Goal: Task Accomplishment & Management: Manage account settings

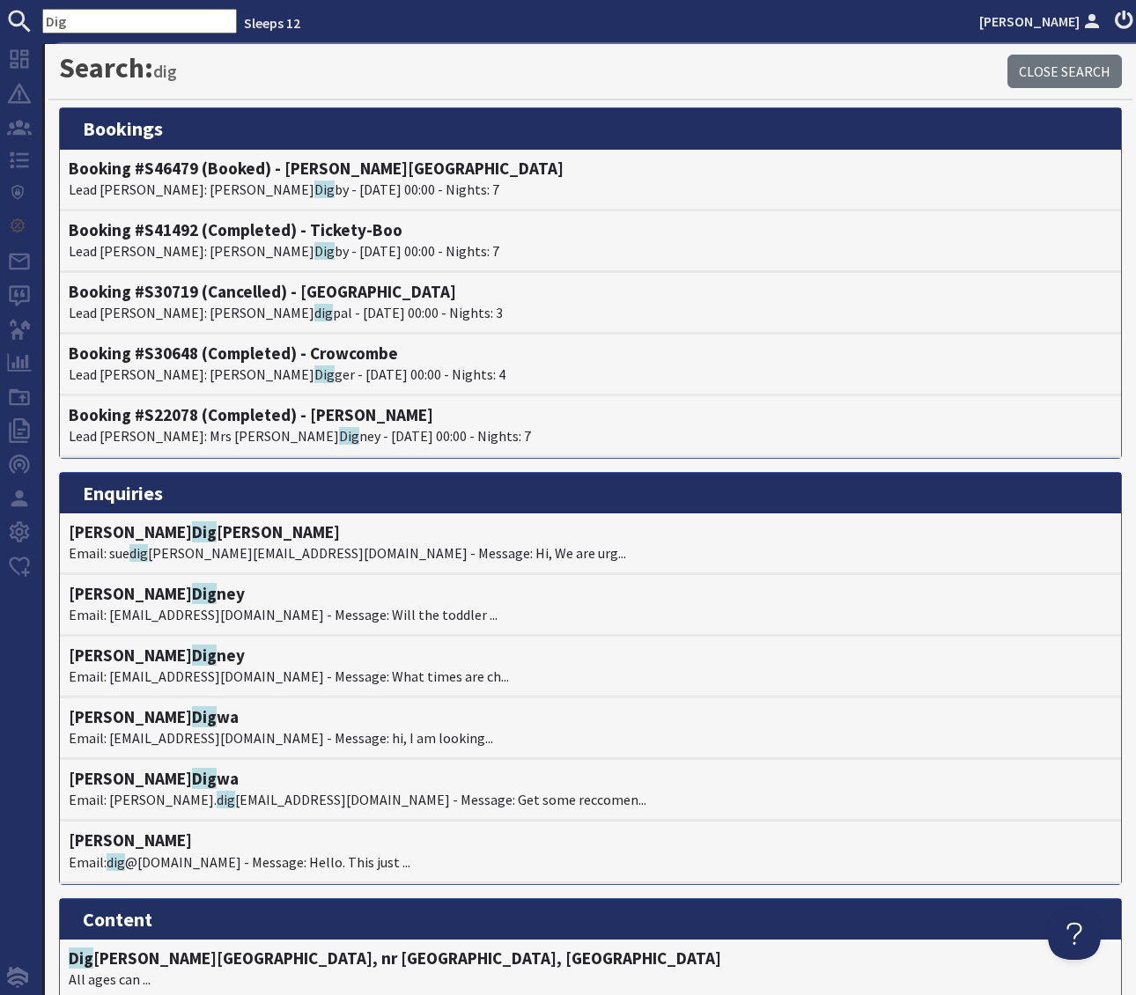
click at [16, 22] on form "Dig" at bounding box center [118, 21] width 237 height 25
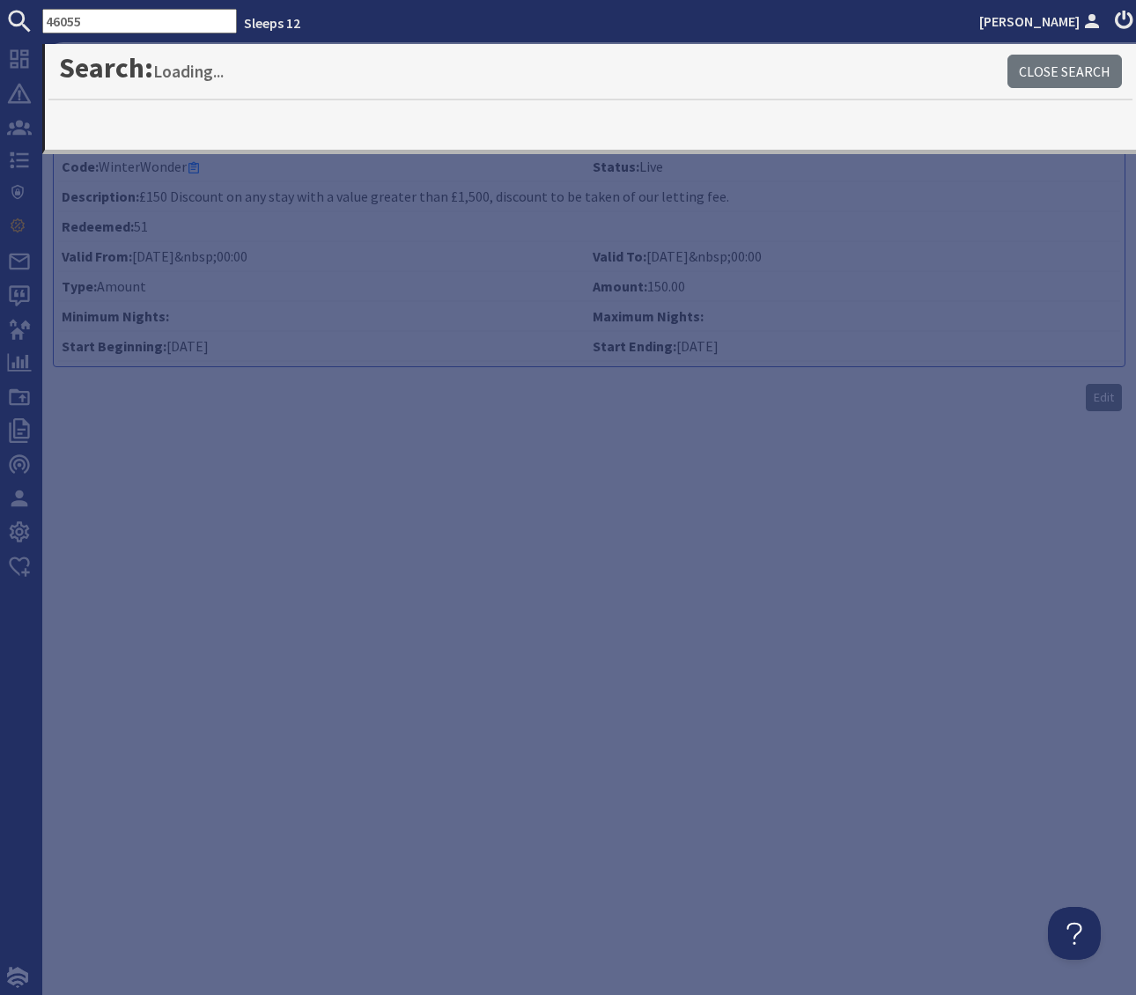
type input "46055"
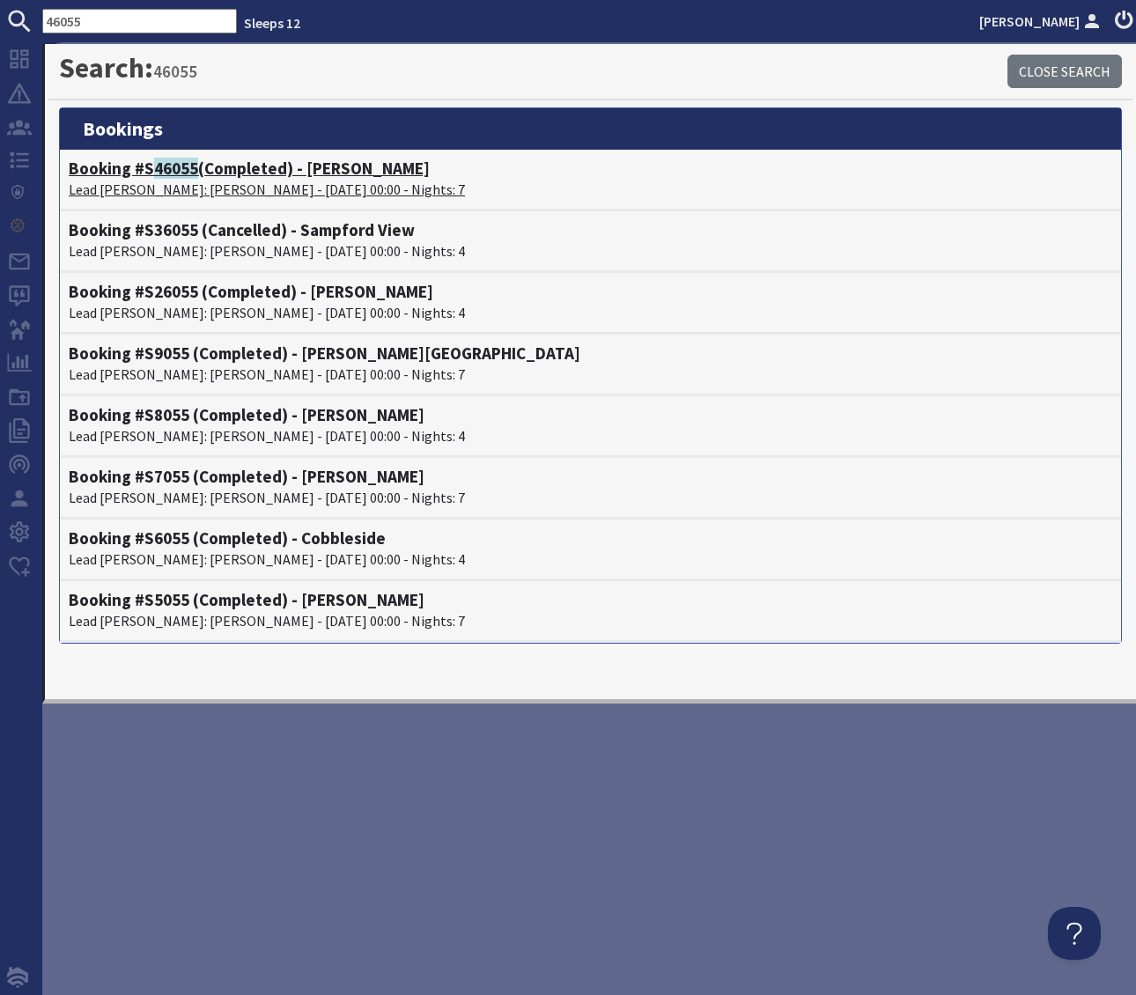
click at [327, 169] on h4 "Booking #S 46055 (Completed) - Hares Barton" at bounding box center [591, 169] width 1044 height 20
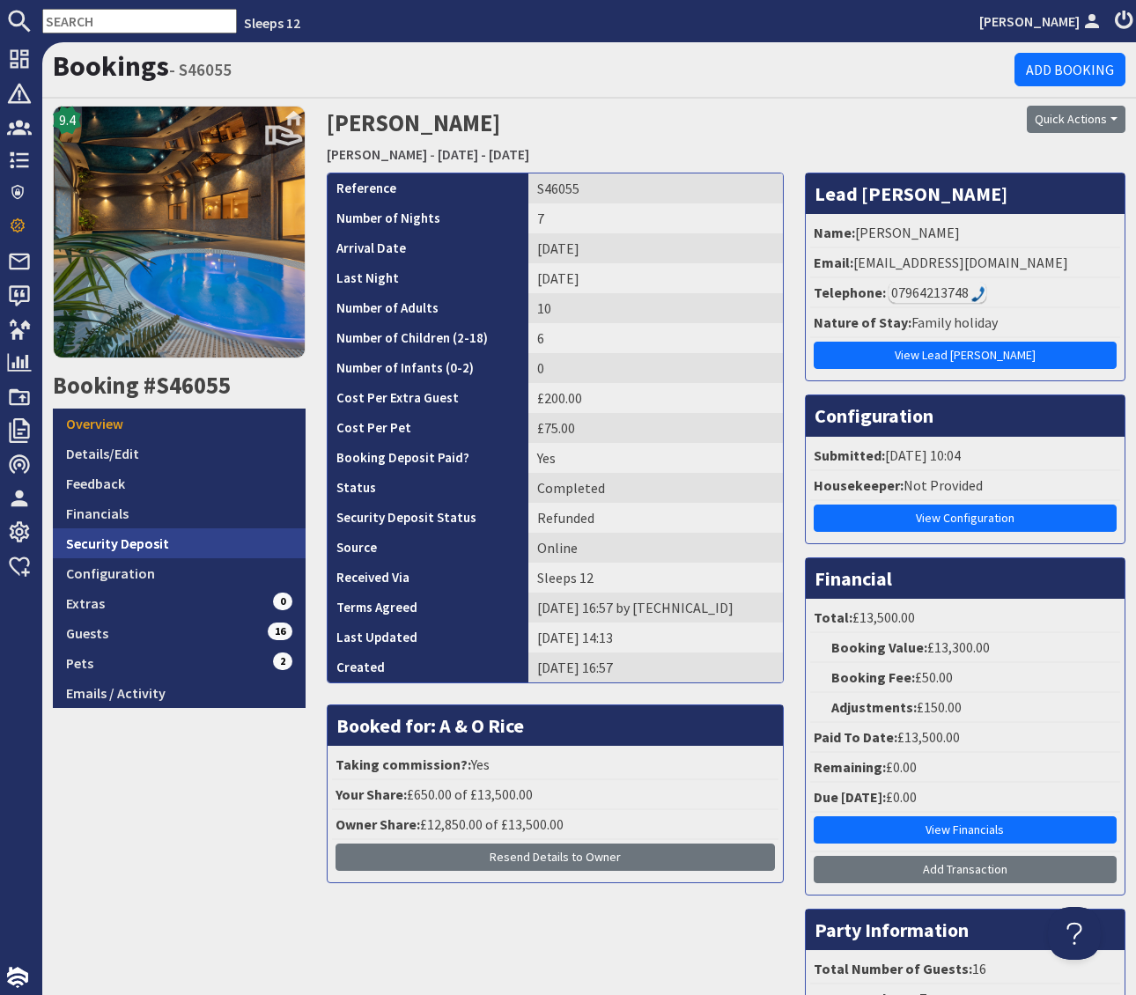
click at [157, 541] on link "Security Deposit" at bounding box center [179, 543] width 253 height 30
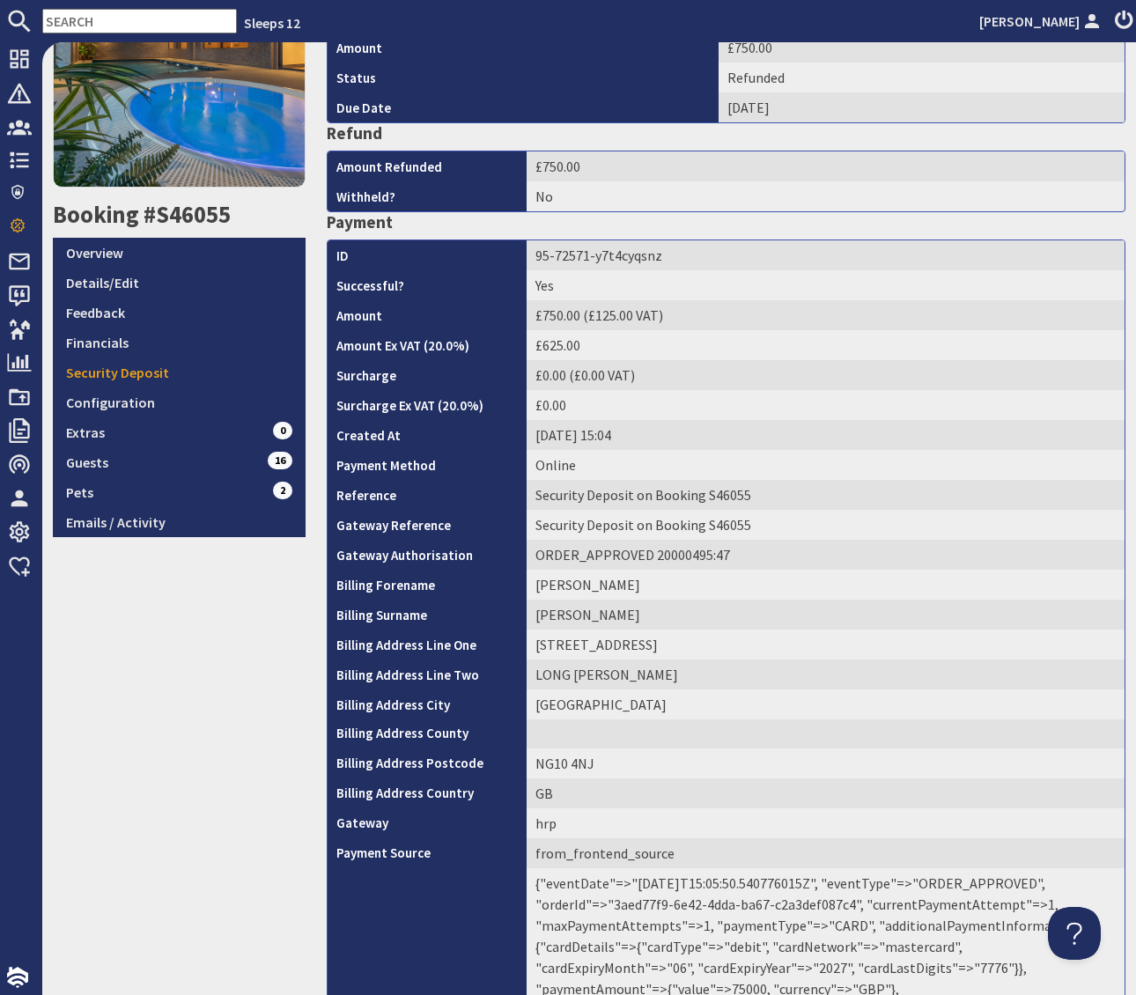
scroll to position [346, 0]
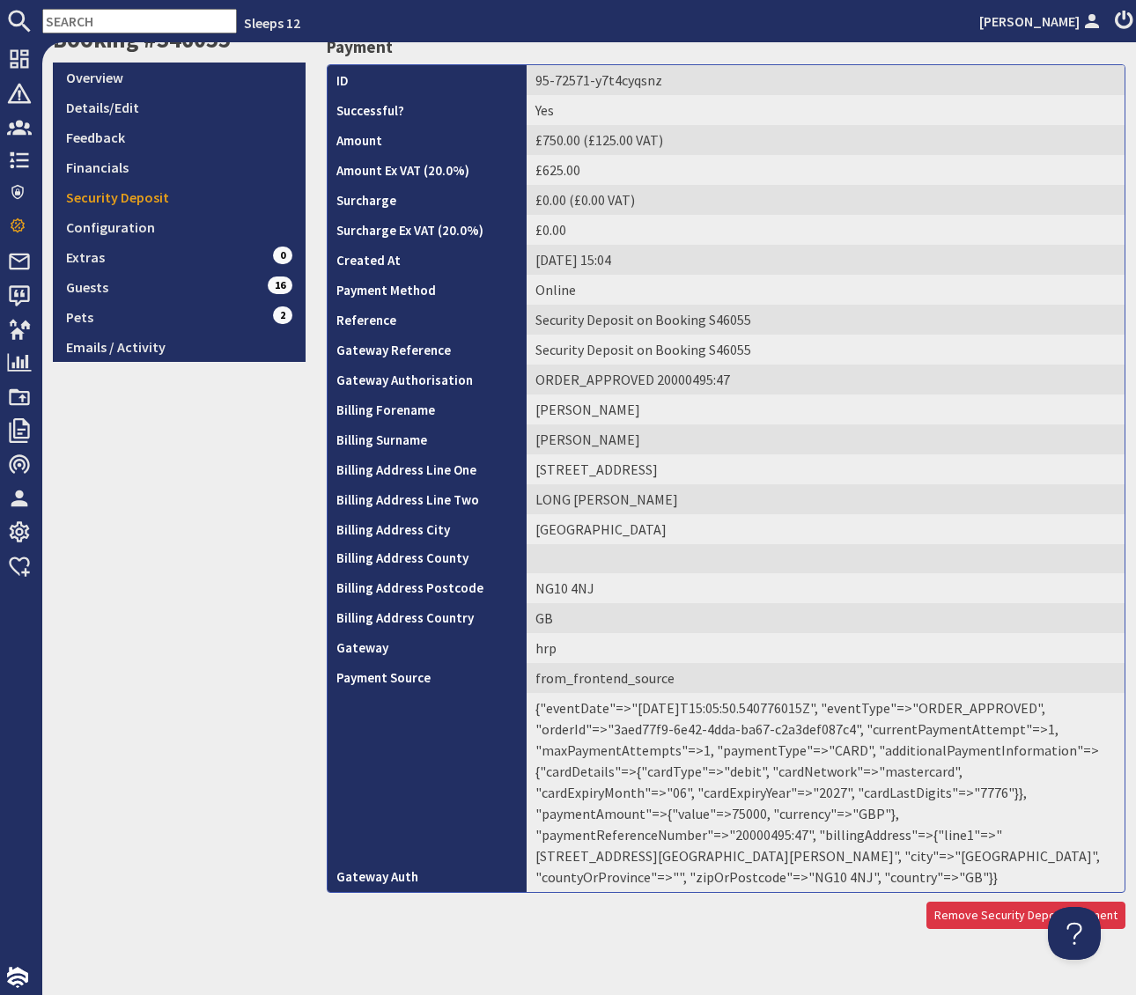
click at [894, 811] on td "{"eventDate"=>"2025-06-20T15:05:50.540776015Z", "eventType"=>"ORDER_APPROVED", …" at bounding box center [826, 792] width 598 height 199
copy td "20000495"
drag, startPoint x: 778, startPoint y: 97, endPoint x: 897, endPoint y: 129, distance: 123.0
click at [779, 97] on td "Yes" at bounding box center [826, 110] width 598 height 30
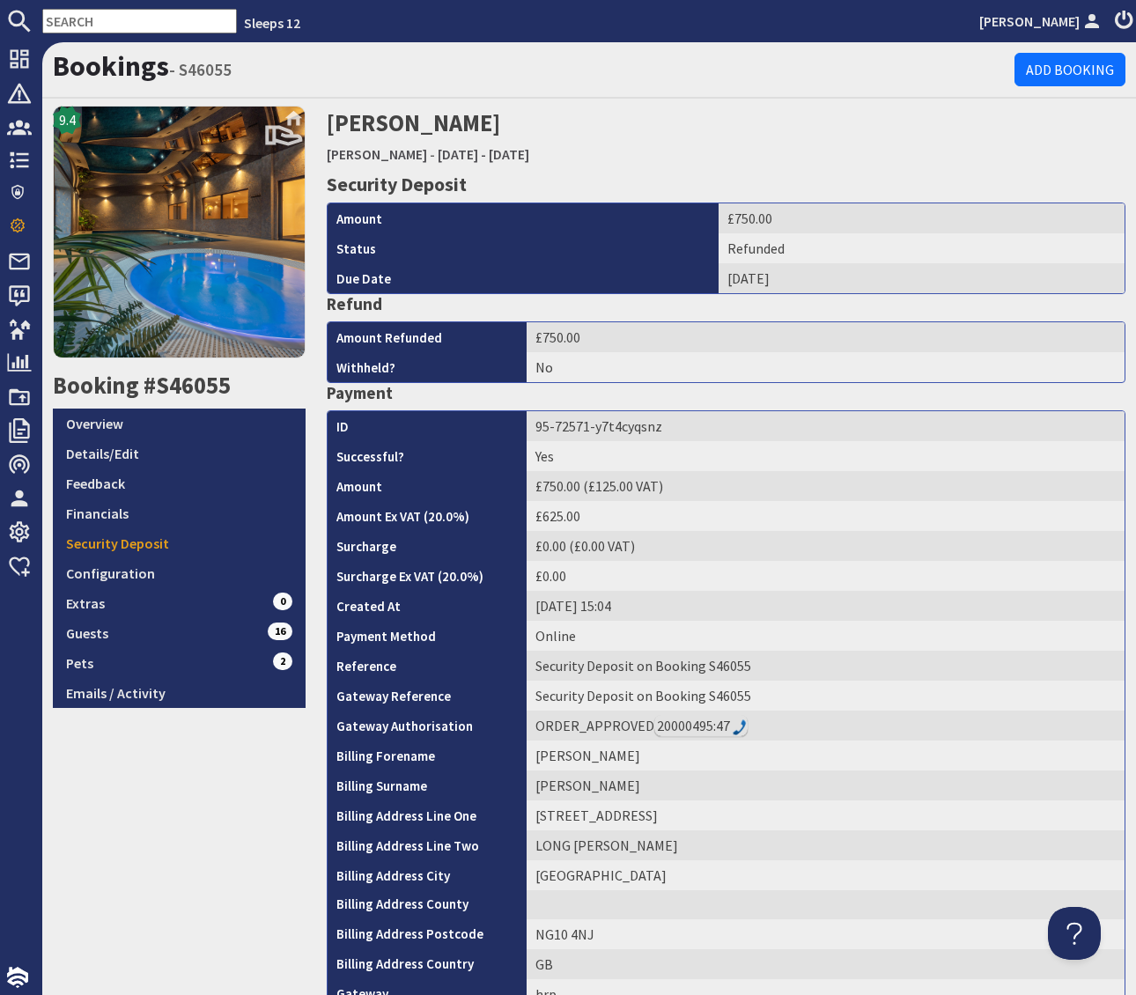
click at [91, 15] on input "text" at bounding box center [139, 21] width 195 height 25
click at [98, 16] on input "text" at bounding box center [139, 21] width 195 height 25
click at [91, 18] on input "text" at bounding box center [139, 21] width 195 height 25
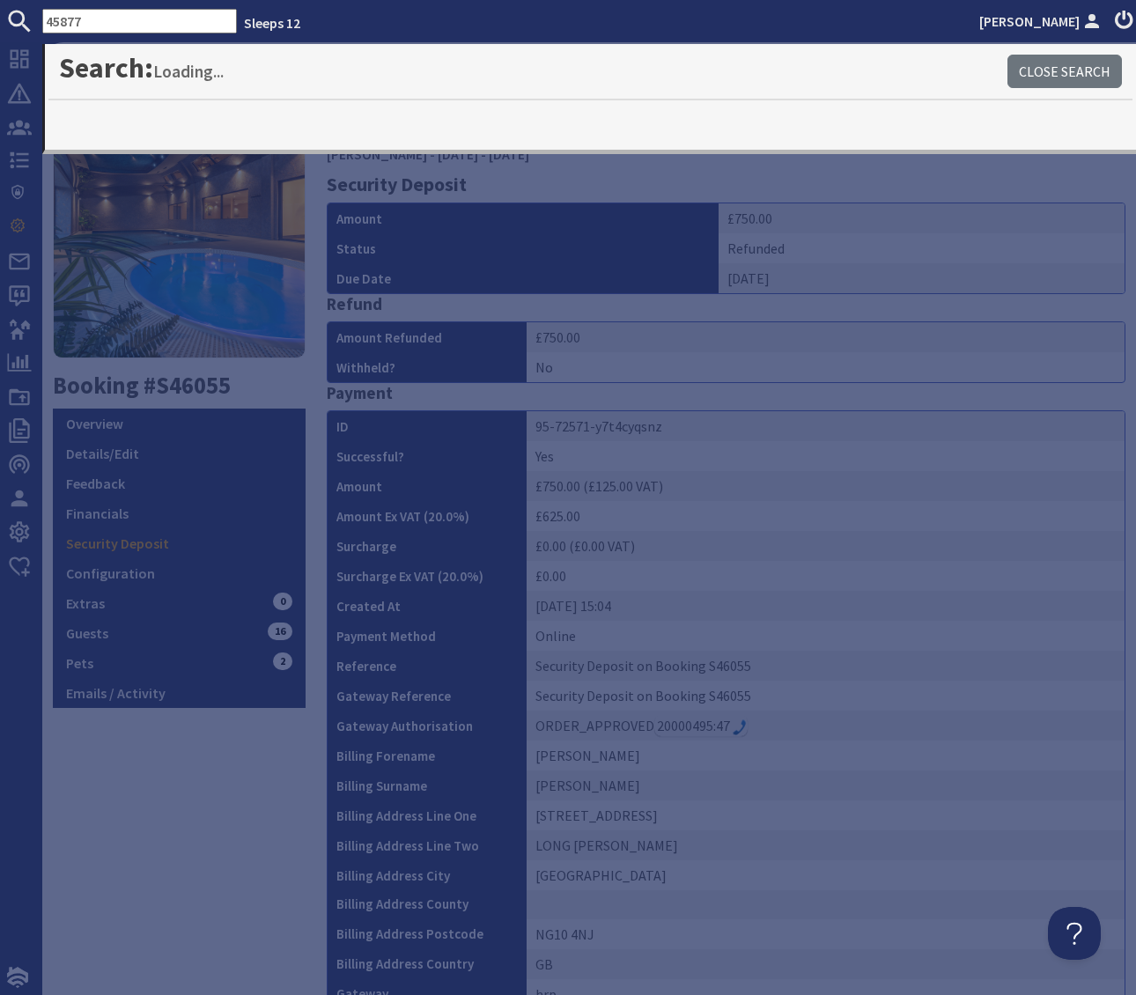
type input "45877"
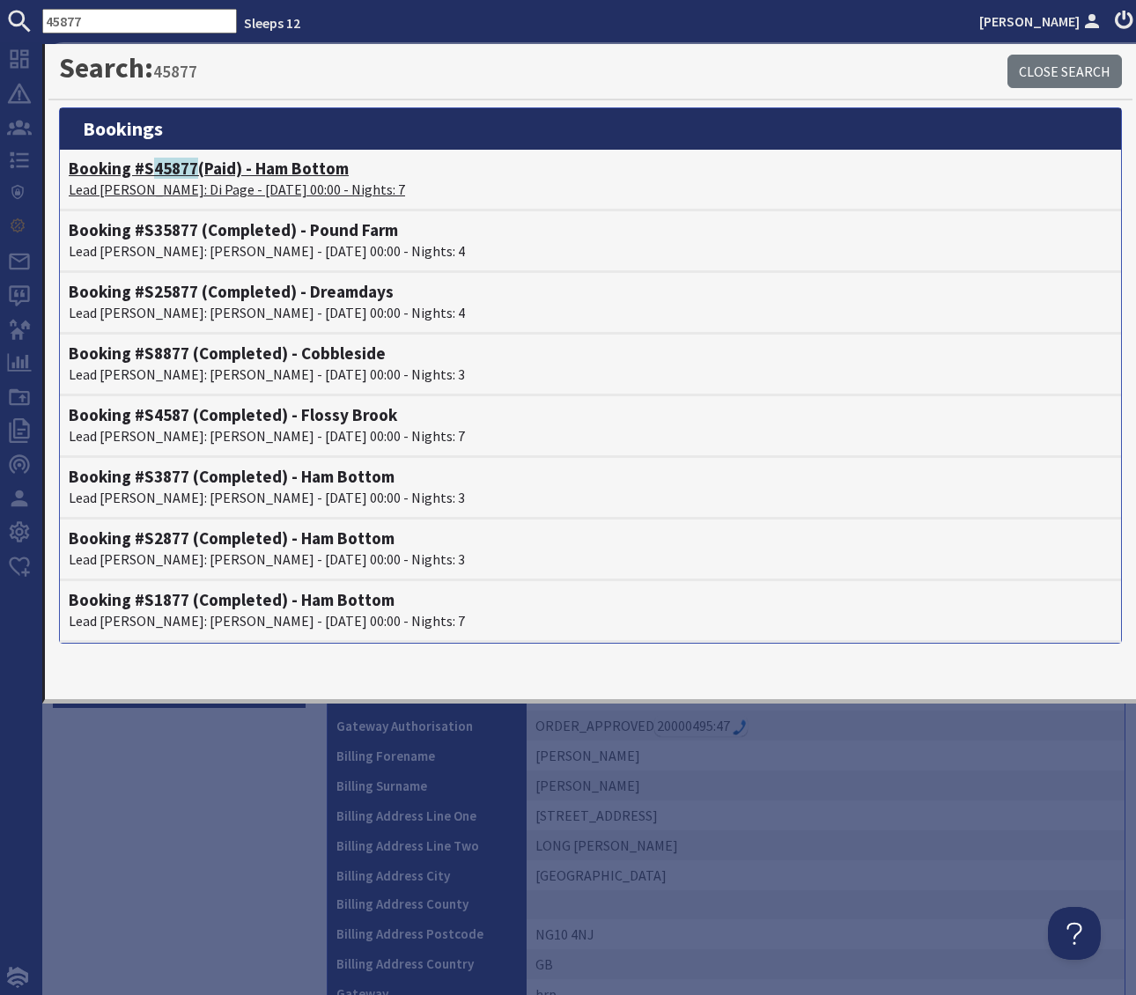
click at [278, 166] on h4 "Booking #S 45877 (Paid) - Ham Bottom" at bounding box center [591, 169] width 1044 height 20
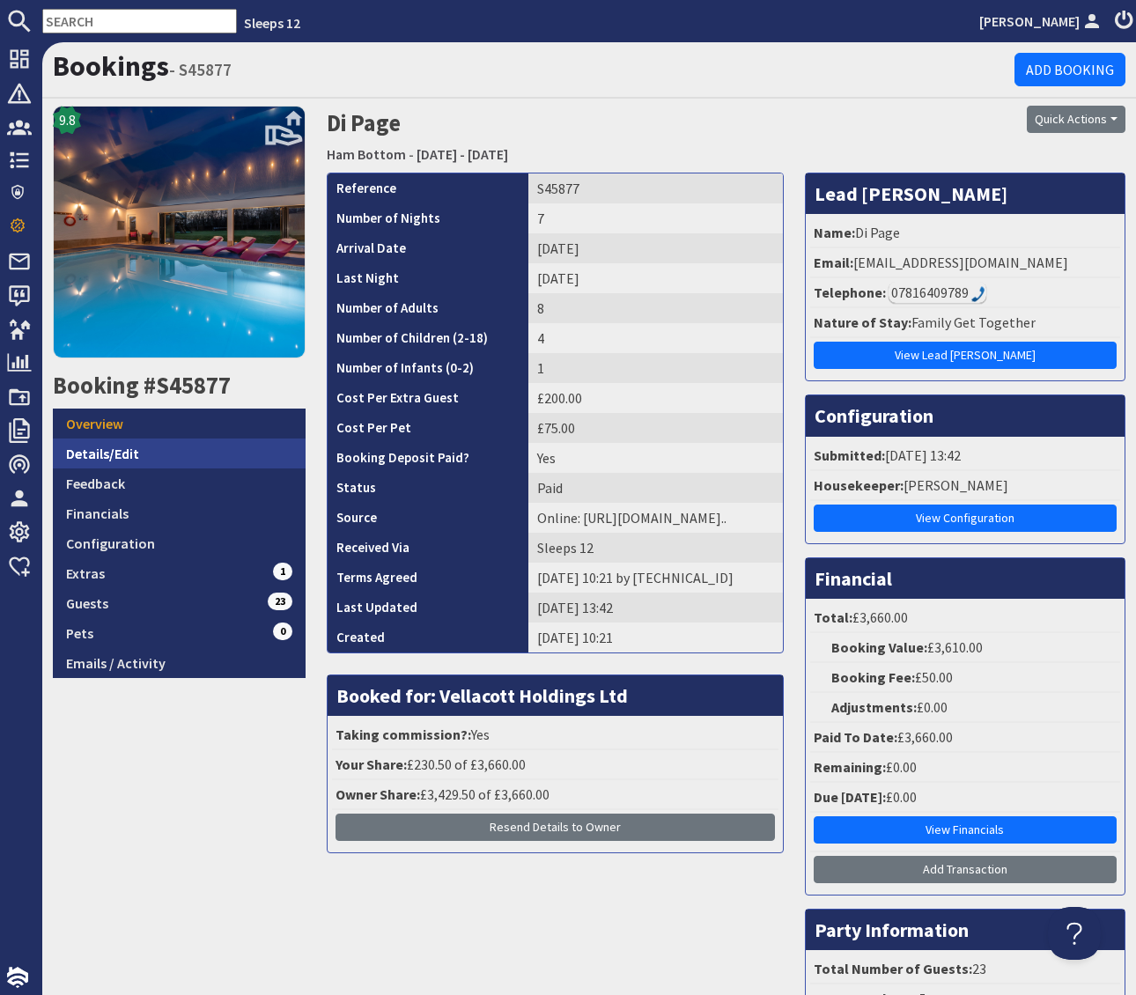
click at [224, 447] on link "Details/Edit" at bounding box center [179, 454] width 253 height 30
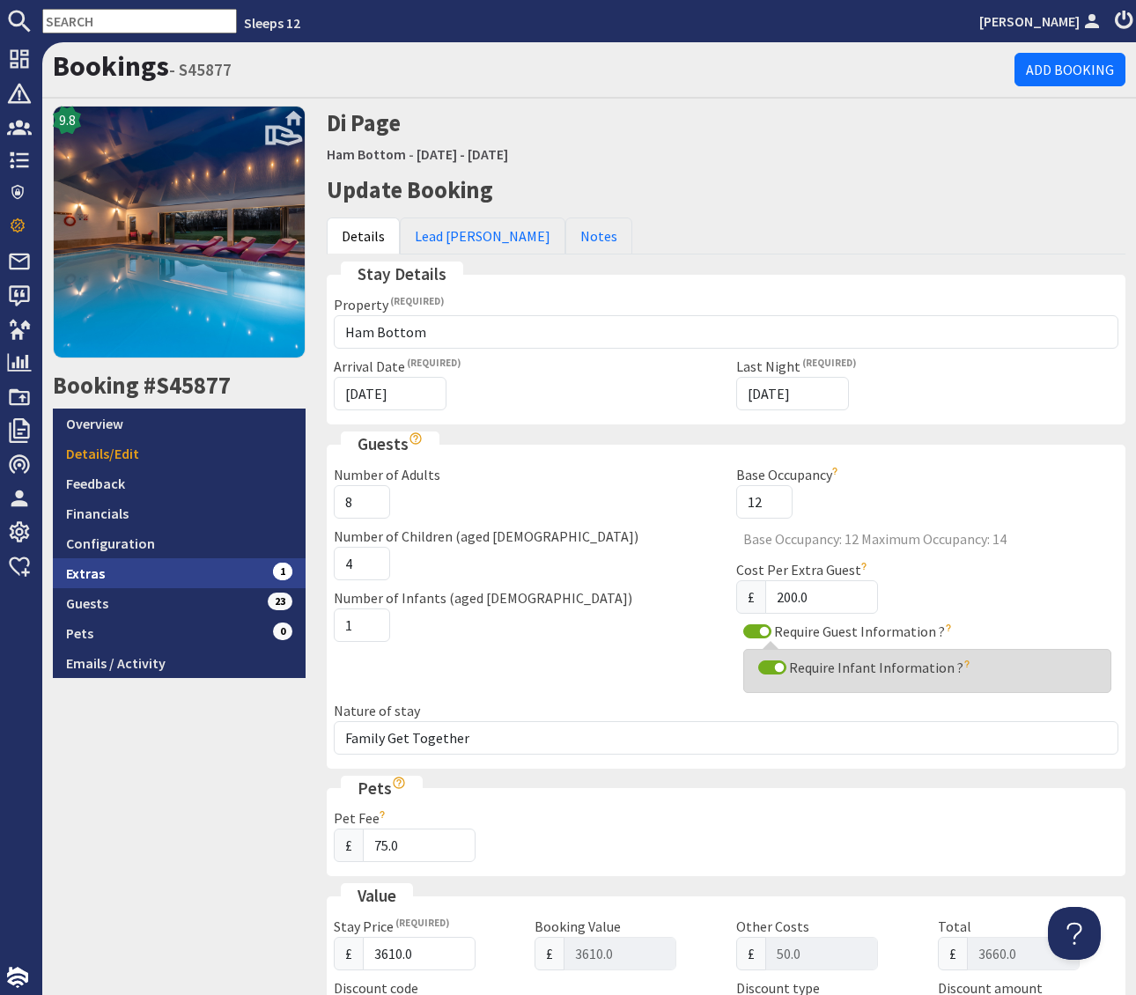
click at [248, 570] on link "Extras 1" at bounding box center [179, 573] width 253 height 30
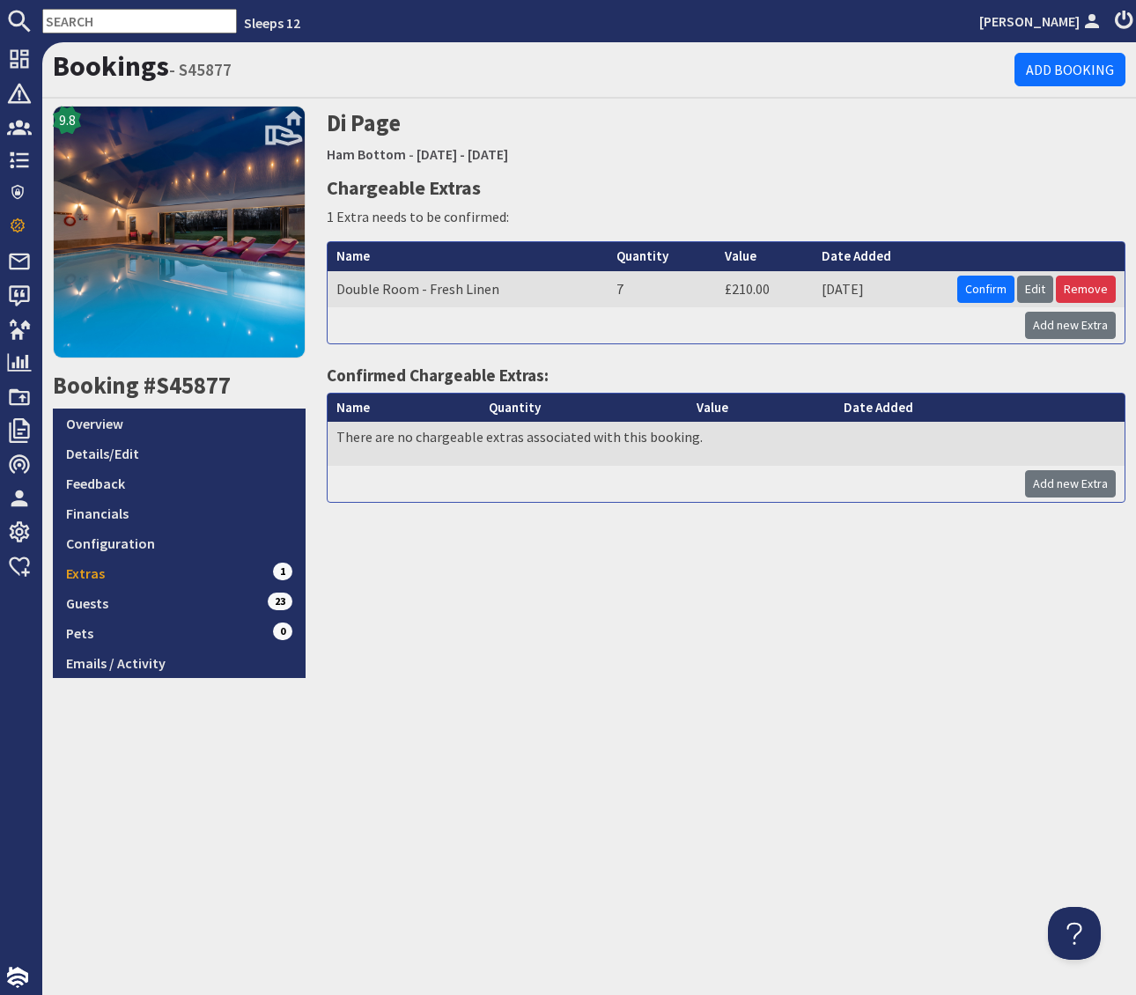
click at [976, 670] on div "Di Page Ham Bottom - Friday 31/10/2025 - Thursday 06/11/2025 Chargeable Extras …" at bounding box center [726, 392] width 821 height 572
click at [173, 451] on link "Details/Edit" at bounding box center [179, 454] width 253 height 30
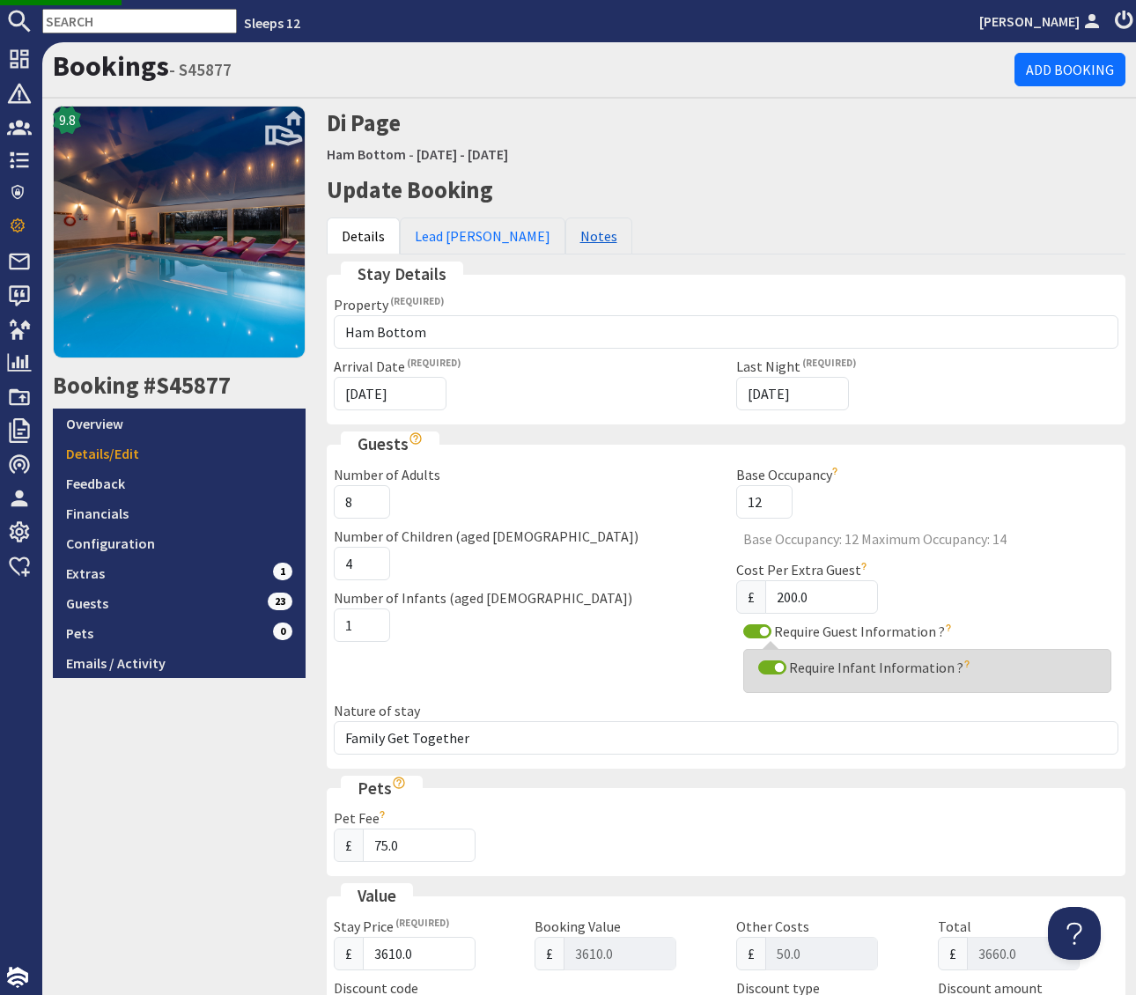
click at [565, 233] on link "Notes" at bounding box center [598, 236] width 67 height 37
click at [565, 232] on link "Notes" at bounding box center [598, 236] width 67 height 37
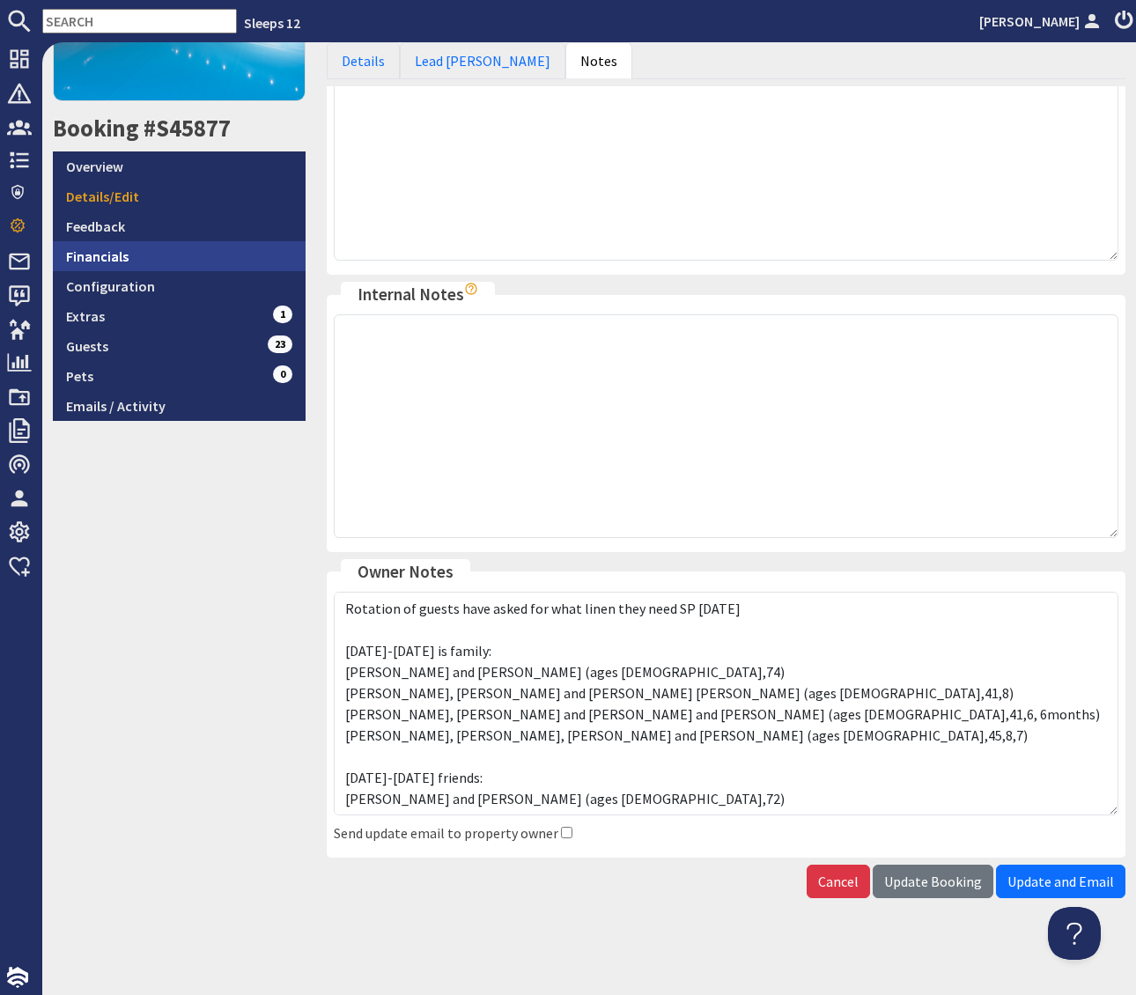
click at [180, 257] on link "Financials" at bounding box center [179, 256] width 253 height 30
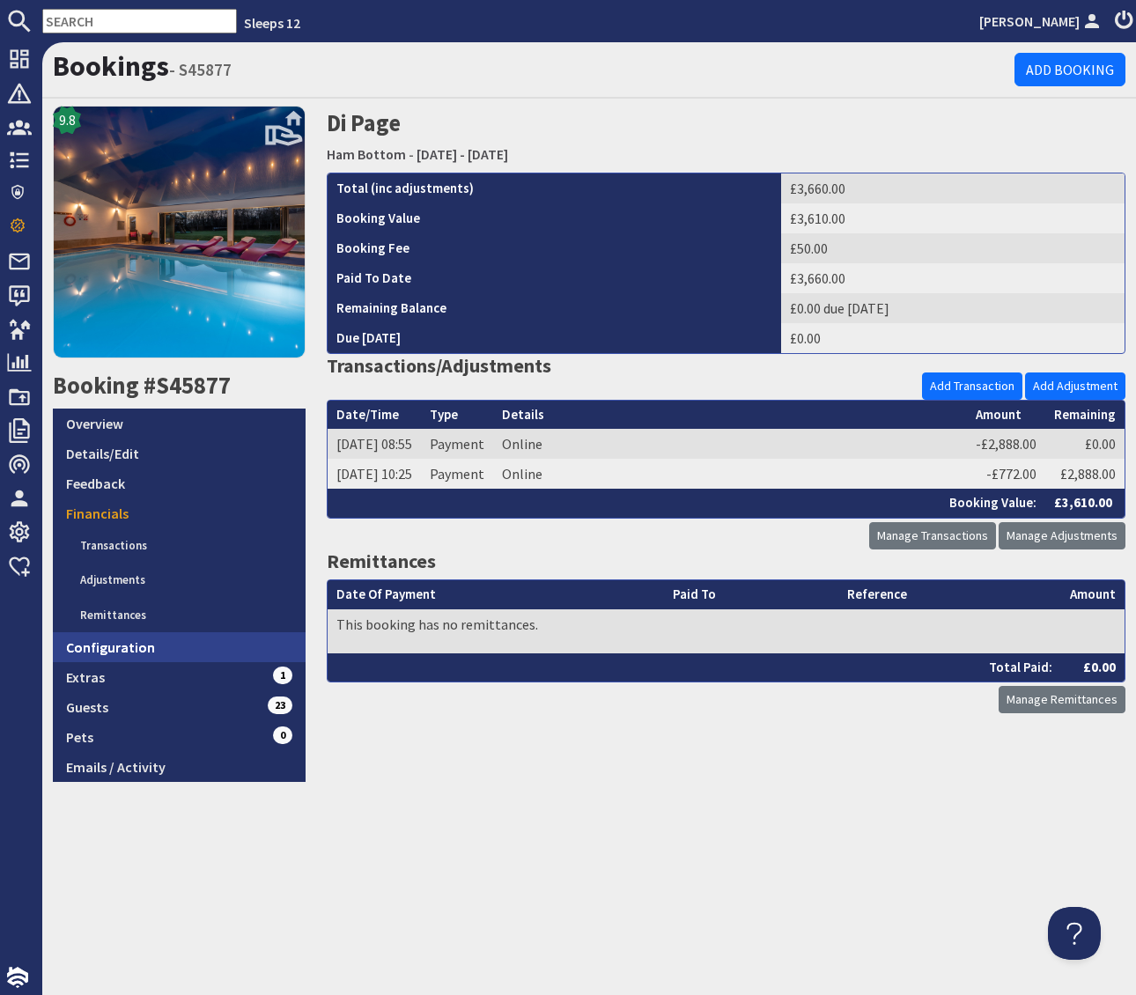
click at [147, 642] on link "Configuration" at bounding box center [179, 647] width 253 height 30
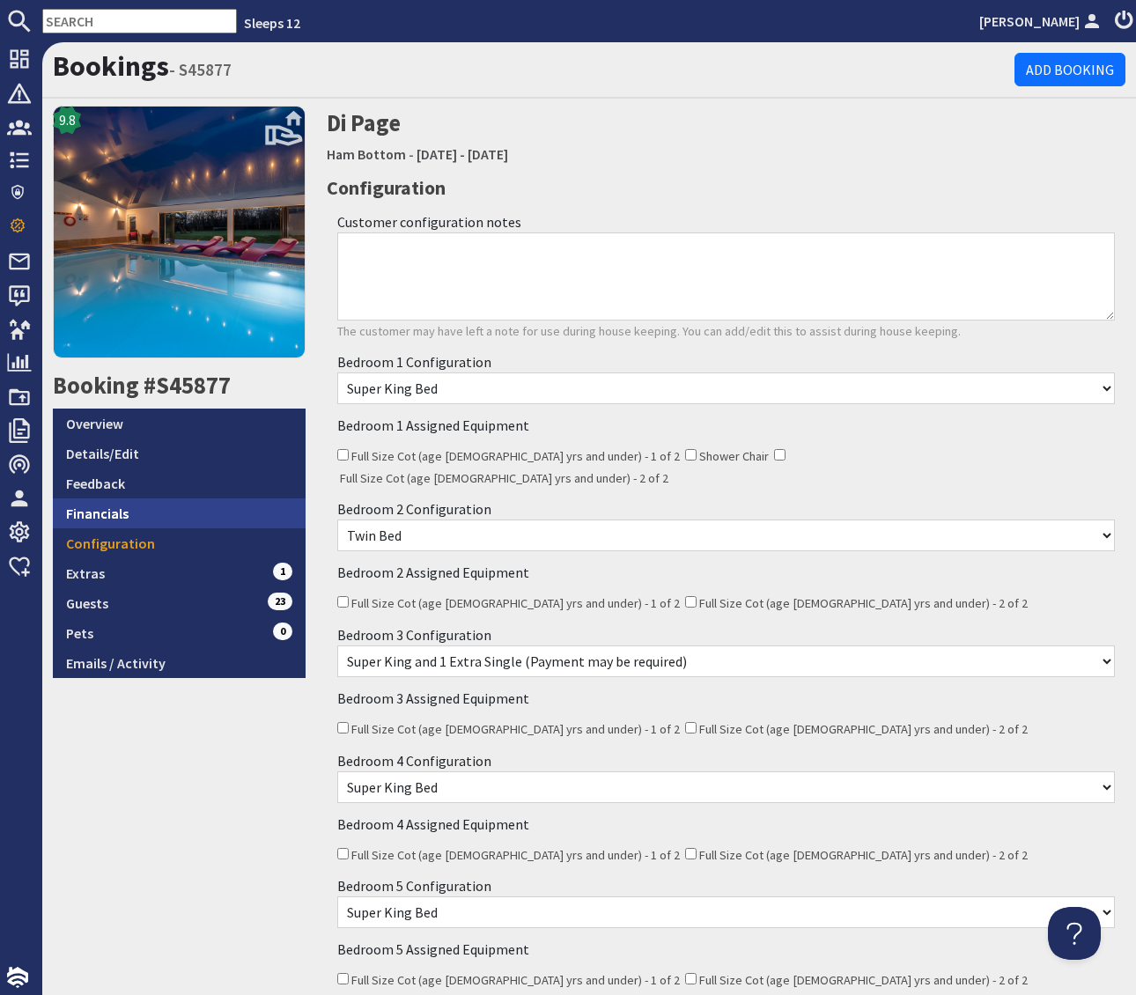
click at [115, 512] on link "Financials" at bounding box center [179, 513] width 253 height 30
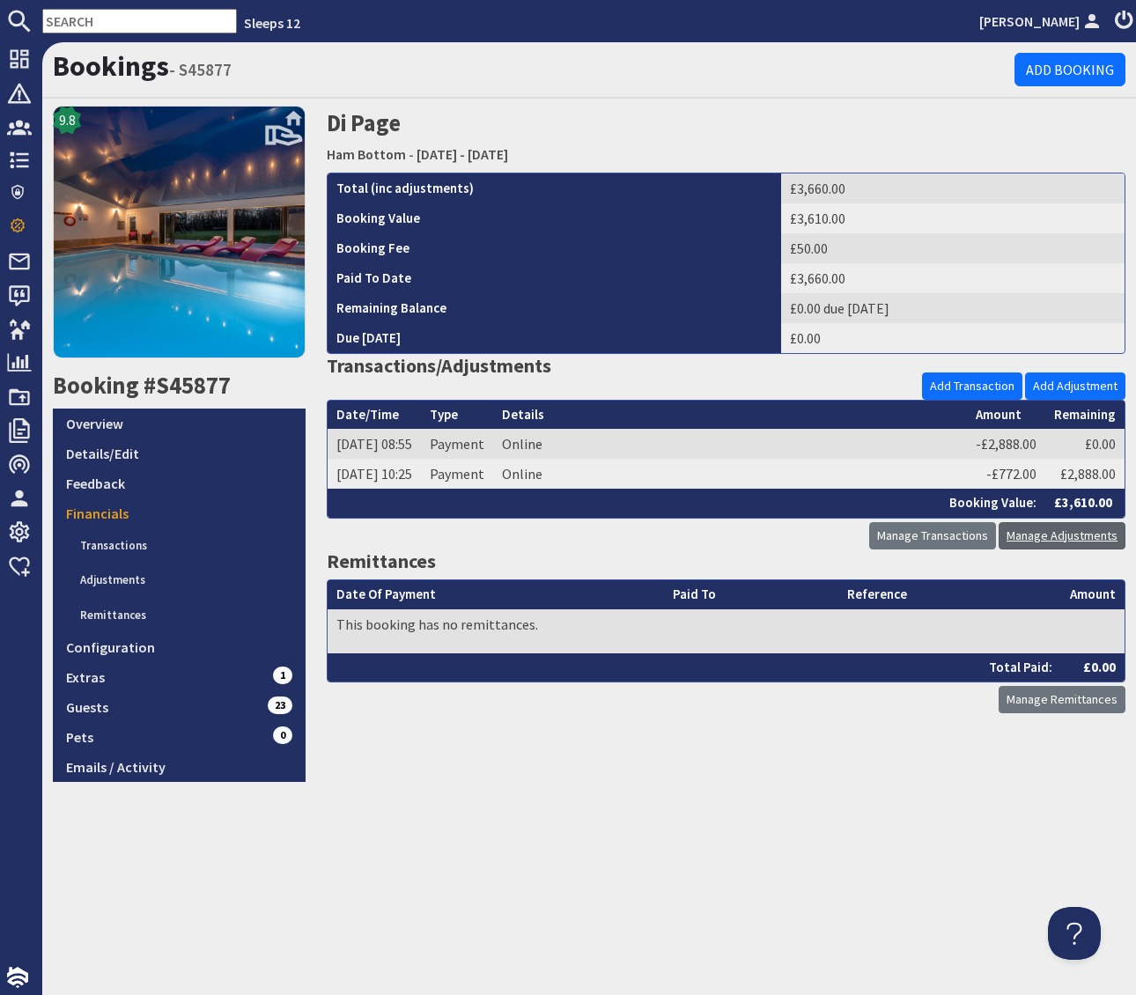
click at [1049, 531] on link "Manage Adjustments" at bounding box center [1062, 535] width 127 height 27
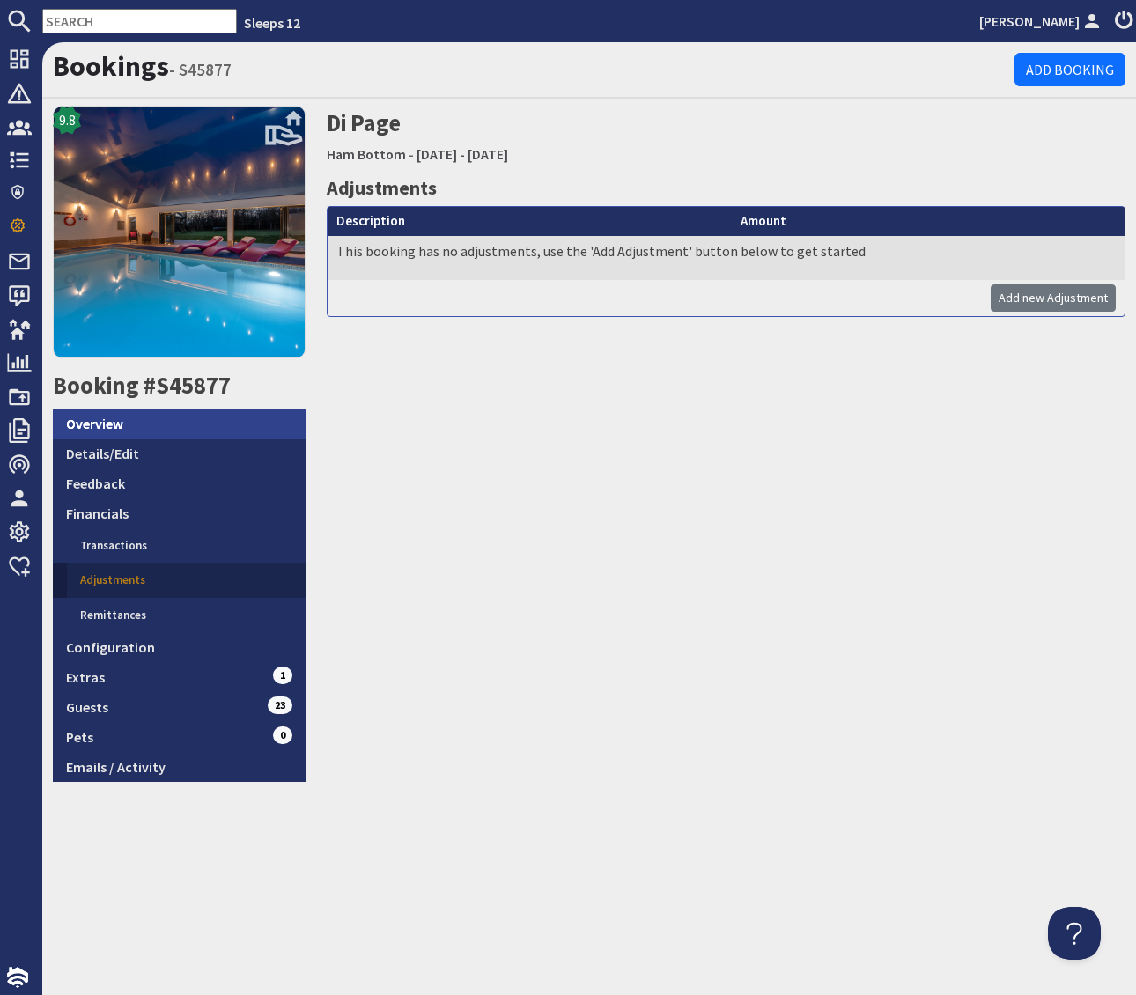
click at [135, 416] on link "Overview" at bounding box center [179, 424] width 253 height 30
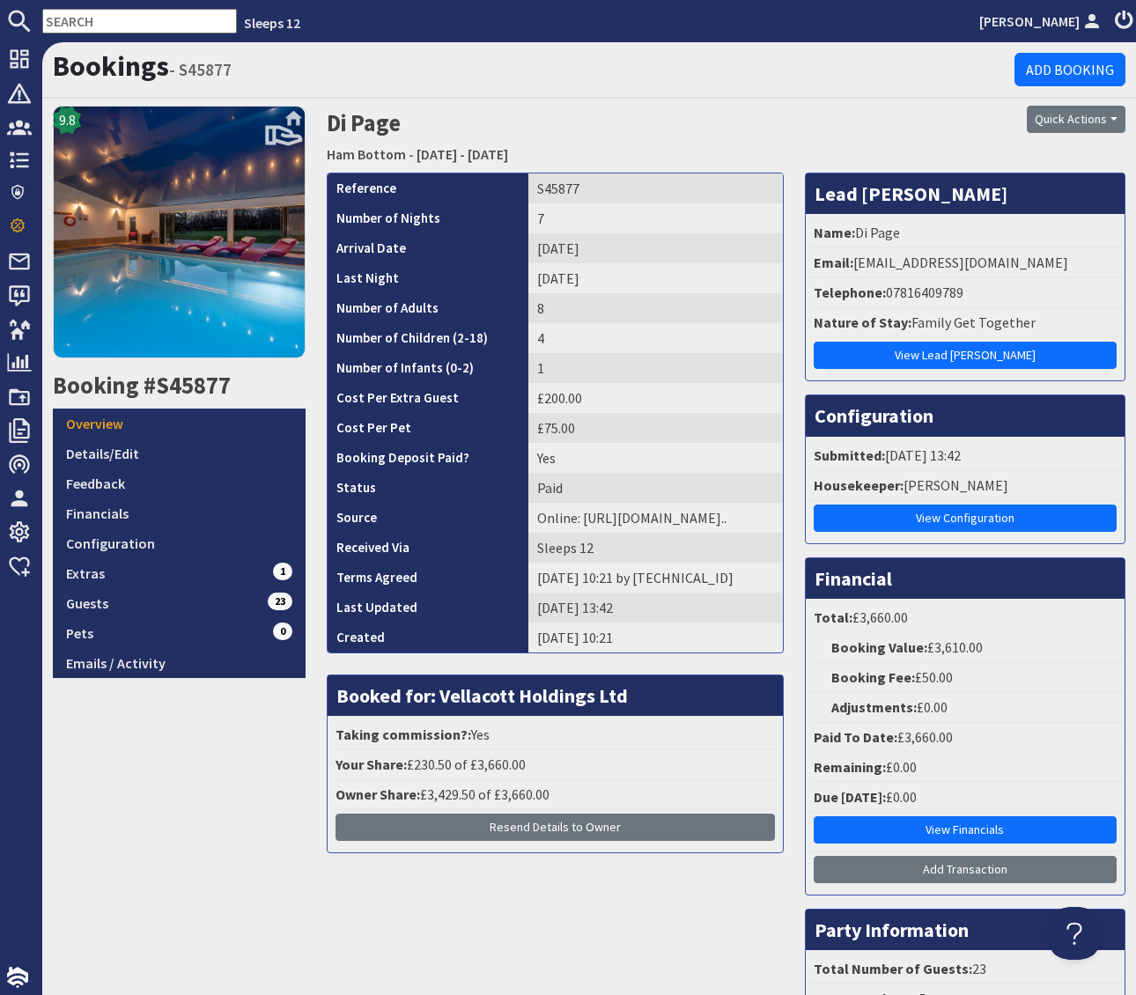
drag, startPoint x: 997, startPoint y: 285, endPoint x: 958, endPoint y: 305, distance: 43.3
click at [997, 285] on li "Telephone: 07816409789" at bounding box center [965, 293] width 310 height 30
click at [951, 287] on li "Telephone: 07816409789" at bounding box center [965, 293] width 310 height 30
click at [948, 288] on li "Telephone: 07816409789" at bounding box center [965, 293] width 310 height 30
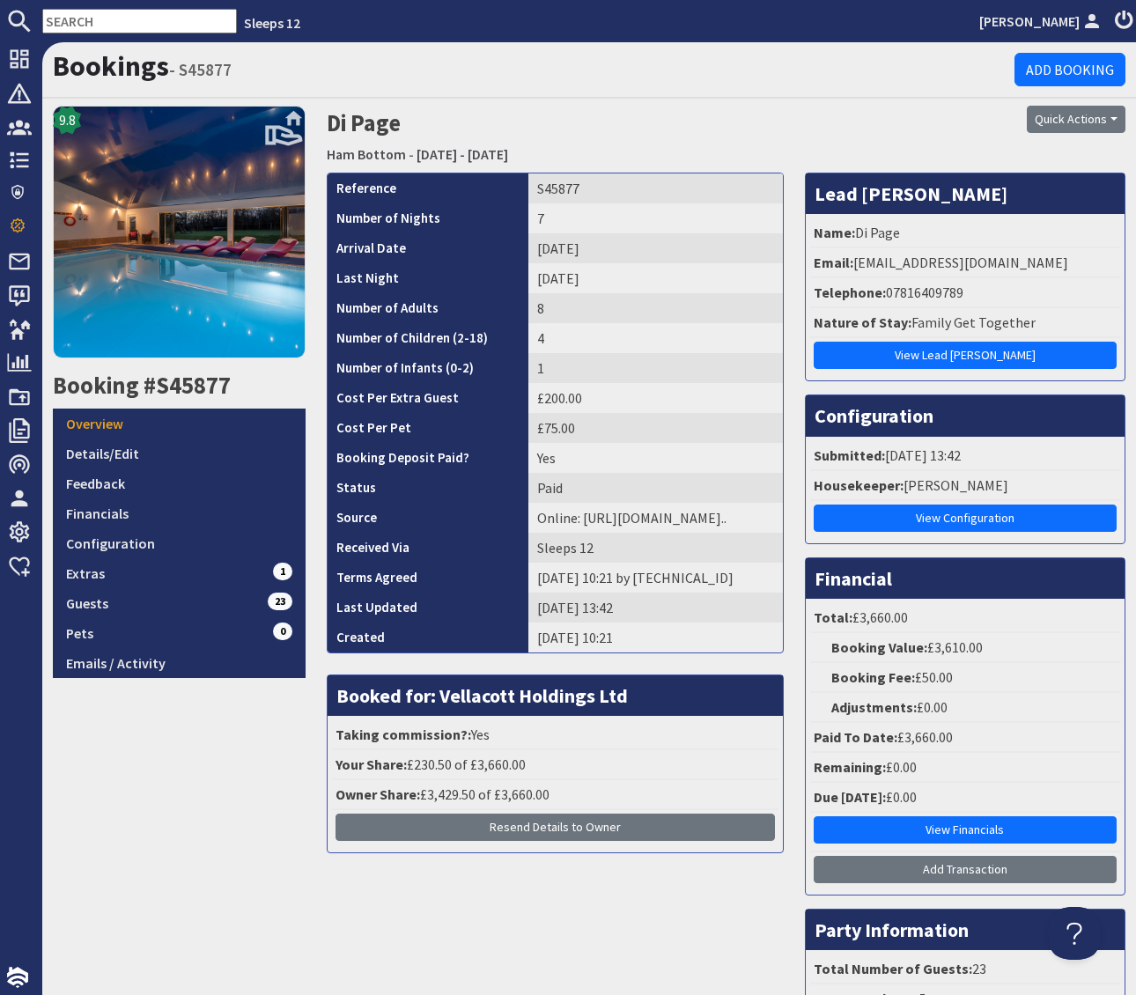
click at [967, 293] on li "Telephone: 07816409789" at bounding box center [965, 293] width 310 height 30
click at [940, 289] on li "Telephone: 07816409789" at bounding box center [965, 293] width 310 height 30
click at [953, 295] on li "Telephone: 07816409789" at bounding box center [965, 293] width 310 height 30
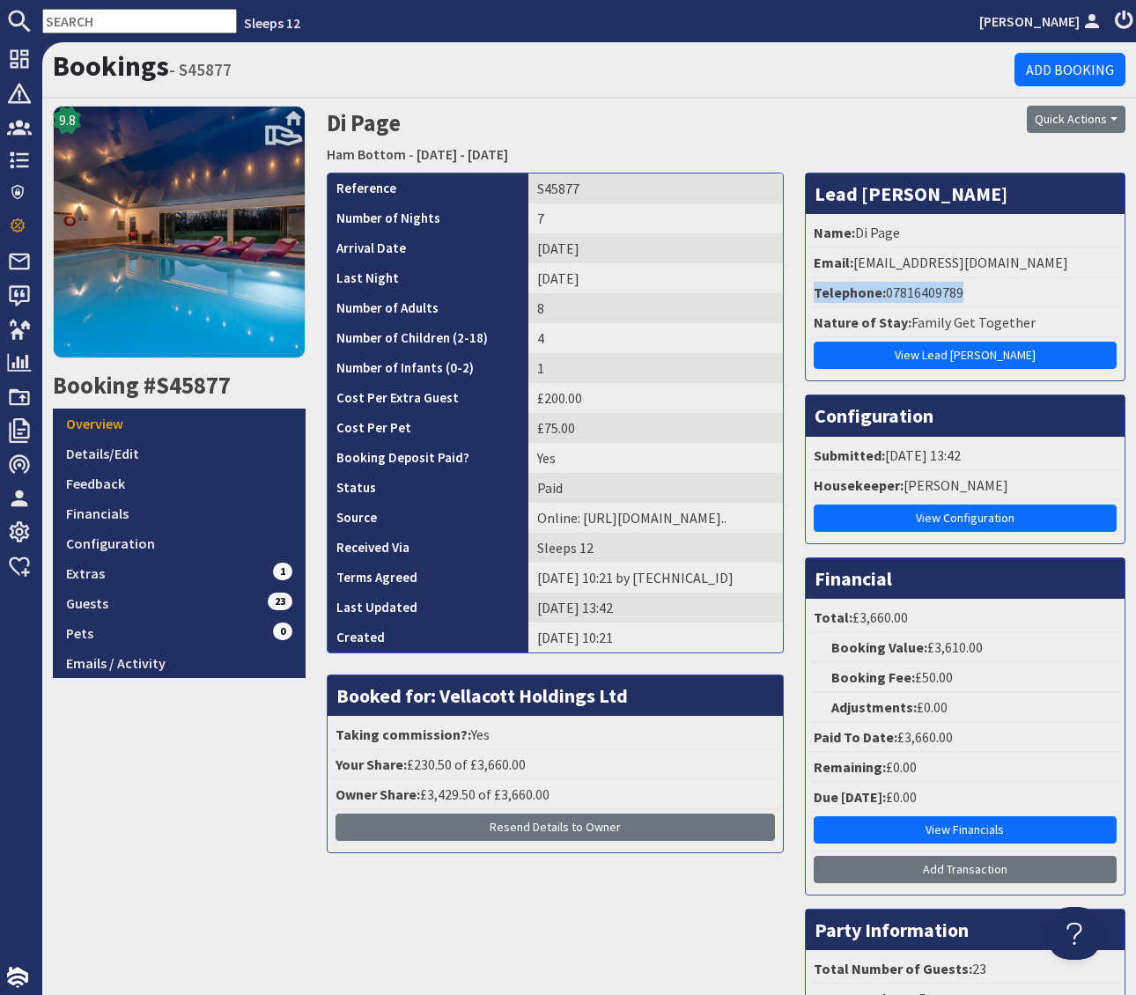
click at [977, 301] on li "Telephone: 07816409789" at bounding box center [965, 293] width 310 height 30
click at [966, 296] on div "07816409789" at bounding box center [938, 292] width 98 height 21
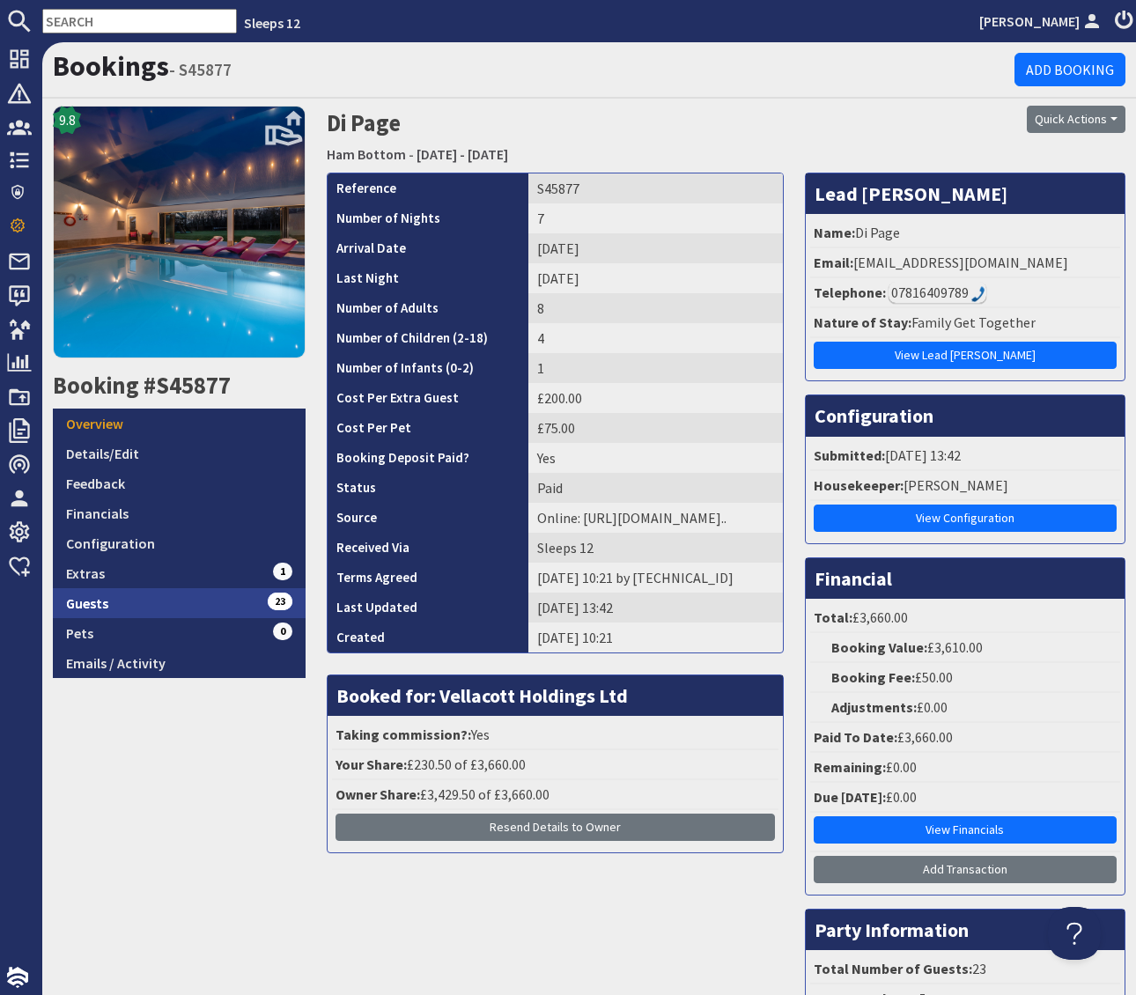
click at [204, 609] on link "Guests 23" at bounding box center [179, 603] width 253 height 30
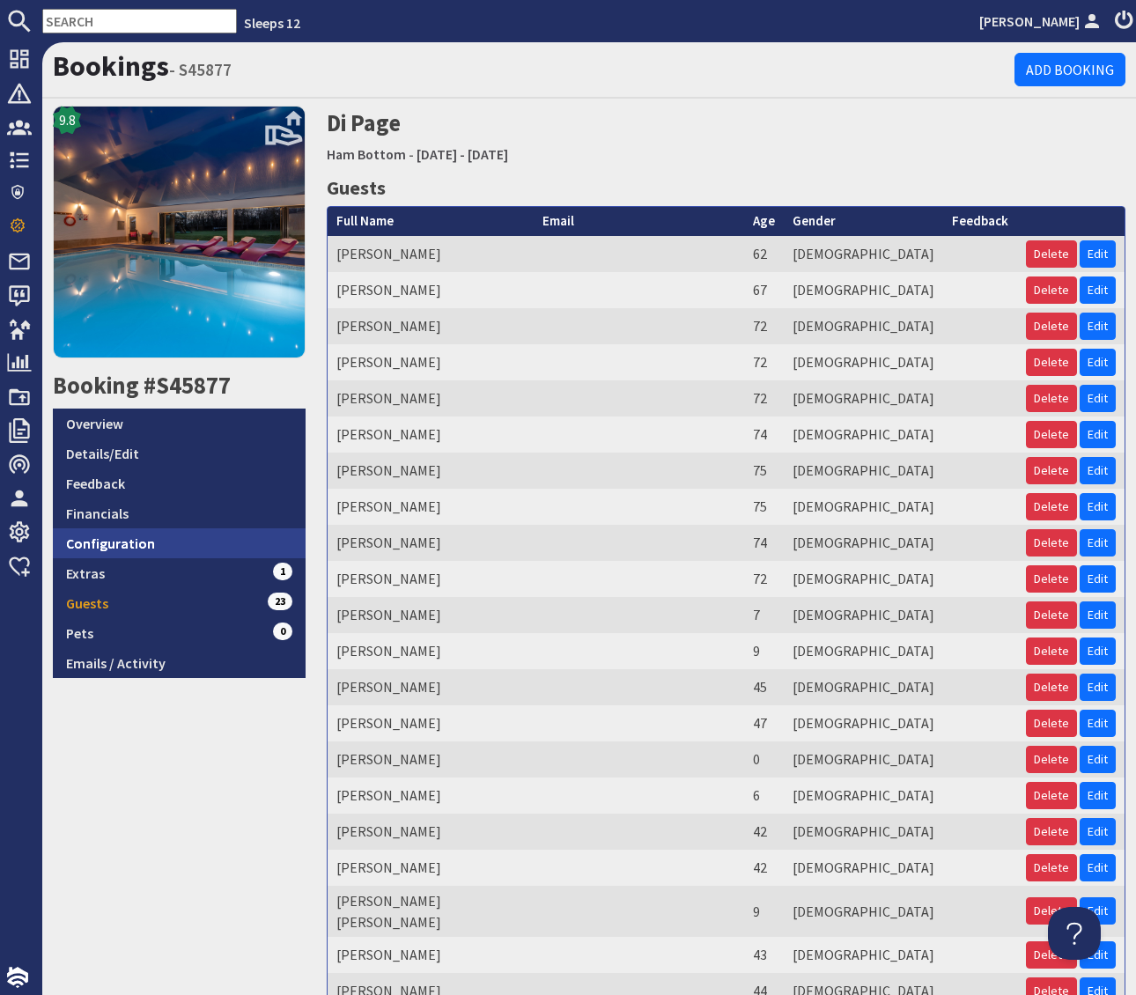
click at [176, 543] on link "Configuration" at bounding box center [179, 543] width 253 height 30
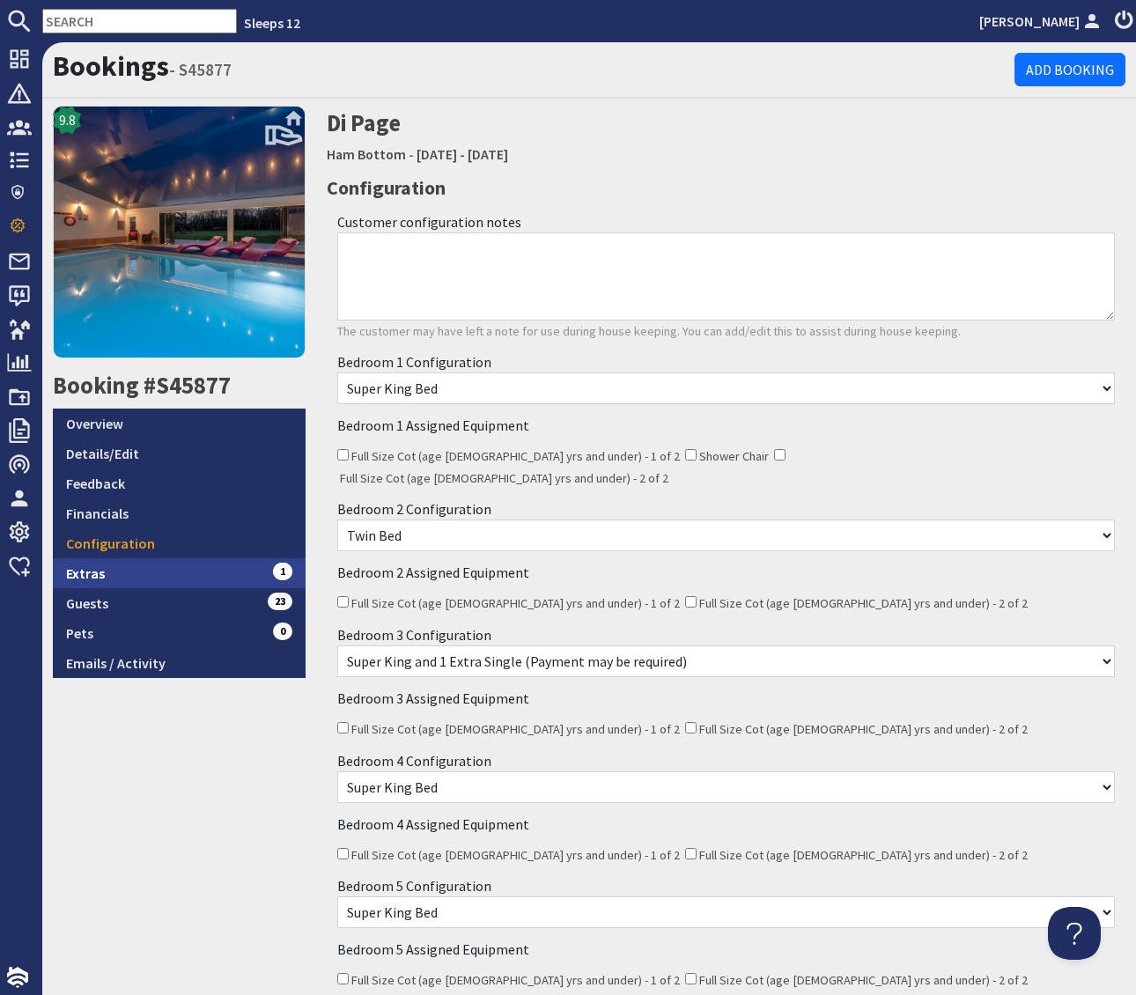
click at [188, 571] on link "Extras 1" at bounding box center [179, 573] width 253 height 30
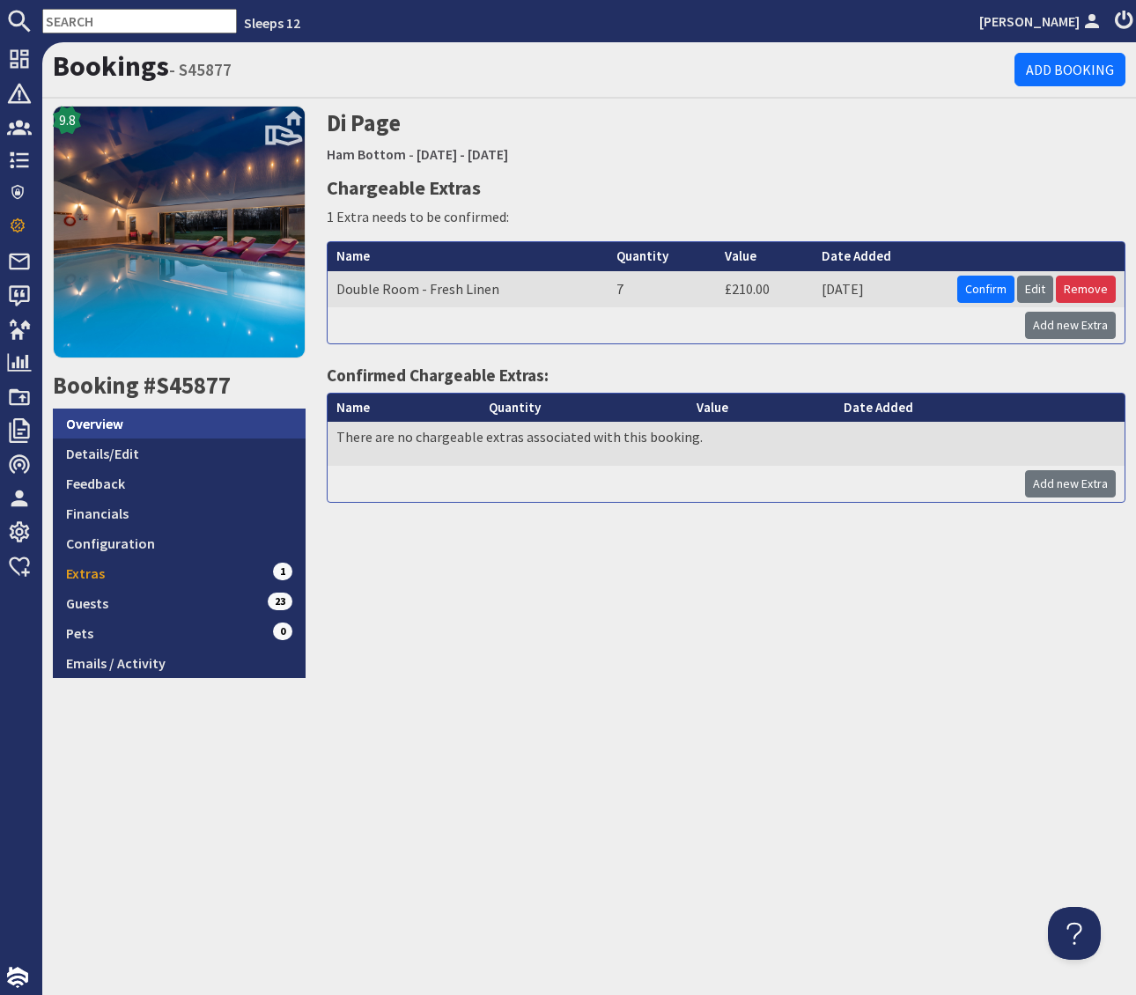
click at [108, 424] on link "Overview" at bounding box center [179, 424] width 253 height 30
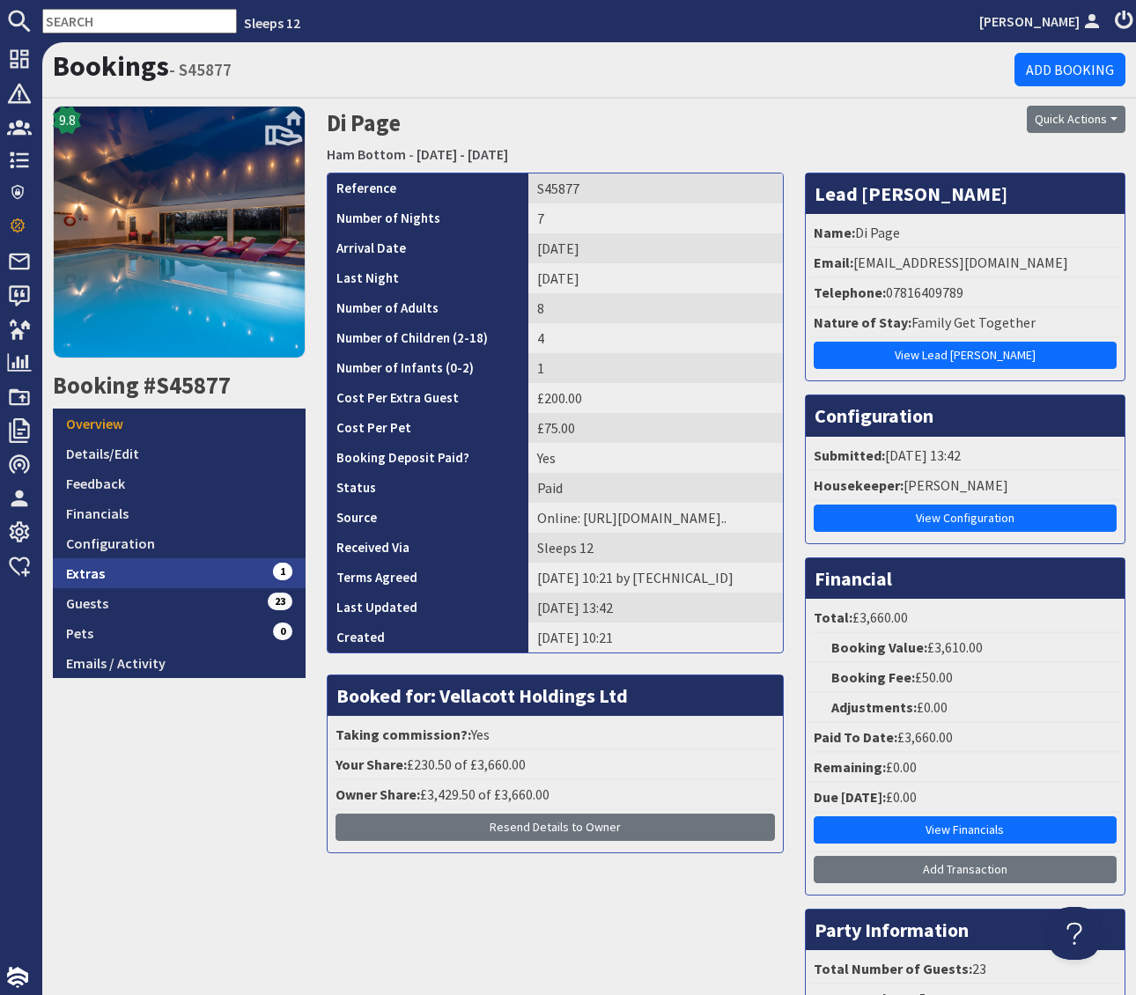
click at [183, 570] on link "Extras 1" at bounding box center [179, 573] width 253 height 30
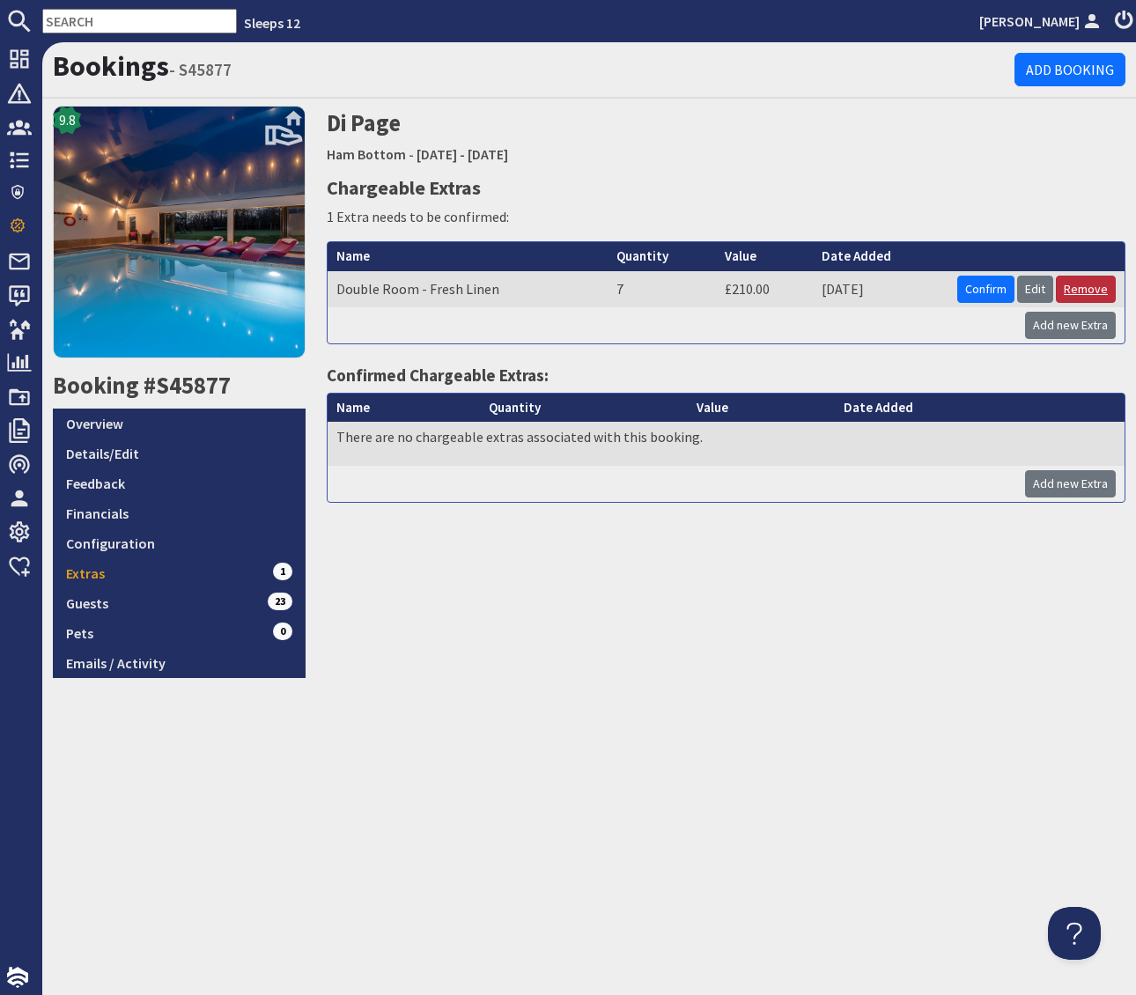
click at [1104, 288] on link "Remove" at bounding box center [1086, 289] width 60 height 27
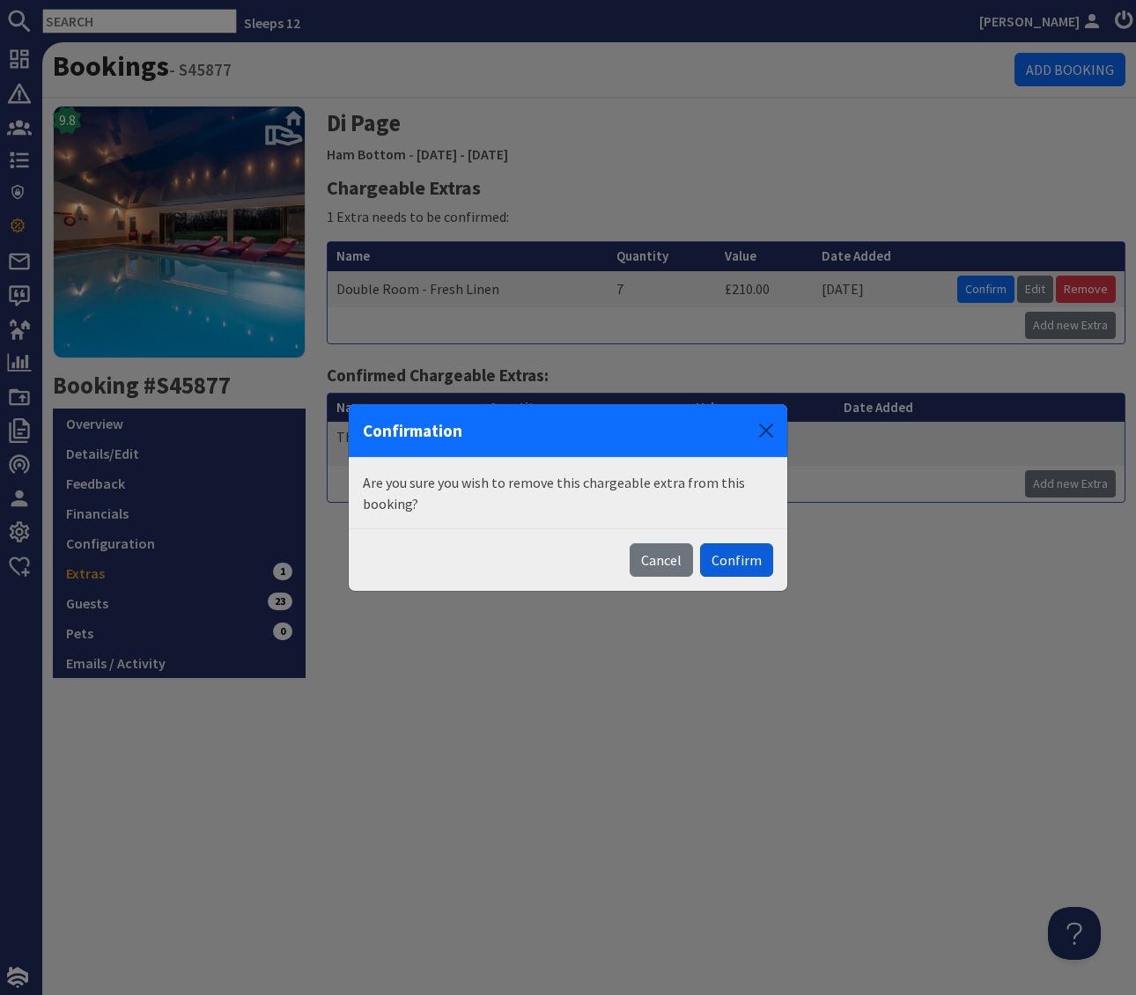
click at [733, 562] on button "Confirm" at bounding box center [736, 559] width 73 height 33
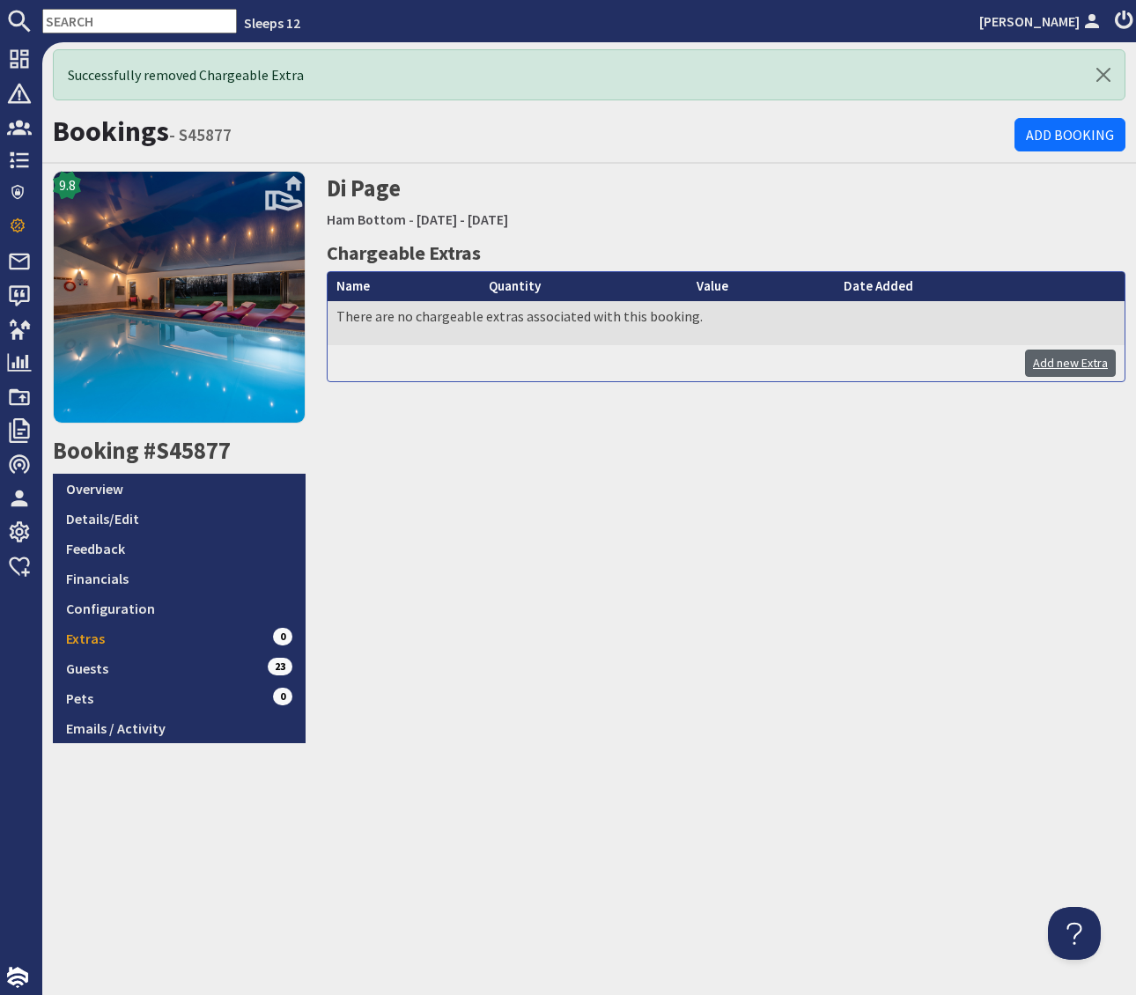
click at [1060, 361] on link "Add new Extra" at bounding box center [1070, 363] width 91 height 27
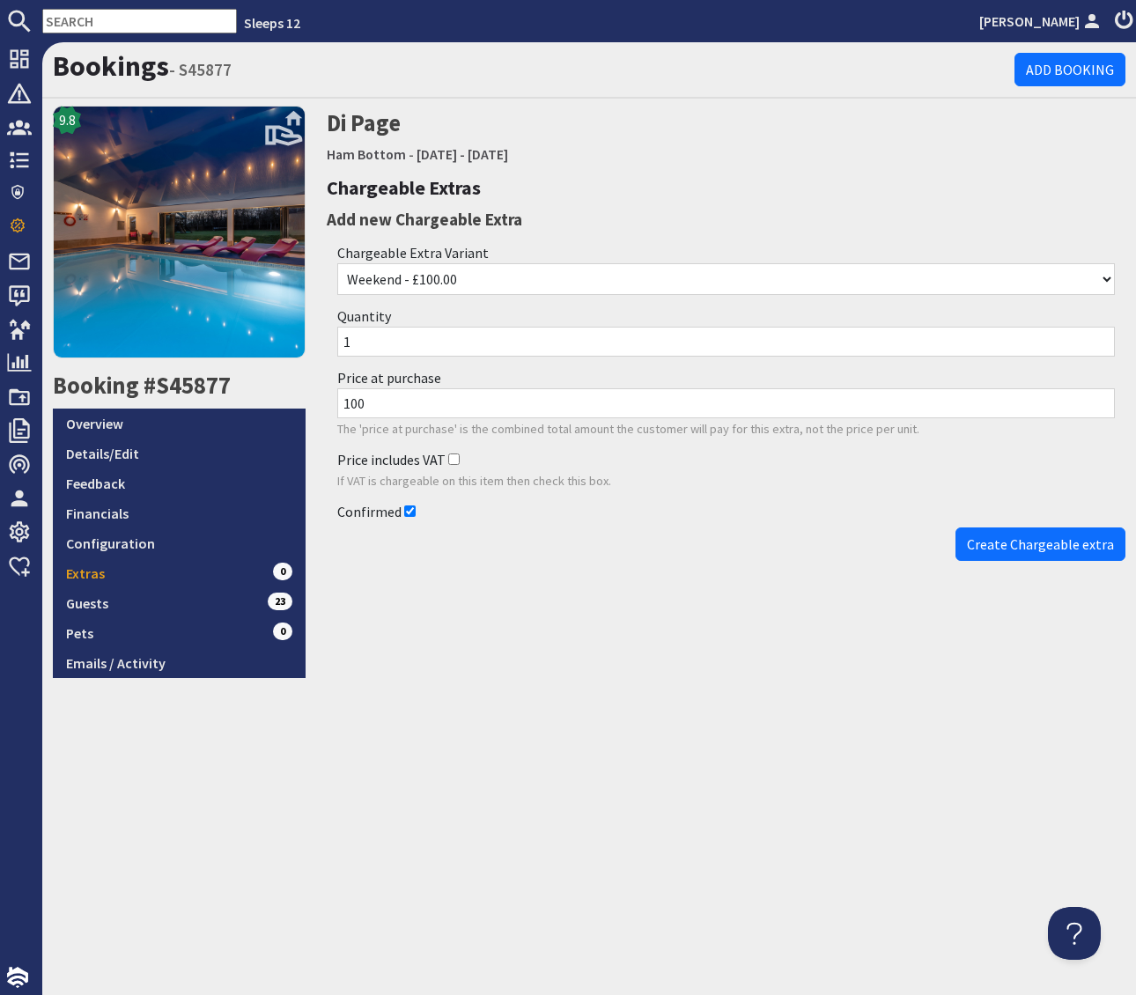
click at [527, 277] on select "Weekend - £100.00 Midweek - £100.00 Week - £200.00 Weekend - Annexe - £200.00 M…" at bounding box center [726, 279] width 778 height 32
select select "549"
type input "30"
click at [385, 346] on input "1" at bounding box center [726, 342] width 778 height 30
type input "4"
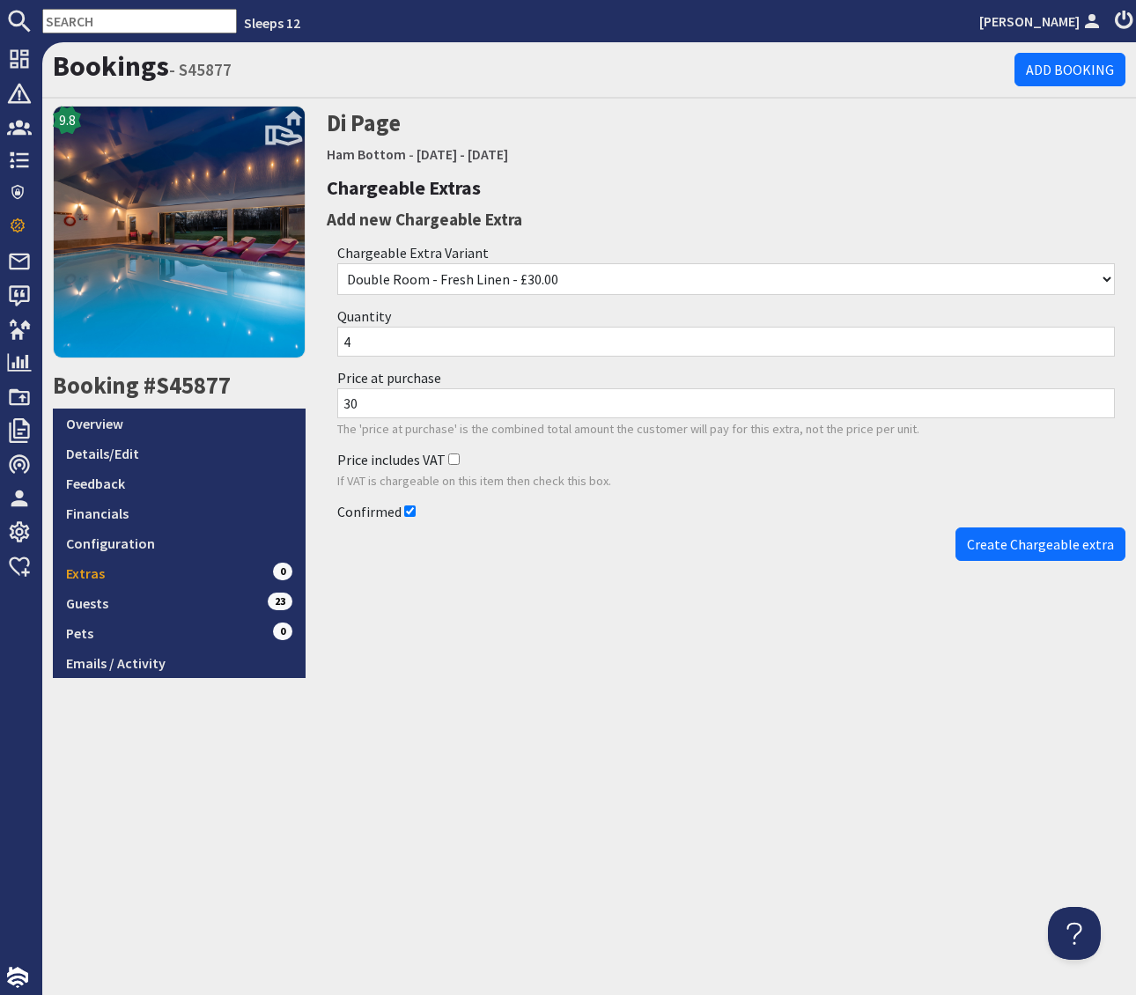
type input "120"
type input "4"
click at [1012, 550] on span "Create Chargeable extra" at bounding box center [1040, 544] width 147 height 18
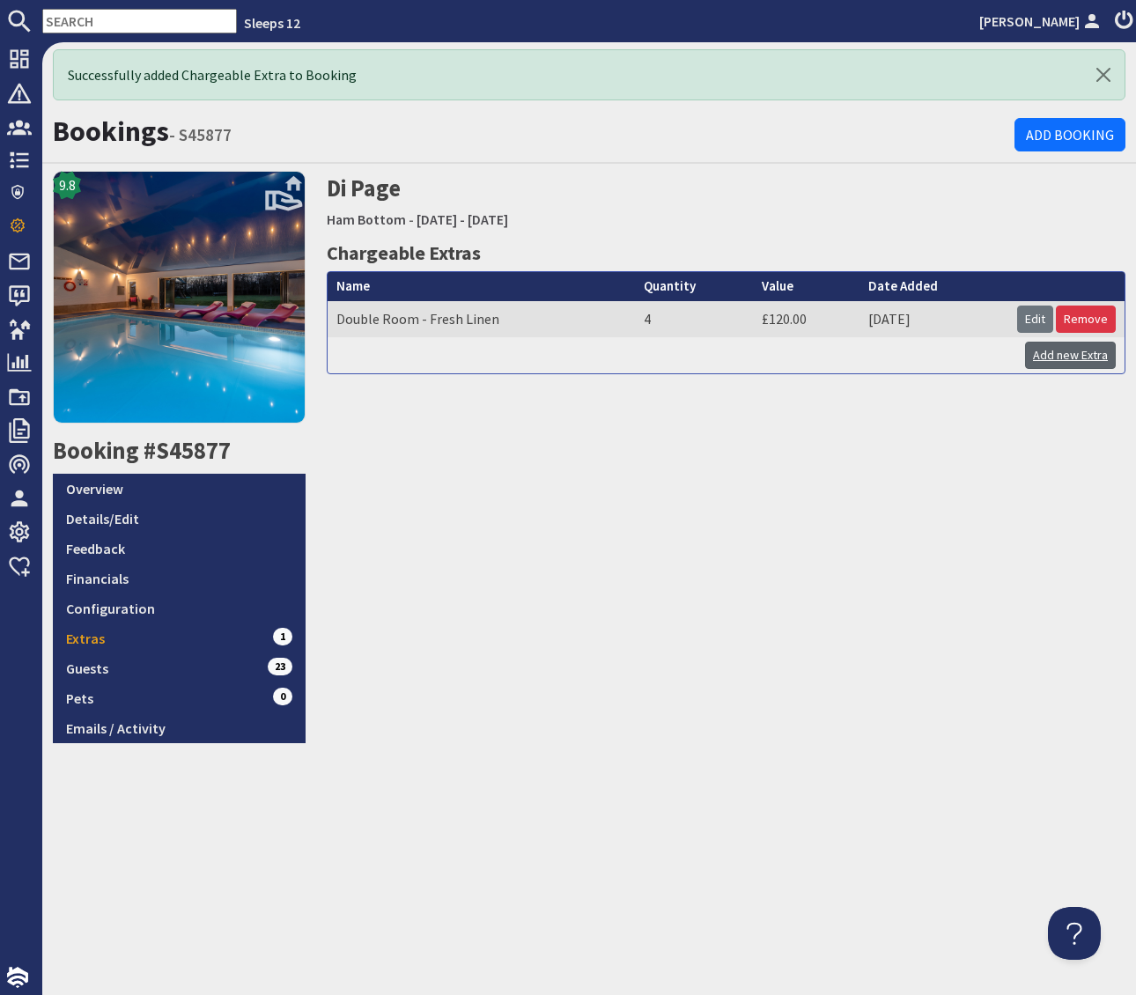
click at [1066, 362] on link "Add new Extra" at bounding box center [1070, 355] width 91 height 27
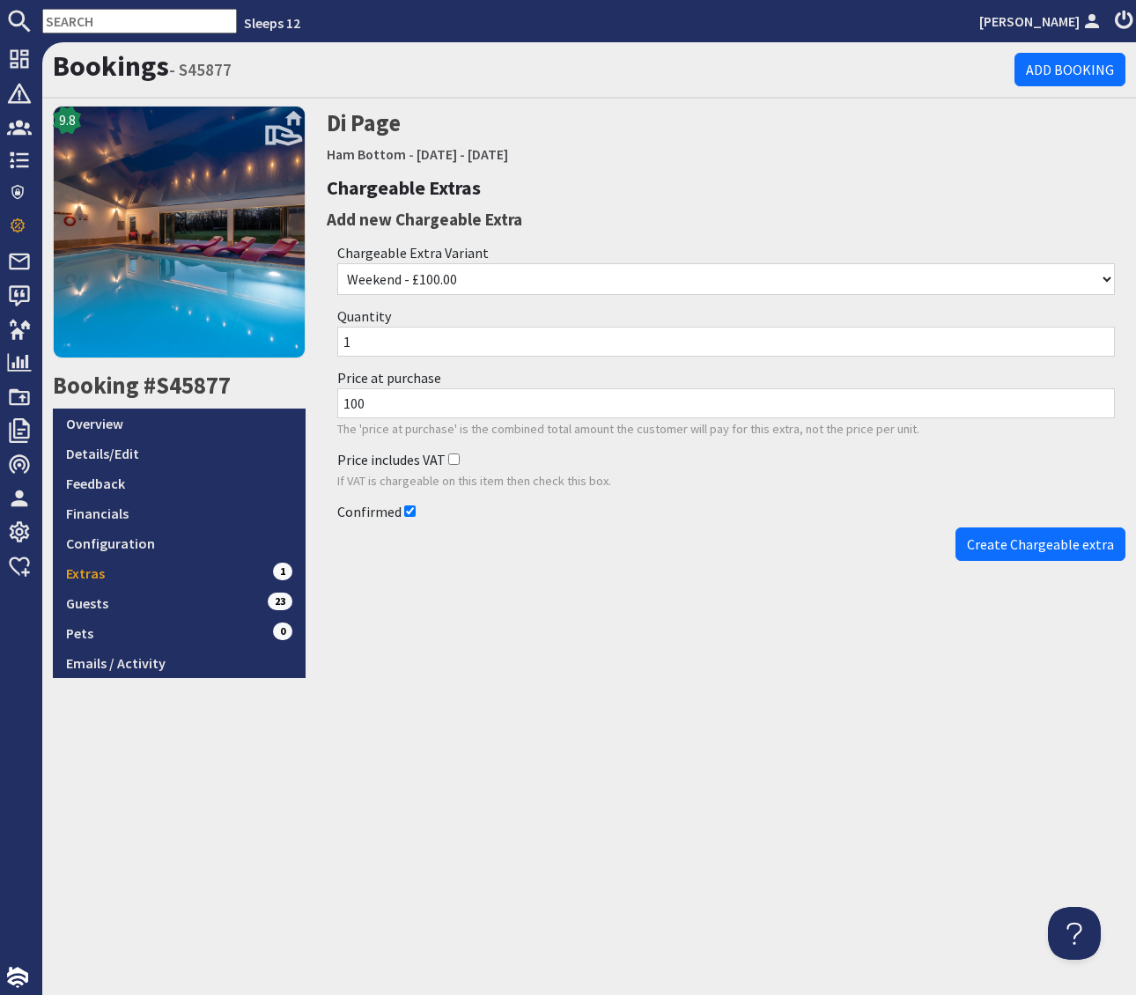
click at [520, 283] on select "Weekend - £100.00 Midweek - £100.00 Week - £200.00 Weekend - Annexe - £200.00 M…" at bounding box center [726, 279] width 778 height 32
select select "550"
type input "30"
click at [1013, 550] on span "Create Chargeable extra" at bounding box center [1040, 544] width 147 height 18
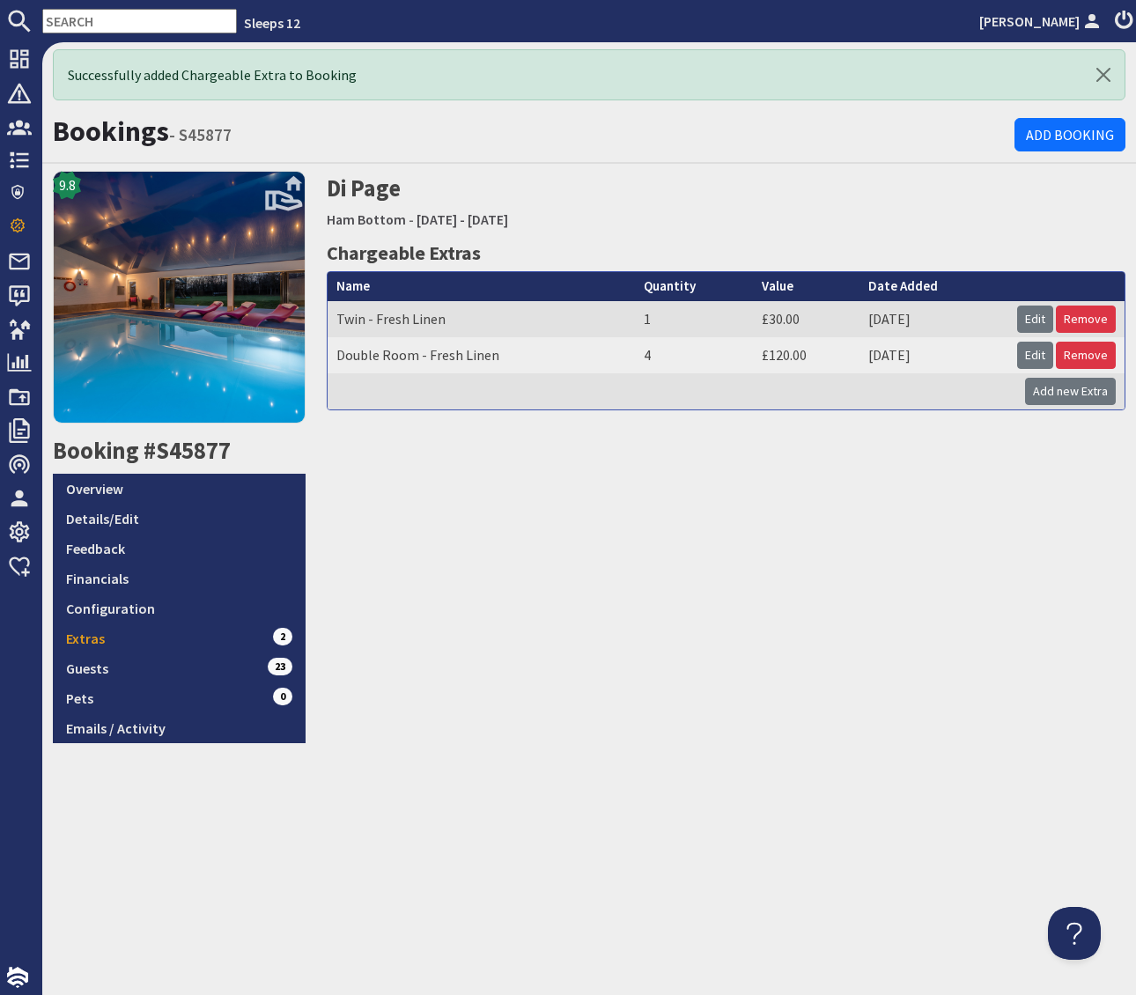
click at [696, 564] on div "Di Page Ham Bottom - Friday 31/10/2025 - Thursday 06/11/2025 Chargeable Extras …" at bounding box center [726, 457] width 821 height 572
click at [188, 639] on link "Extras 2" at bounding box center [179, 638] width 253 height 30
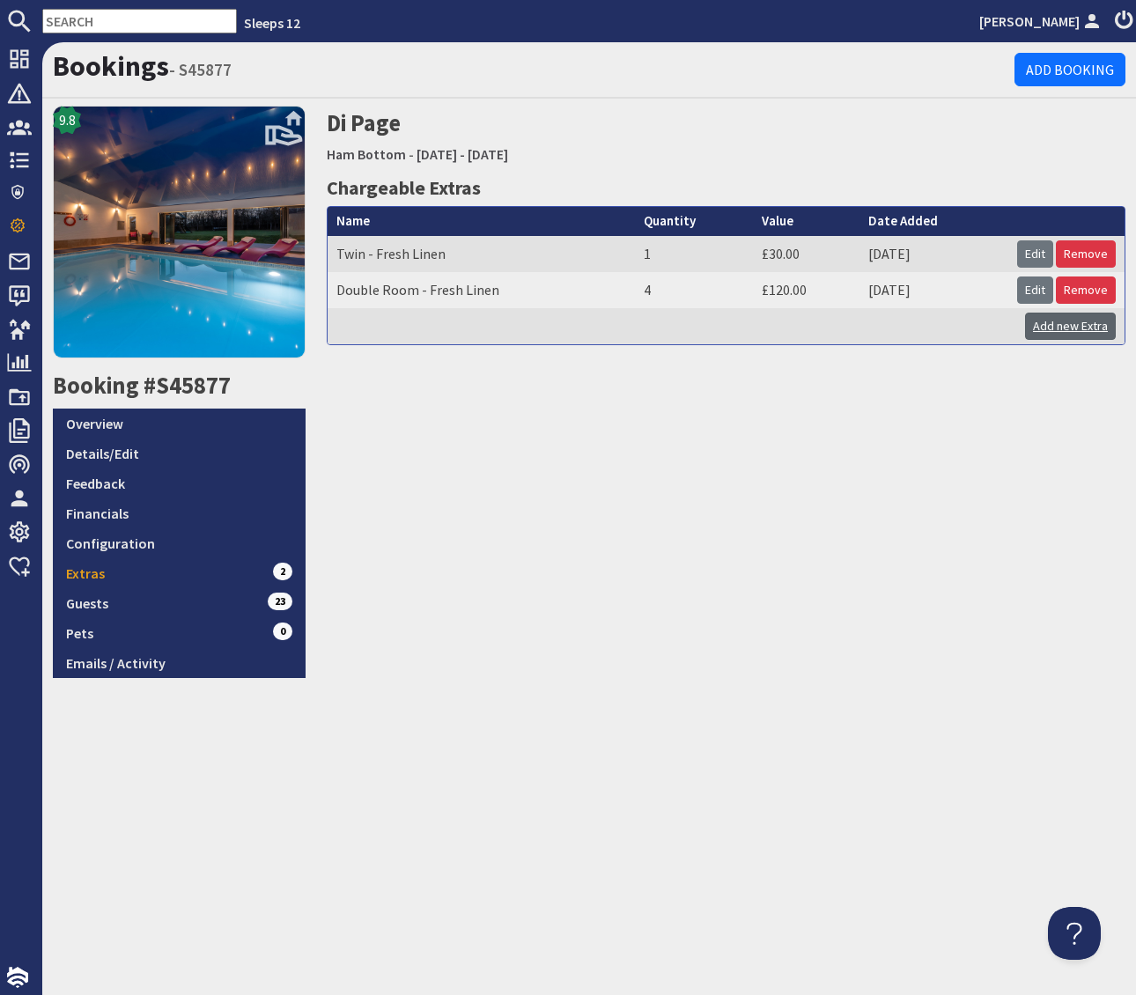
click at [1063, 326] on link "Add new Extra" at bounding box center [1070, 326] width 91 height 27
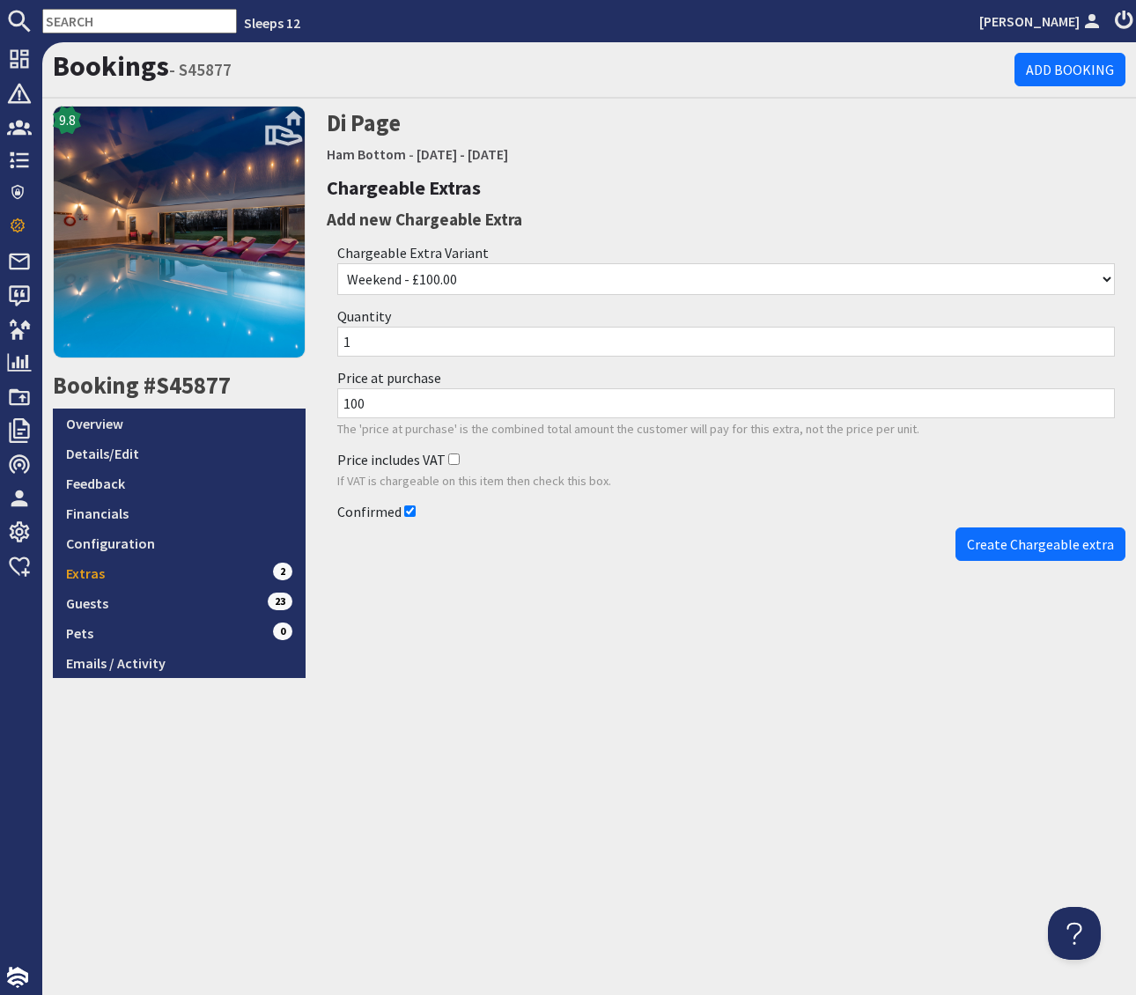
click at [501, 284] on select "Weekend - £100.00 Midweek - £100.00 Week - £200.00 Weekend - Annexe - £200.00 M…" at bounding box center [726, 279] width 778 height 32
select select "522"
type input "200"
click at [1034, 550] on span "Create Chargeable extra" at bounding box center [1040, 544] width 147 height 18
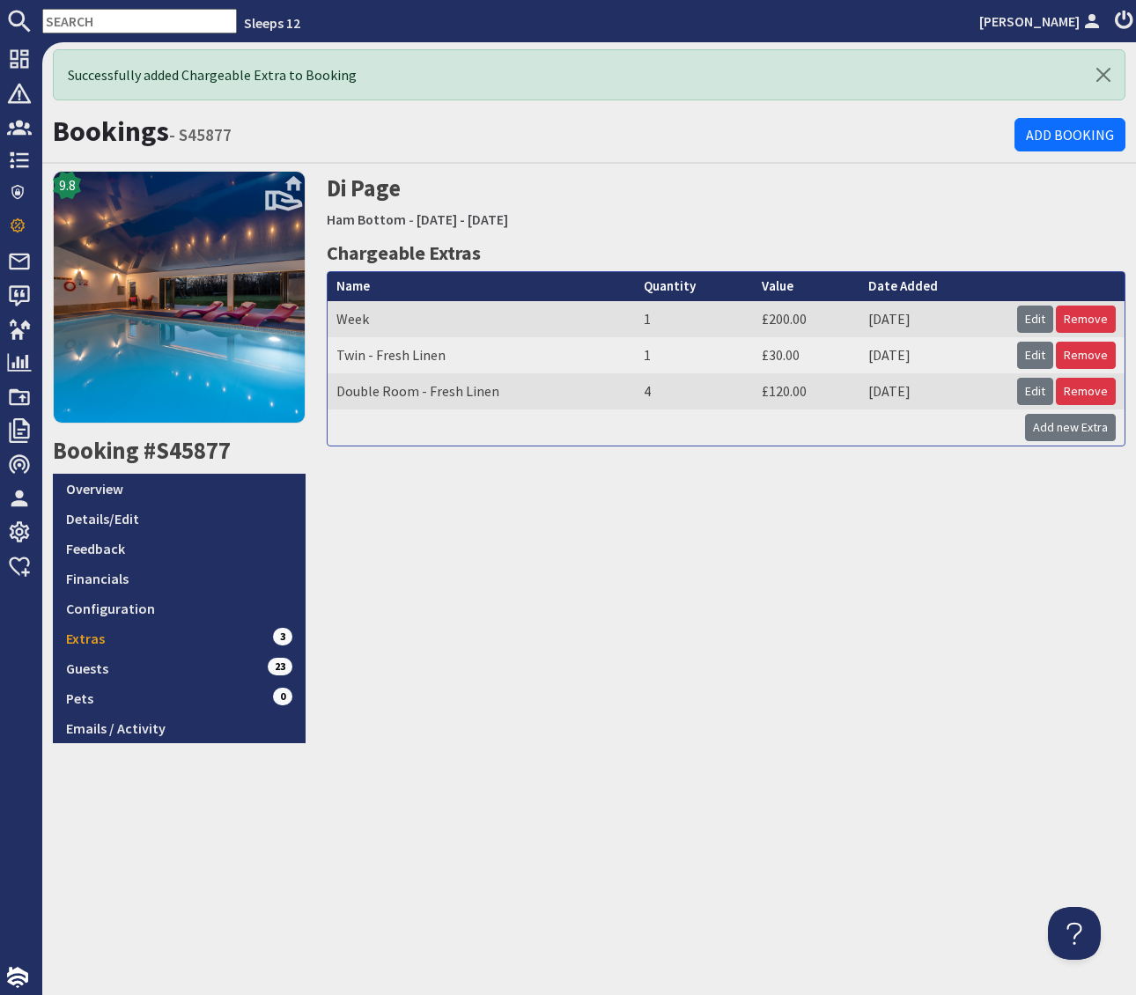
click at [797, 627] on div "Di Page Ham Bottom - Friday 31/10/2025 - Thursday 06/11/2025 Chargeable Extras …" at bounding box center [726, 457] width 821 height 572
click at [107, 482] on link "Overview" at bounding box center [179, 489] width 253 height 30
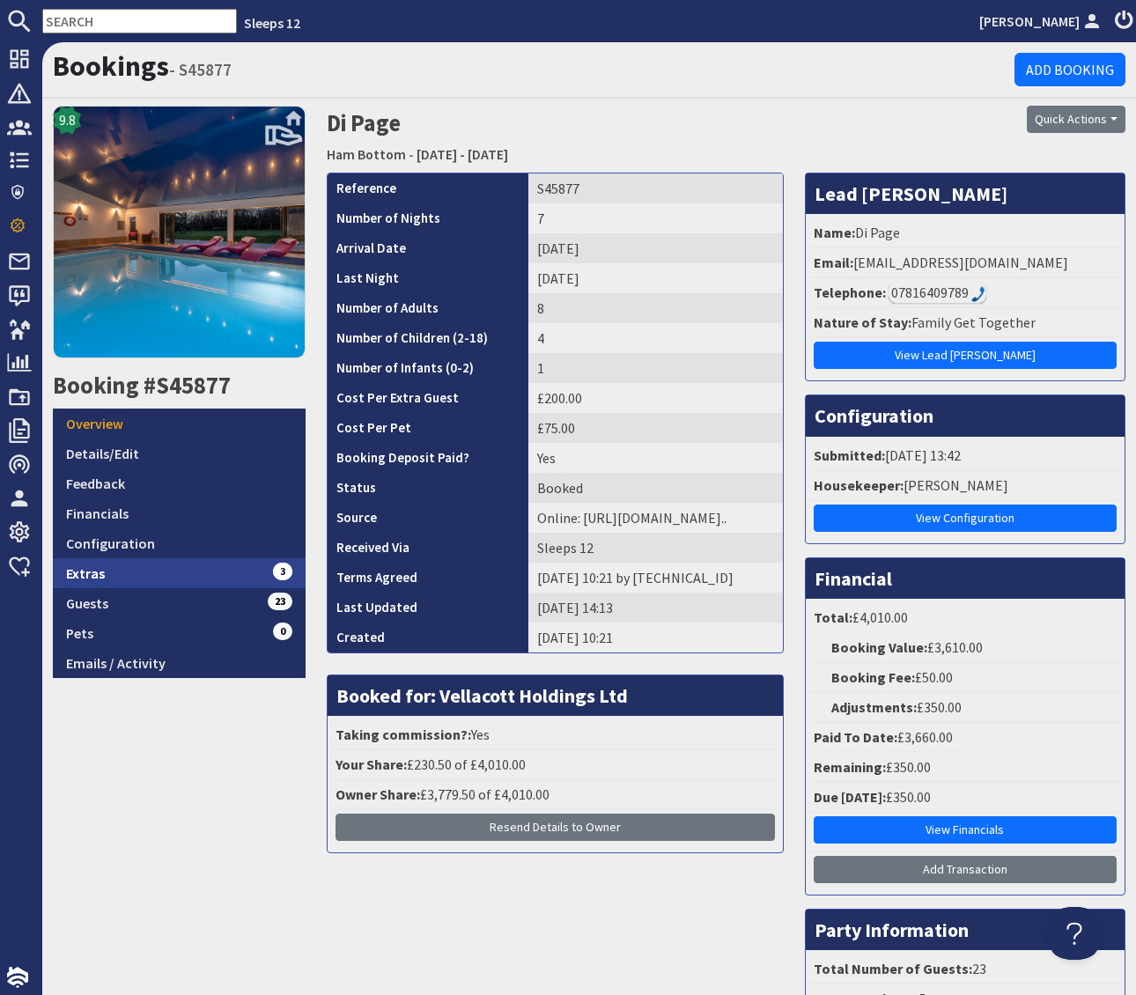
click at [238, 578] on link "Extras 3" at bounding box center [179, 573] width 253 height 30
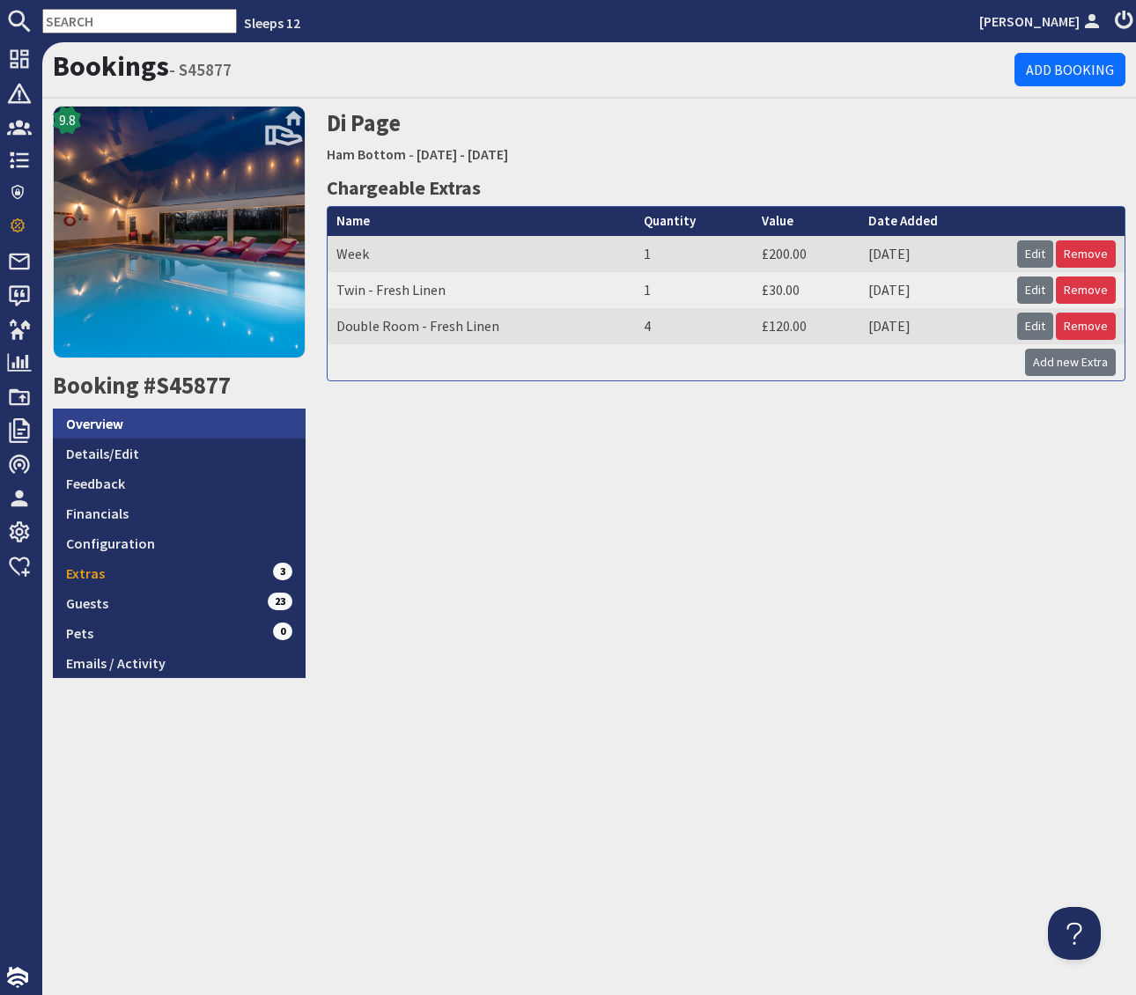
click at [92, 414] on link "Overview" at bounding box center [179, 424] width 253 height 30
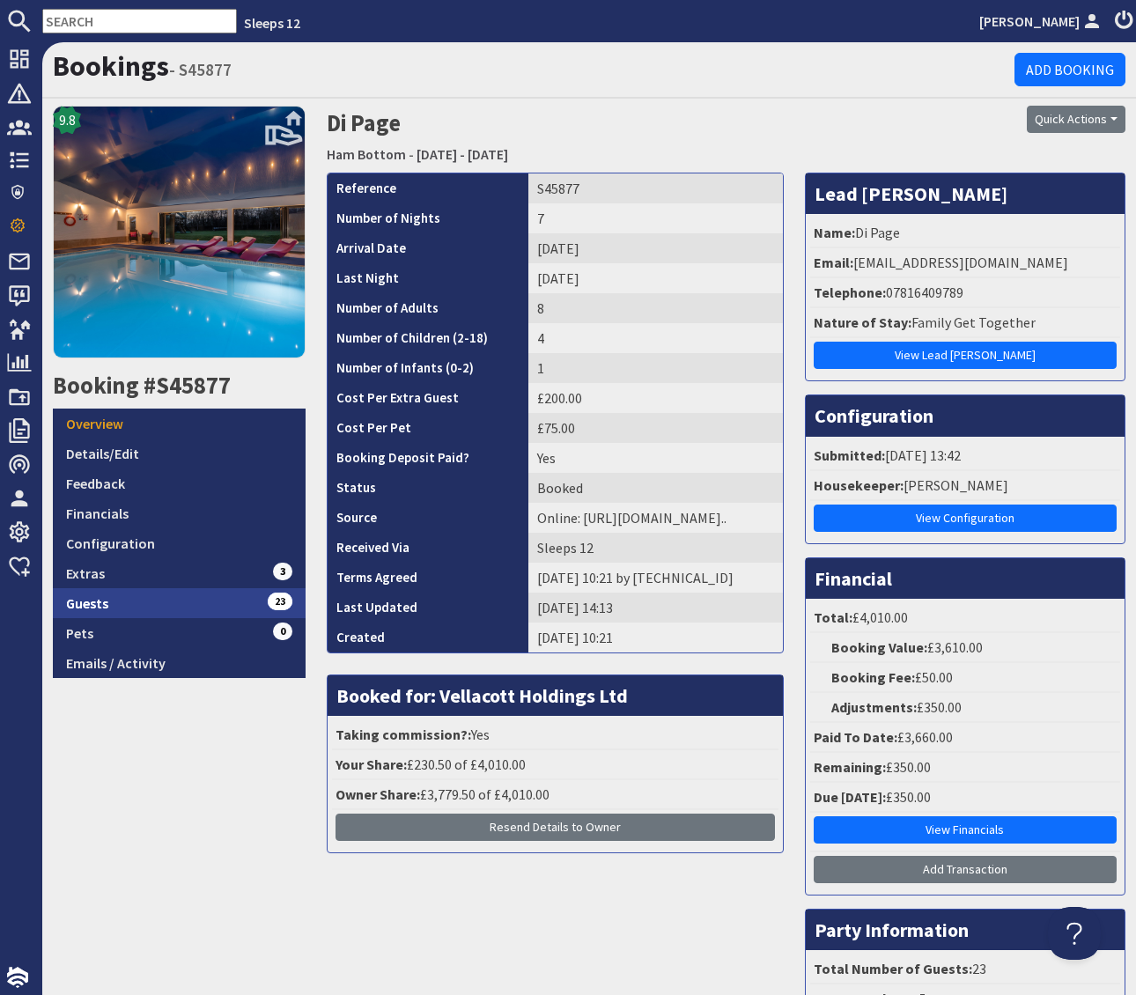
click at [208, 601] on link "Guests 23" at bounding box center [179, 603] width 253 height 30
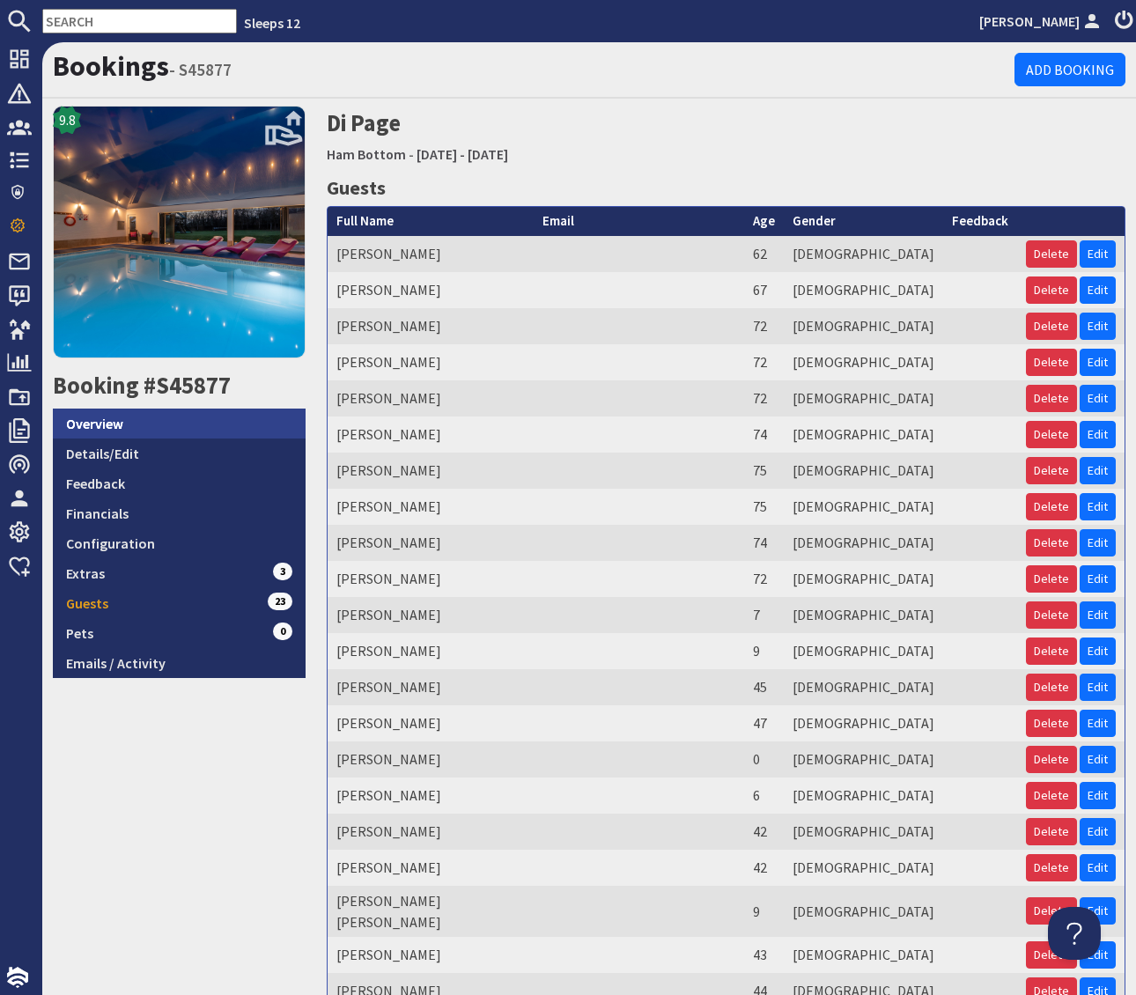
click at [94, 418] on link "Overview" at bounding box center [179, 424] width 253 height 30
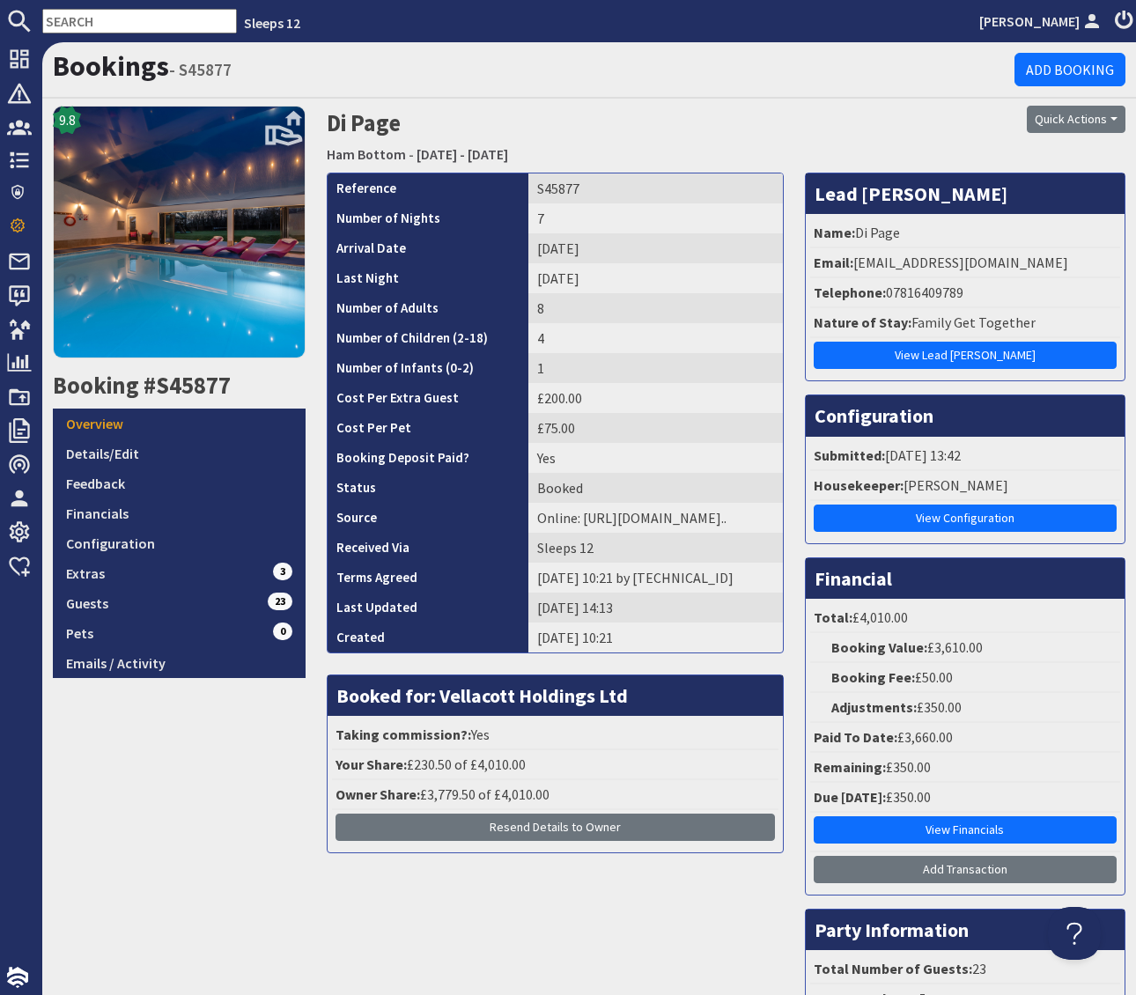
click at [967, 117] on div "Quick Actions Send Booking Update Rebook Cancel Booking Print" at bounding box center [999, 119] width 252 height 27
click at [1119, 121] on button "Quick Actions" at bounding box center [1076, 119] width 99 height 27
click at [1063, 159] on span "Send Booking Update" at bounding box center [1045, 158] width 129 height 18
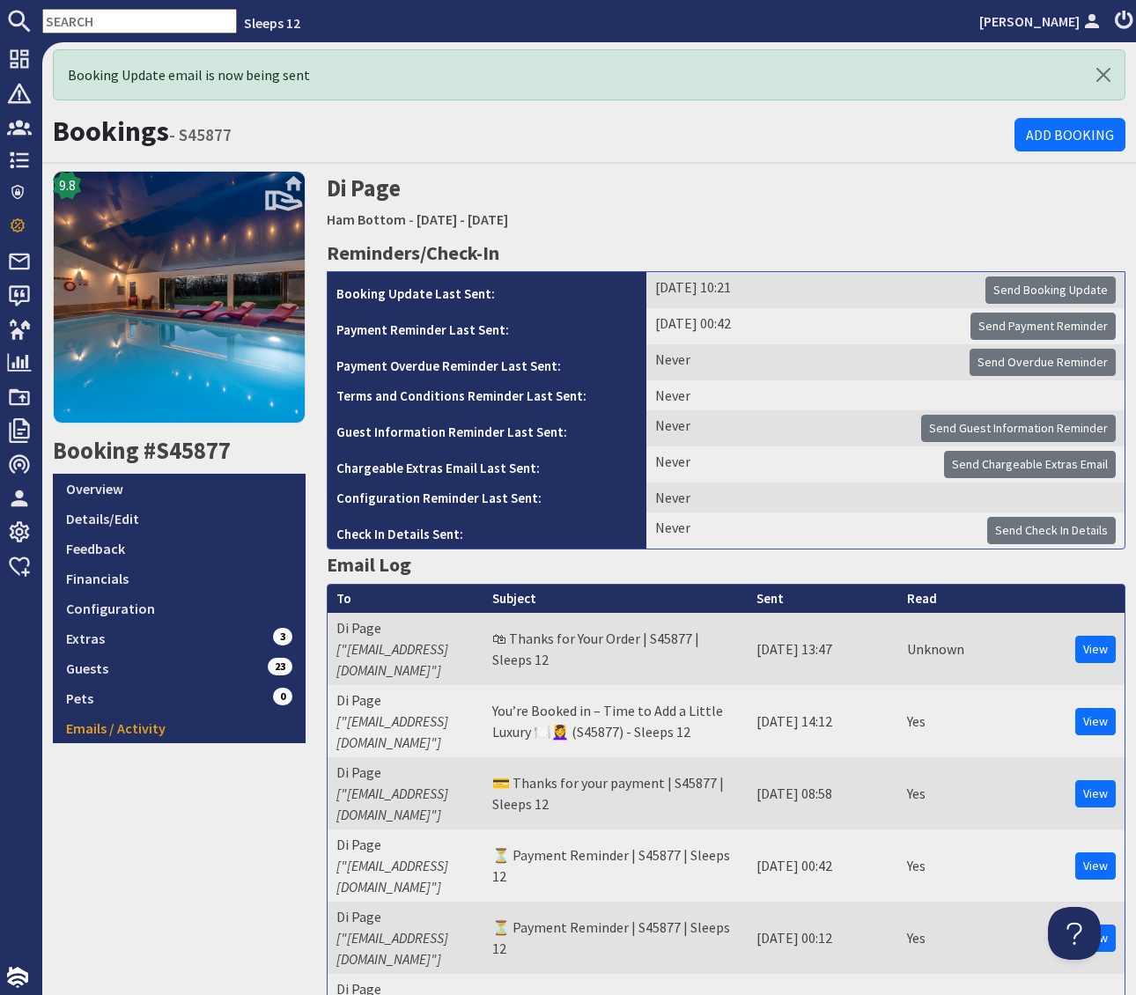
click at [862, 189] on div at bounding box center [998, 204] width 273 height 66
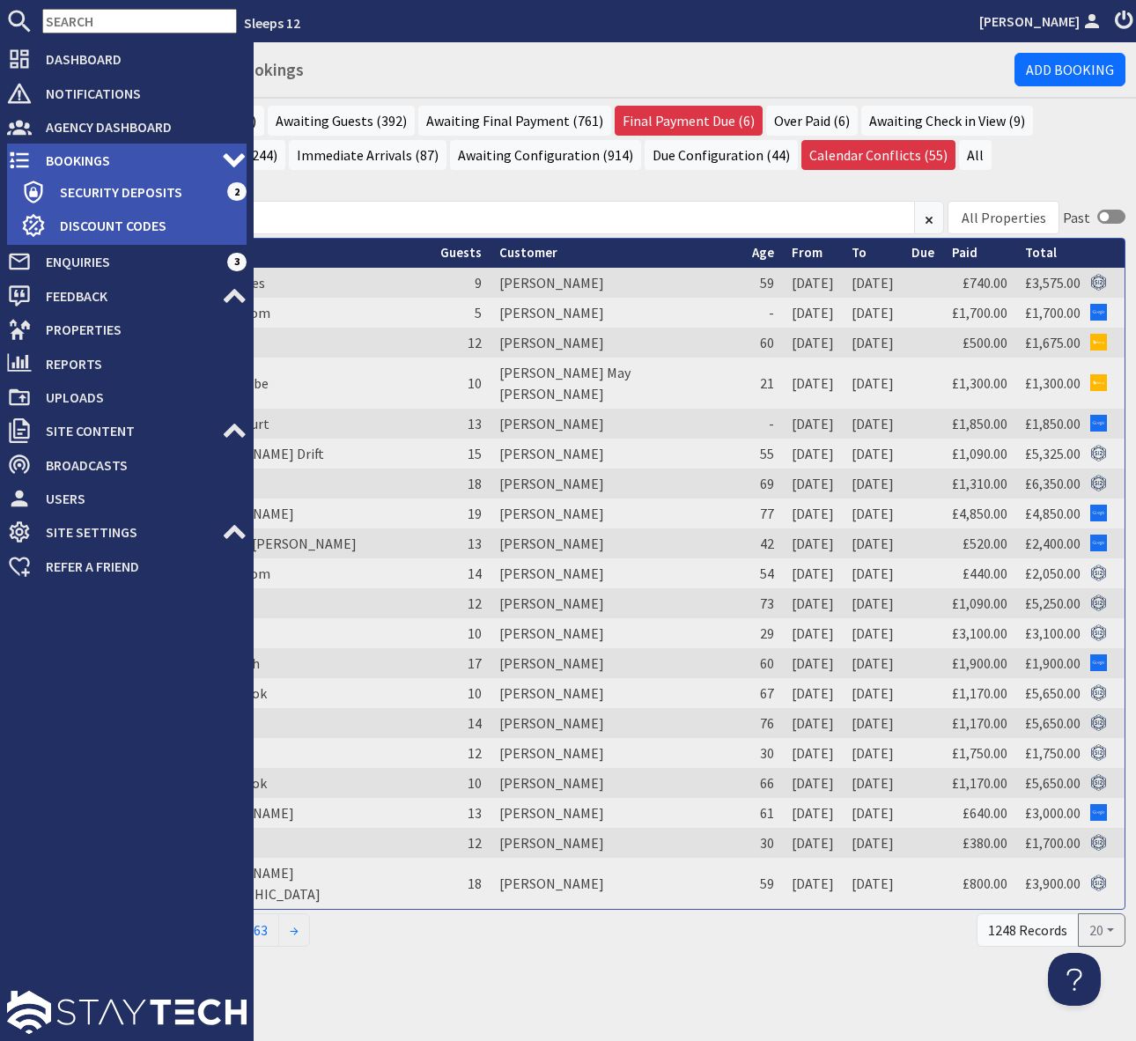
click at [131, 159] on span "Bookings" at bounding box center [127, 160] width 190 height 28
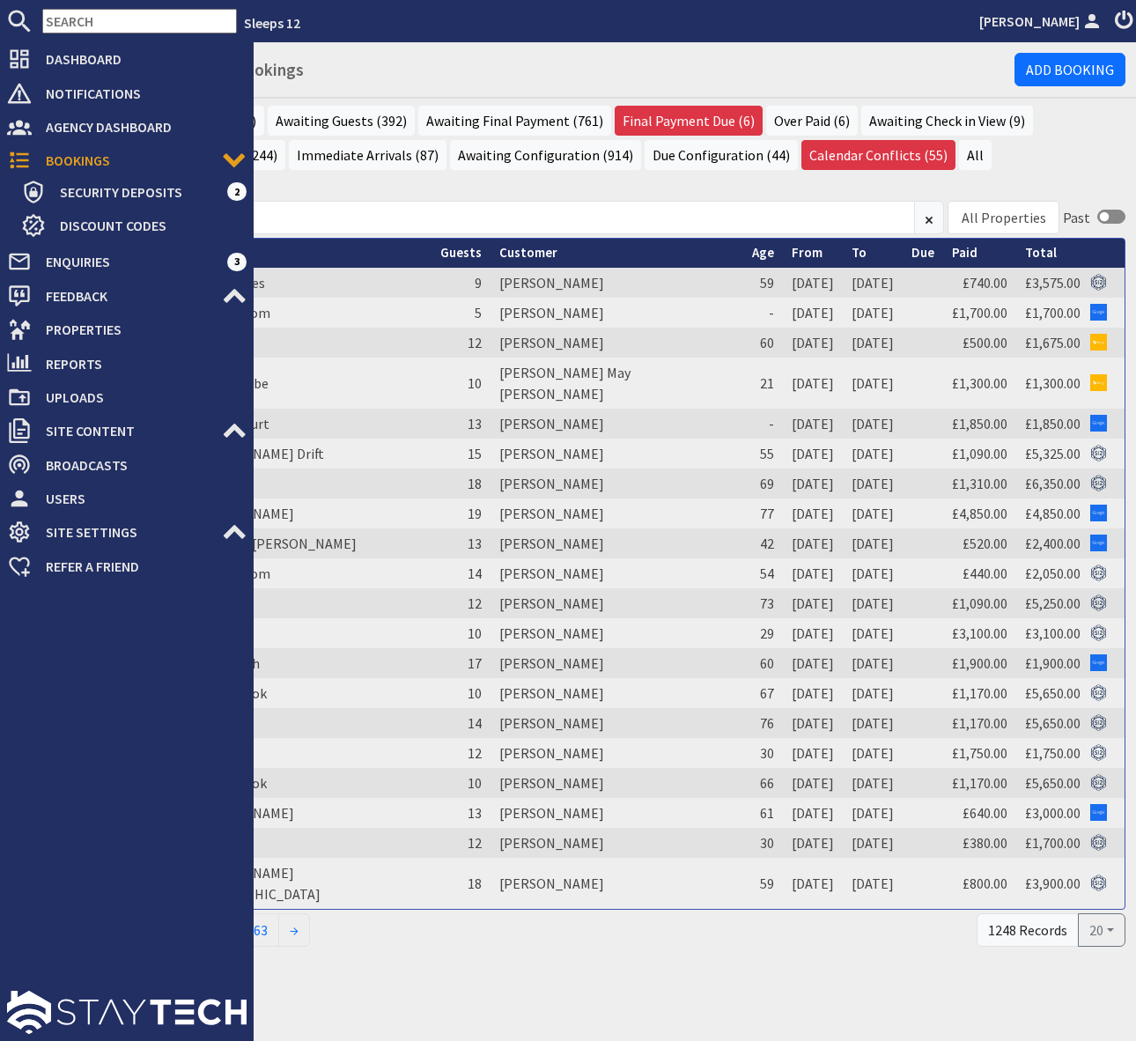
click at [183, 350] on span "Reports" at bounding box center [139, 364] width 215 height 28
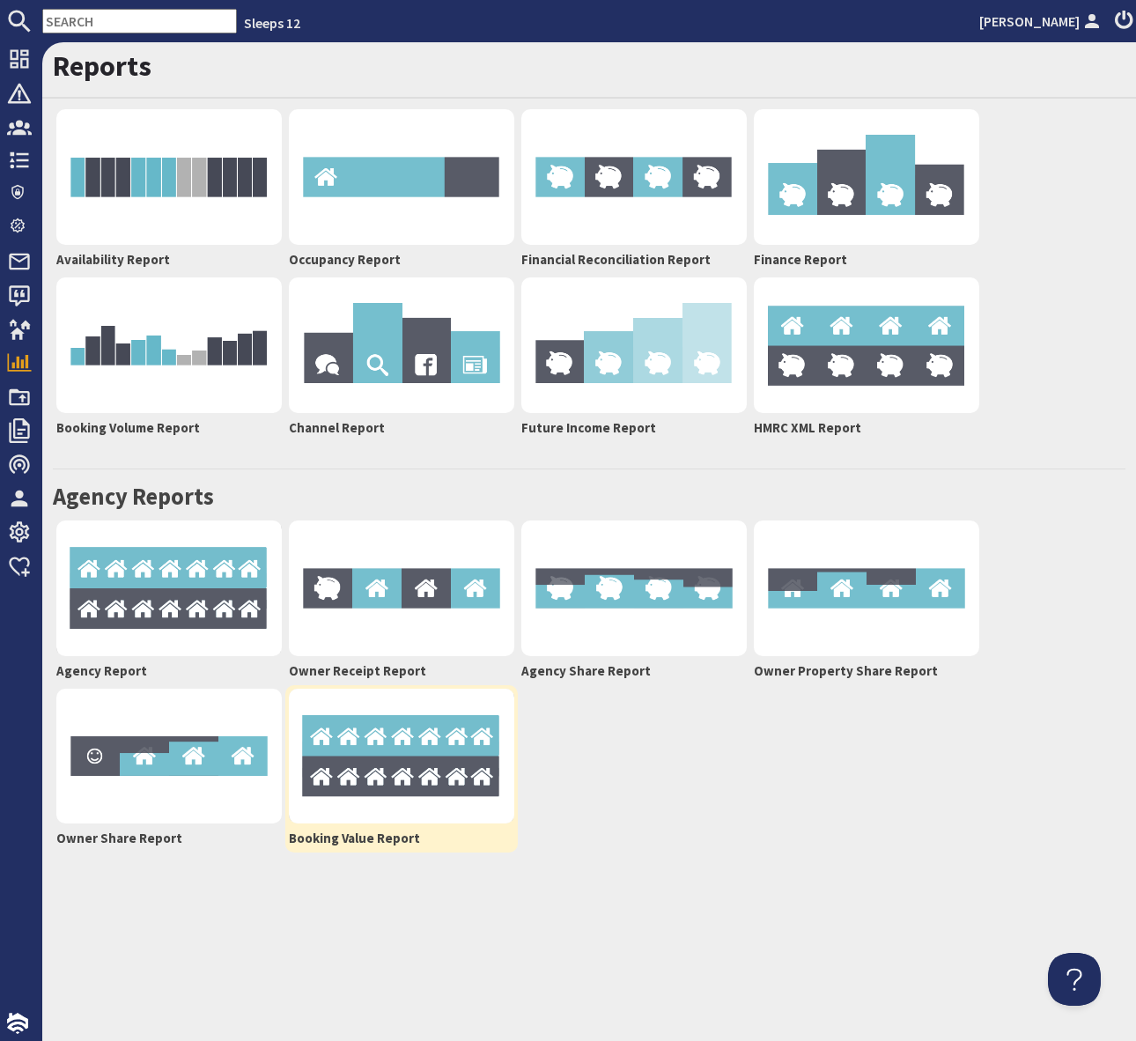
click at [425, 765] on img at bounding box center [401, 757] width 225 height 136
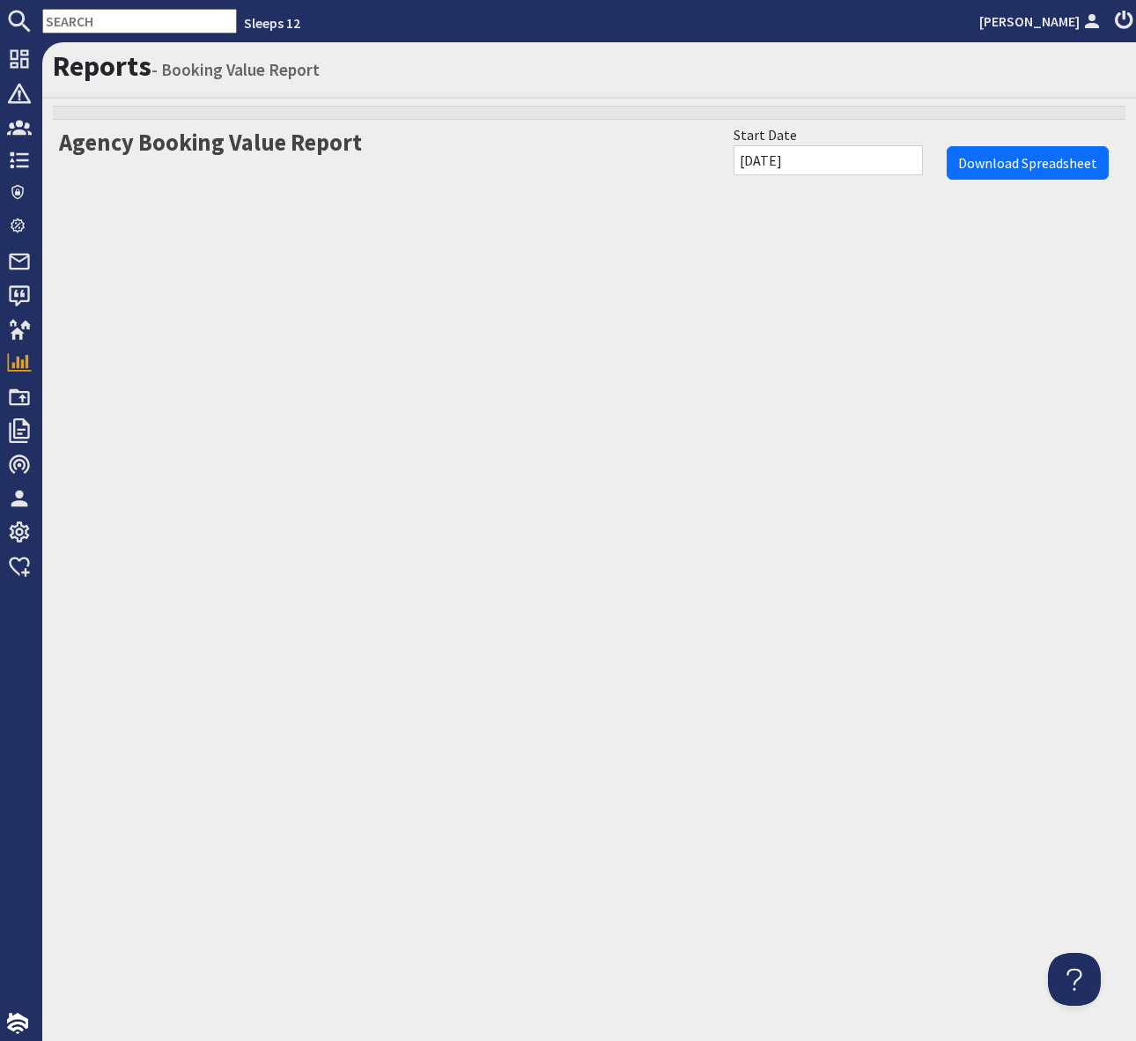
click at [882, 158] on input "02/08/2025" at bounding box center [828, 160] width 189 height 30
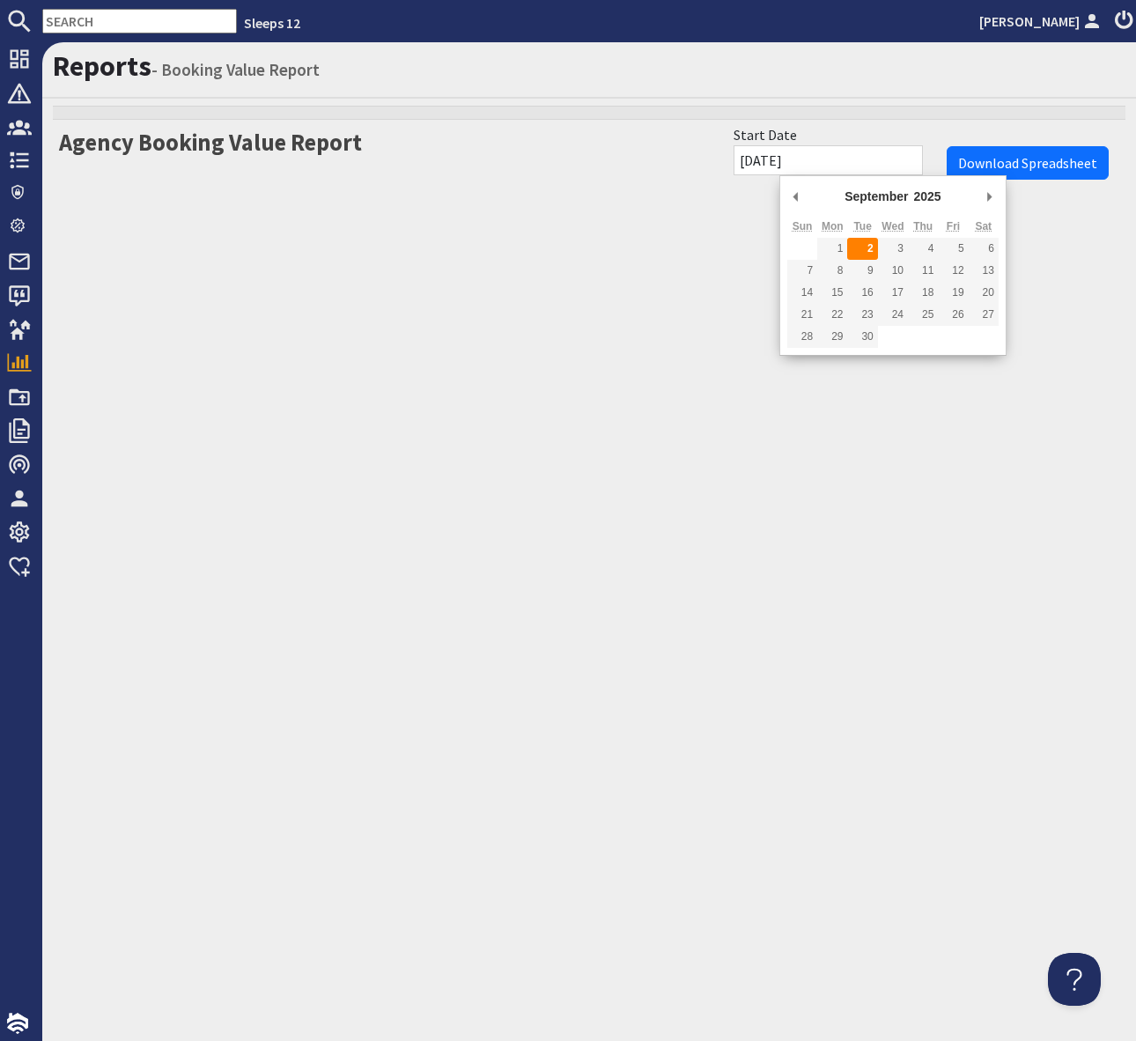
type input "[DATE]"
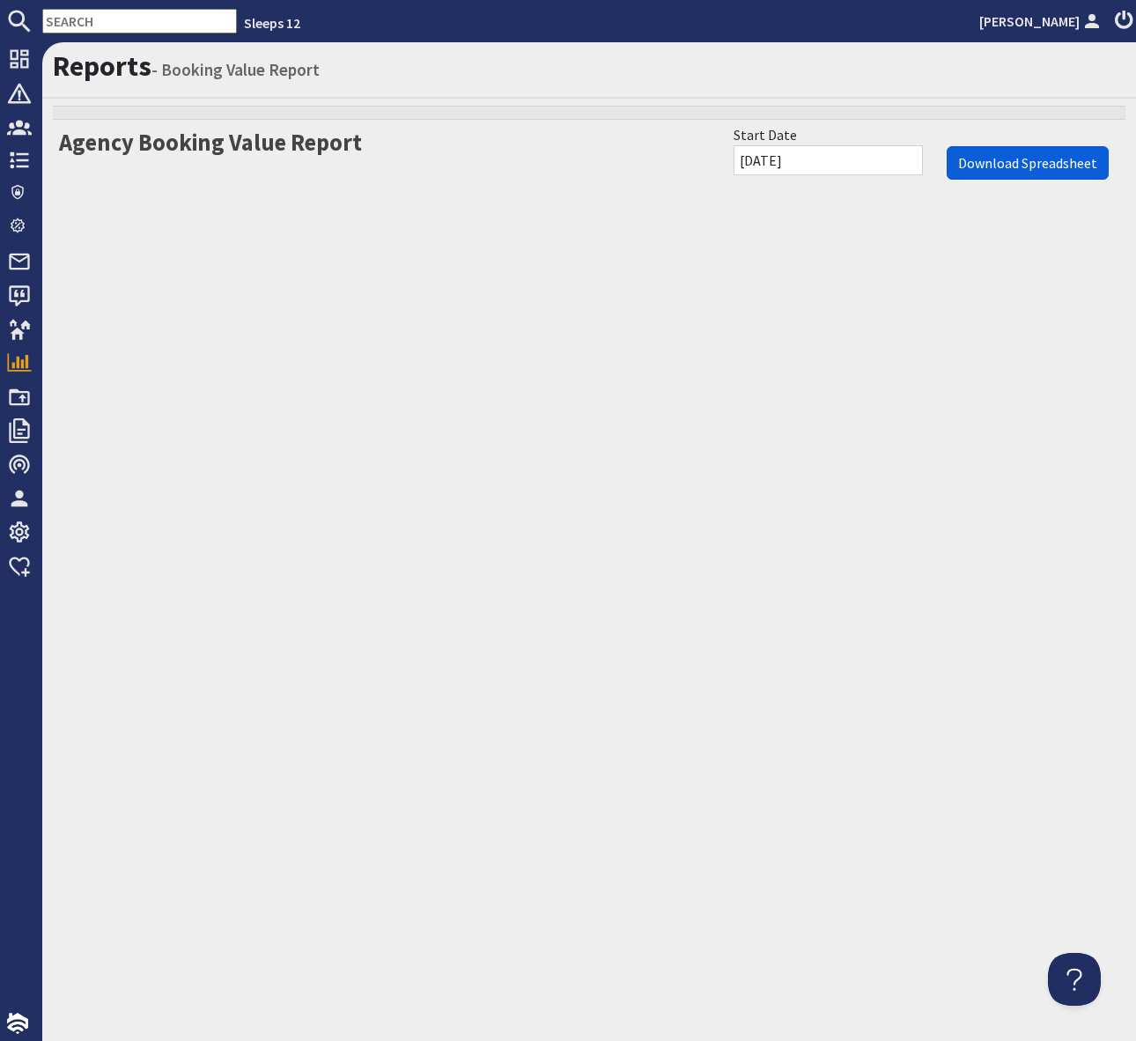
click at [1022, 152] on input "Download Spreadsheet" at bounding box center [1028, 162] width 162 height 33
click at [997, 151] on input "Download Spreadsheet" at bounding box center [1028, 162] width 162 height 33
click at [1029, 162] on input "Download Spreadsheet" at bounding box center [1028, 162] width 162 height 33
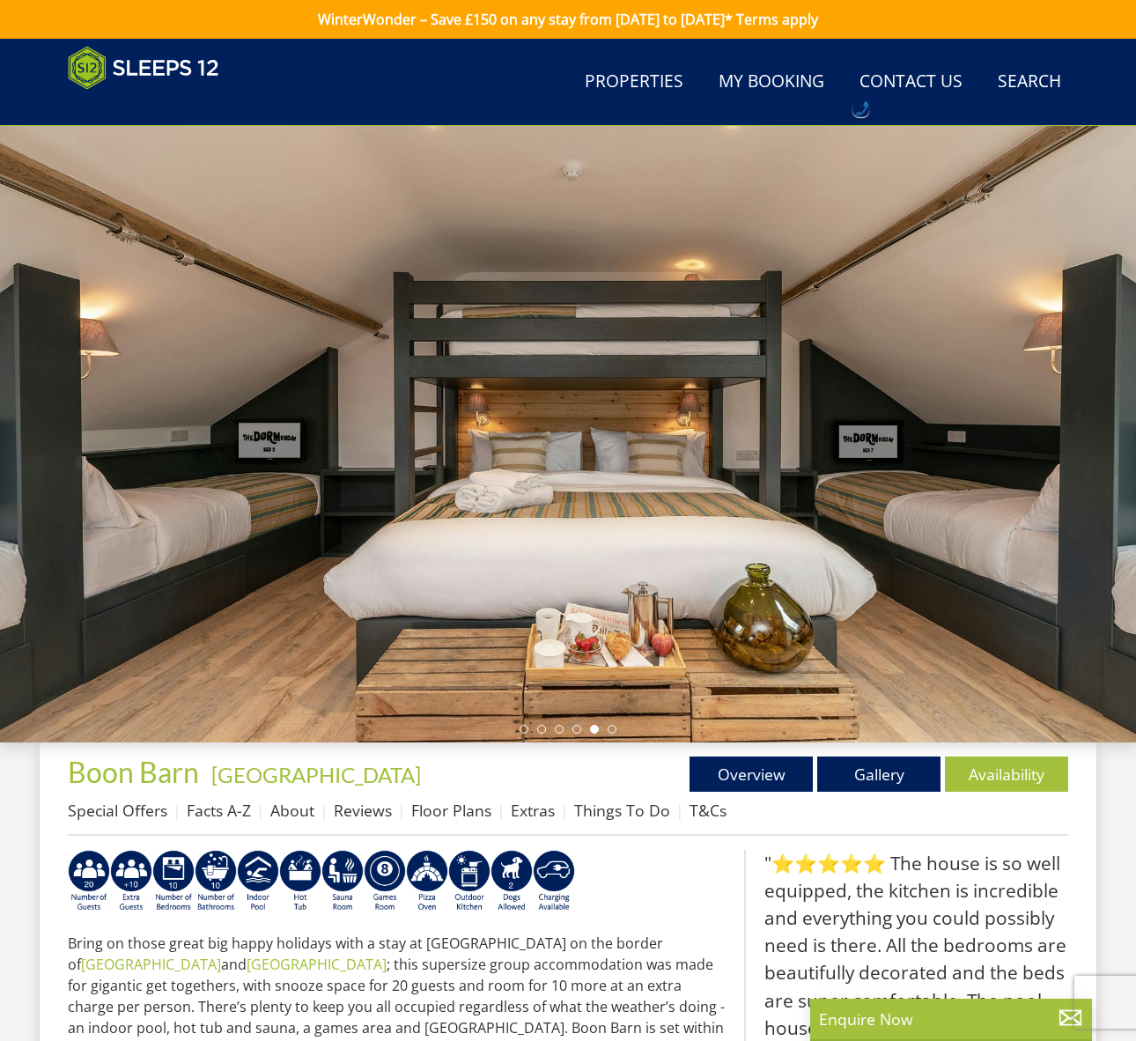
scroll to position [333, 0]
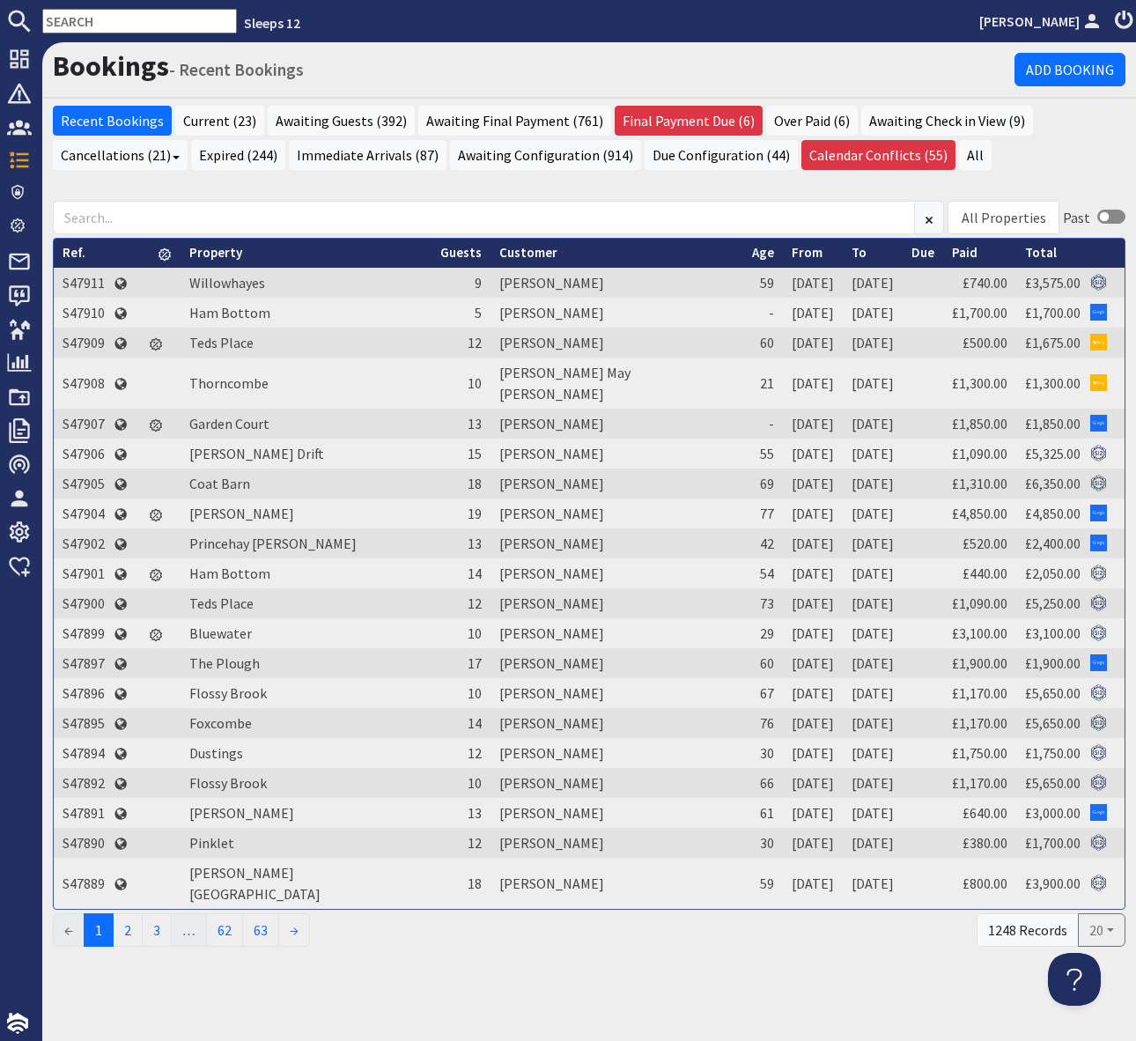
click at [82, 20] on input "text" at bounding box center [139, 21] width 195 height 25
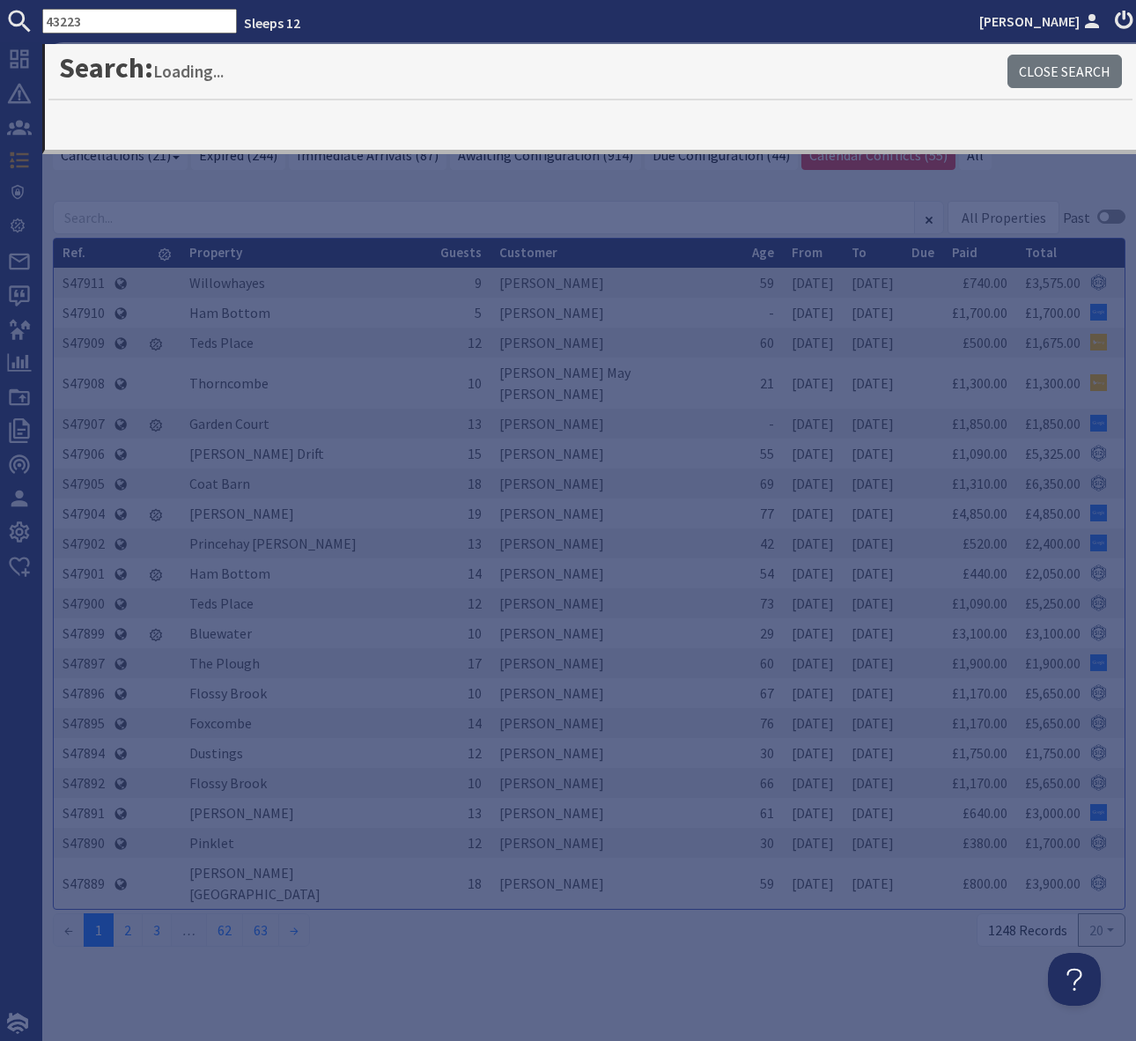
type input "43223"
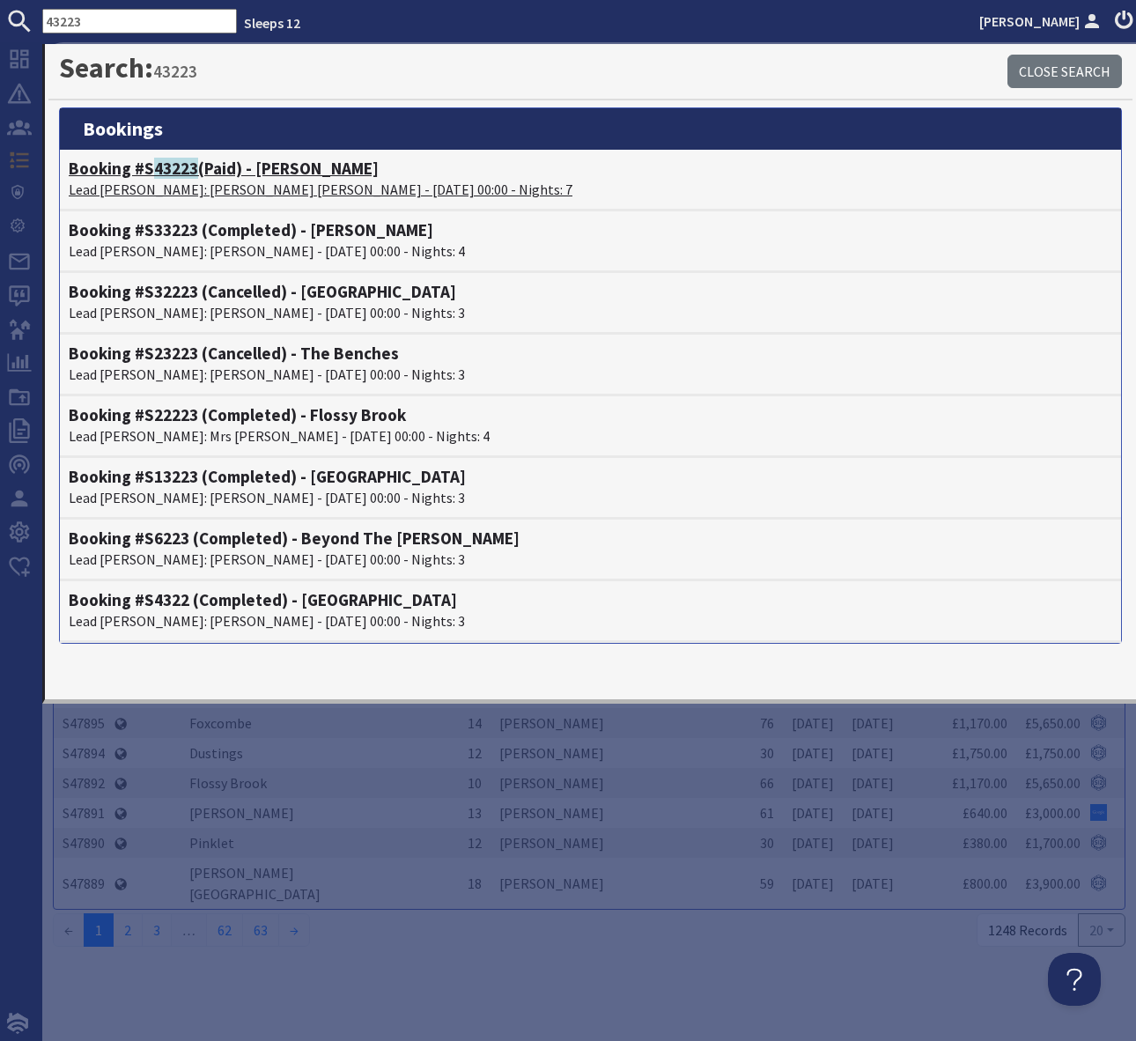
click at [270, 165] on h4 "Booking #S 43223 (Paid) - Fuzzy Orchard" at bounding box center [591, 169] width 1044 height 20
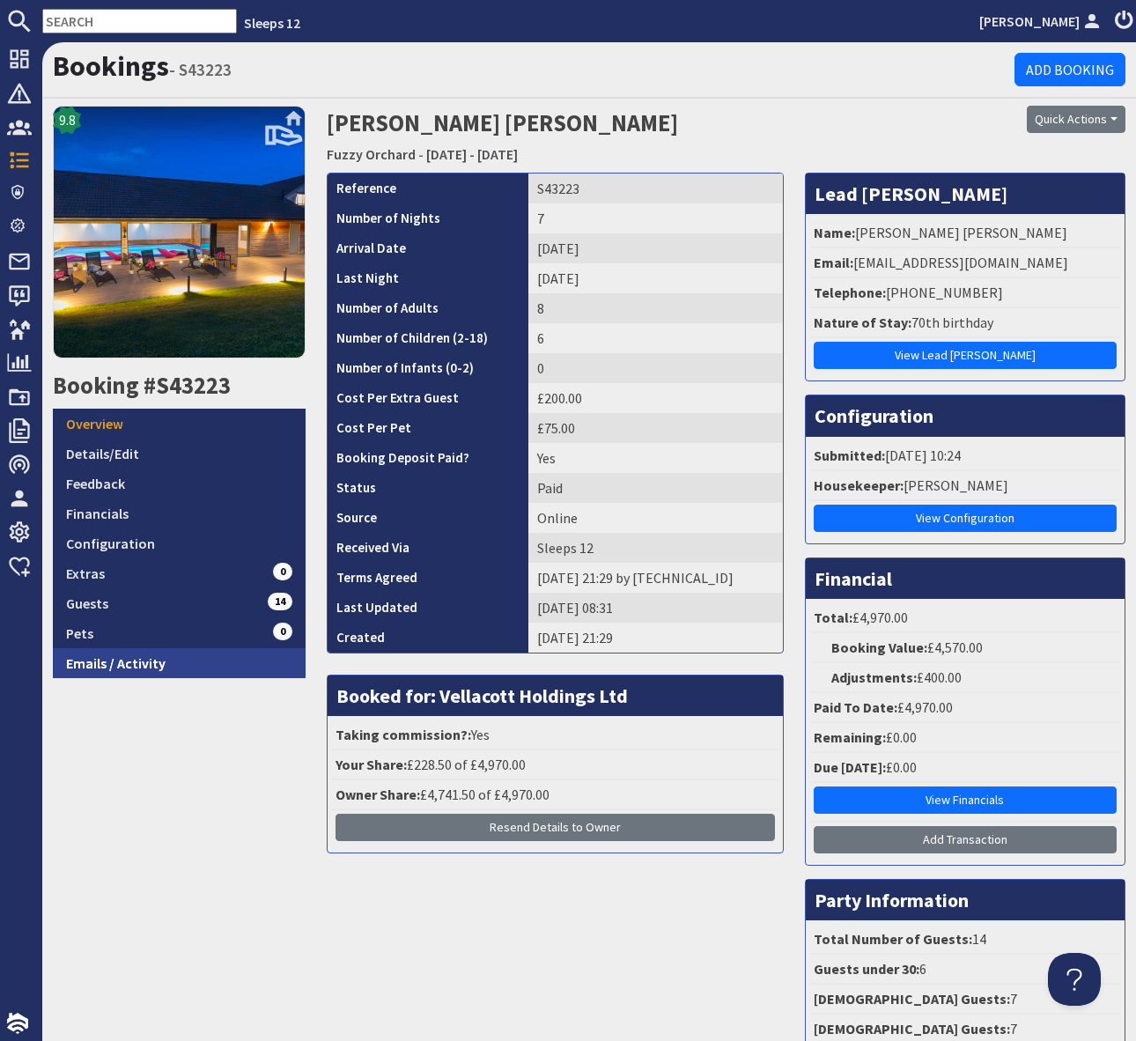
click at [179, 655] on link "Emails / Activity" at bounding box center [179, 663] width 253 height 30
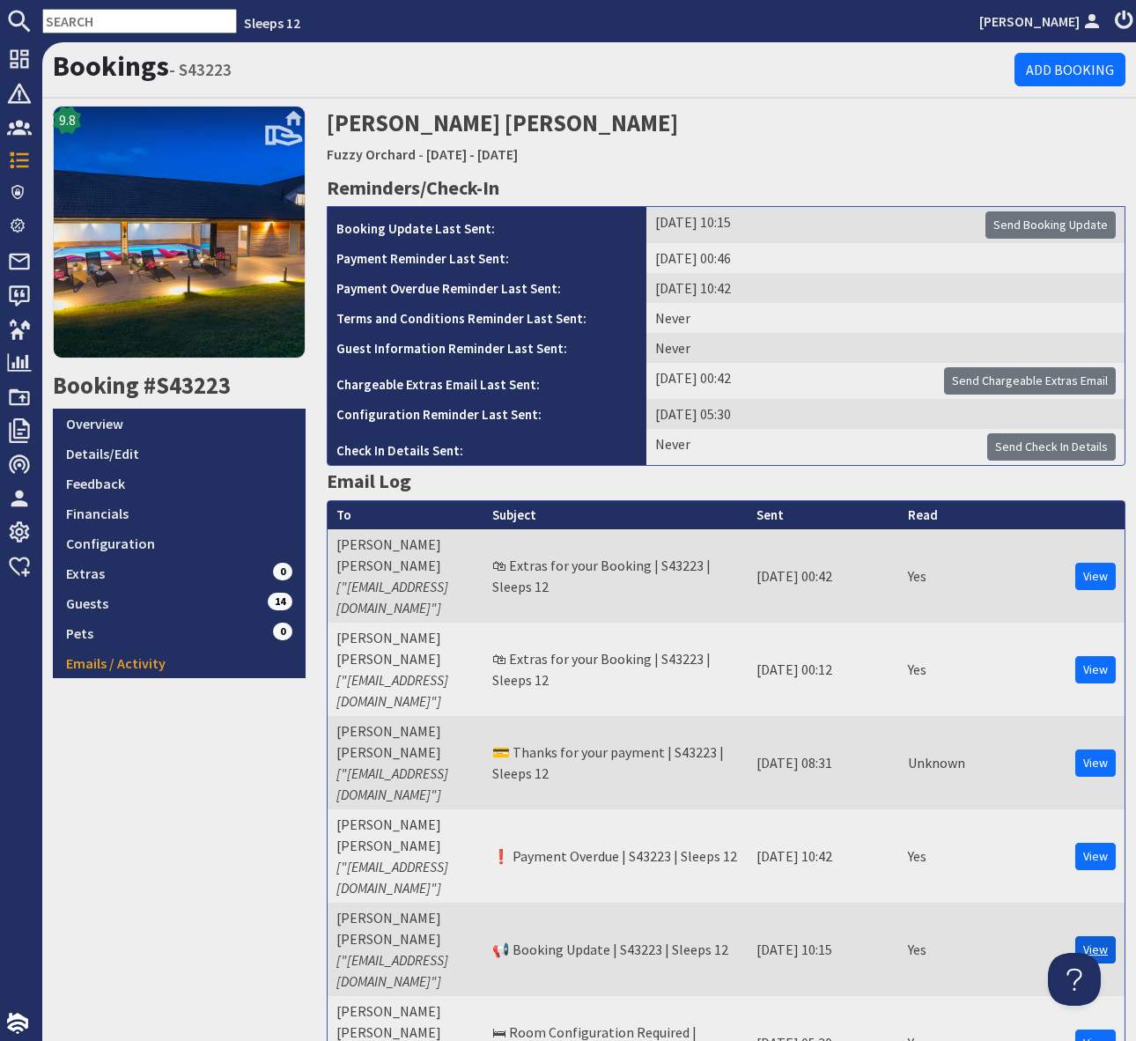
click at [1092, 936] on link "View" at bounding box center [1095, 949] width 41 height 27
click at [169, 419] on link "Overview" at bounding box center [179, 424] width 253 height 30
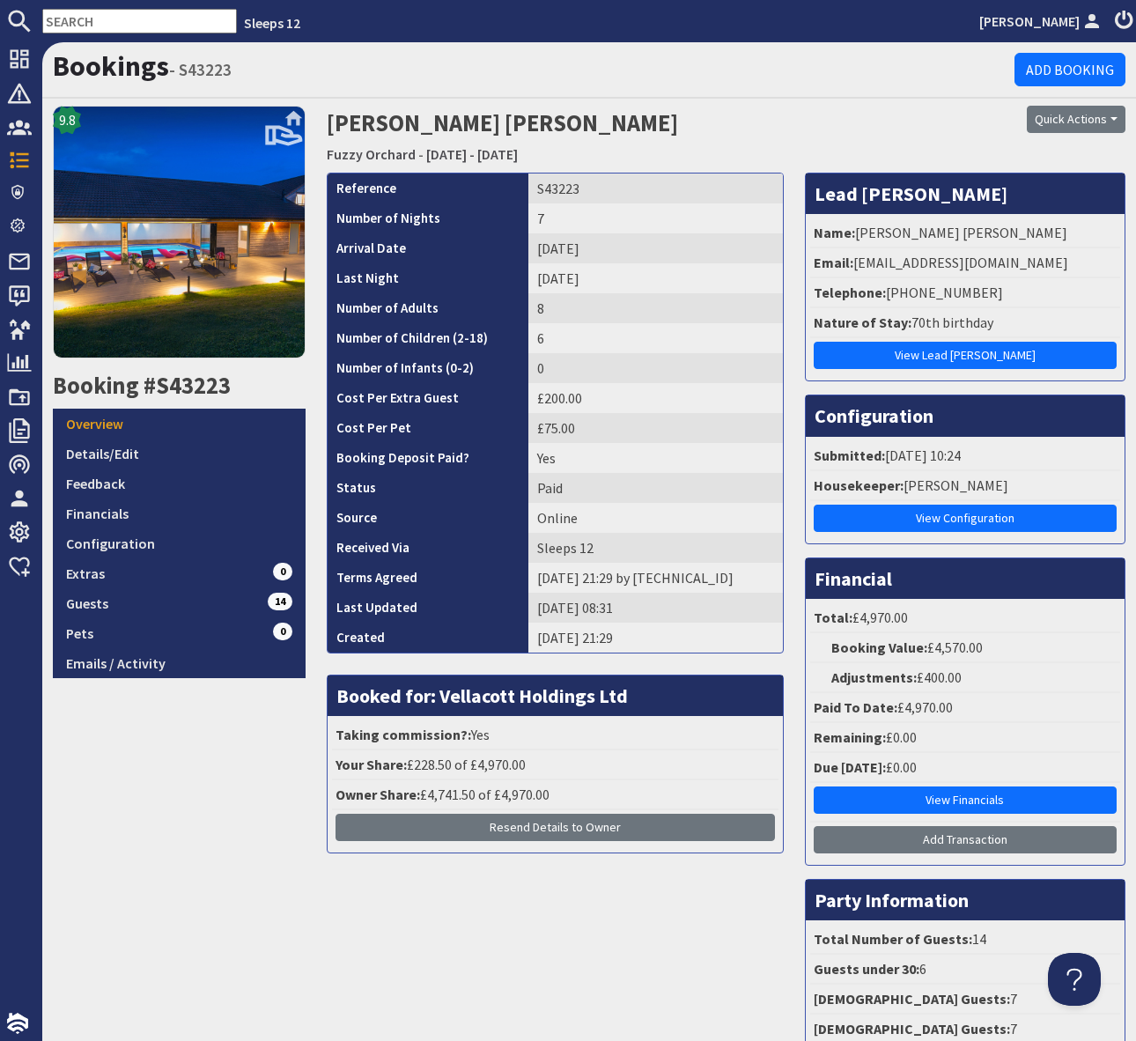
click at [997, 297] on li "Telephone: +447305238244" at bounding box center [965, 293] width 310 height 30
click at [957, 290] on li "Telephone: +447305238244" at bounding box center [965, 293] width 310 height 30
click at [960, 292] on li "Telephone: +447305238244" at bounding box center [965, 293] width 310 height 30
click at [1011, 291] on img at bounding box center [1018, 294] width 14 height 16
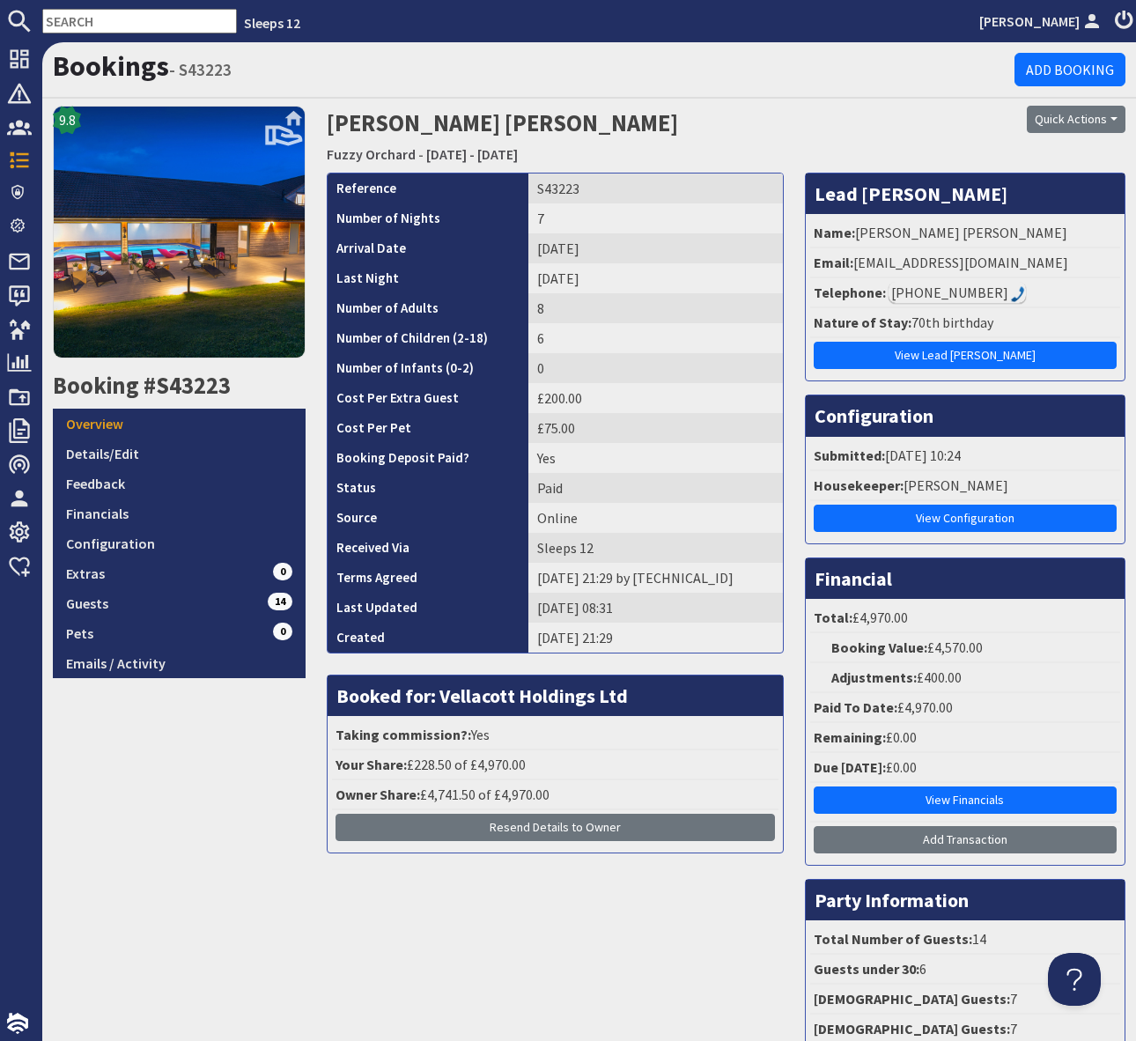
click at [110, 20] on input "text" at bounding box center [139, 21] width 195 height 25
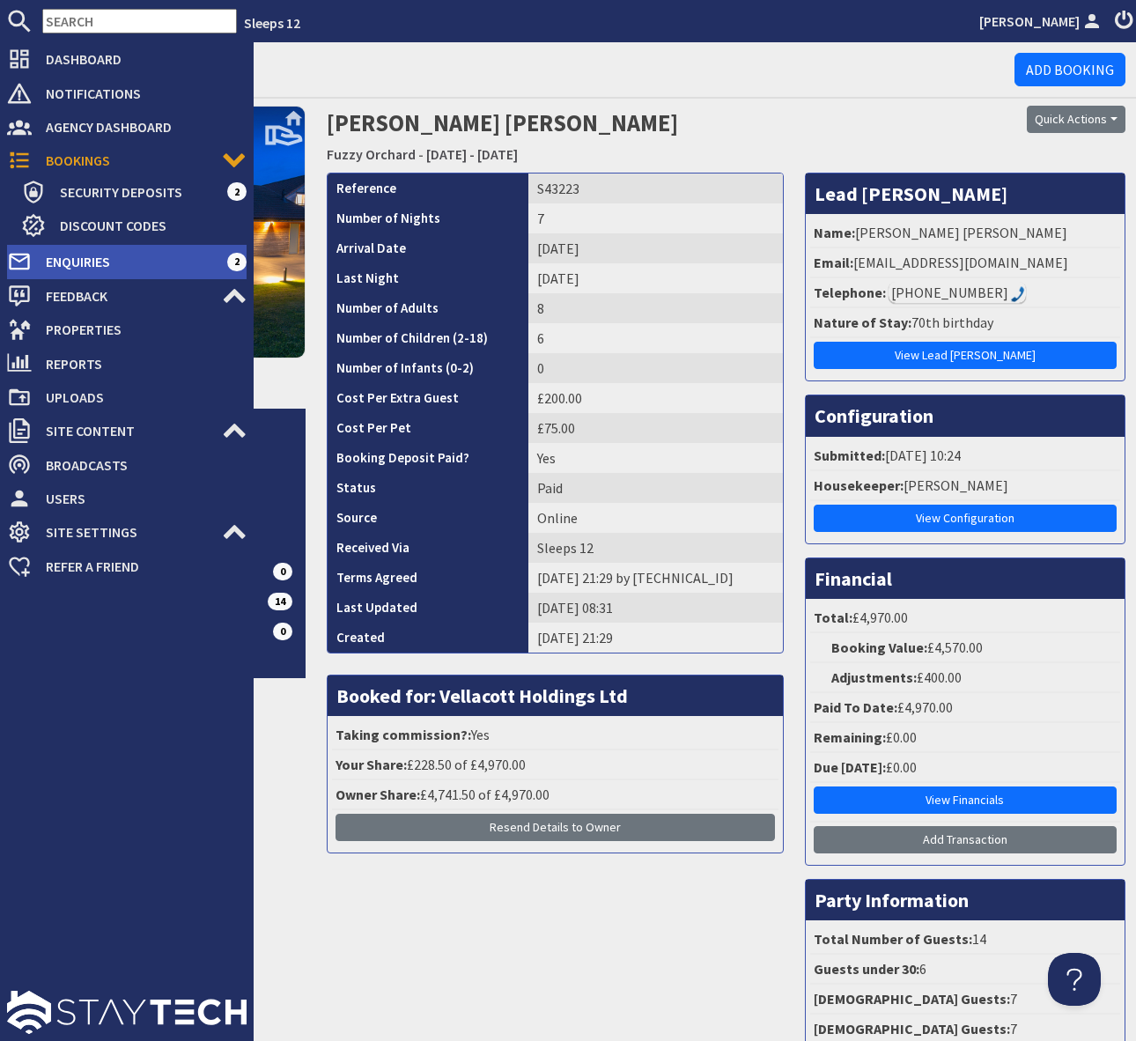
click at [171, 265] on span "Enquiries" at bounding box center [129, 261] width 195 height 28
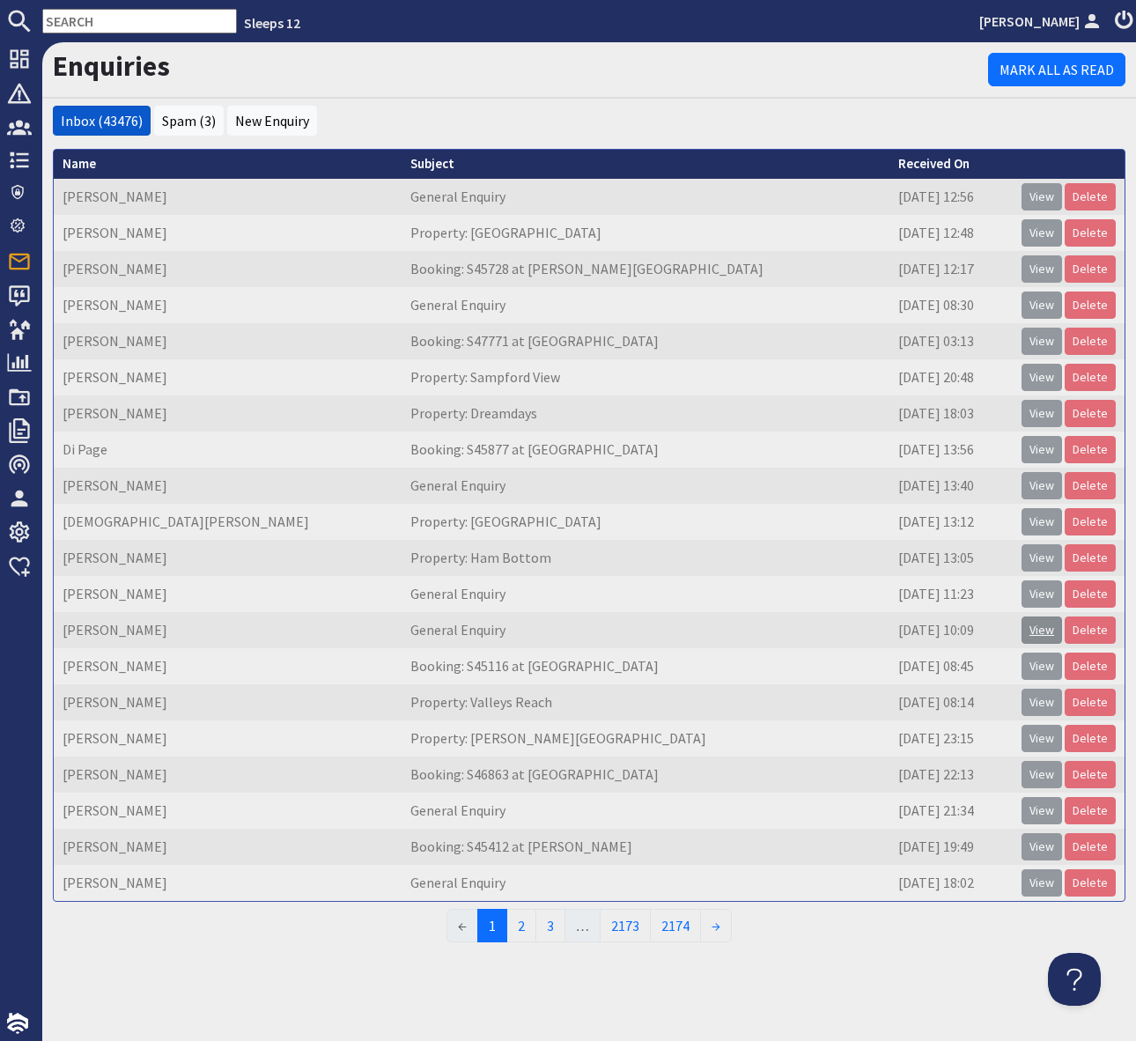
click at [1048, 627] on link "View" at bounding box center [1042, 629] width 41 height 27
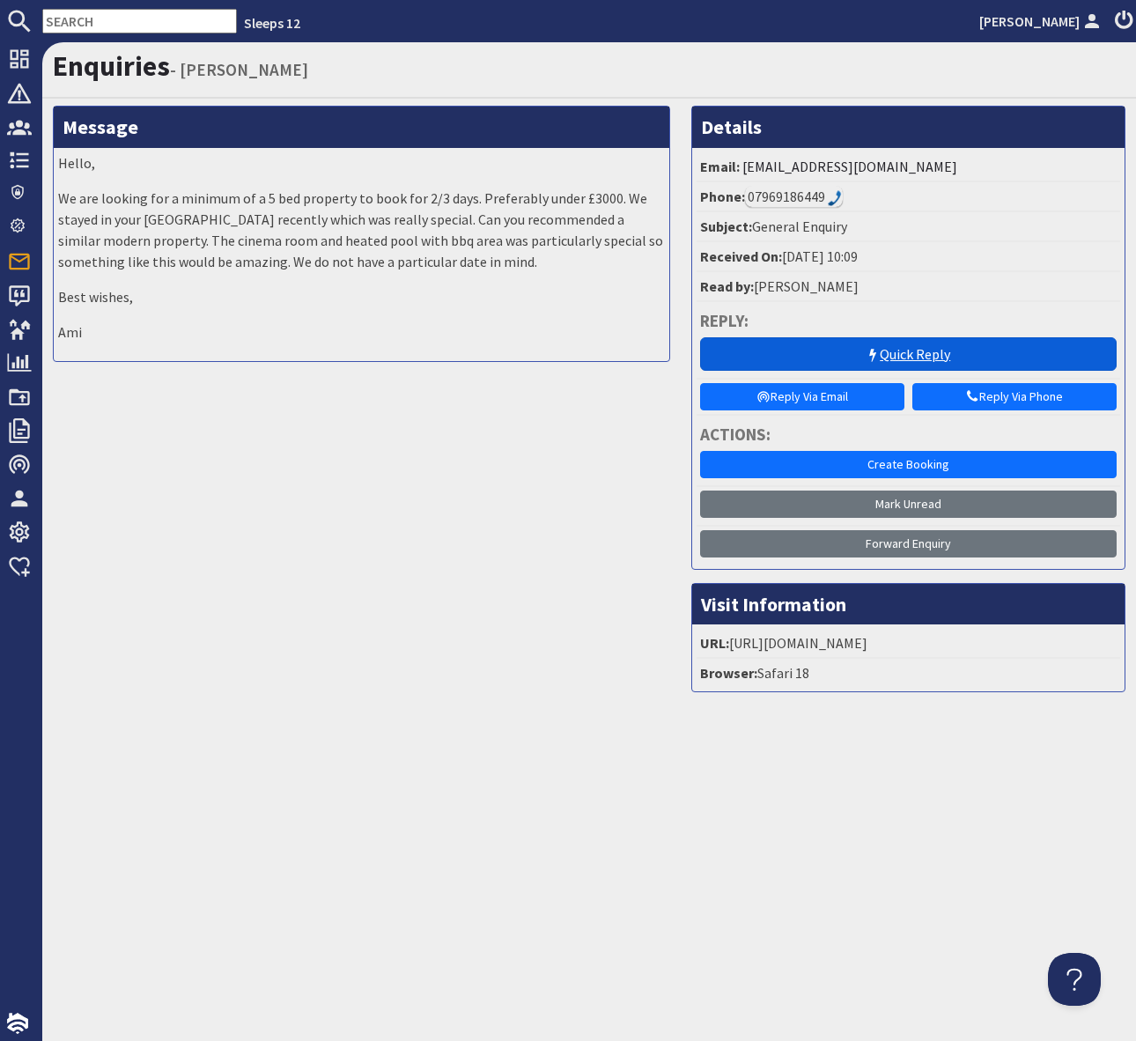
click at [893, 352] on link "Quick Reply" at bounding box center [908, 353] width 417 height 33
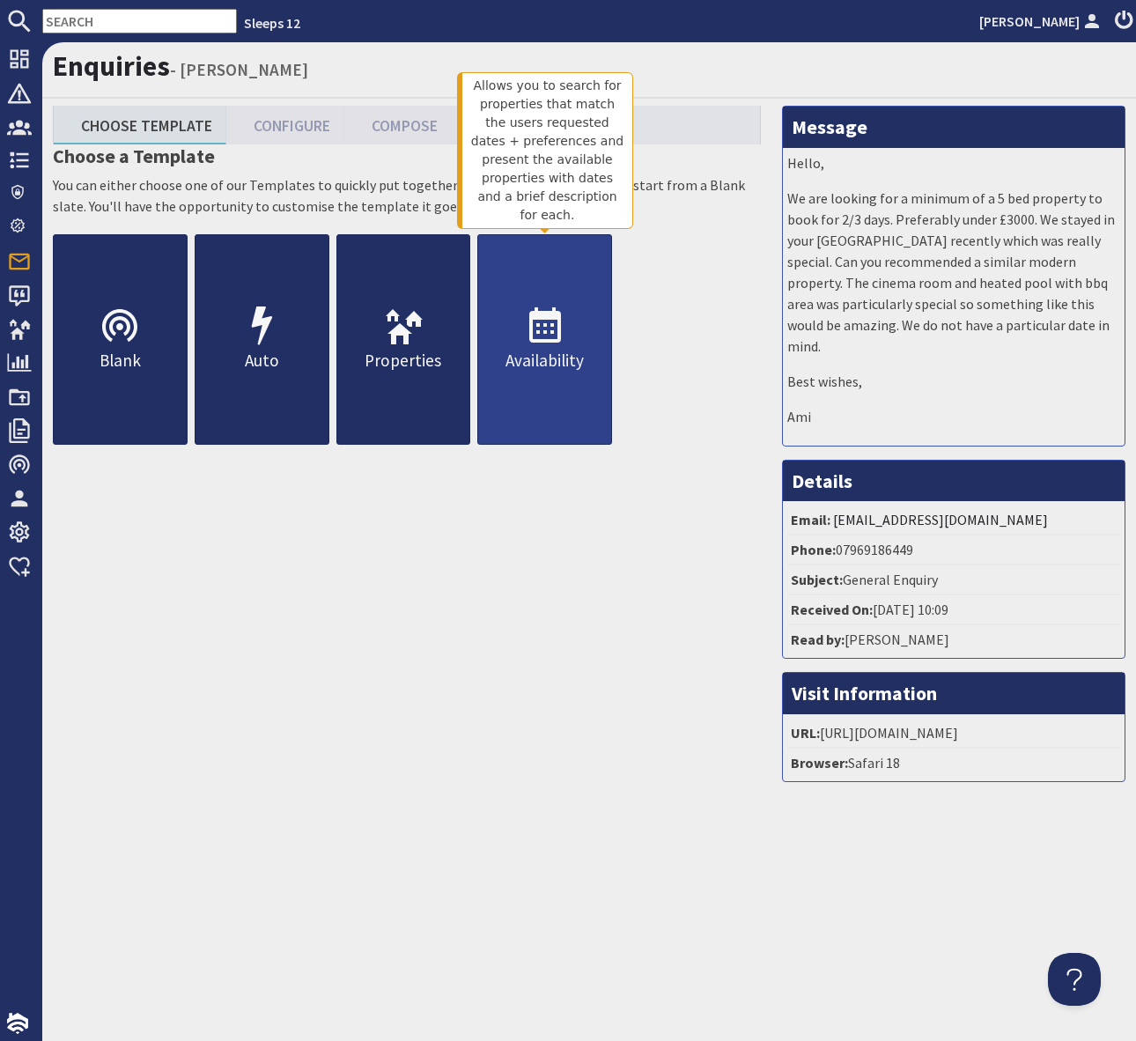
click at [562, 328] on icon at bounding box center [545, 327] width 42 height 42
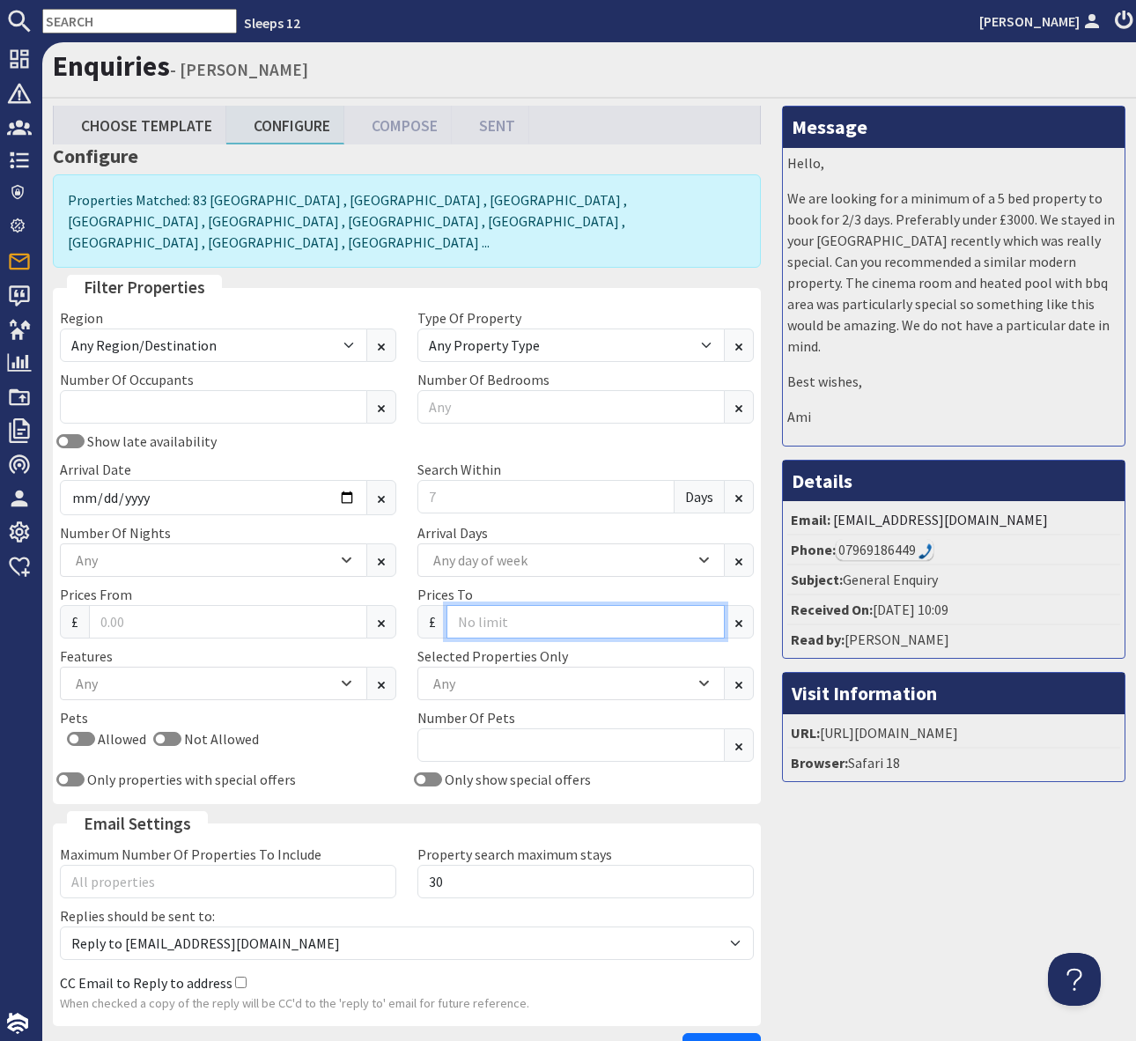
click at [482, 605] on input "Prices To" at bounding box center [585, 621] width 278 height 33
click at [483, 674] on div "Any" at bounding box center [562, 683] width 266 height 19
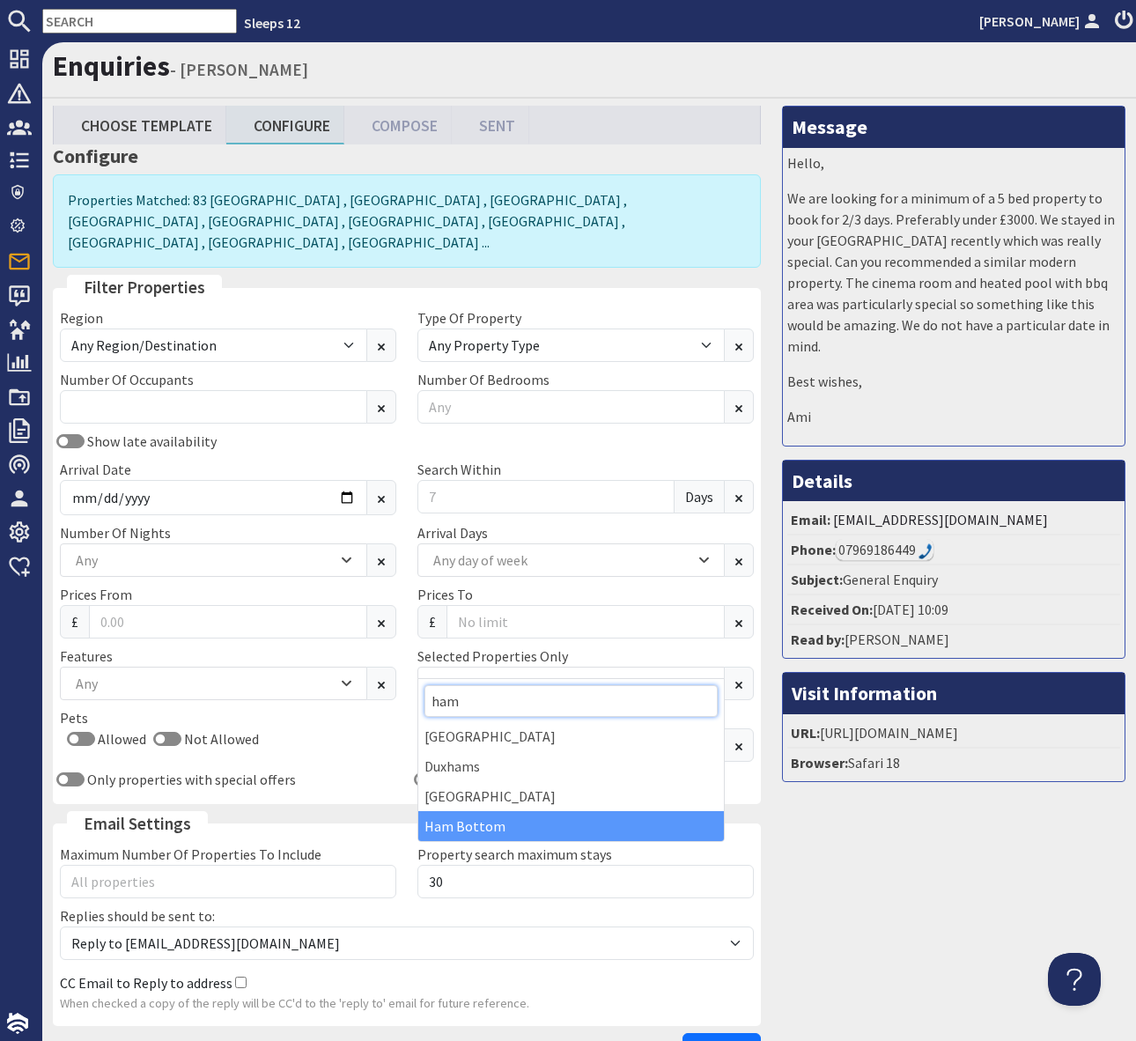
type input "ham"
click at [494, 818] on div "Ham Bottom" at bounding box center [571, 826] width 306 height 30
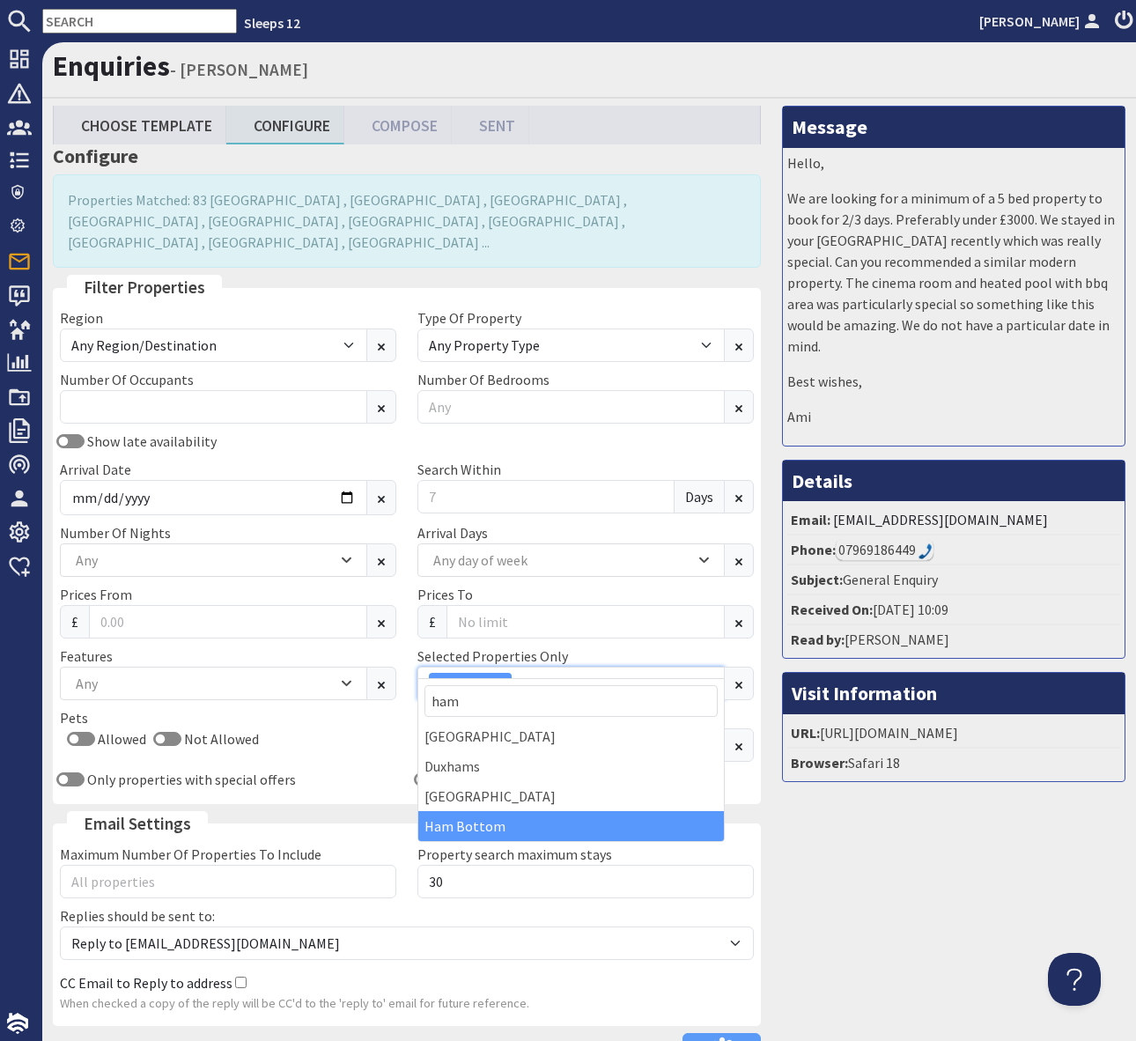
click at [541, 673] on div "Ham Bottom" at bounding box center [562, 683] width 266 height 21
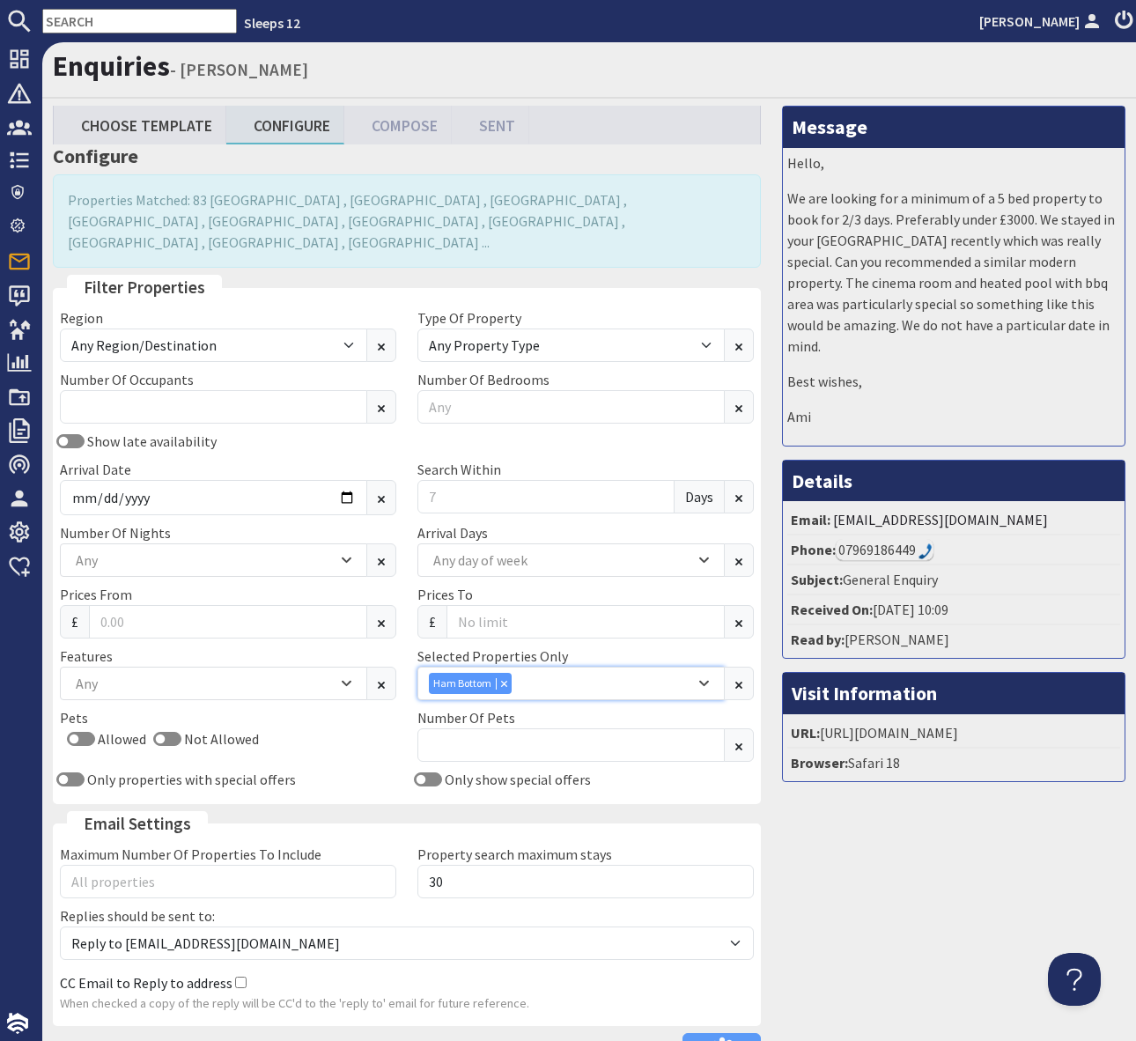
click at [541, 673] on div "Ham Bottom" at bounding box center [562, 683] width 266 height 21
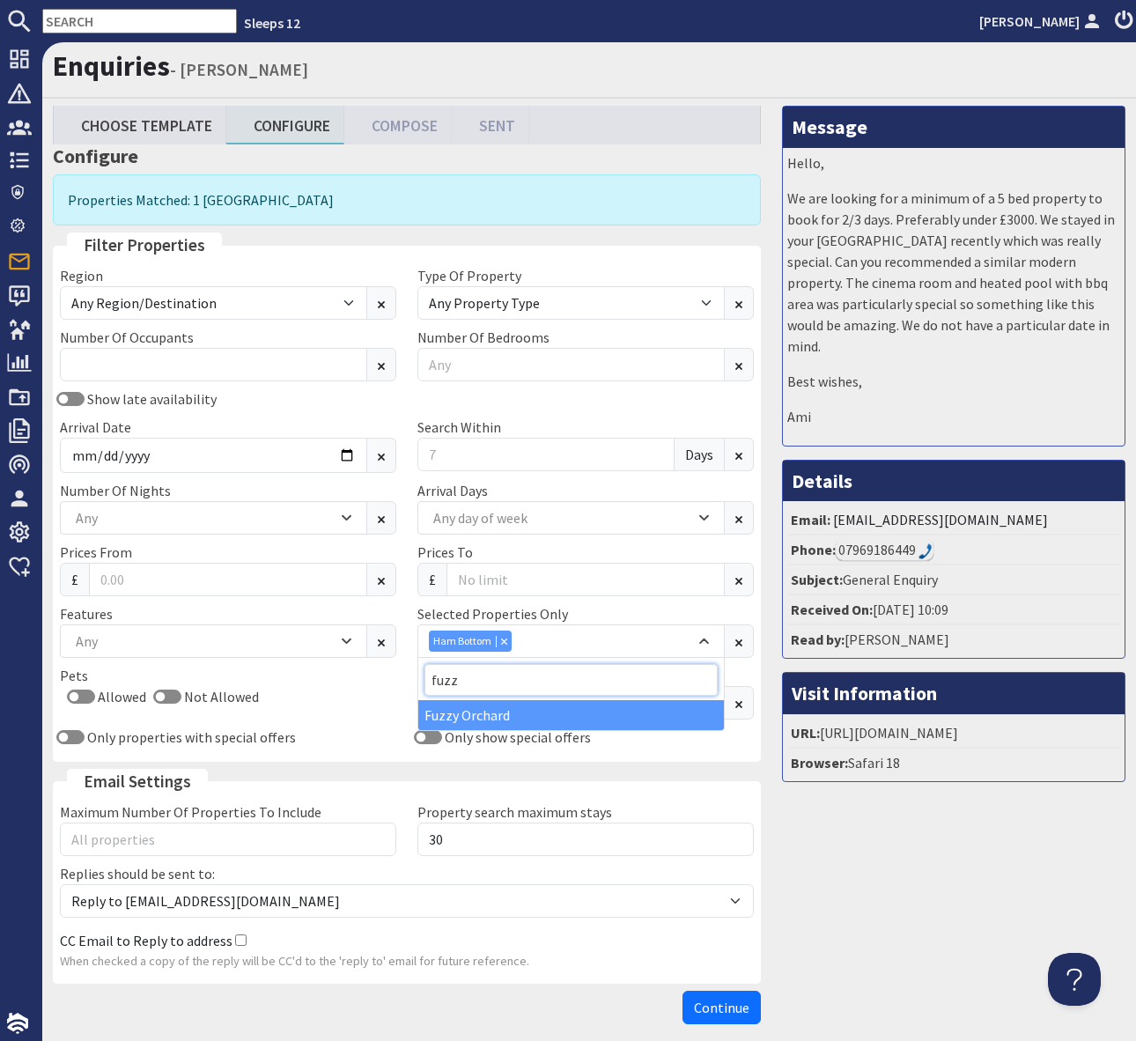
type input "fuzz"
click at [458, 713] on div "Fuzzy Orchard" at bounding box center [571, 715] width 306 height 30
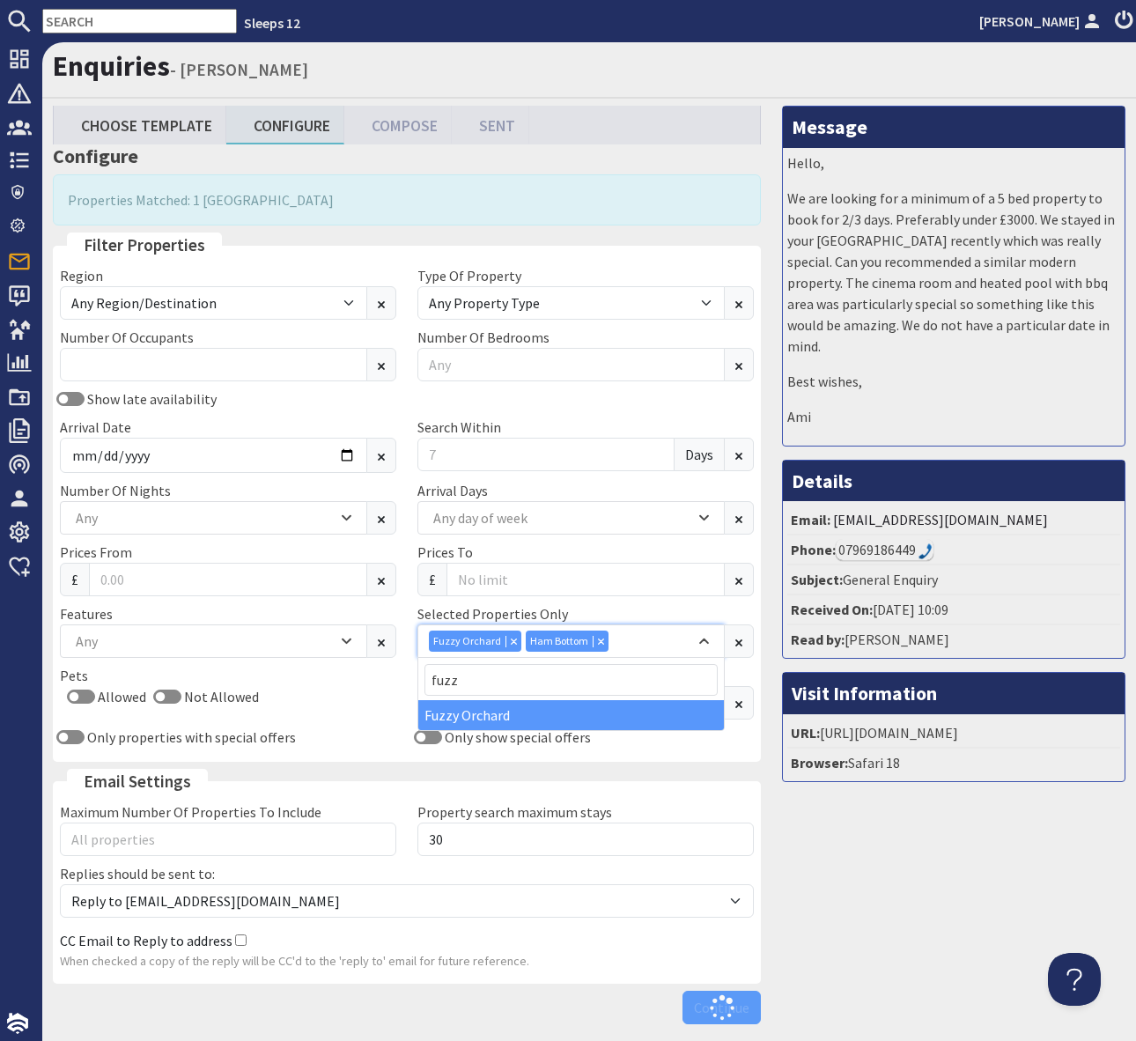
click at [621, 640] on div "Fuzzy Orchard Ham Bottom" at bounding box center [562, 641] width 266 height 21
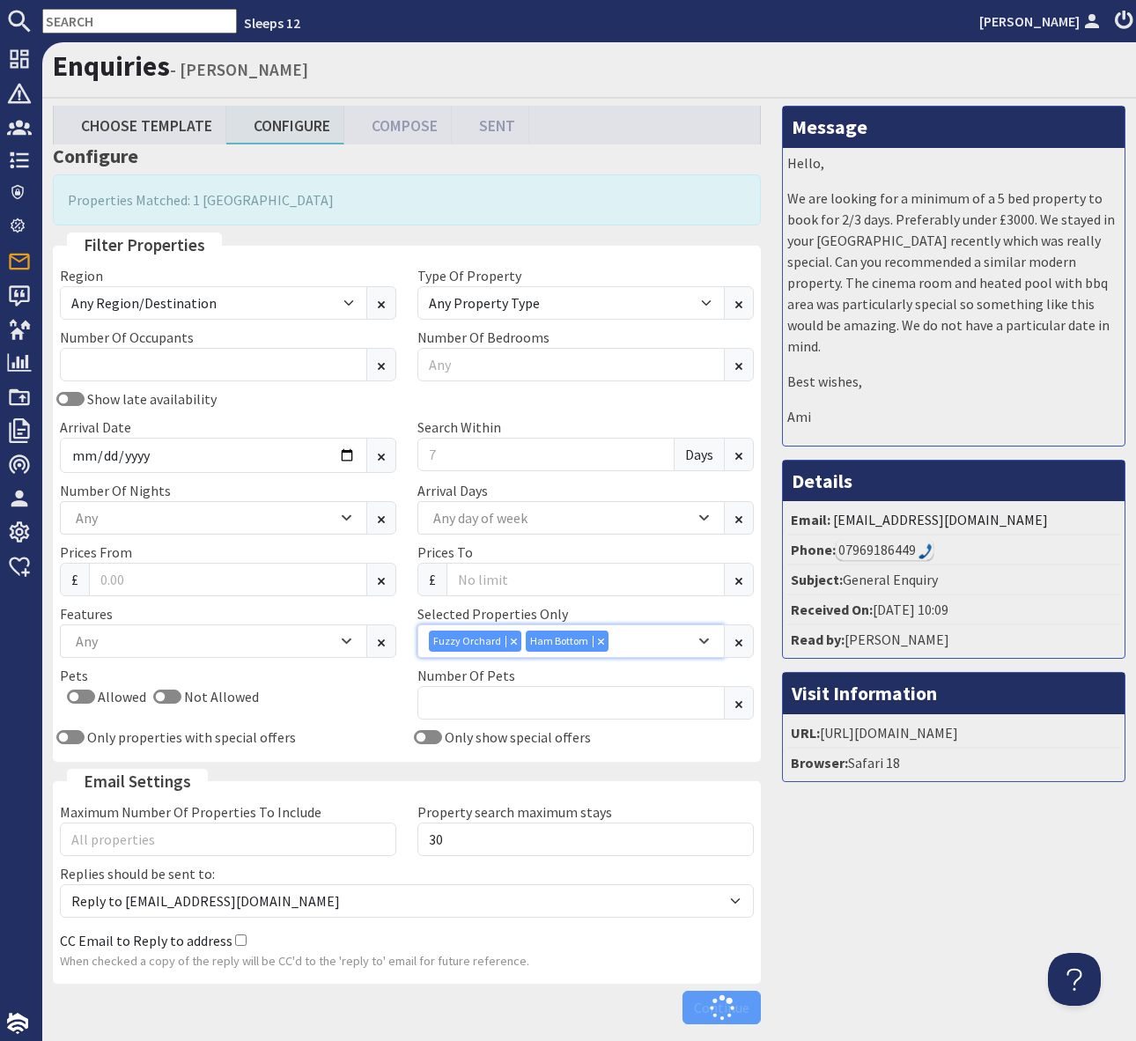
click at [621, 640] on div "Fuzzy Orchard Ham Bottom" at bounding box center [562, 641] width 266 height 21
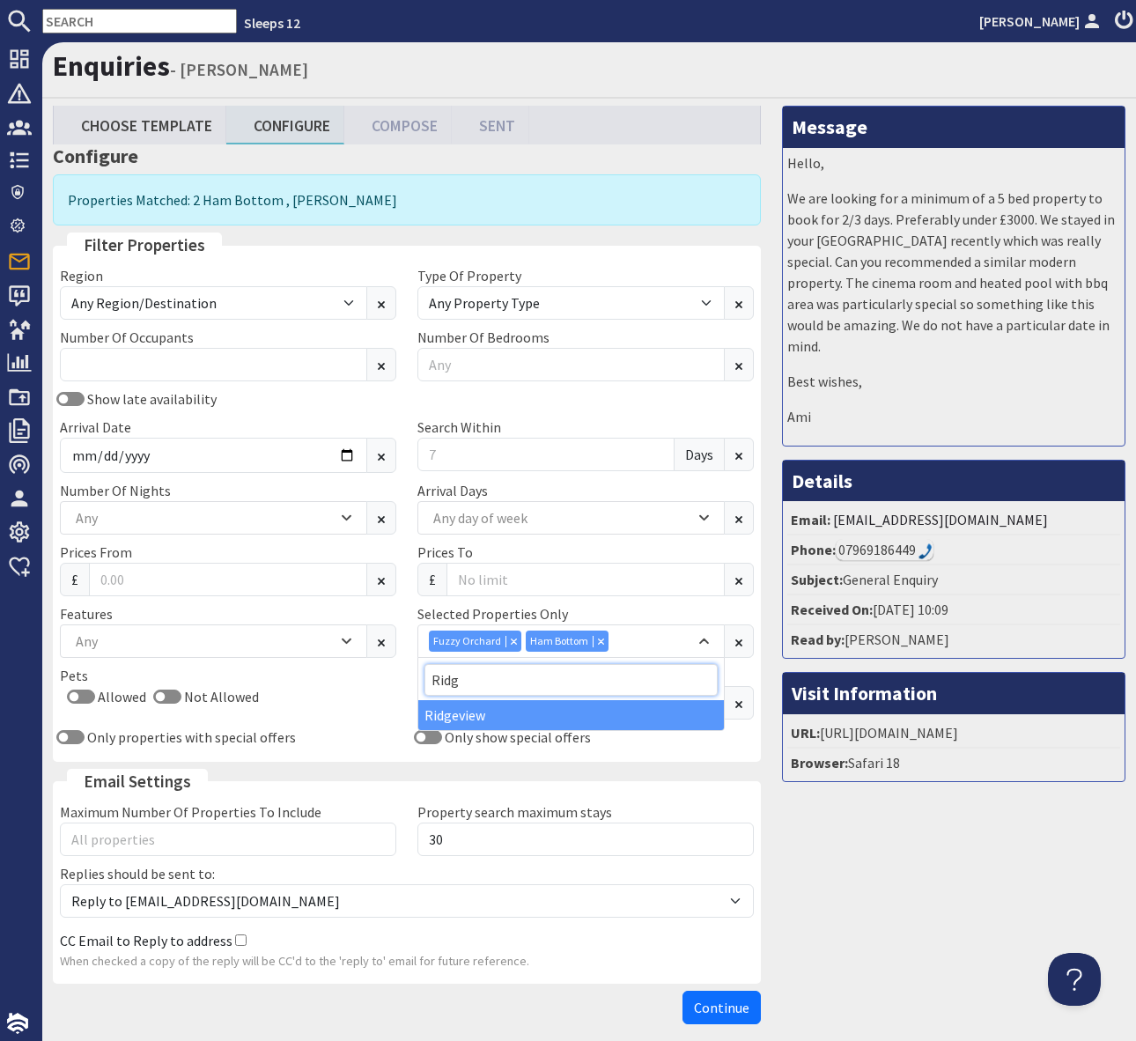
type input "Ridg"
click at [465, 714] on div "Ridgeview" at bounding box center [571, 715] width 306 height 30
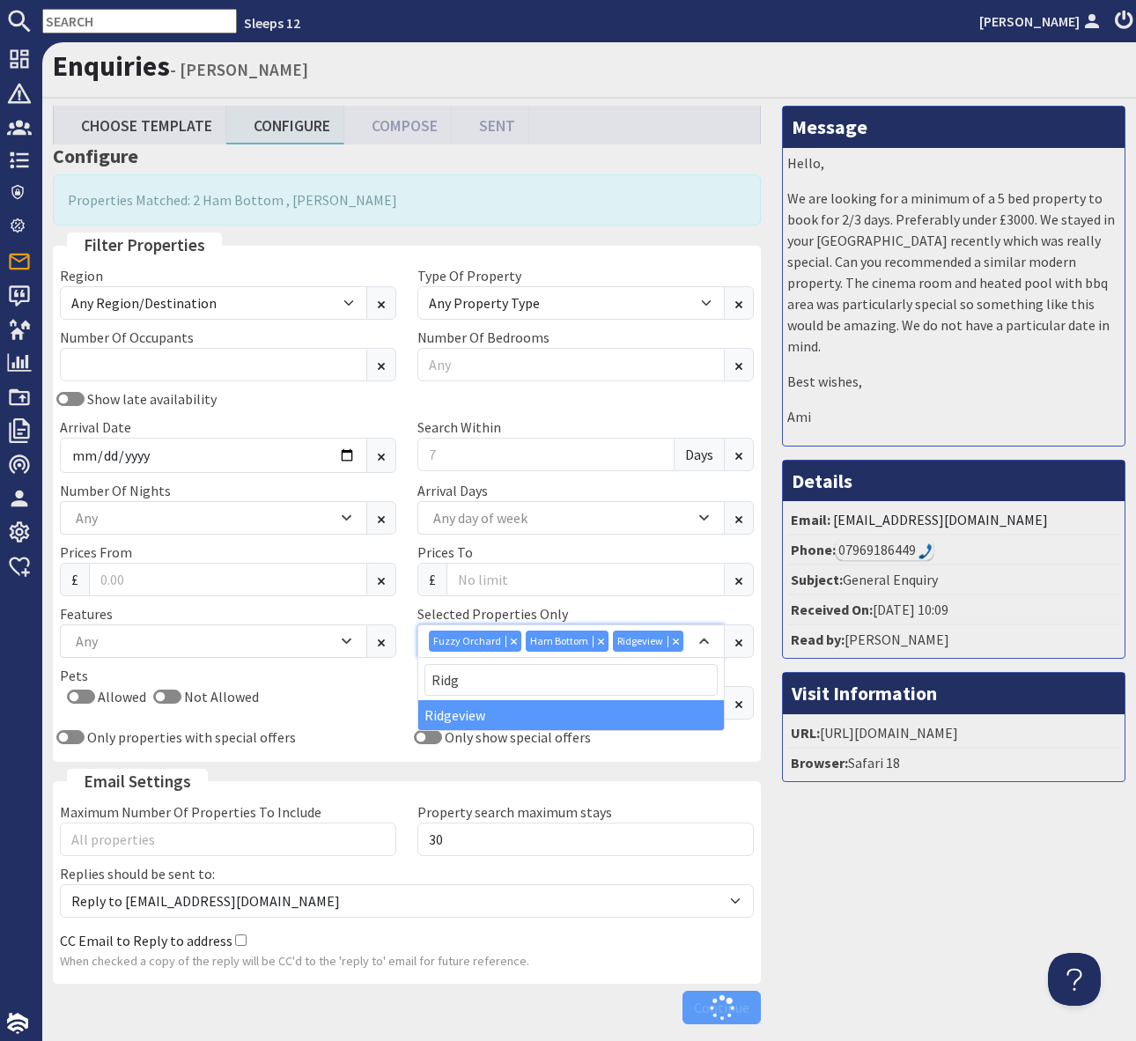
click at [682, 640] on div "Fuzzy Orchard Ham Bottom Ridgeview" at bounding box center [562, 641] width 266 height 21
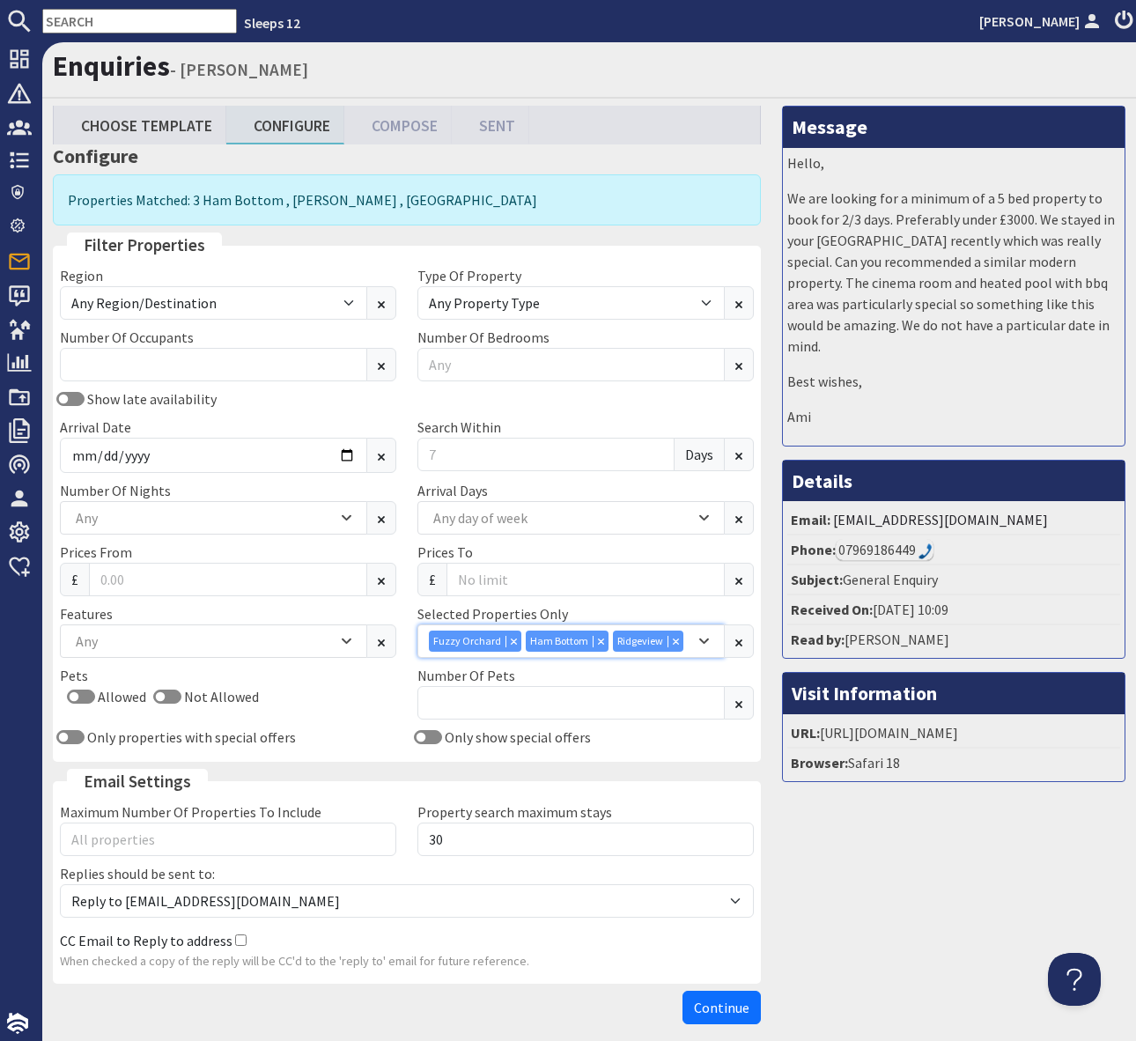
click at [682, 640] on div "Fuzzy Orchard Ham Bottom Ridgeview" at bounding box center [562, 641] width 266 height 21
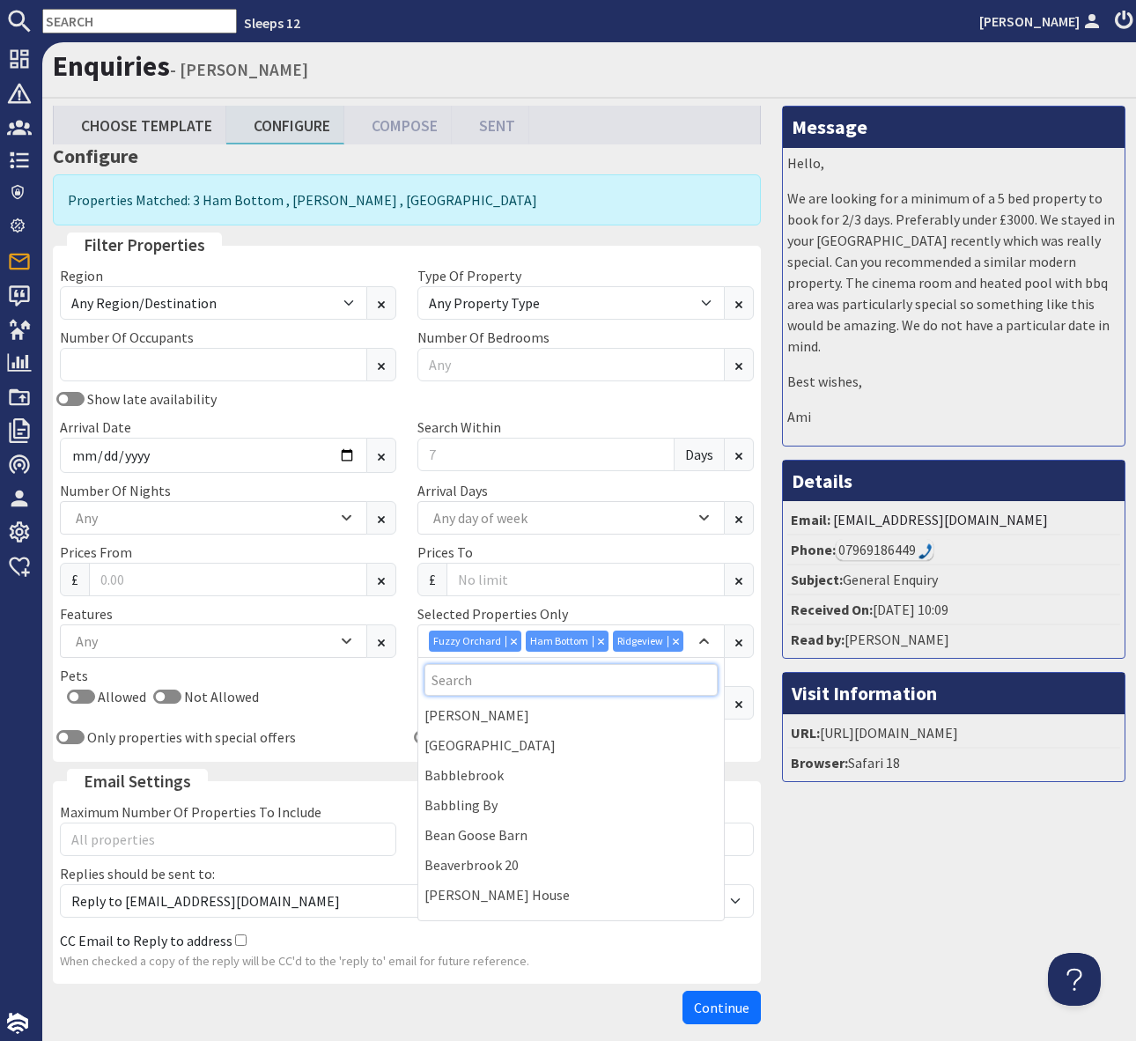
scroll to position [1995, 0]
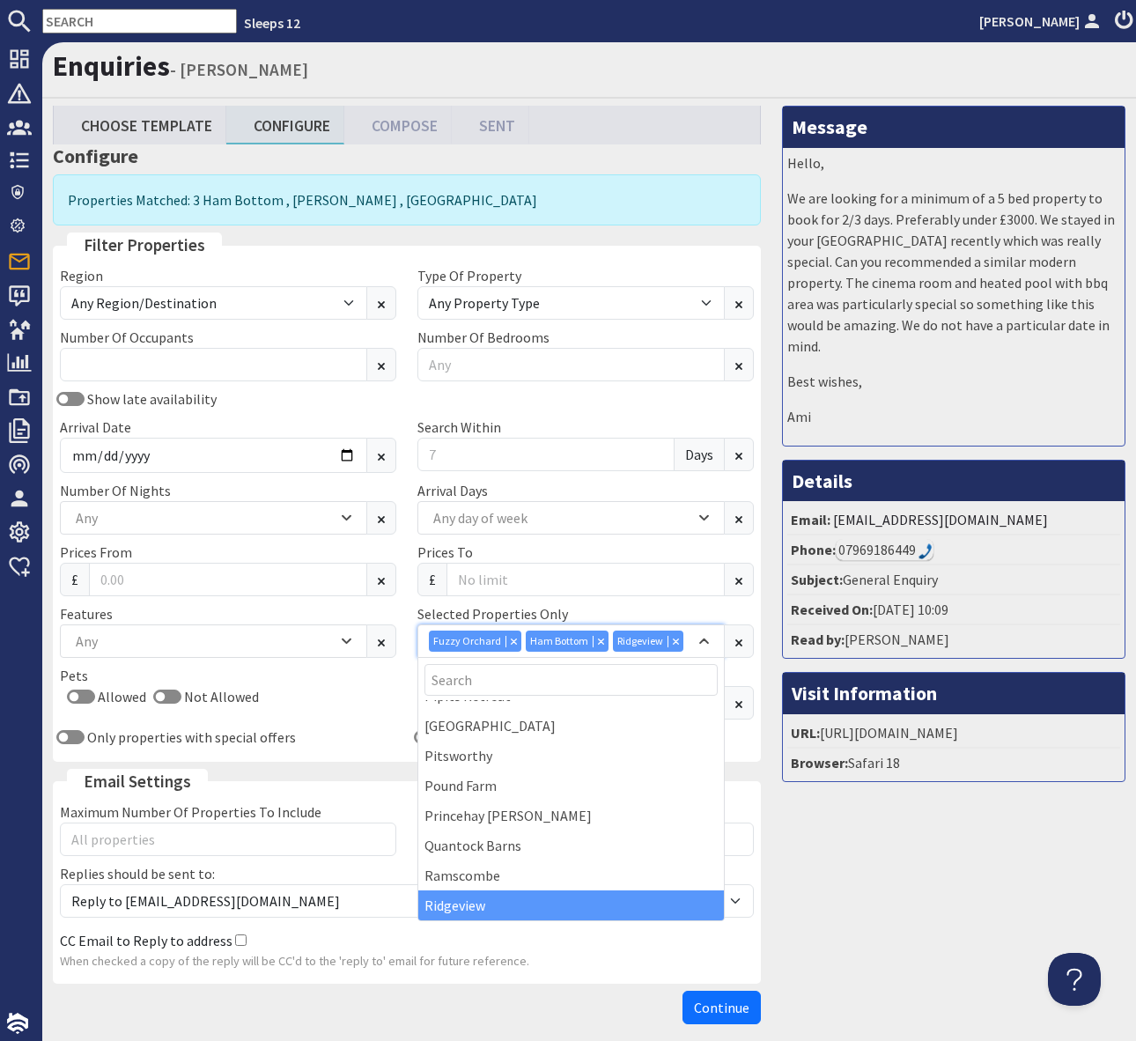
click at [692, 637] on div "Fuzzy Orchard Ham Bottom Ridgeview" at bounding box center [562, 641] width 266 height 21
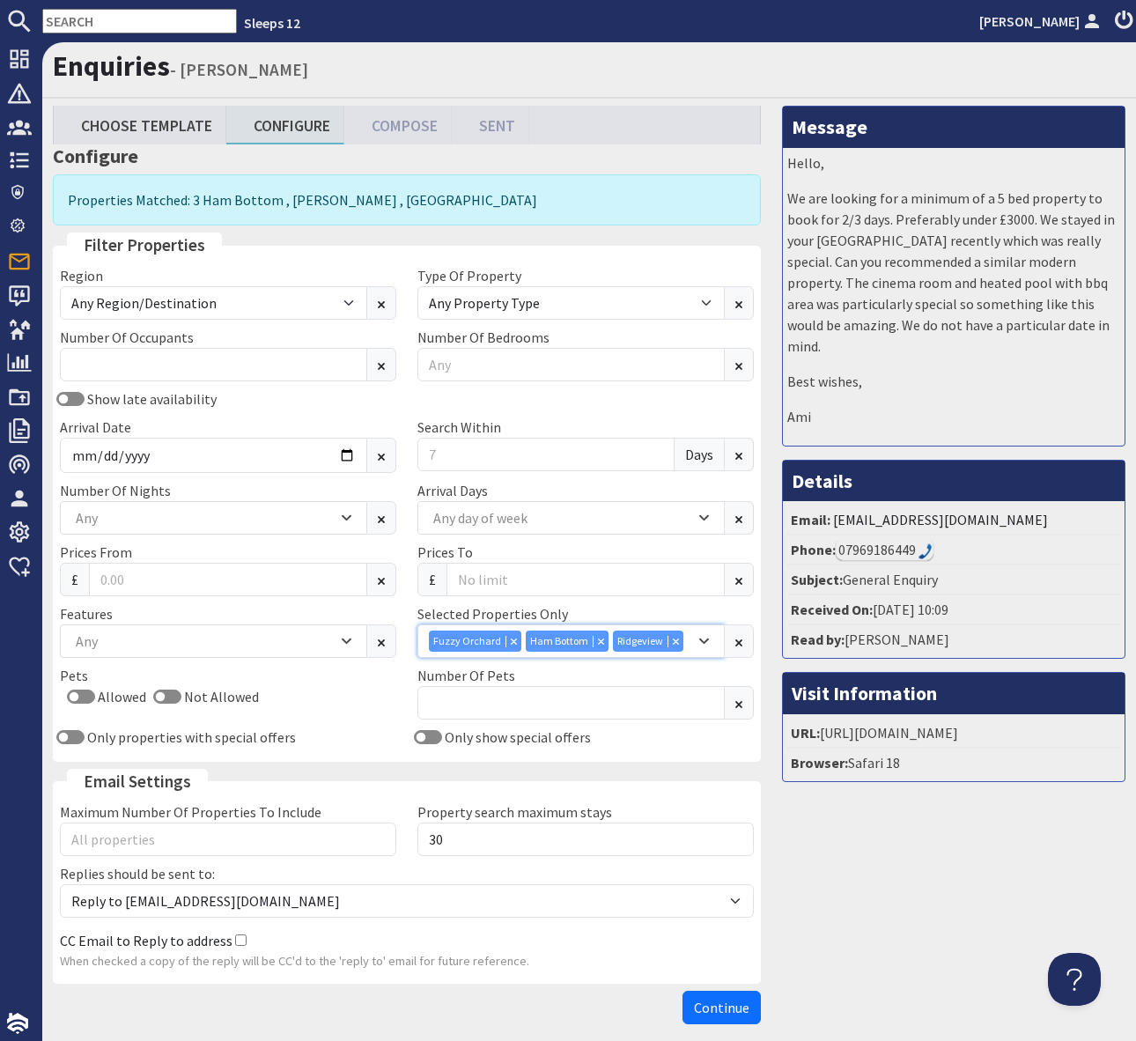
click at [687, 639] on div "Fuzzy Orchard Ham Bottom Ridgeview" at bounding box center [562, 641] width 266 height 21
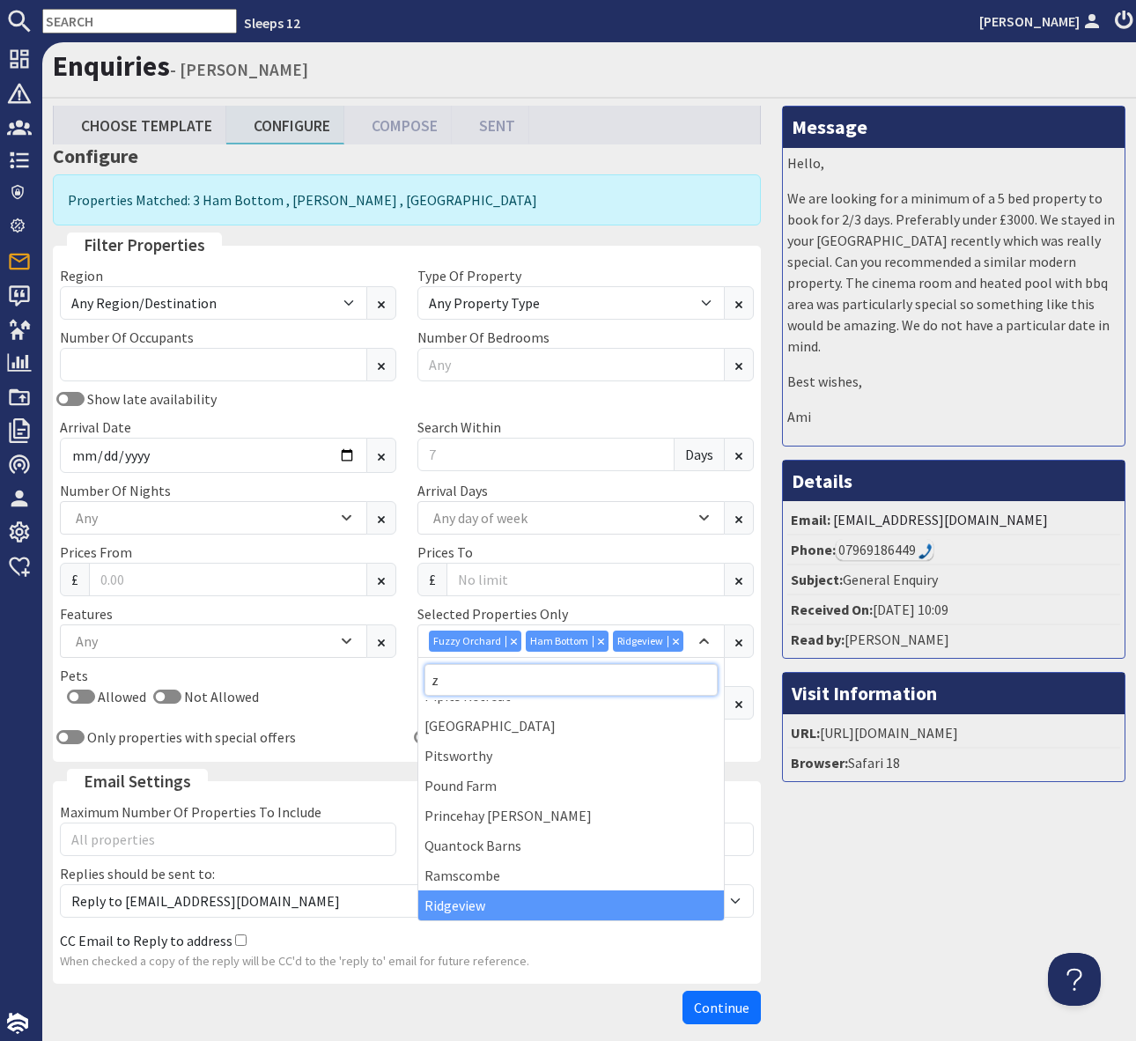
scroll to position [0, 0]
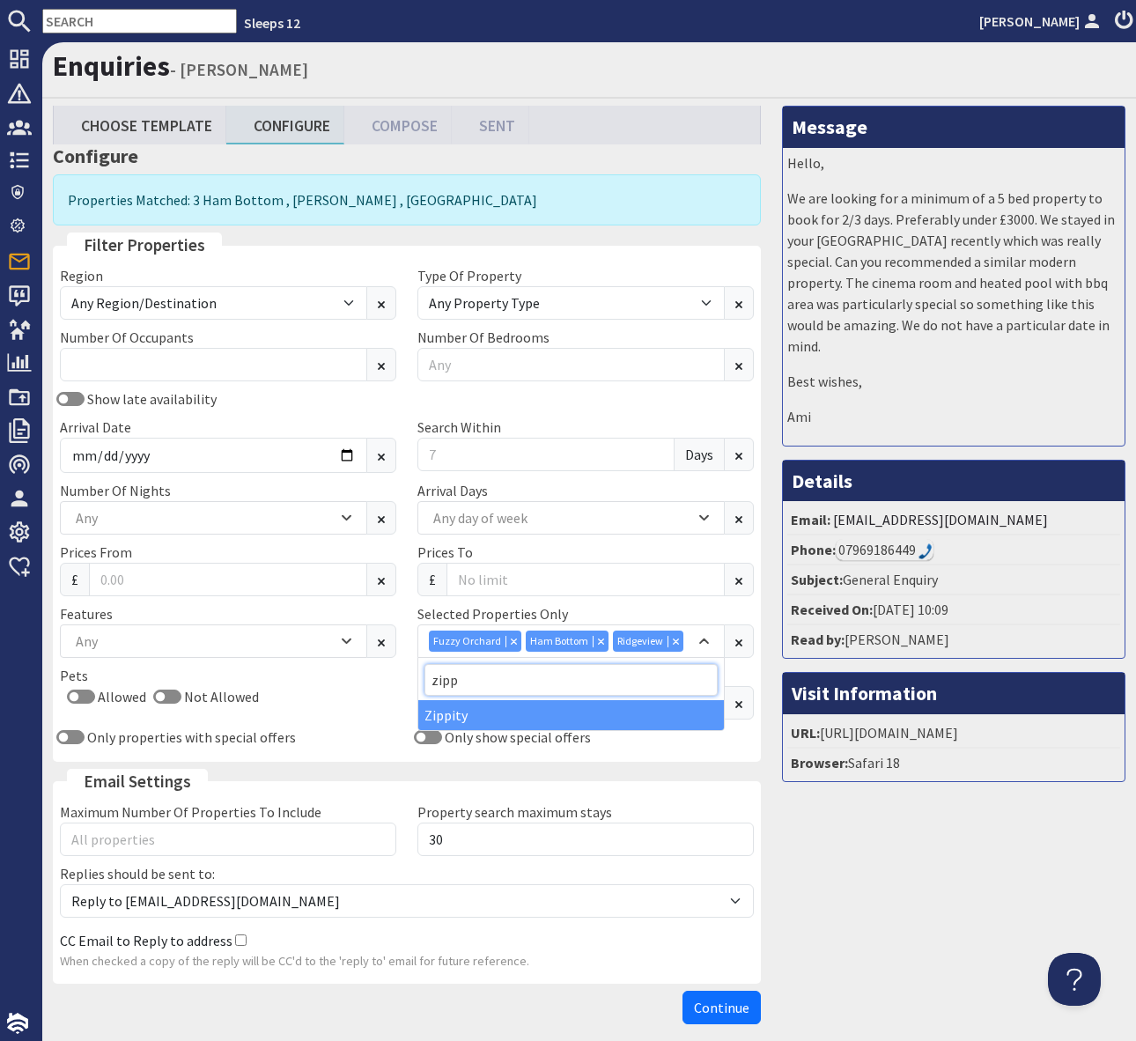
type input "zipp"
click at [494, 718] on div "Zippity" at bounding box center [571, 715] width 306 height 30
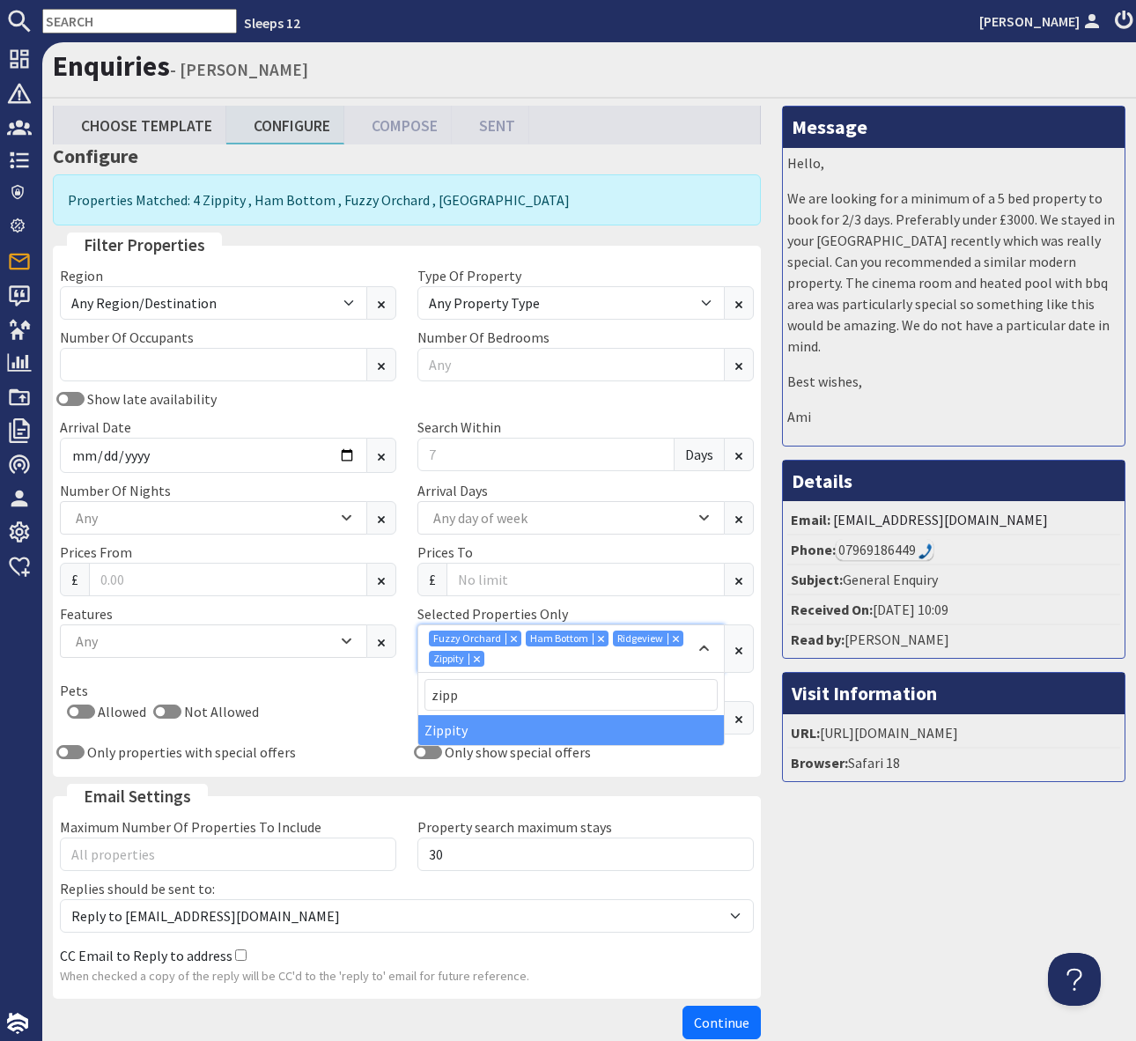
click at [508, 666] on div "Fuzzy Orchard Ham Bottom Ridgeview Zippity" at bounding box center [562, 649] width 266 height 36
click at [509, 662] on div "Fuzzy Orchard Ham Bottom Ridgeview Zippity" at bounding box center [562, 649] width 266 height 36
type input "cr"
click at [482, 726] on div "Cricklehaze" at bounding box center [571, 730] width 306 height 30
drag, startPoint x: 612, startPoint y: 655, endPoint x: 611, endPoint y: 666, distance: 10.6
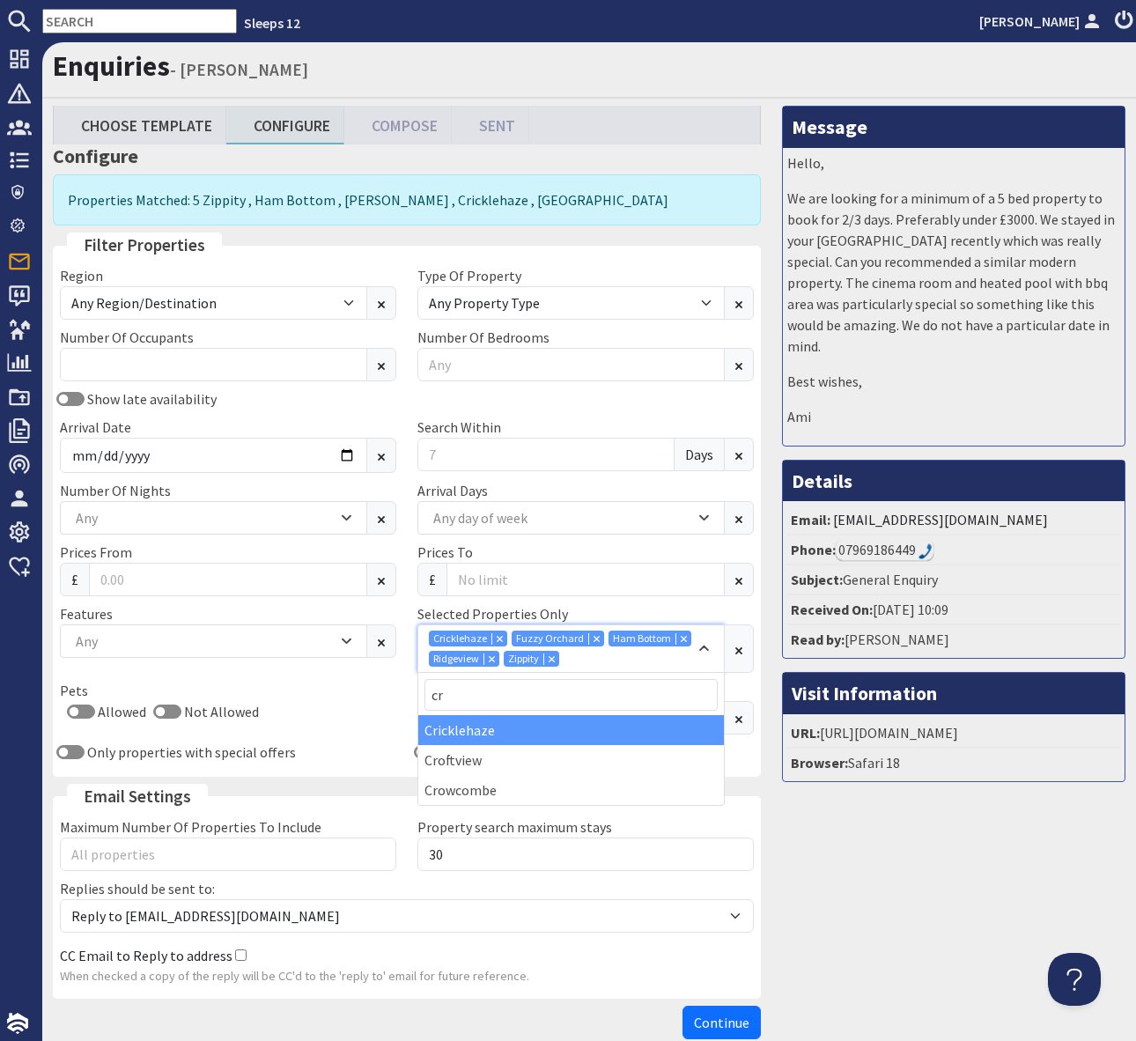
click at [612, 655] on div "Cricklehaze Fuzzy Orchard Ham Bottom Ridgeview Zippity" at bounding box center [562, 649] width 266 height 36
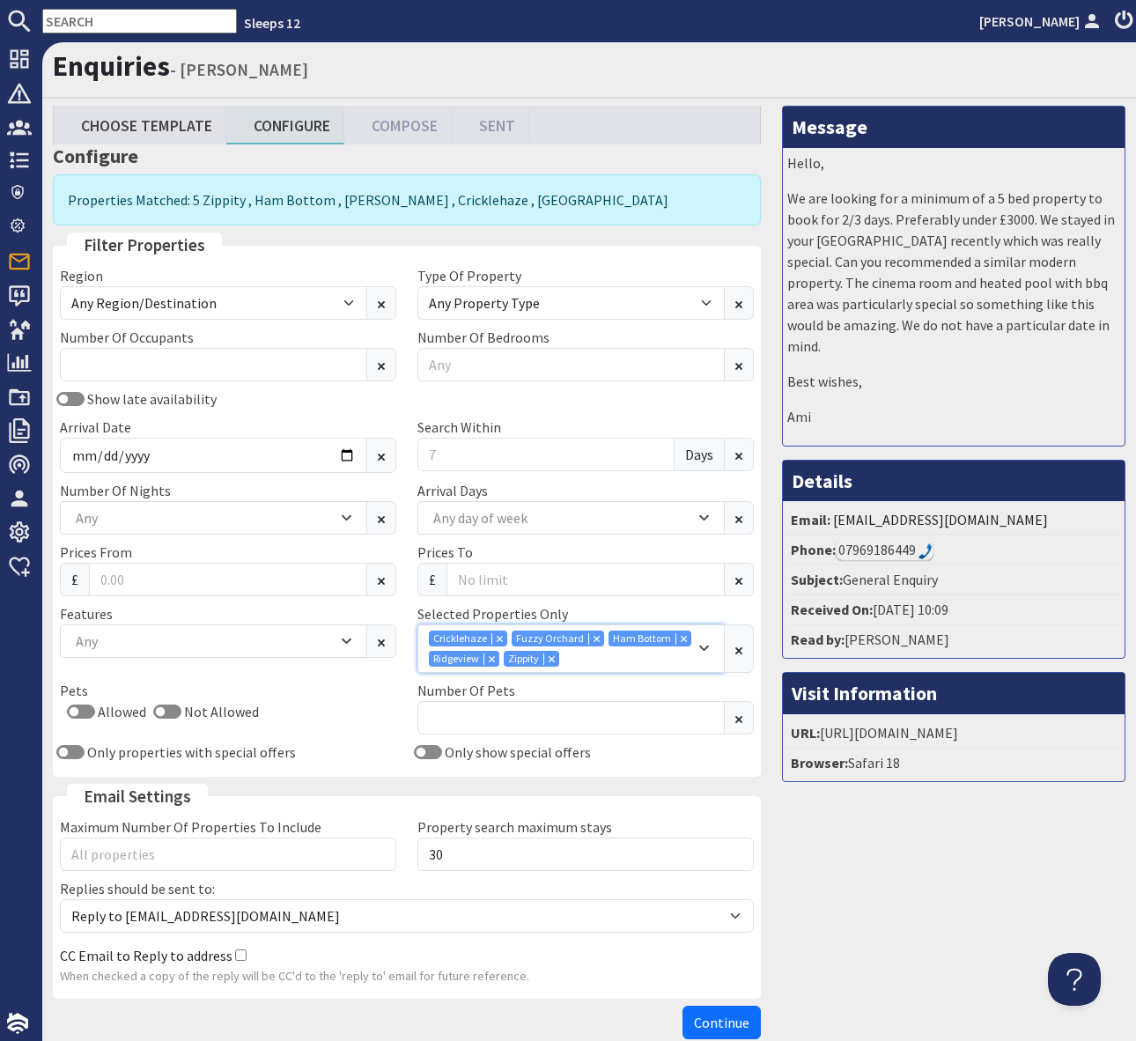
click at [611, 666] on div "Cricklehaze Fuzzy Orchard Ham Bottom Ridgeview Zippity" at bounding box center [562, 649] width 266 height 36
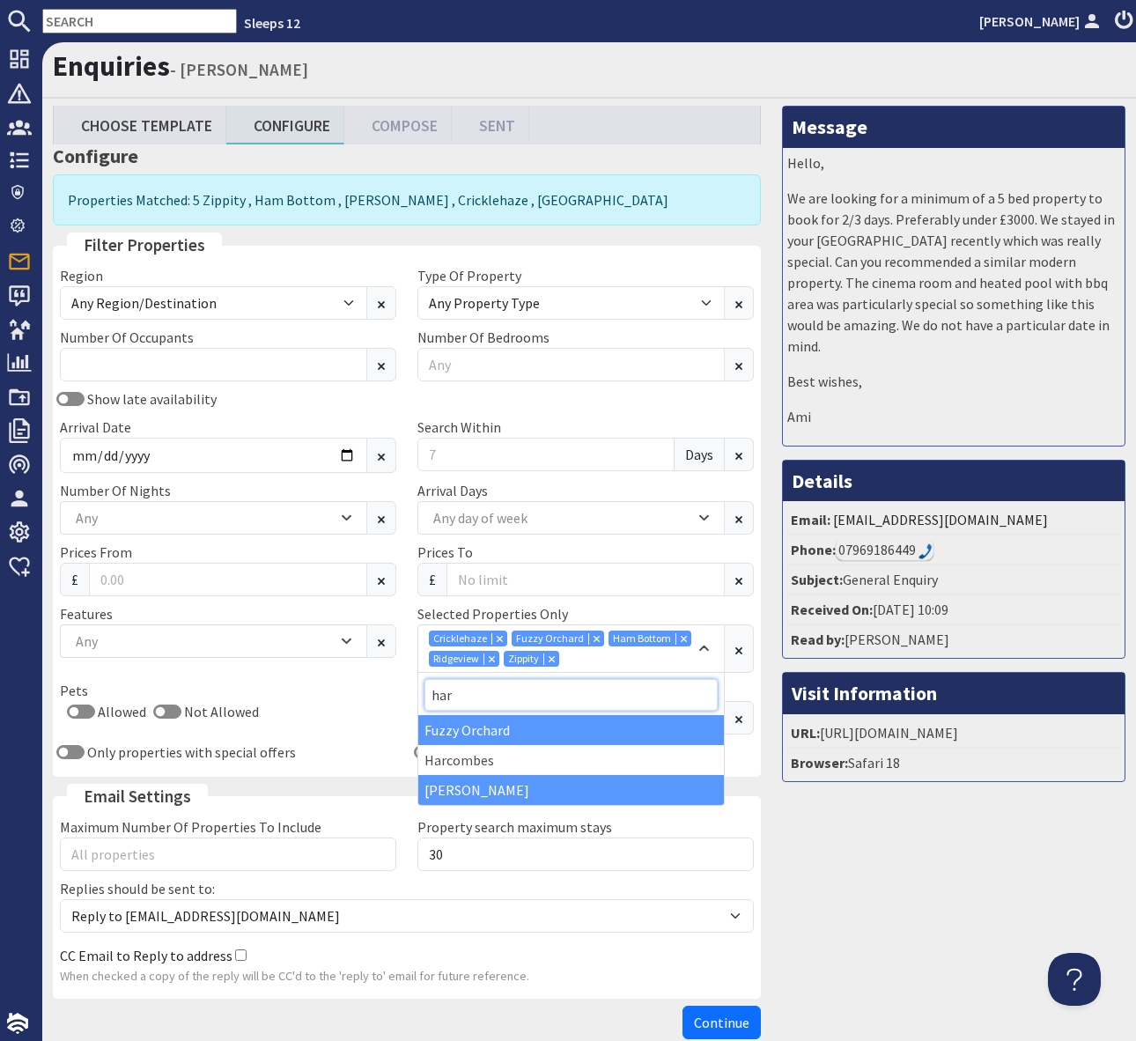
type input "har"
click at [461, 785] on div "[PERSON_NAME]" at bounding box center [571, 790] width 306 height 30
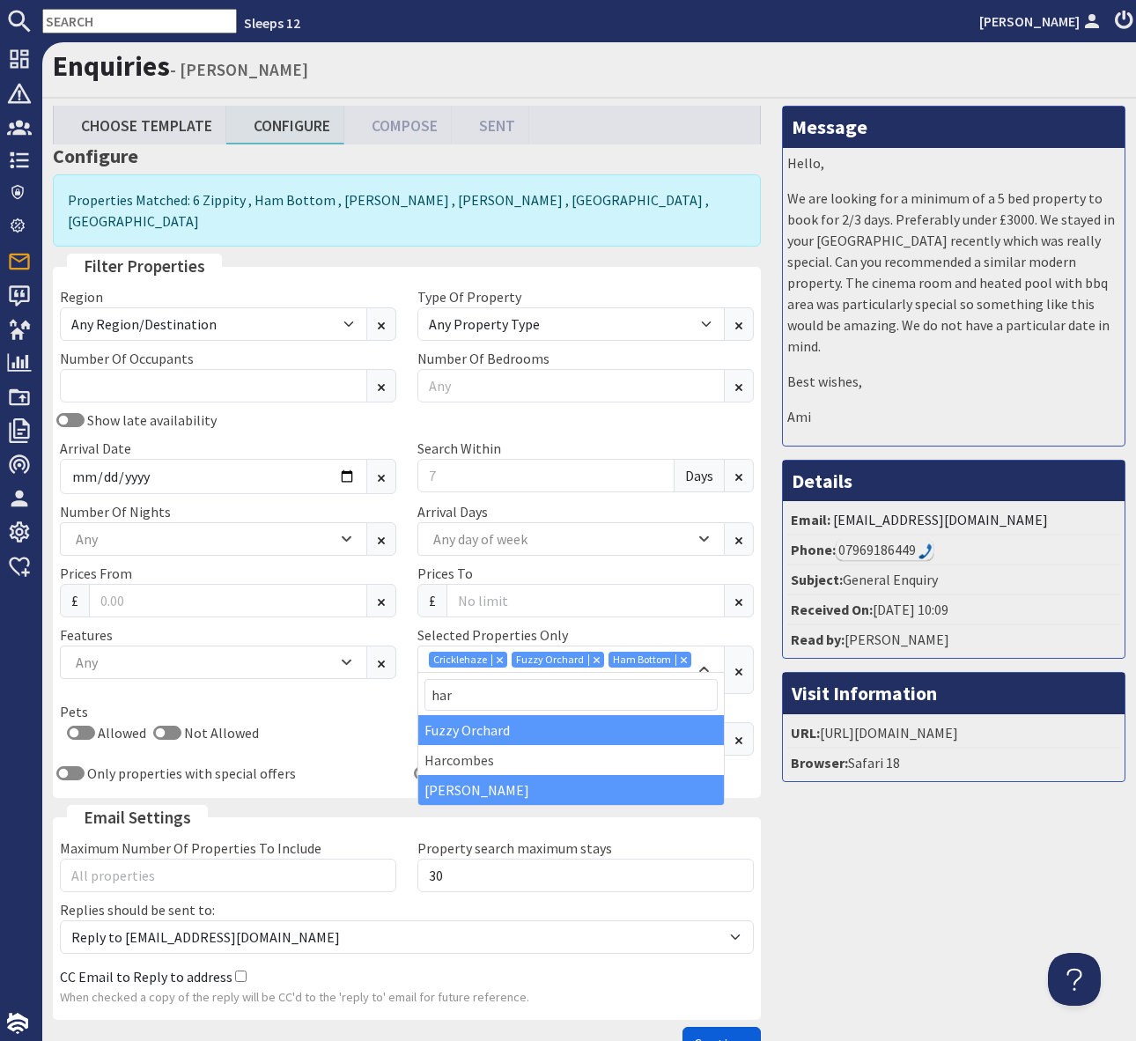
click at [733, 1035] on span "Continue" at bounding box center [721, 1044] width 55 height 18
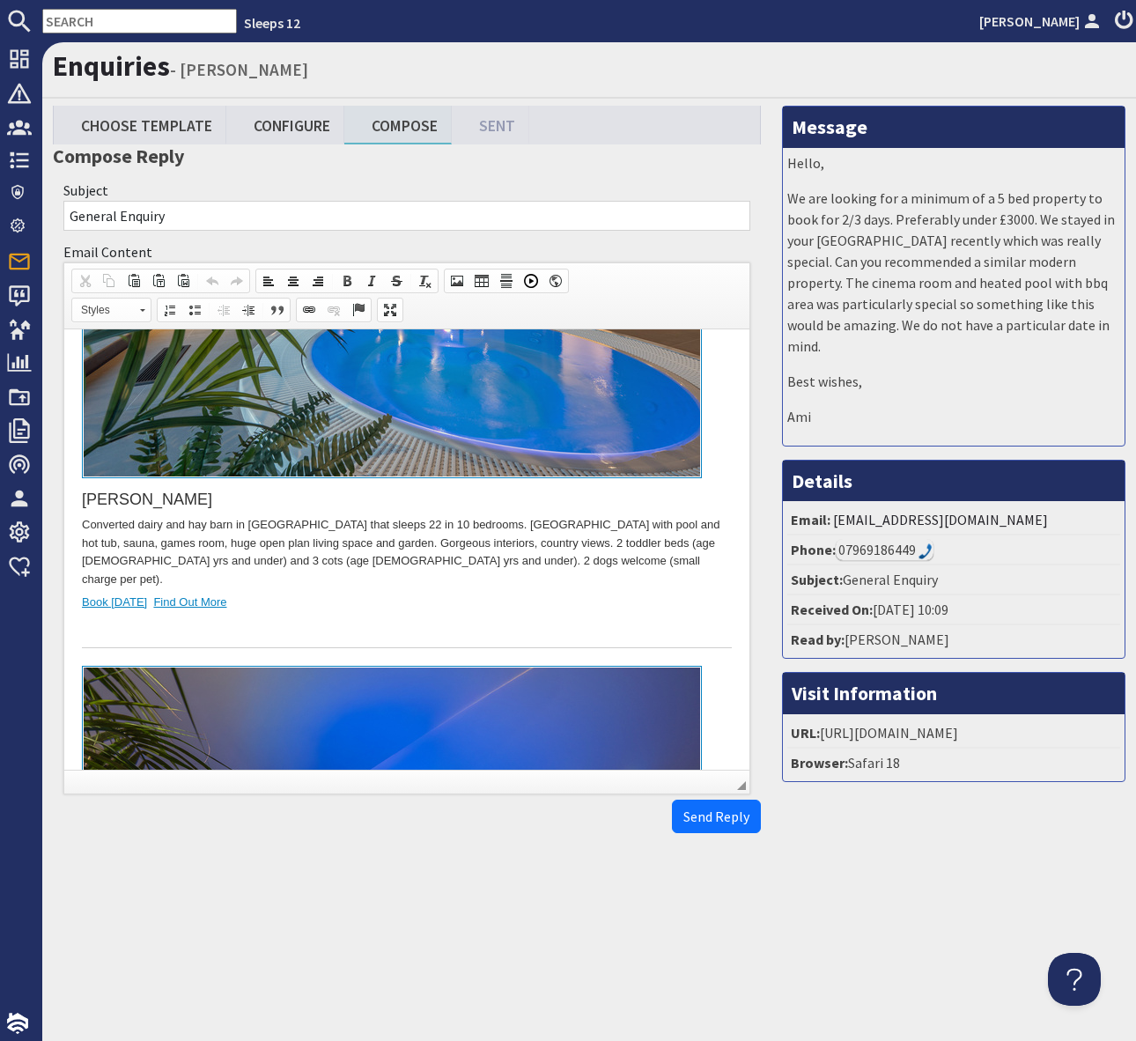
scroll to position [2076, 0]
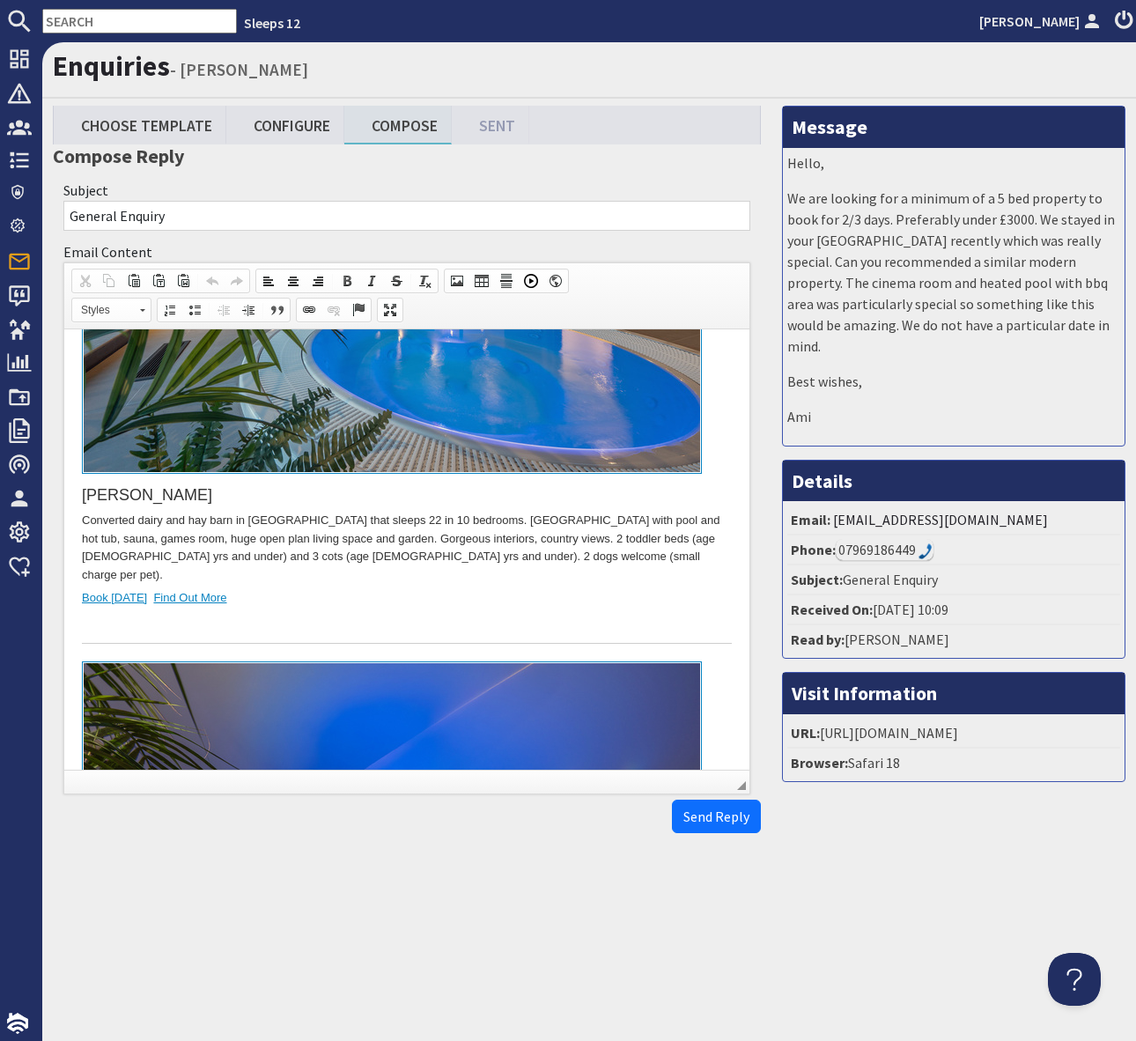
click at [372, 608] on div at bounding box center [407, 626] width 650 height 37
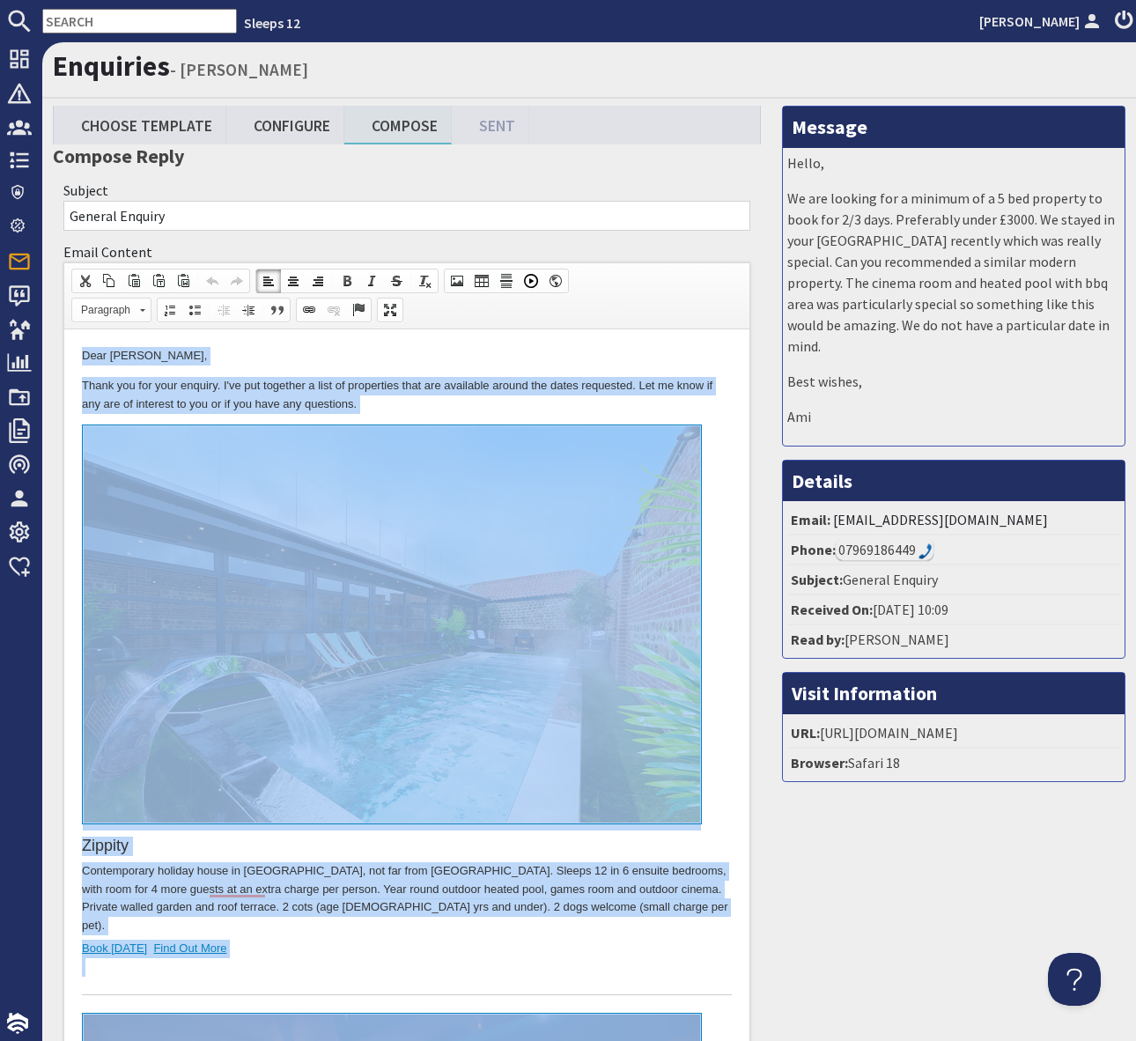
copy body "Lore Ips Dolorsit, Ametc adi eli sedd eiusmod. T'in utl etdolore m aliq en admi…"
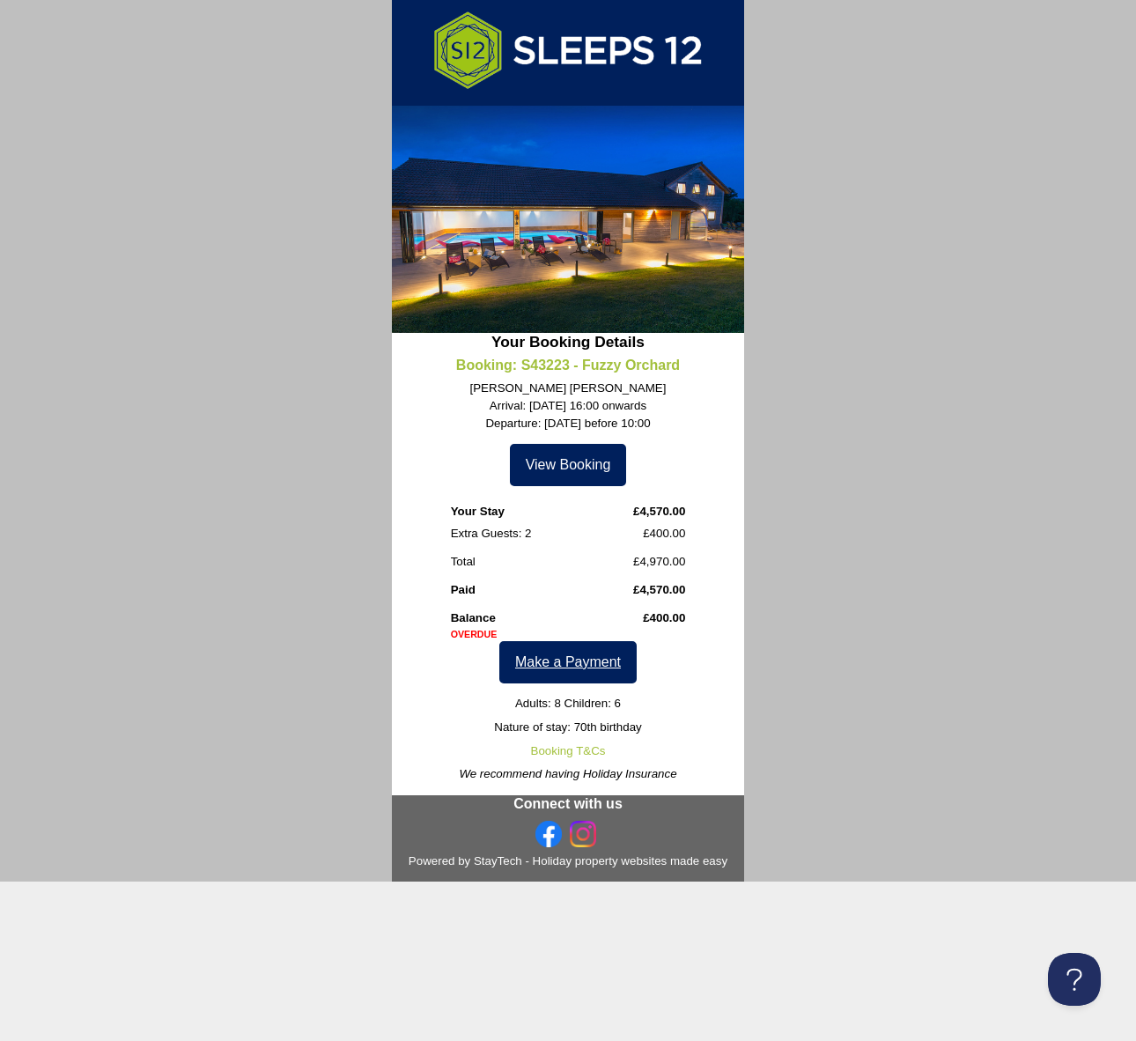
click at [580, 667] on link "Make a Payment" at bounding box center [567, 662] width 137 height 42
click at [555, 467] on link "View Booking" at bounding box center [568, 465] width 117 height 42
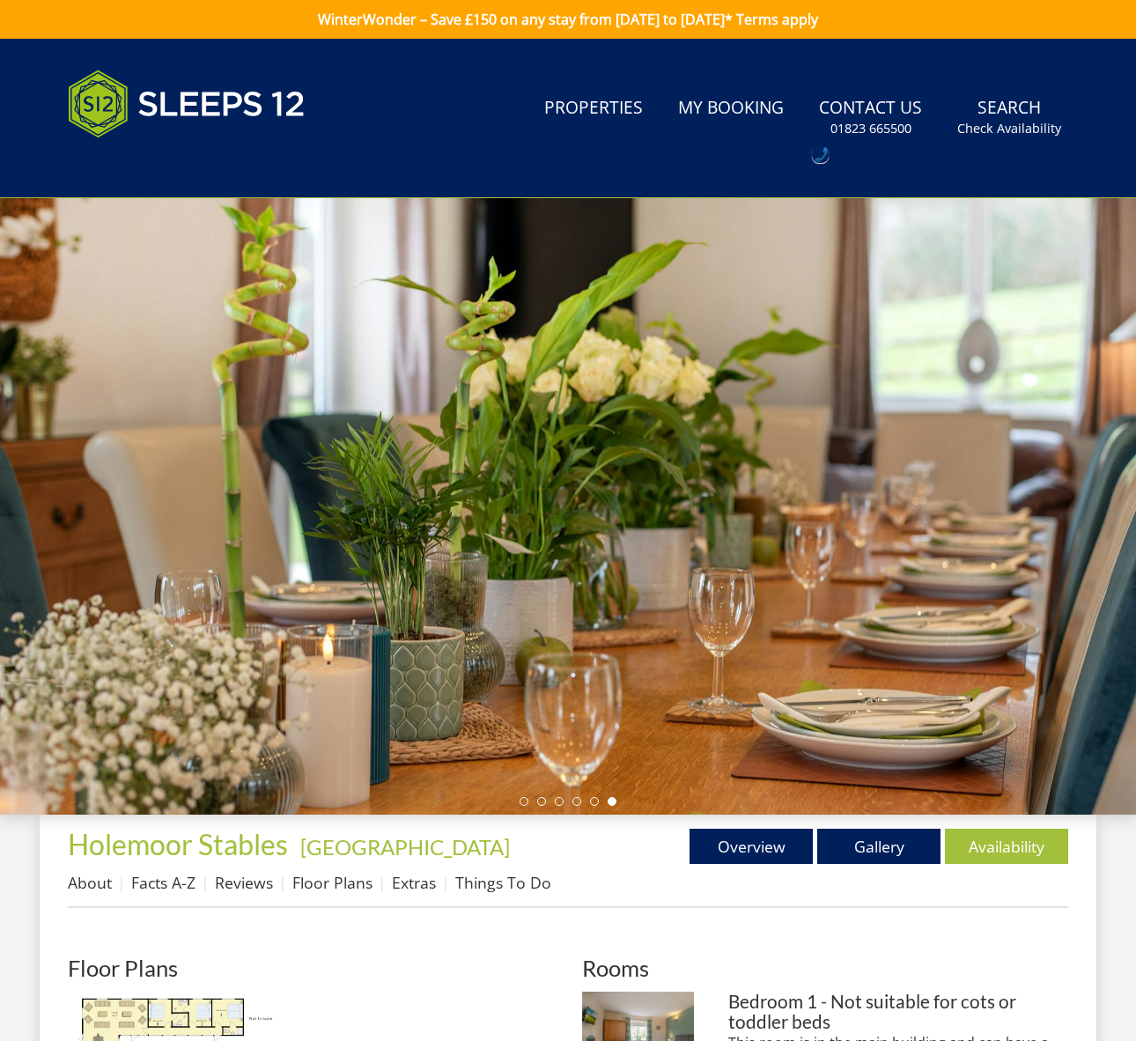
drag, startPoint x: 1074, startPoint y: 55, endPoint x: 1123, endPoint y: 51, distance: 48.6
click at [1075, 56] on header "Search Menu Properties My Booking Contact Us [PHONE_NUMBER] Search Check Availa…" at bounding box center [568, 118] width 1136 height 159
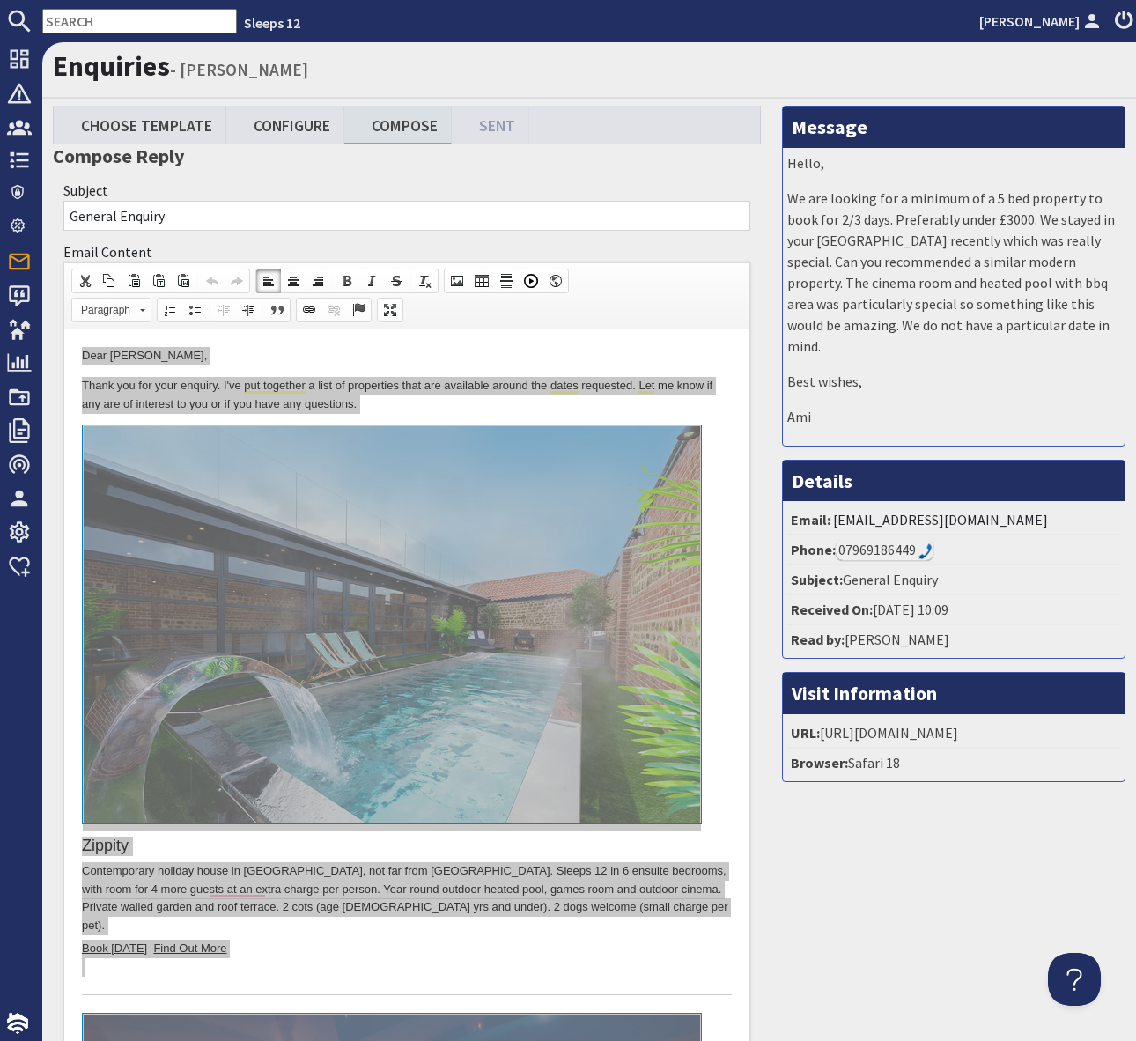
drag, startPoint x: 80, startPoint y: 33, endPoint x: 88, endPoint y: 12, distance: 21.7
click at [84, 25] on input "text" at bounding box center [139, 21] width 195 height 25
click at [75, 20] on input "text" at bounding box center [139, 21] width 195 height 25
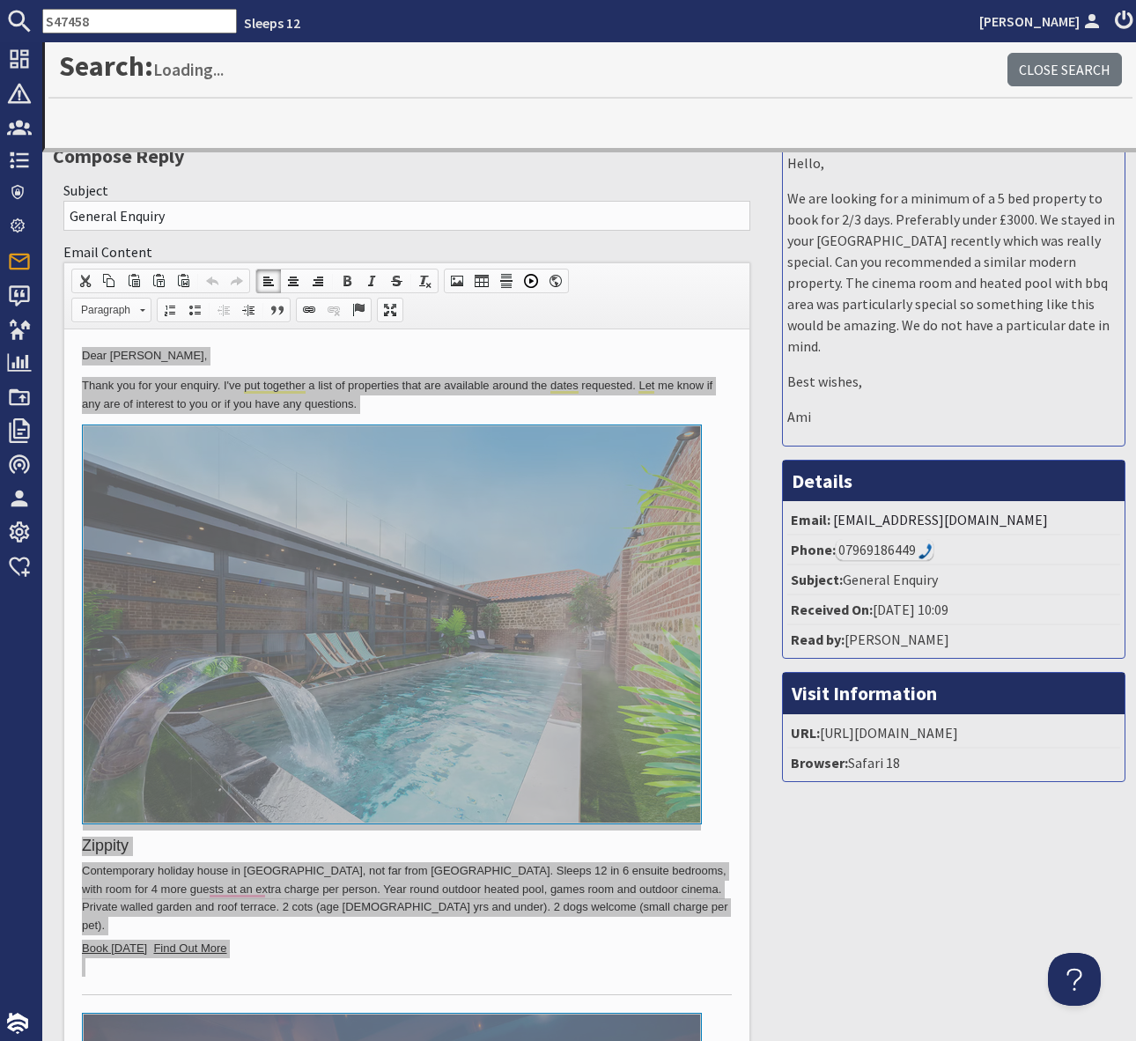
type input "S47458"
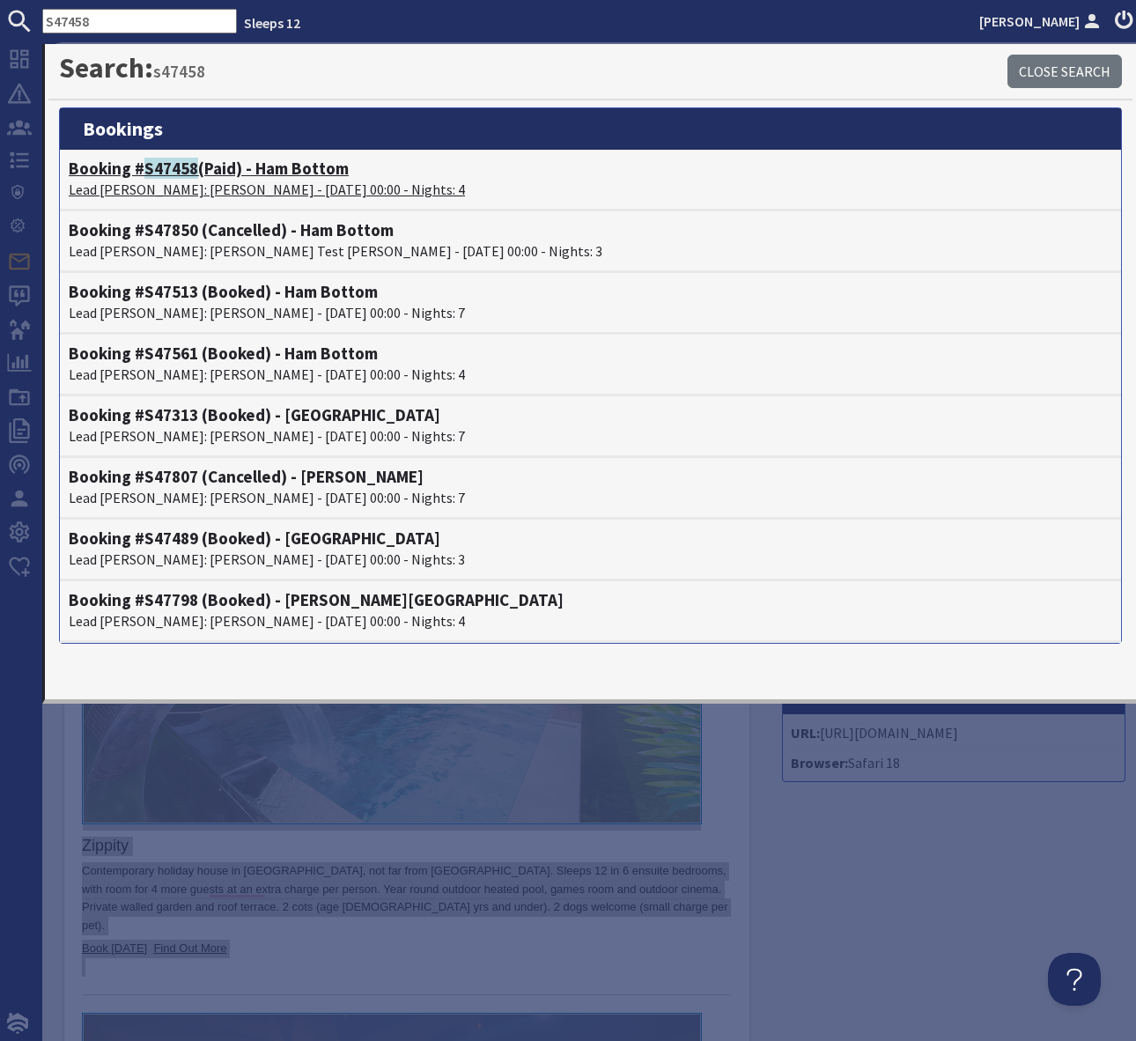
click at [268, 172] on h4 "Booking # S47458 (Paid) - Ham Bottom" at bounding box center [591, 169] width 1044 height 20
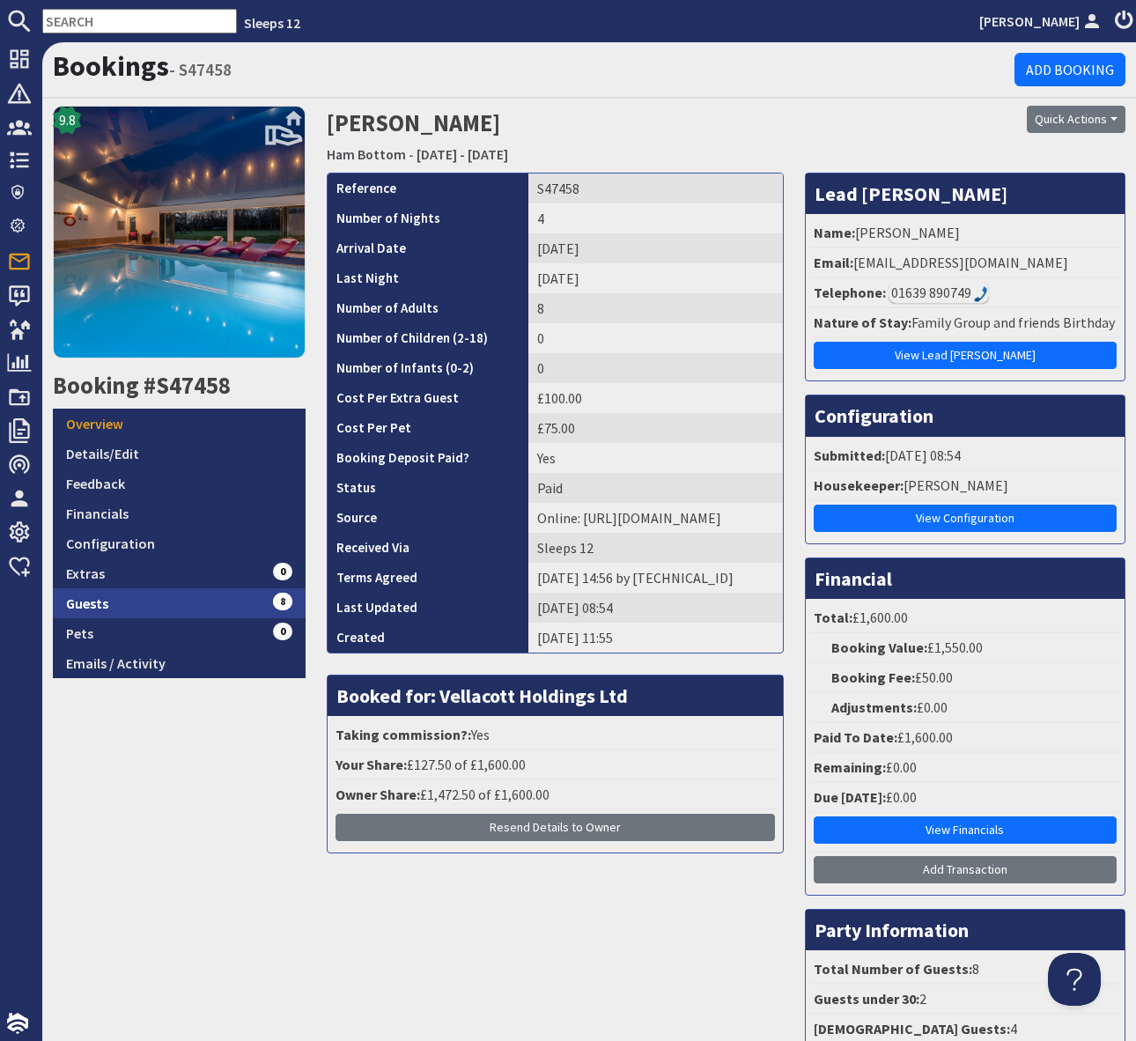
click at [180, 594] on link "Guests 8" at bounding box center [179, 603] width 253 height 30
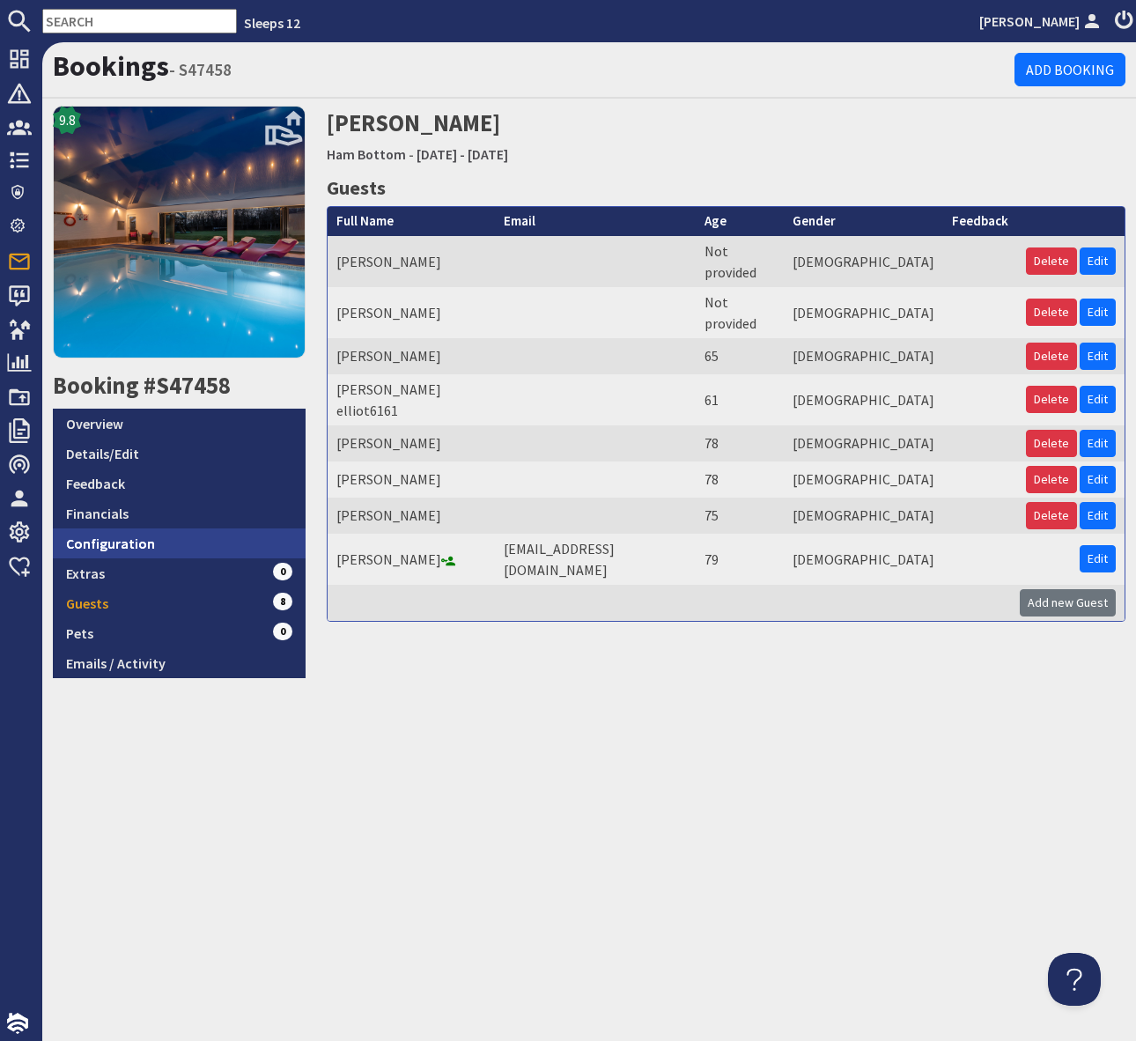
click at [159, 540] on link "Configuration" at bounding box center [179, 543] width 253 height 30
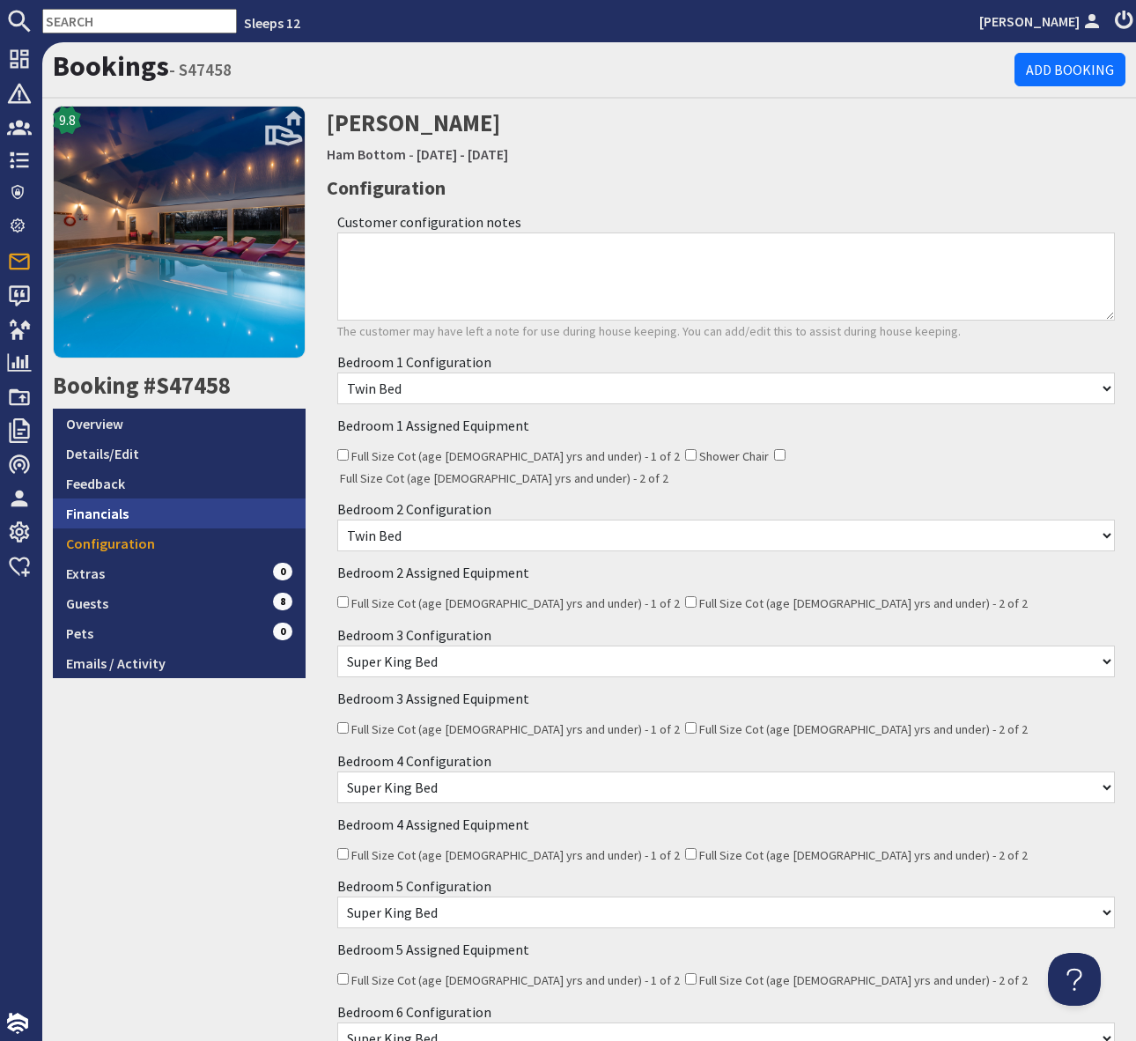
click at [105, 507] on link "Financials" at bounding box center [179, 513] width 253 height 30
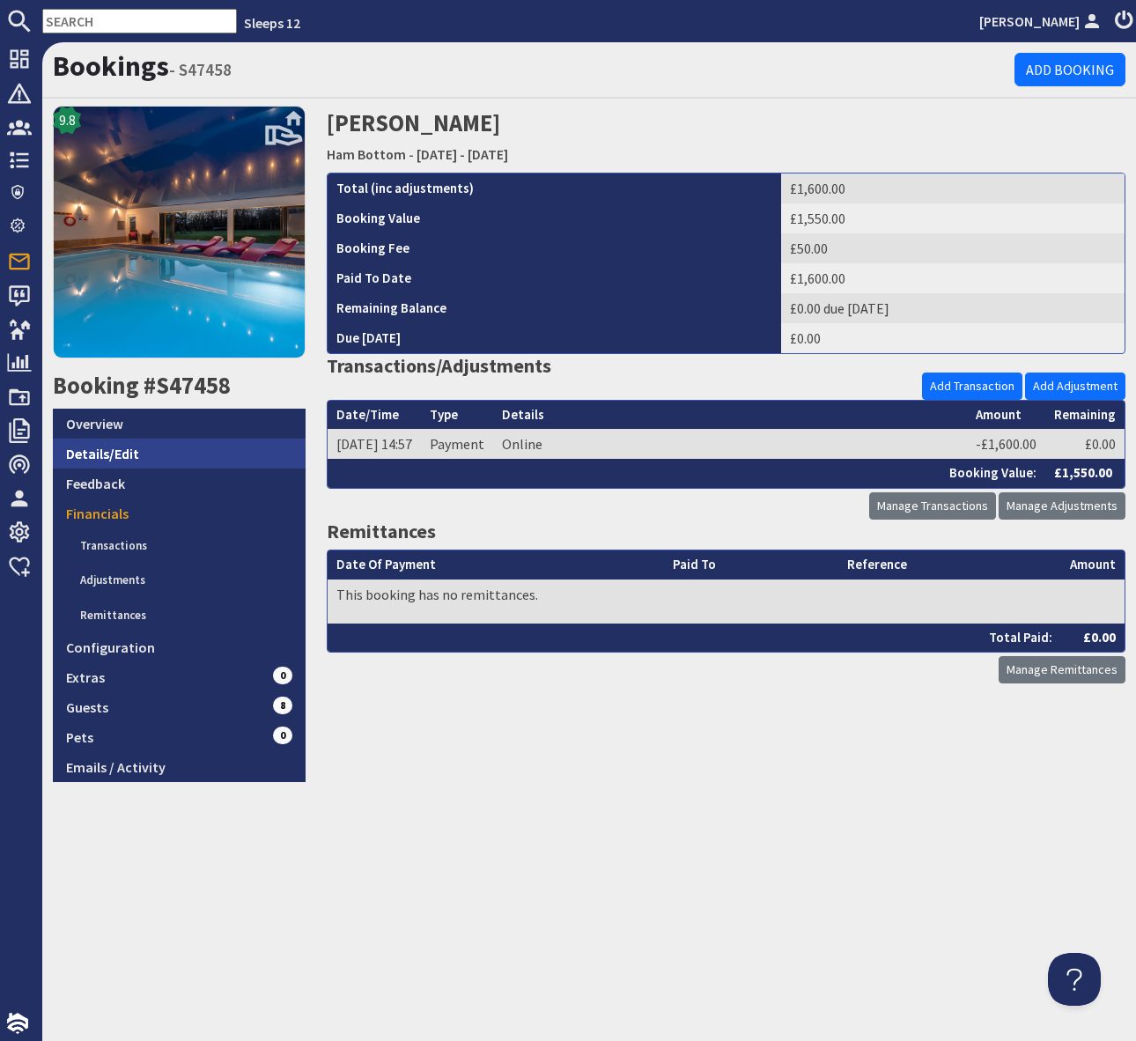
click at [138, 449] on link "Details/Edit" at bounding box center [179, 454] width 253 height 30
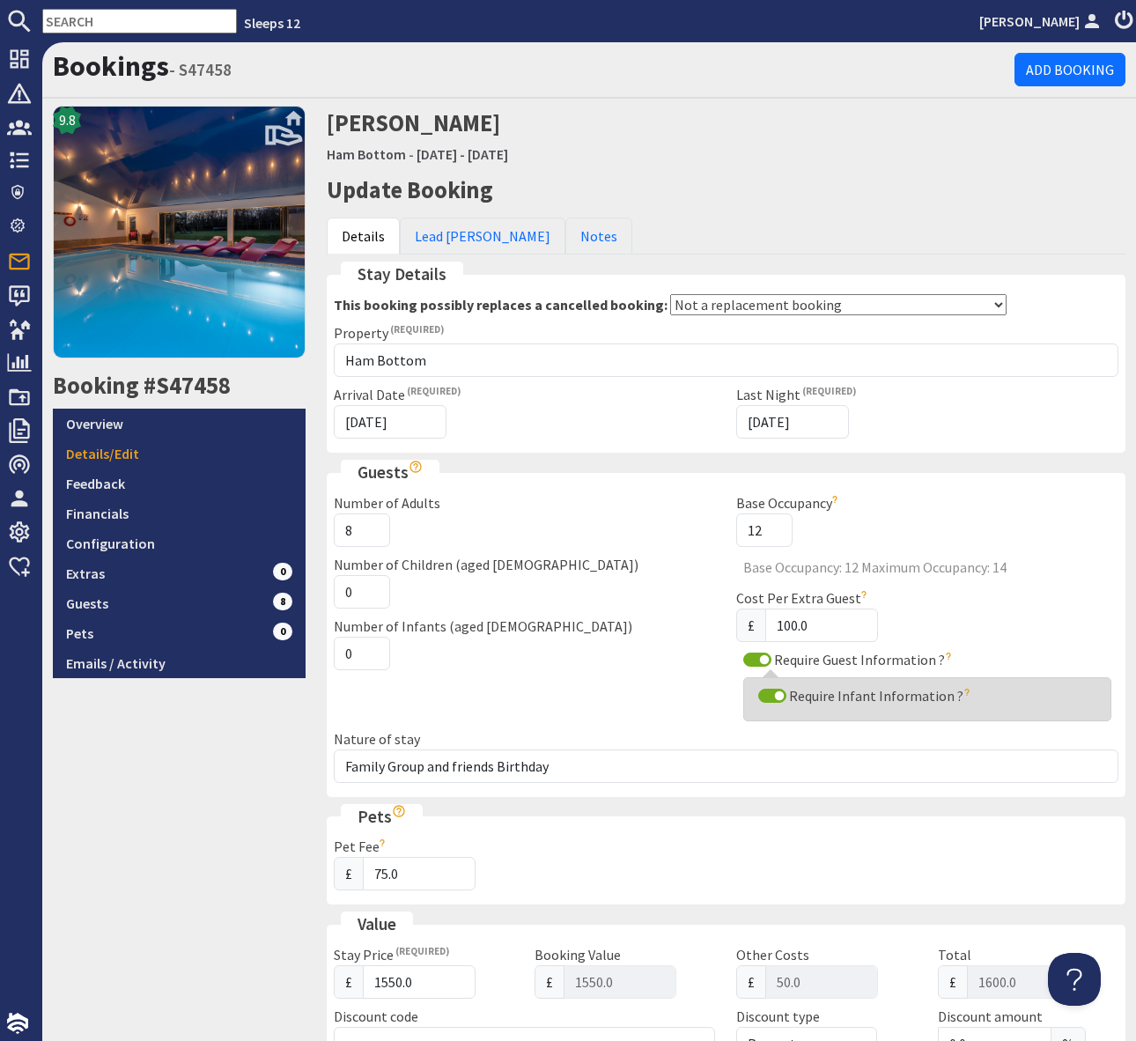
click at [60, 16] on input "text" at bounding box center [139, 21] width 195 height 25
click at [59, 17] on input "text" at bounding box center [139, 21] width 195 height 25
paste input "S47414"
type input "S47414"
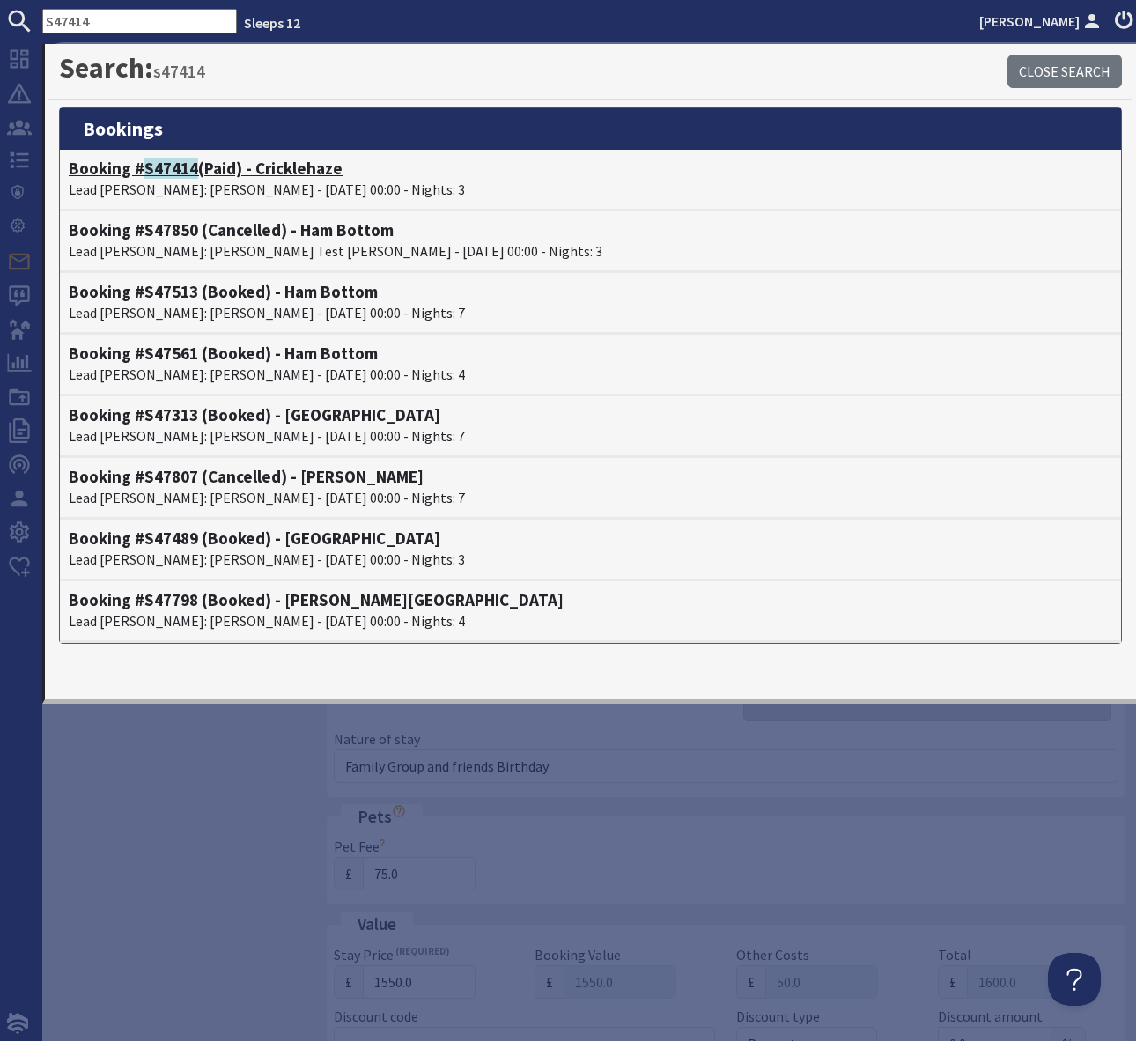
click at [281, 171] on h4 "Booking # S47414 (Paid) - Cricklehaze" at bounding box center [591, 169] width 1044 height 20
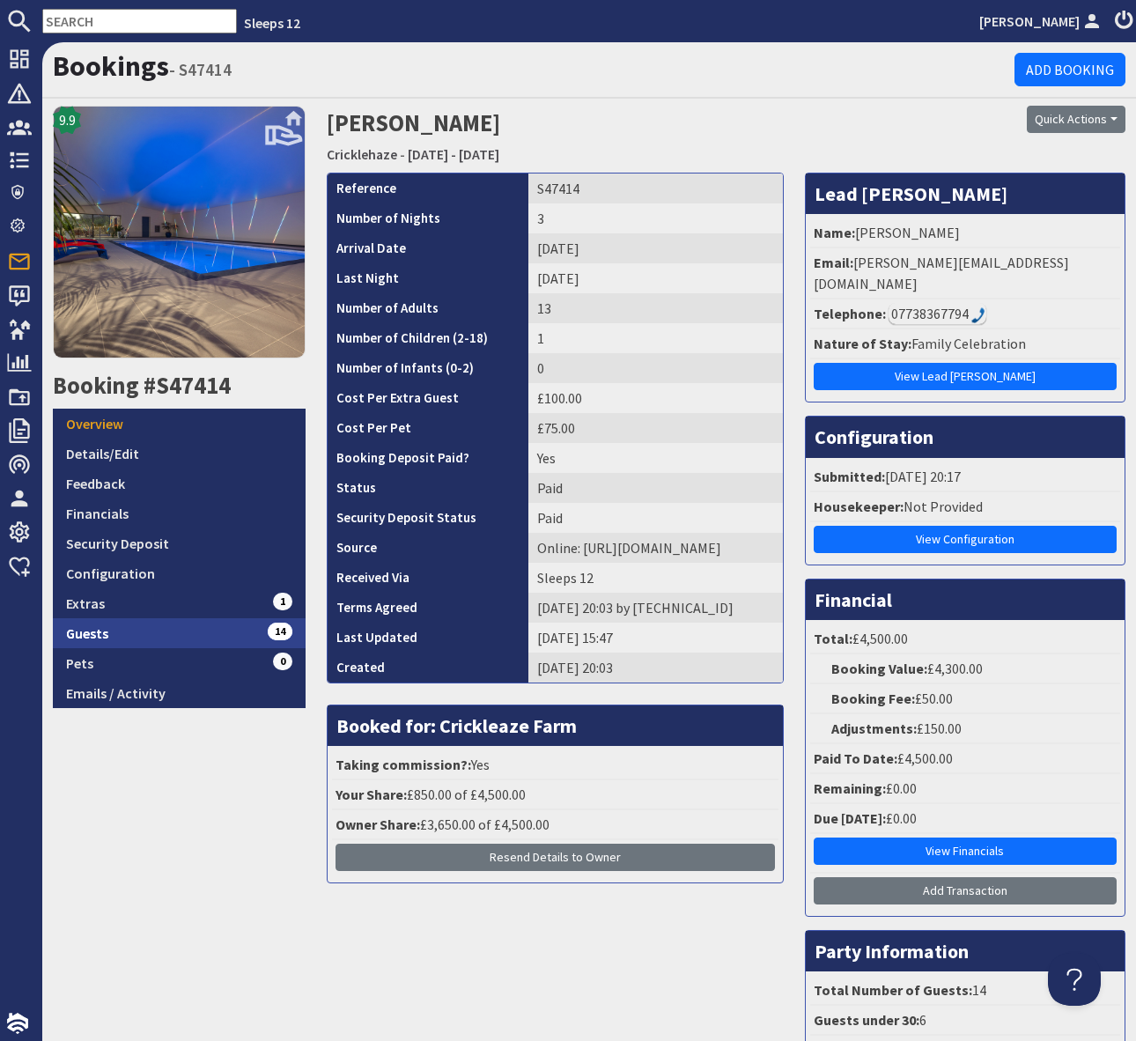
click at [235, 632] on link "Guests 14" at bounding box center [179, 633] width 253 height 30
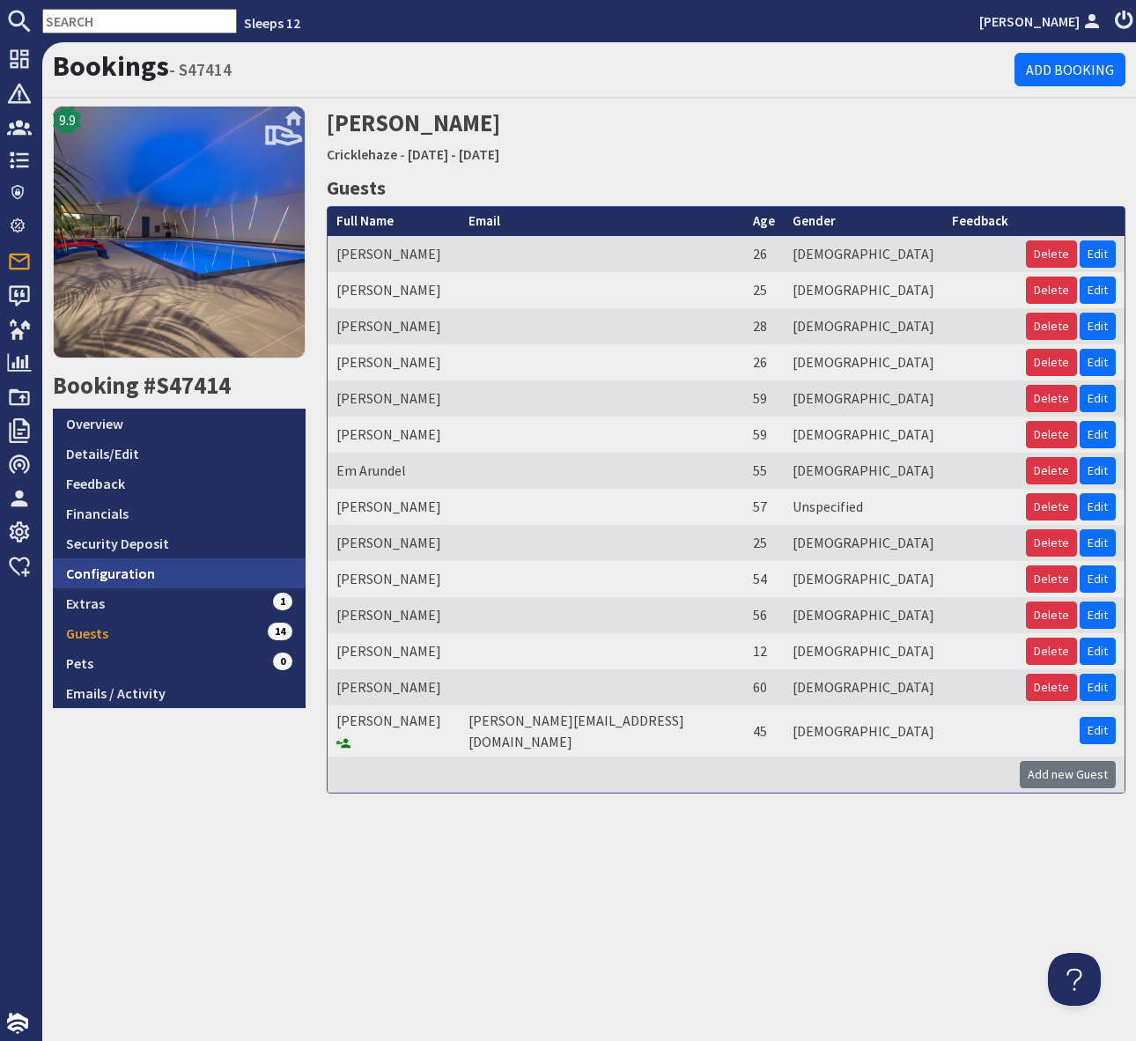
click at [159, 566] on link "Configuration" at bounding box center [179, 573] width 253 height 30
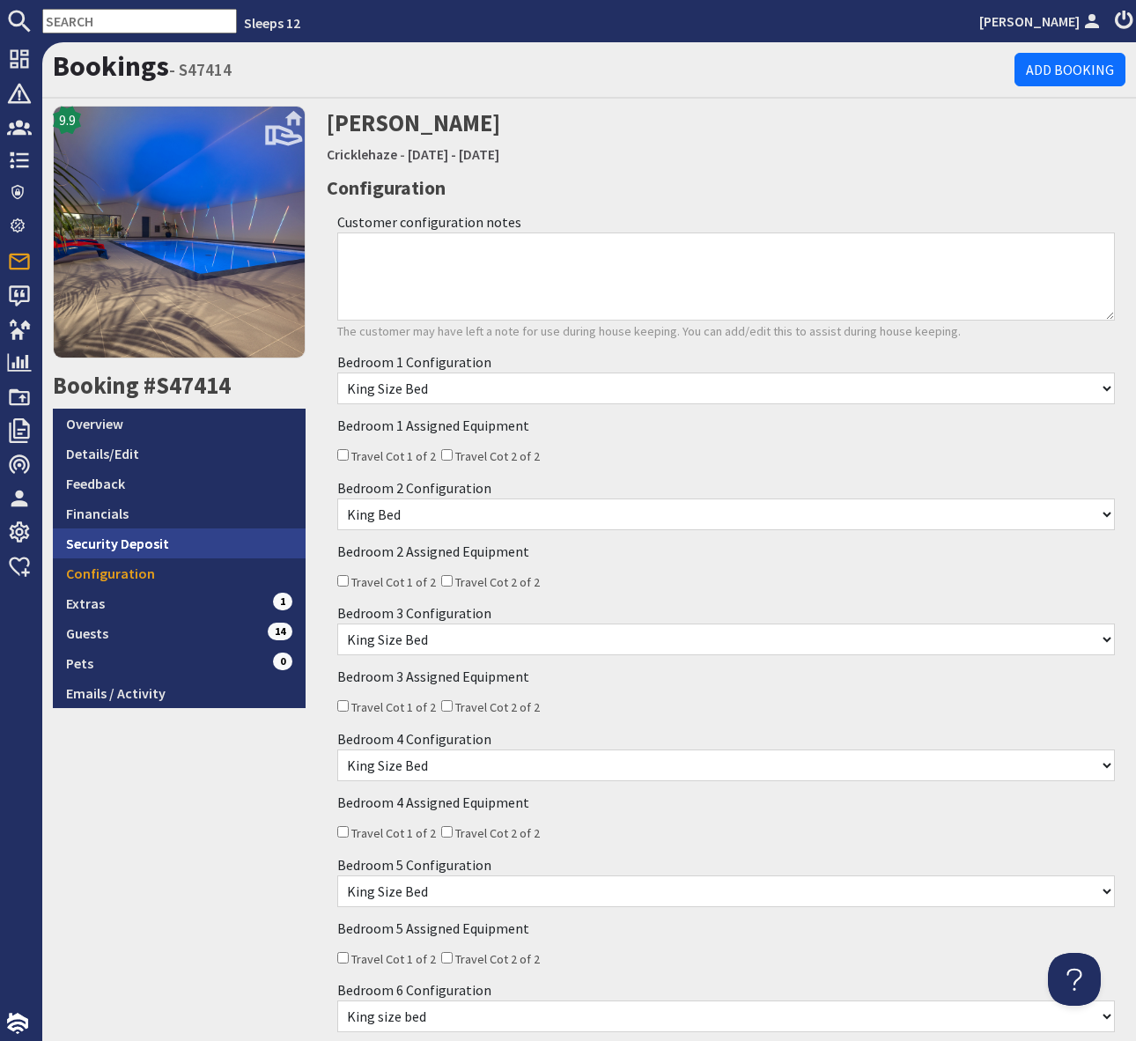
click at [169, 538] on link "Security Deposit" at bounding box center [179, 543] width 253 height 30
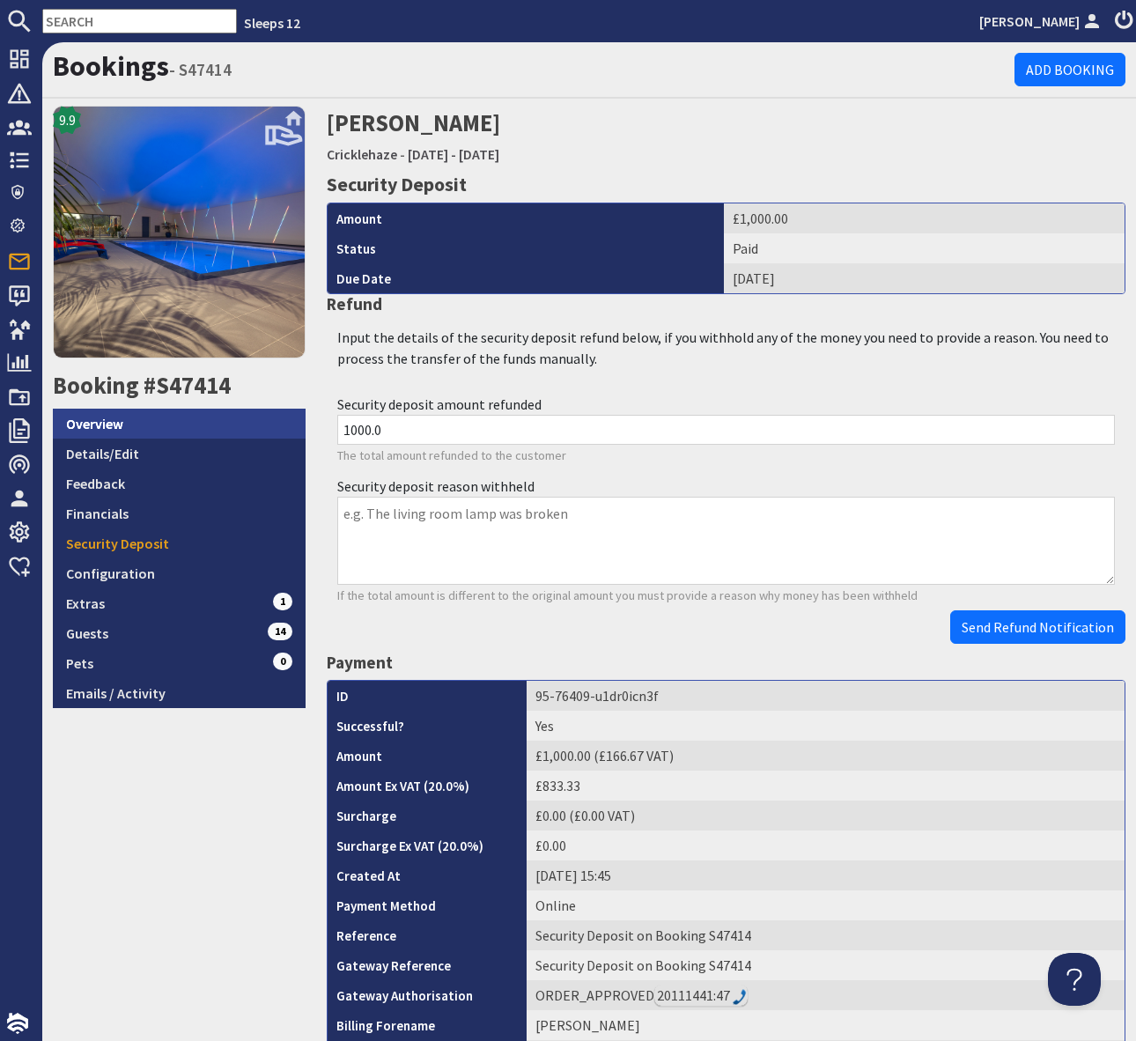
click at [125, 424] on link "Overview" at bounding box center [179, 424] width 253 height 30
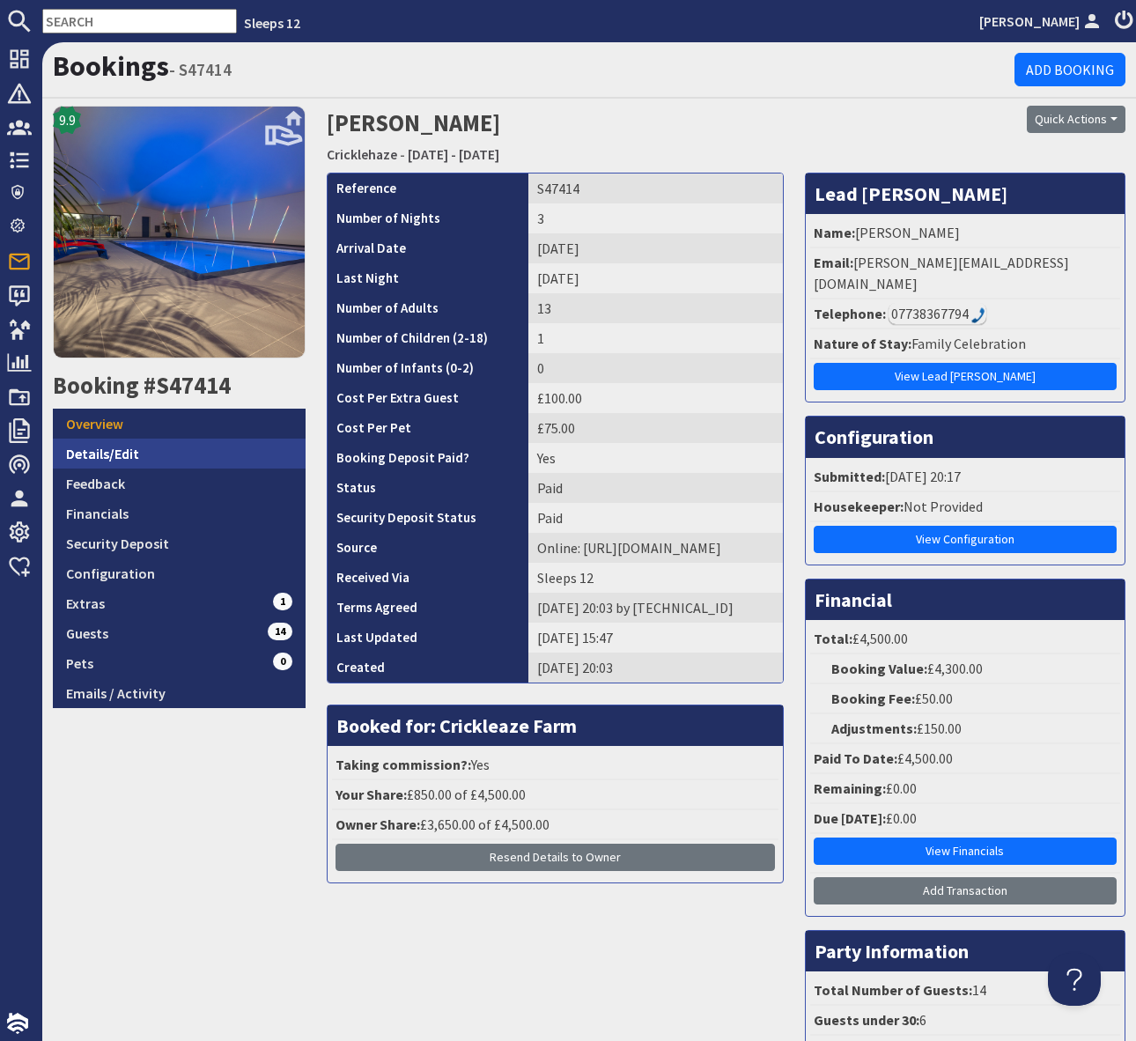
click at [167, 451] on link "Details/Edit" at bounding box center [179, 454] width 253 height 30
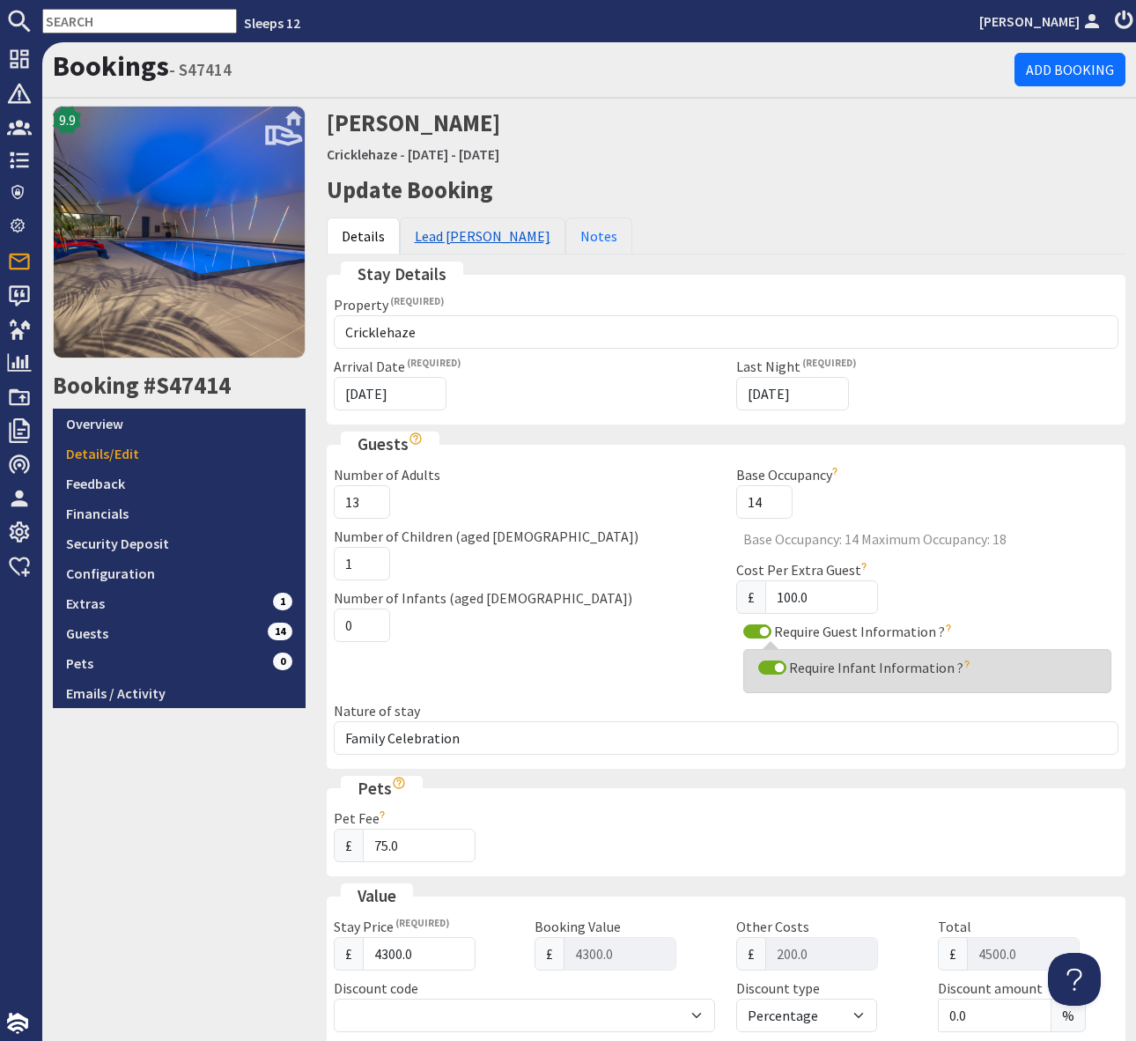
click at [450, 239] on link "Lead [PERSON_NAME]" at bounding box center [483, 236] width 166 height 37
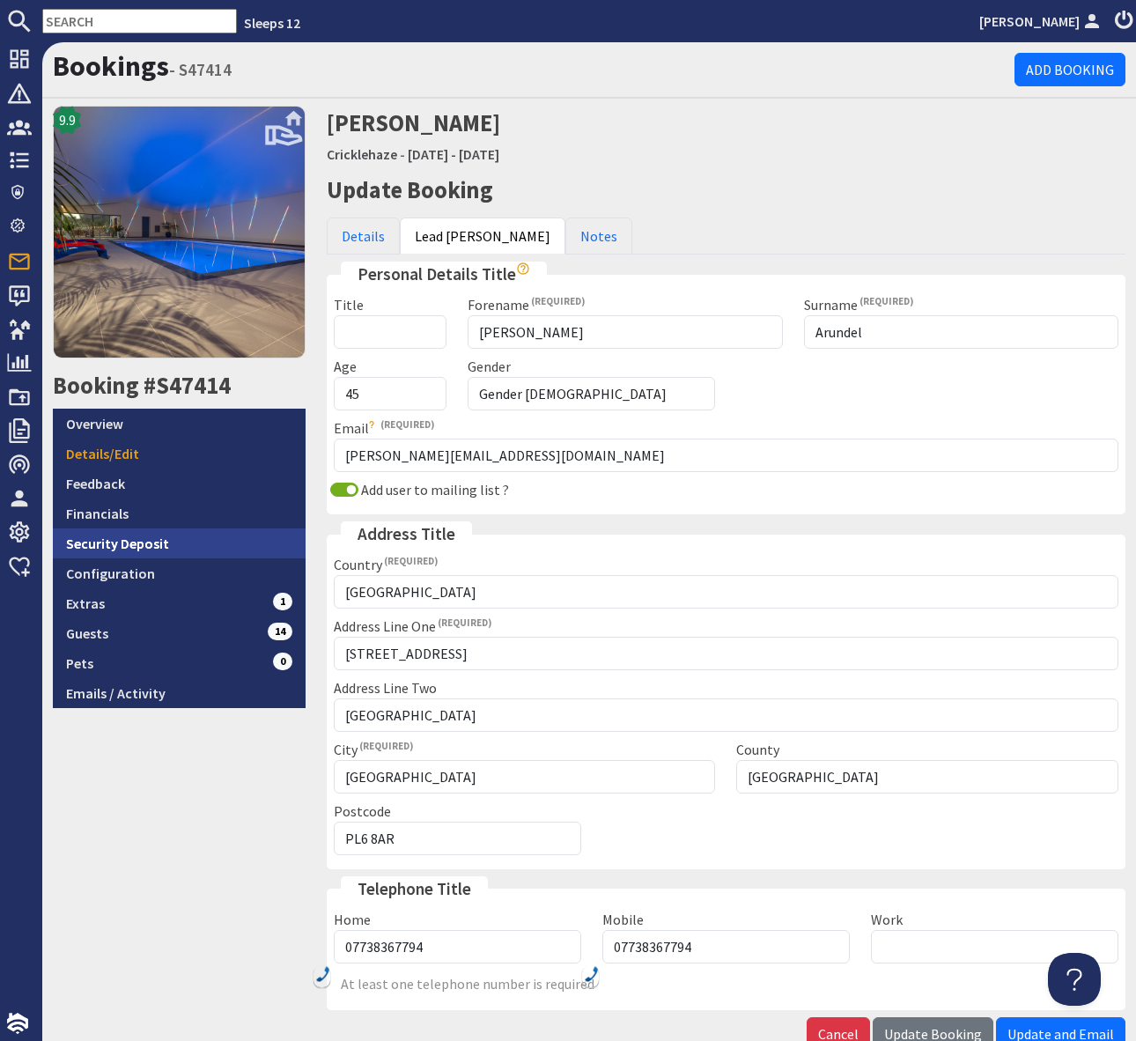
click at [149, 544] on link "Security Deposit" at bounding box center [179, 543] width 253 height 30
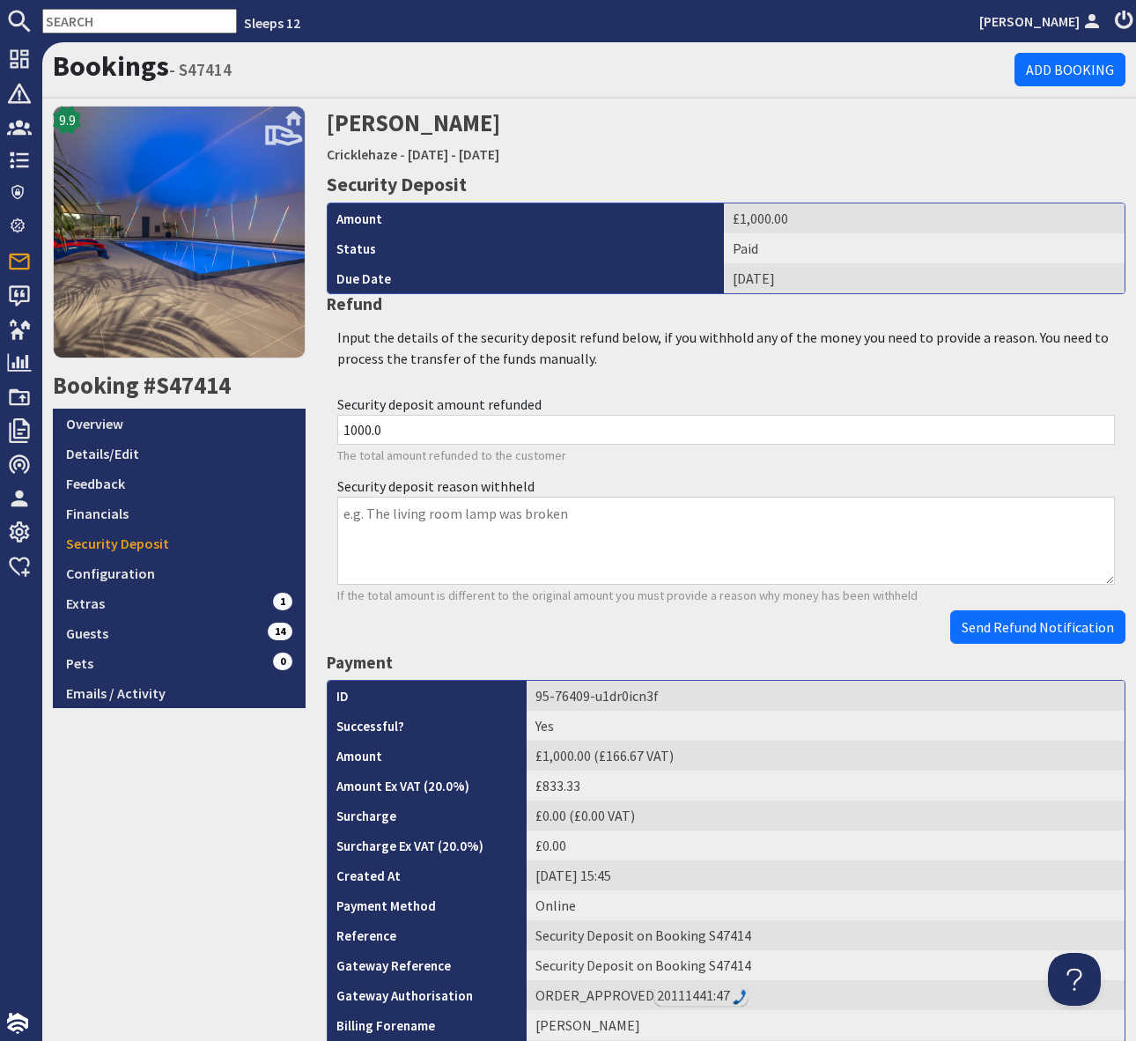
click at [101, 24] on input "text" at bounding box center [139, 21] width 195 height 25
paste input "S47201"
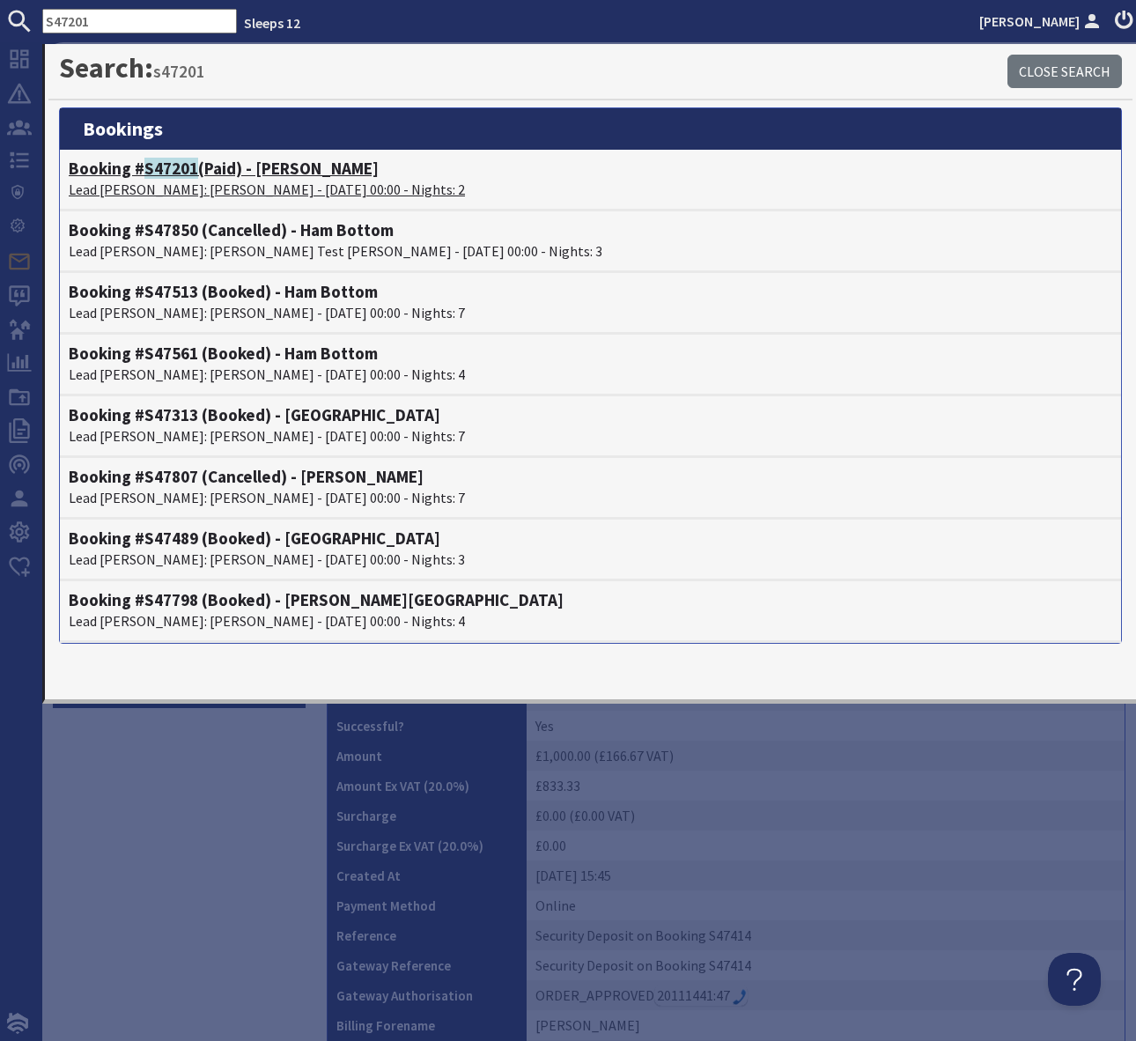
type input "S47201"
click at [331, 169] on h4 "Booking # S47201 (Paid) - [PERSON_NAME]" at bounding box center [591, 169] width 1044 height 20
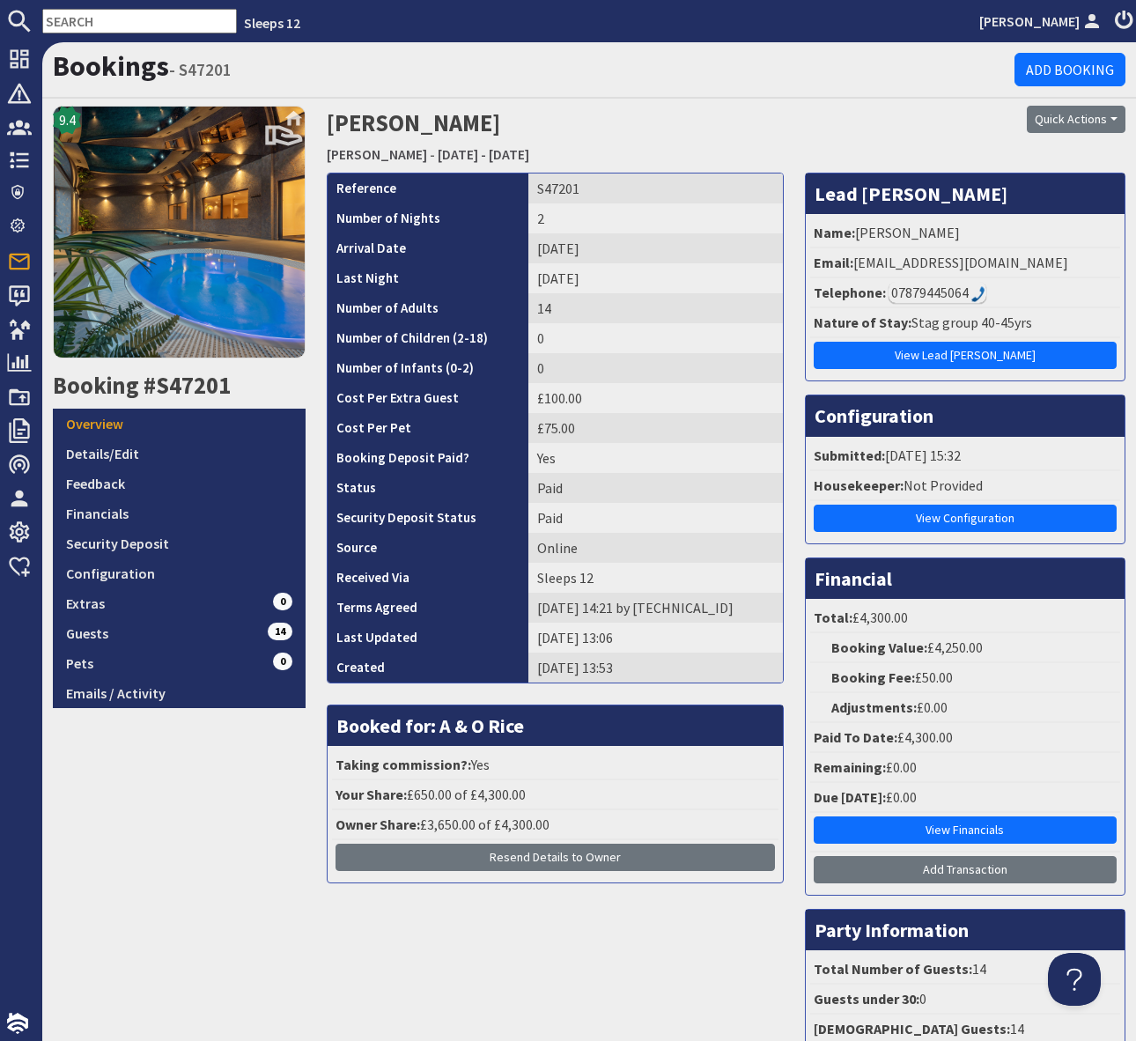
click at [92, 16] on input "text" at bounding box center [139, 21] width 195 height 25
paste input "S47201"
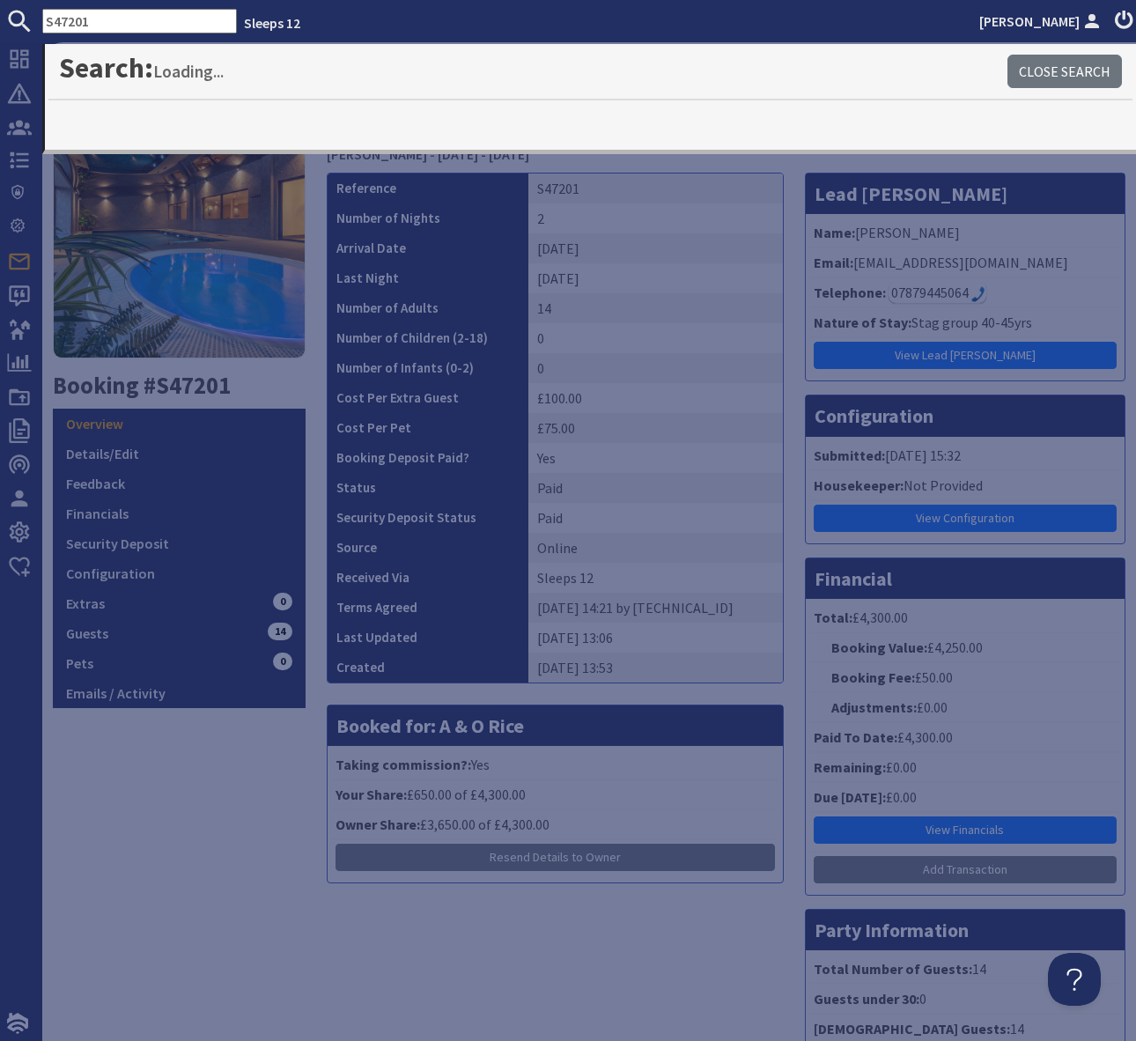
type input "S47201"
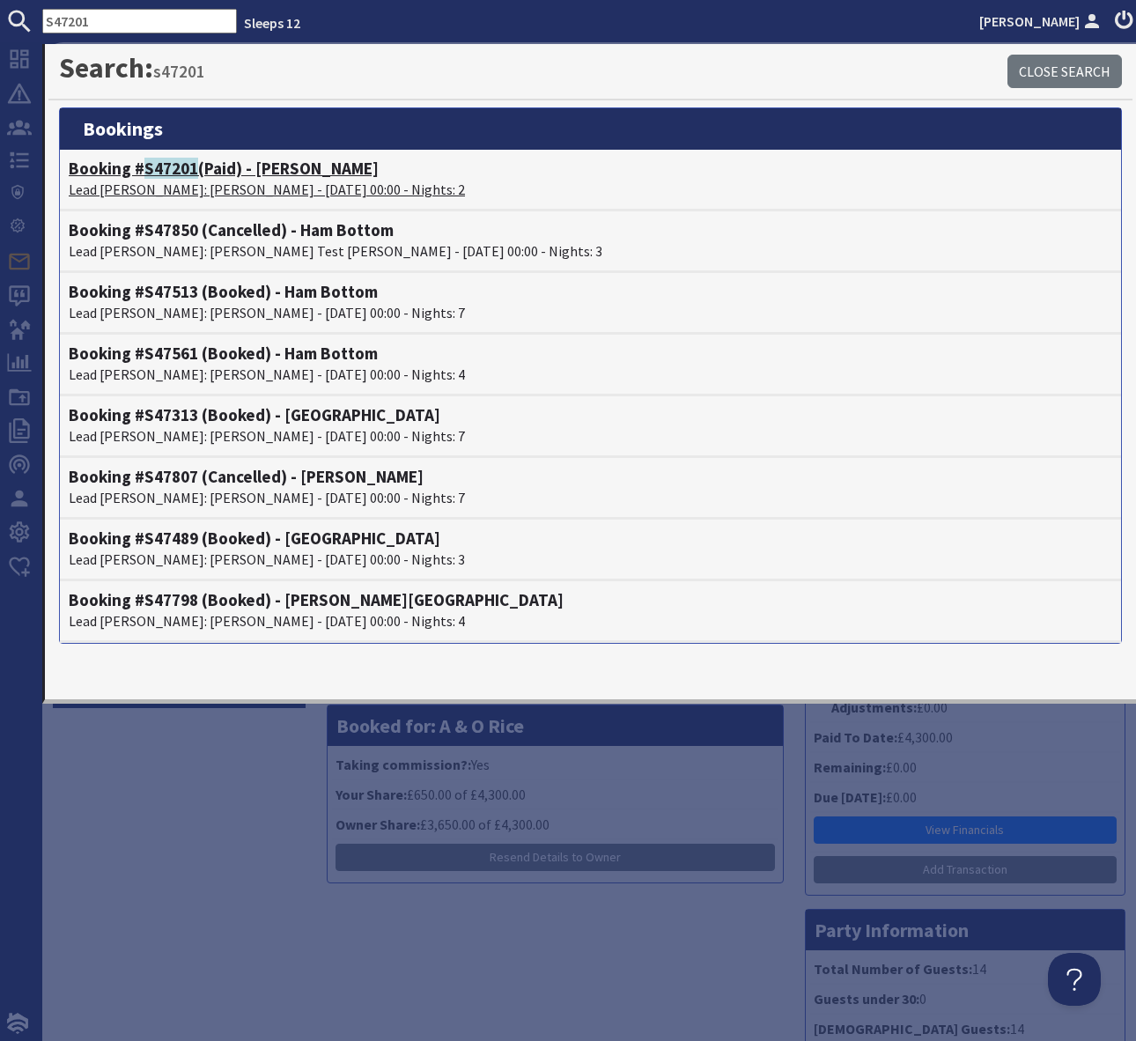
click at [283, 169] on h4 "Booking # S47201 (Paid) - [PERSON_NAME]" at bounding box center [591, 169] width 1044 height 20
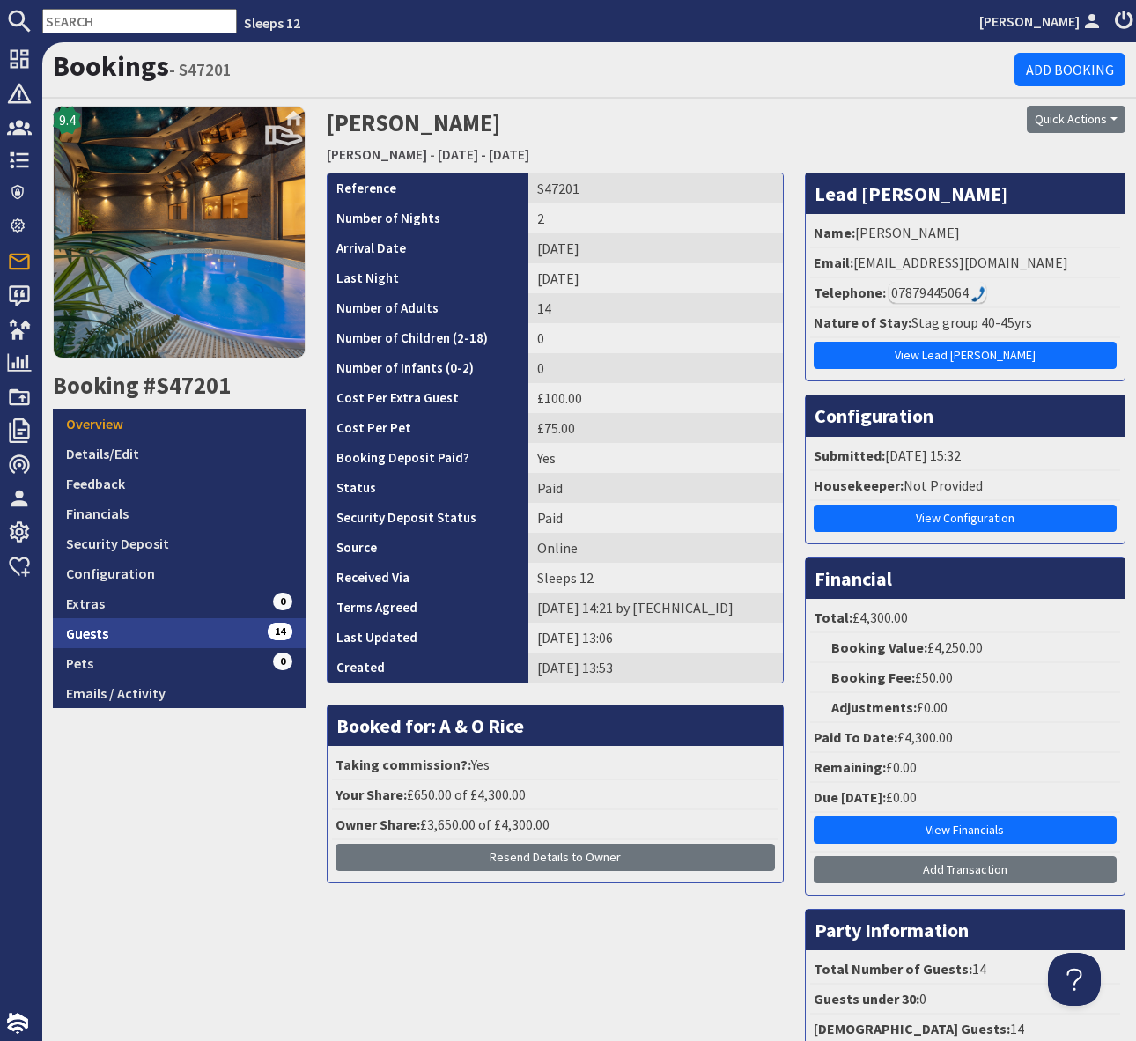
click at [242, 629] on link "Guests 14" at bounding box center [179, 633] width 253 height 30
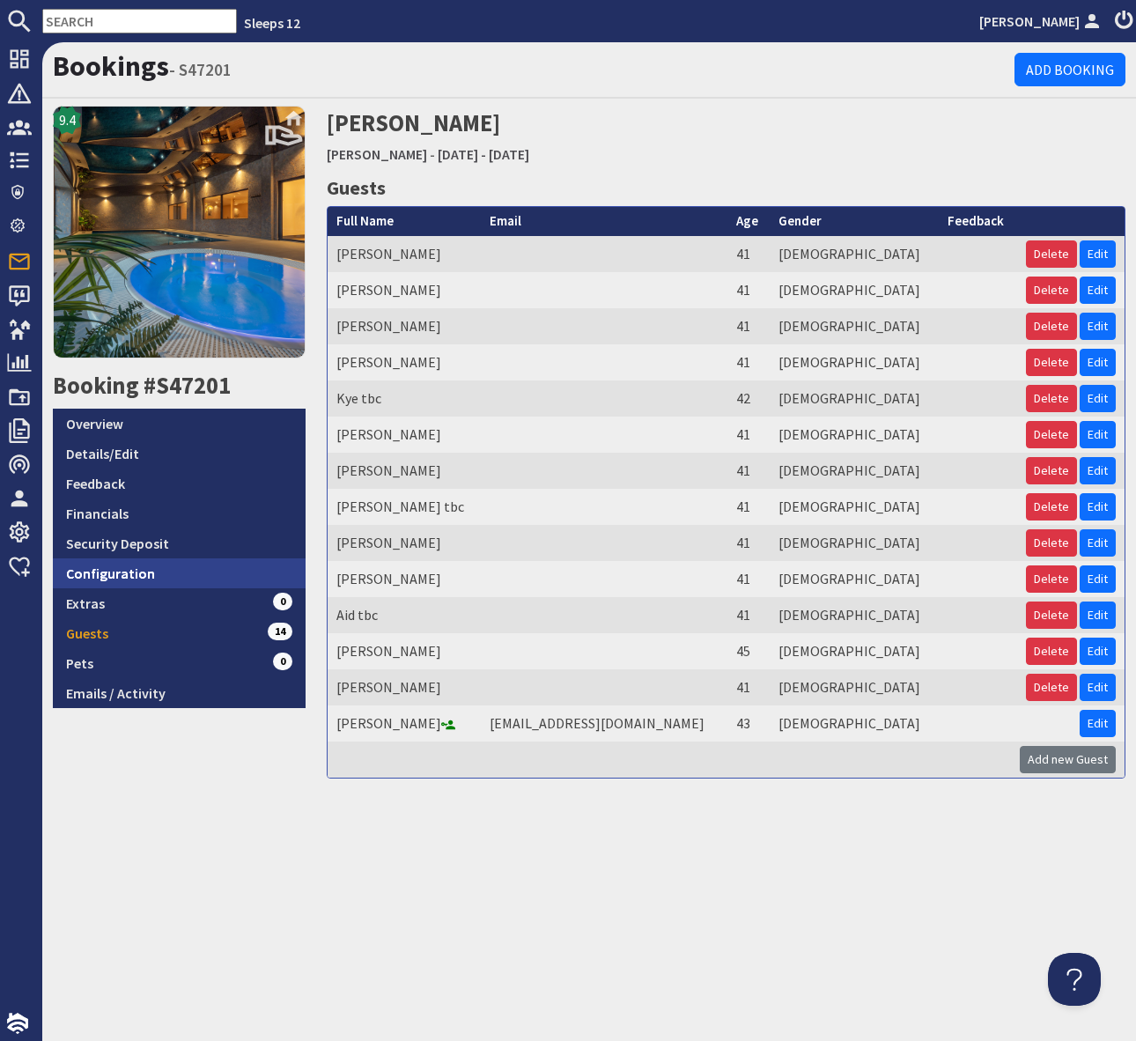
click at [195, 585] on link "Configuration" at bounding box center [179, 573] width 253 height 30
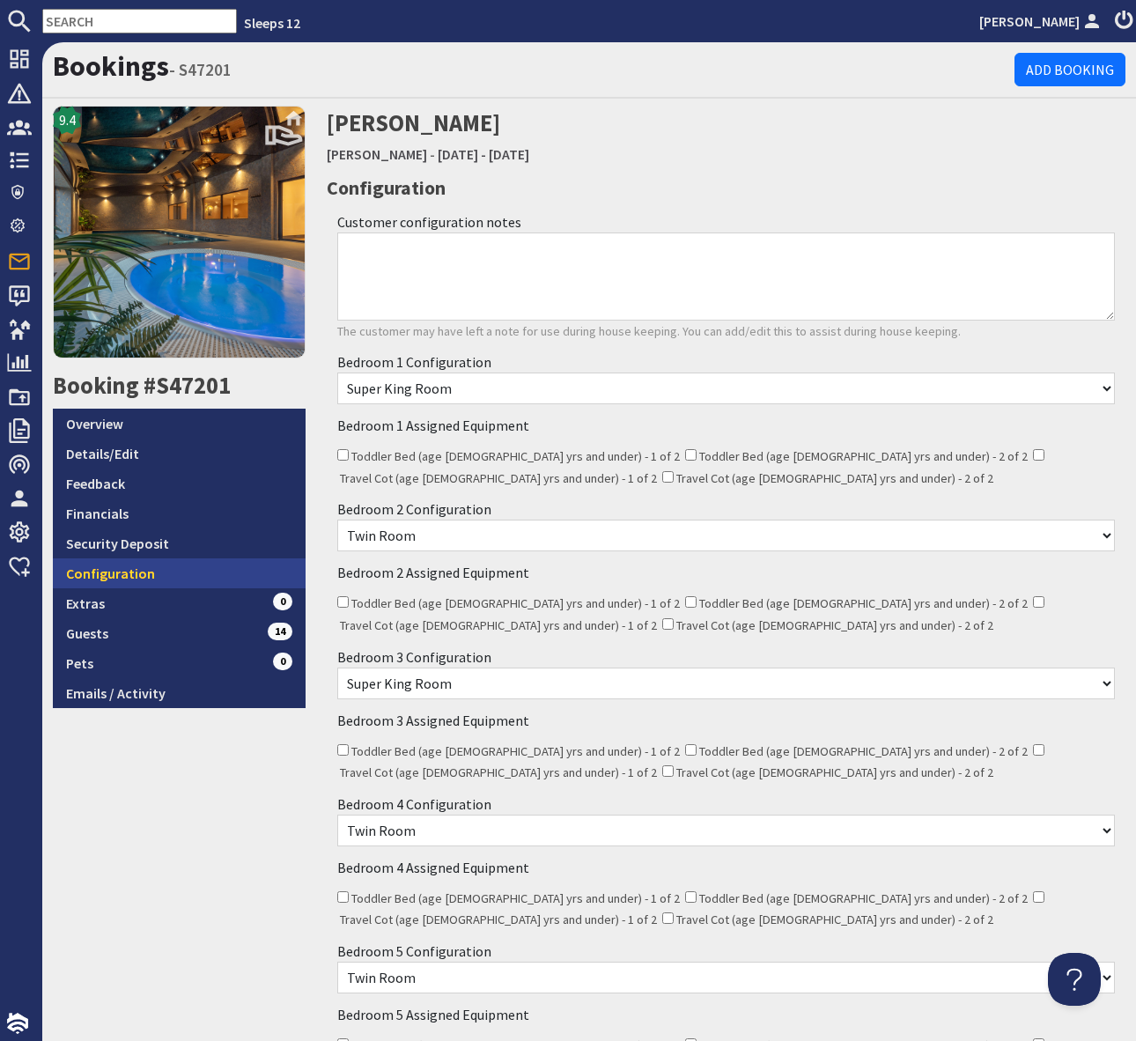
click at [179, 579] on link "Configuration" at bounding box center [179, 573] width 253 height 30
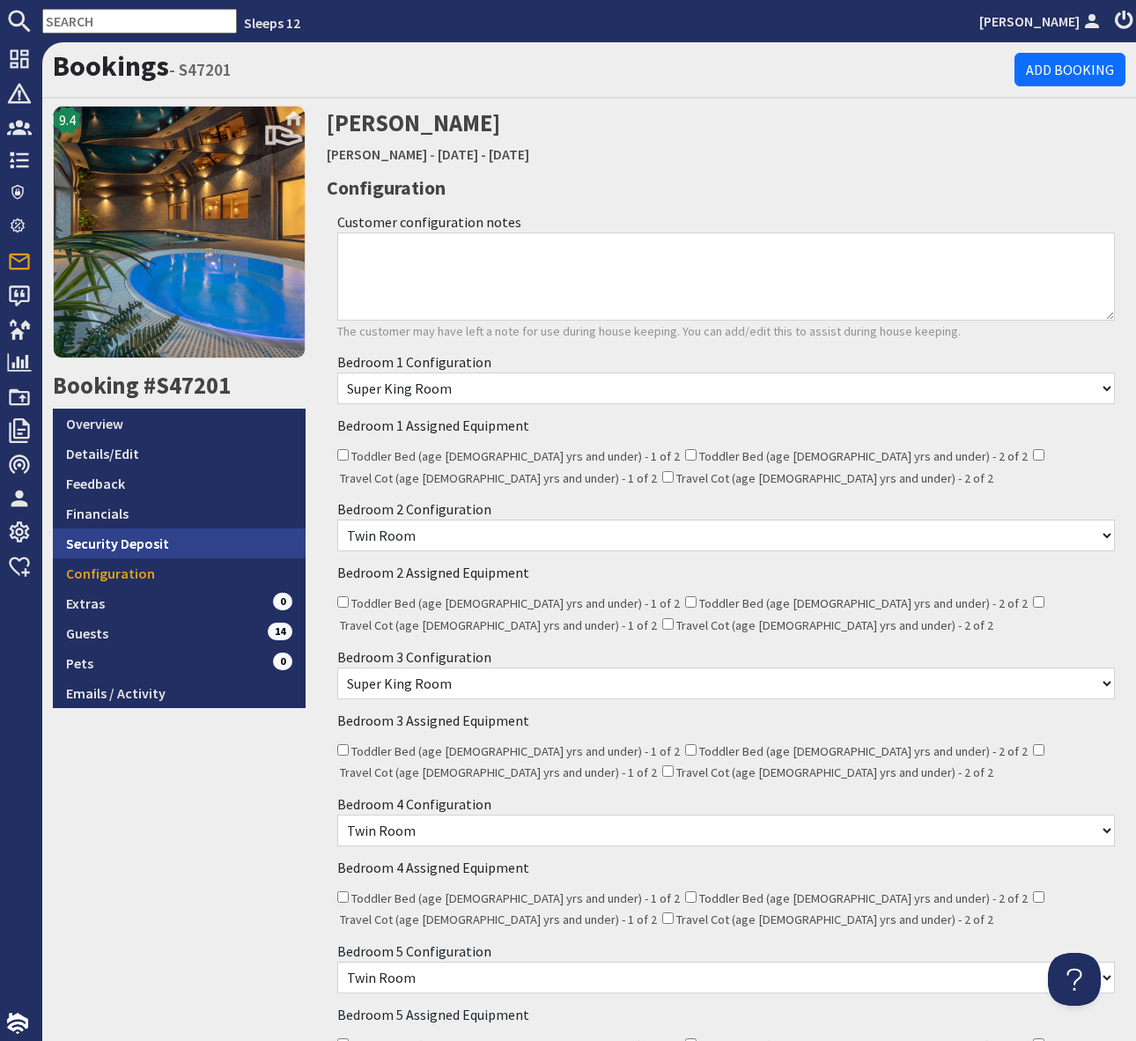
click at [137, 542] on link "Security Deposit" at bounding box center [179, 543] width 253 height 30
click at [136, 542] on link "Security Deposit" at bounding box center [179, 543] width 253 height 30
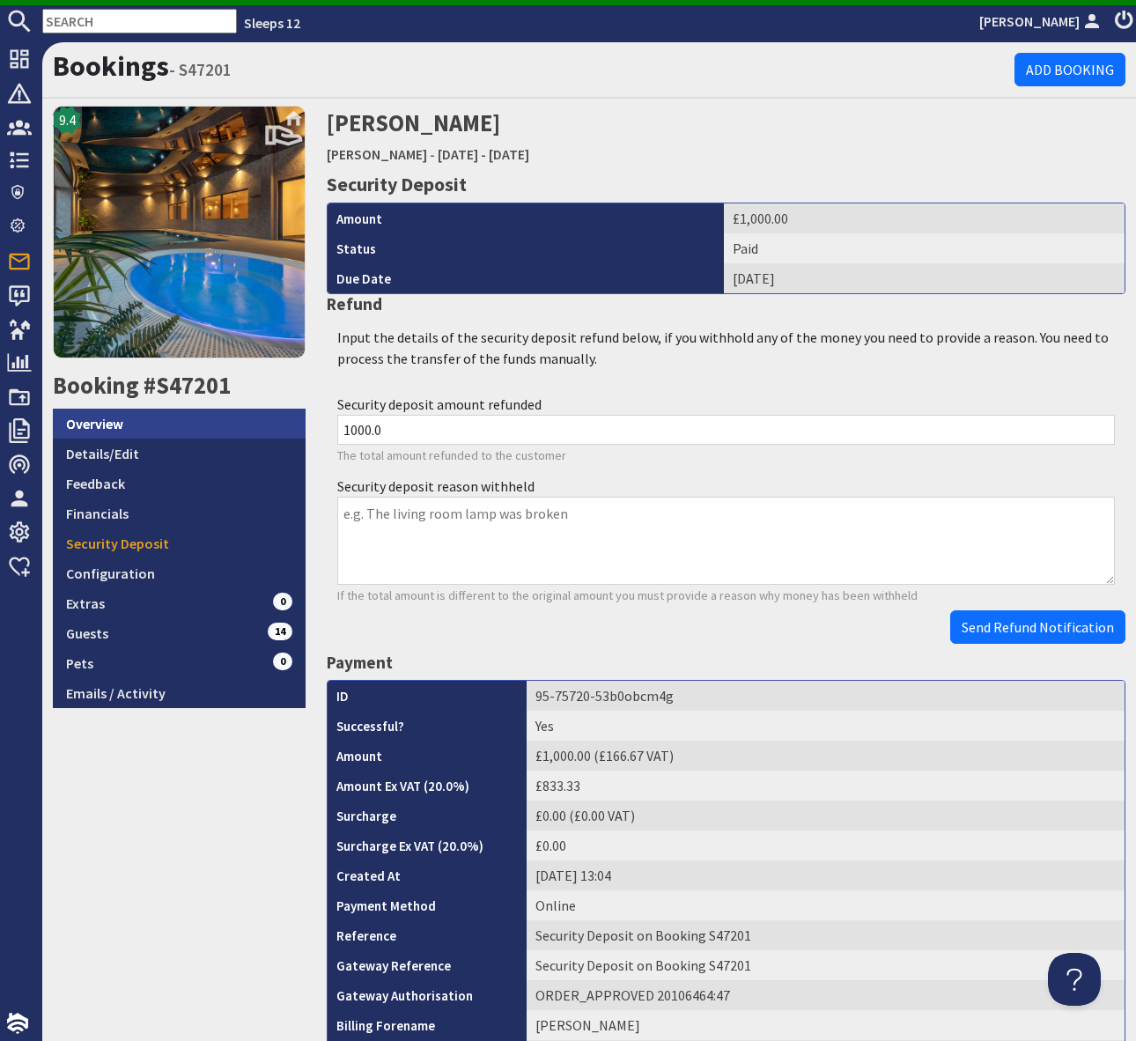
click at [137, 428] on link "Overview" at bounding box center [179, 424] width 253 height 30
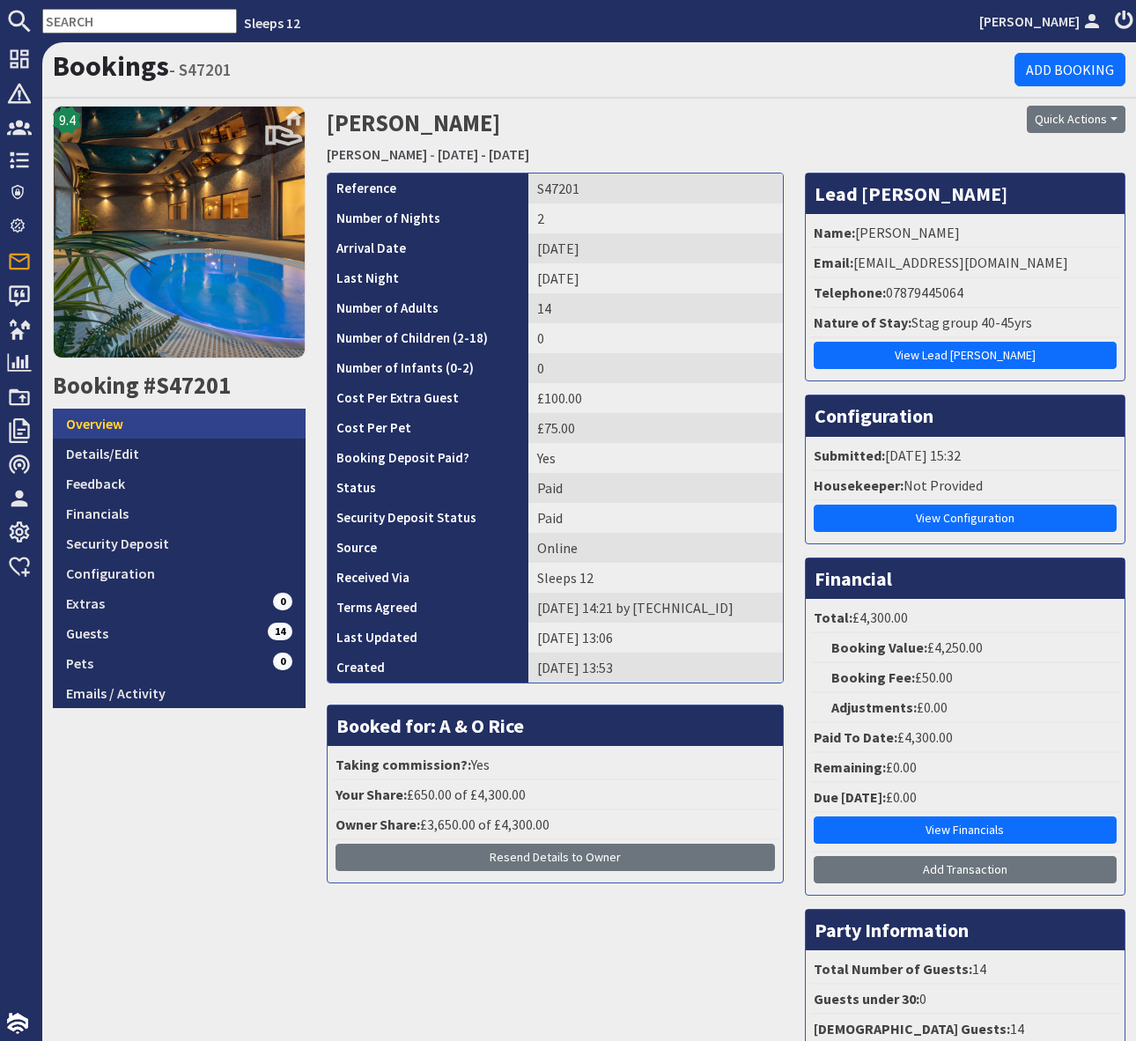
click at [136, 428] on link "Overview" at bounding box center [179, 424] width 253 height 30
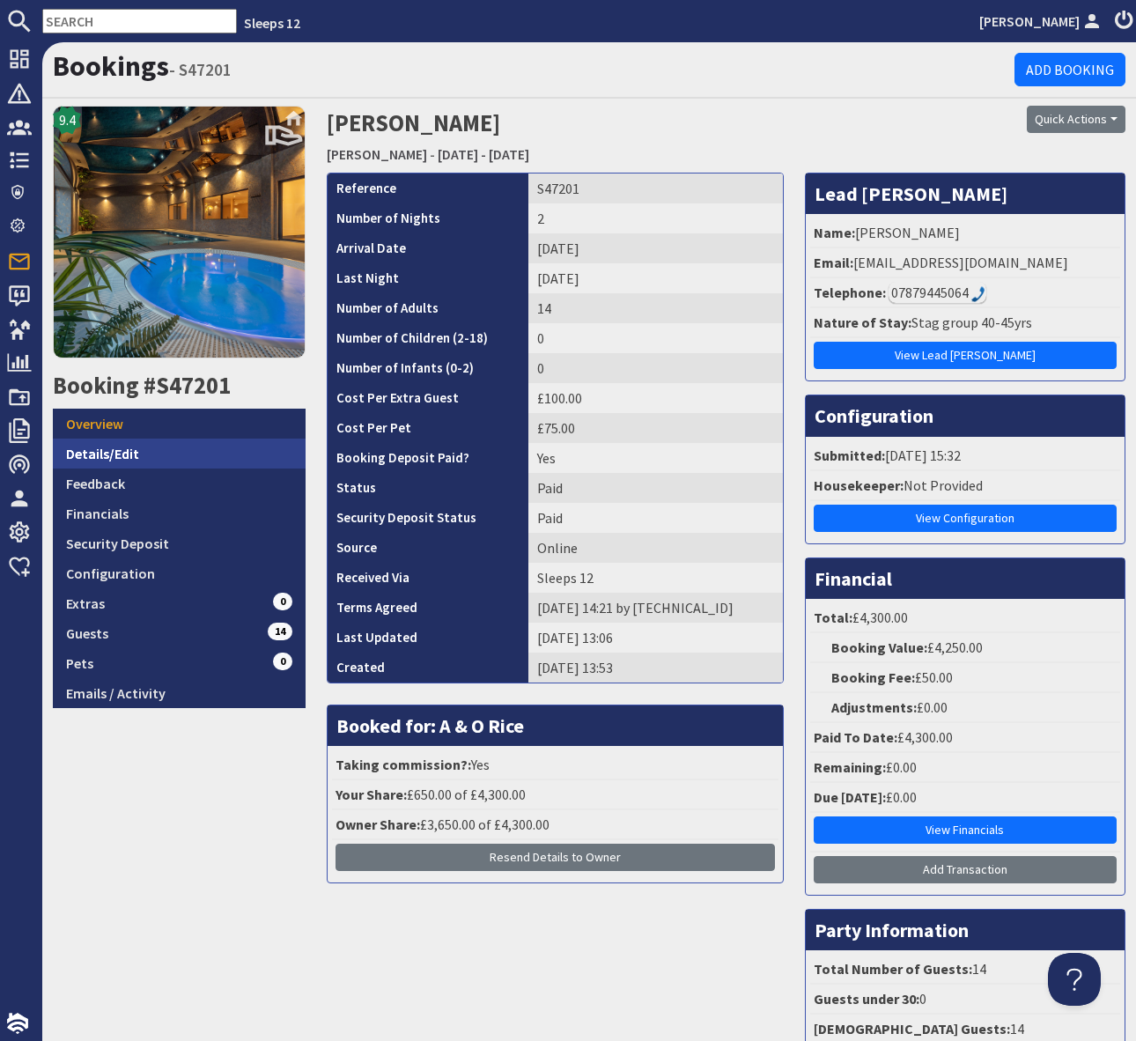
click at [177, 457] on link "Details/Edit" at bounding box center [179, 454] width 253 height 30
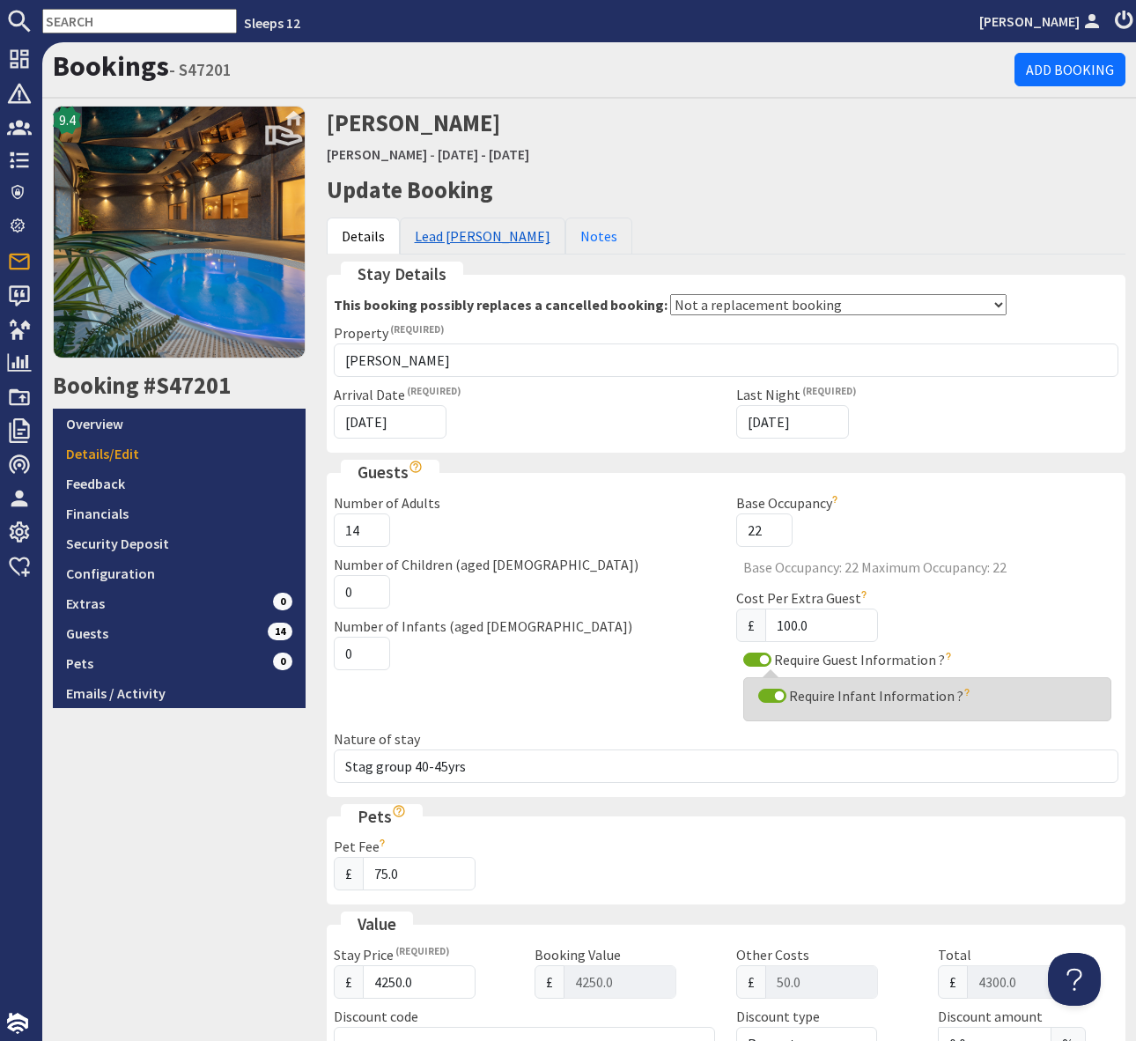
click at [461, 246] on link "Lead [PERSON_NAME]" at bounding box center [483, 236] width 166 height 37
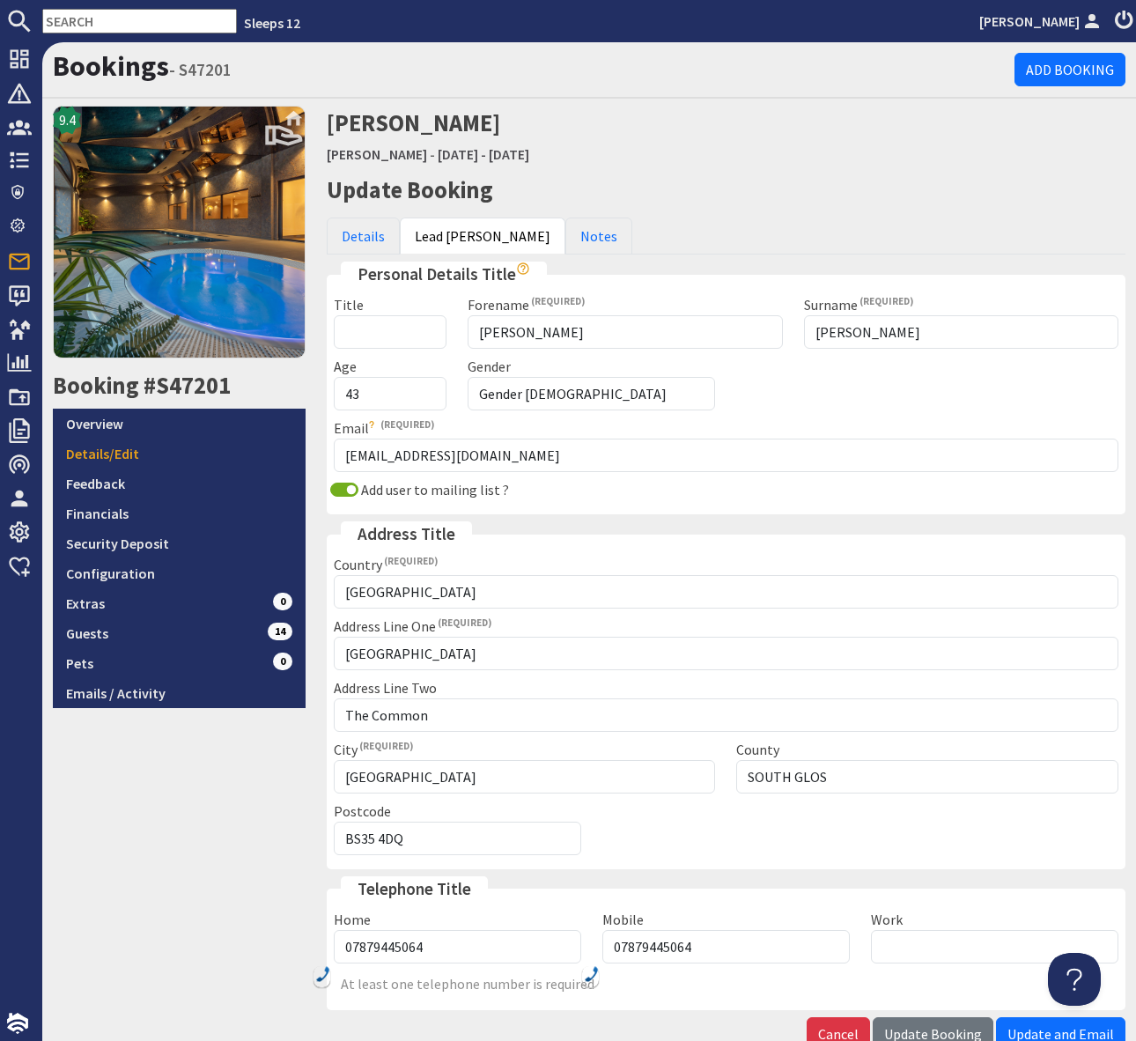
click at [109, 22] on input "text" at bounding box center [139, 21] width 195 height 25
paste input "S47199"
type input "S47199"
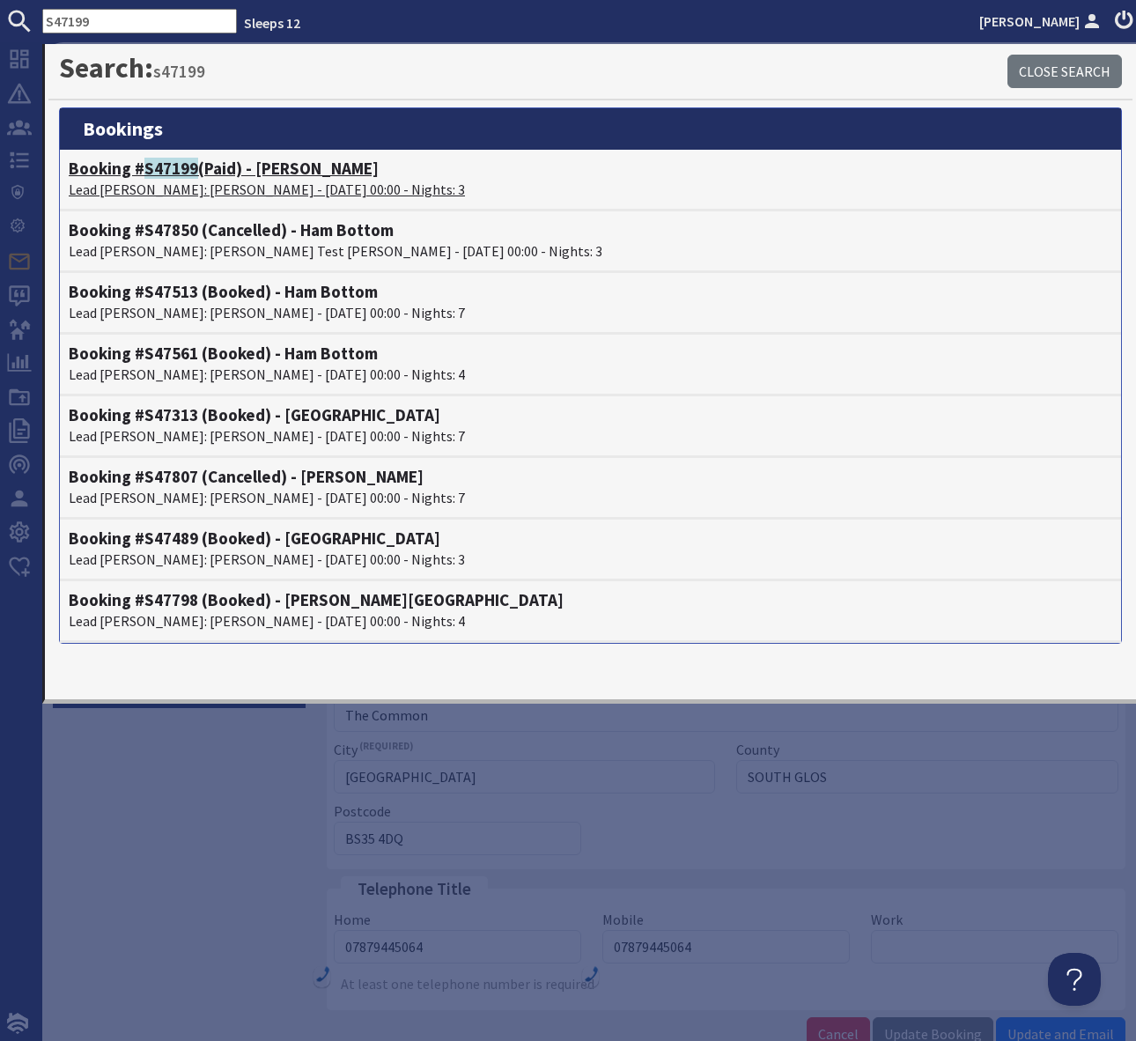
click at [309, 170] on h4 "Booking # S47199 (Paid) - [GEOGRAPHIC_DATA]" at bounding box center [591, 169] width 1044 height 20
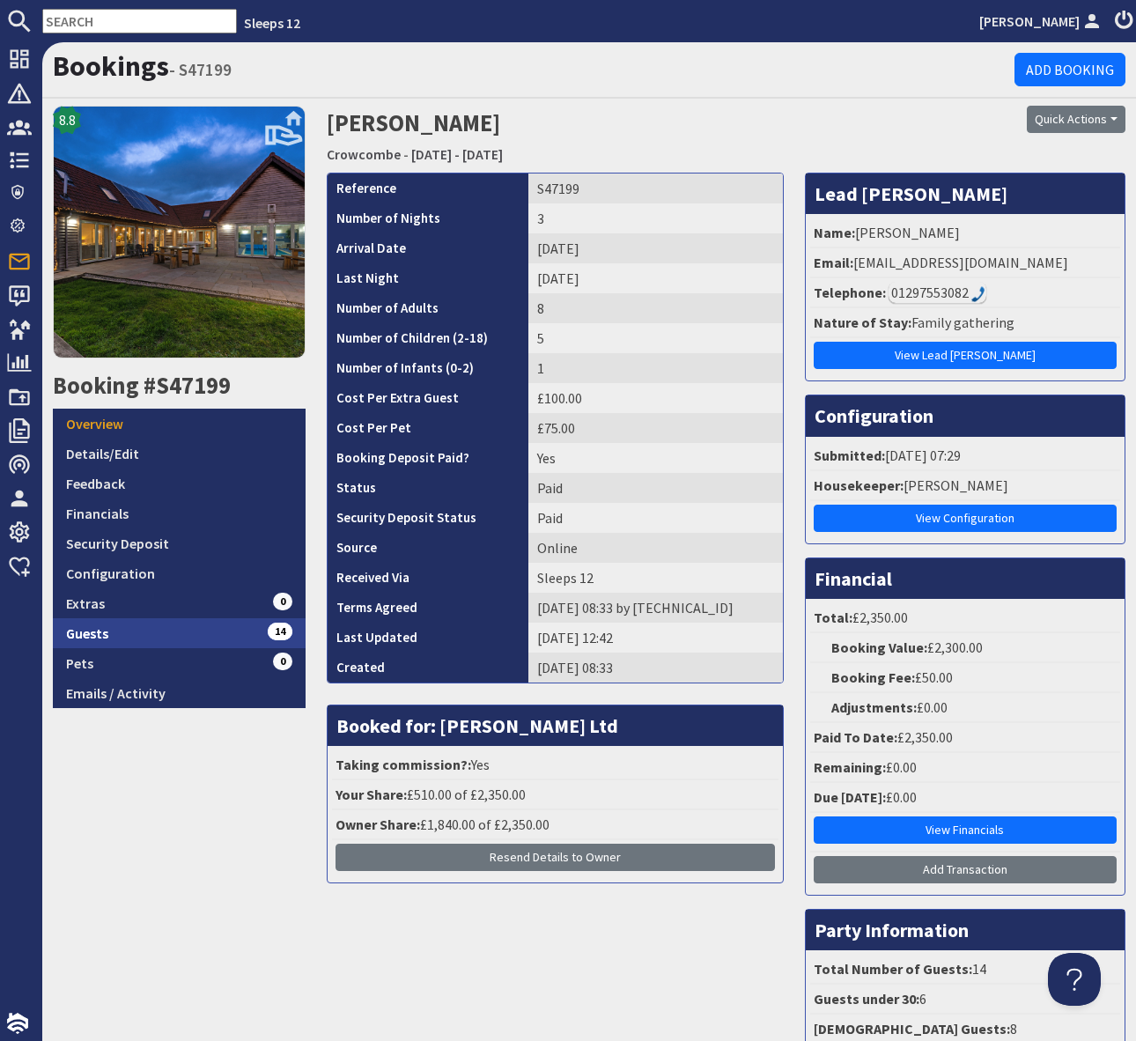
click at [256, 633] on link "Guests 14" at bounding box center [179, 633] width 253 height 30
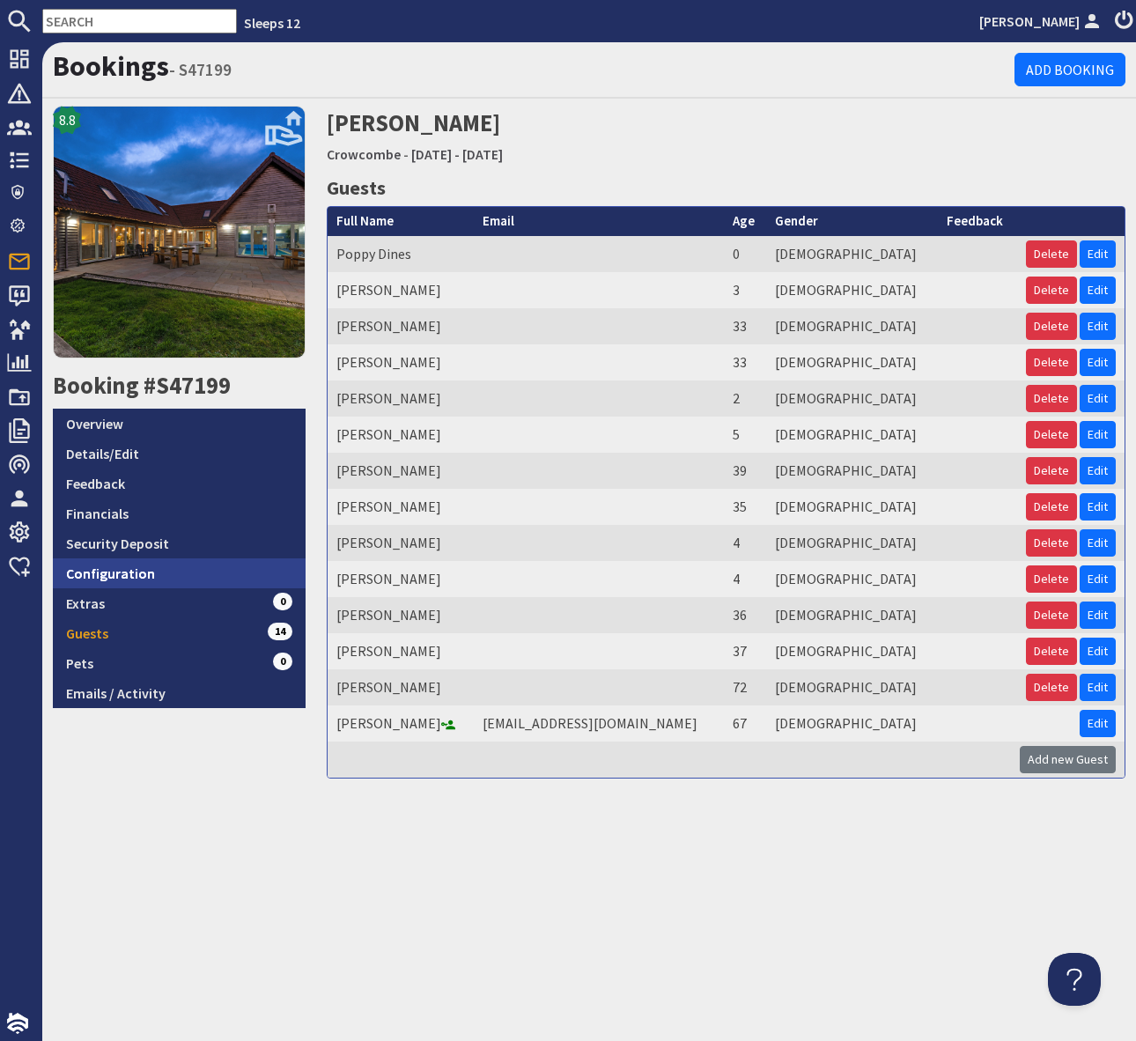
click at [150, 572] on link "Configuration" at bounding box center [179, 573] width 253 height 30
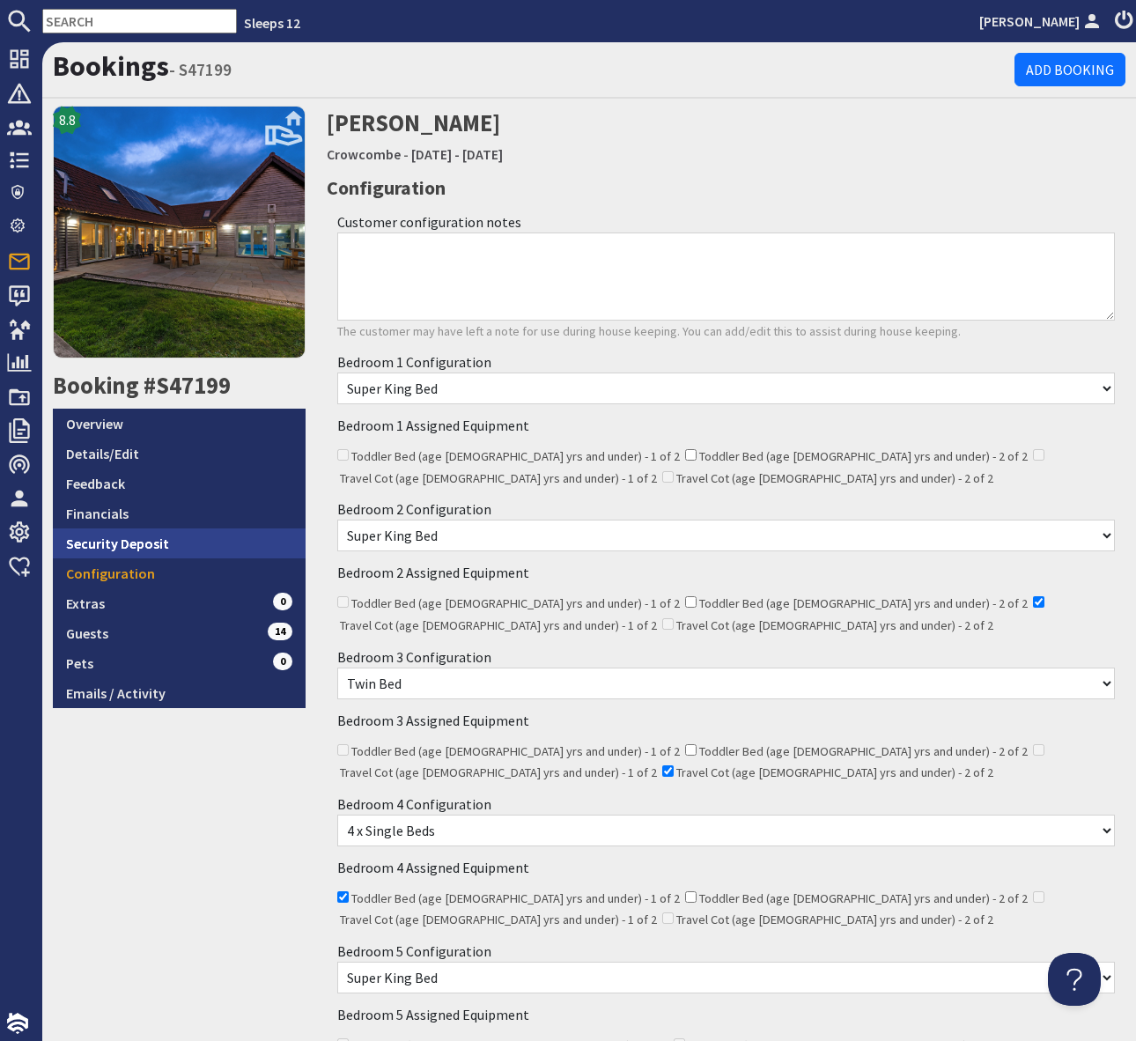
click at [128, 543] on link "Security Deposit" at bounding box center [179, 543] width 253 height 30
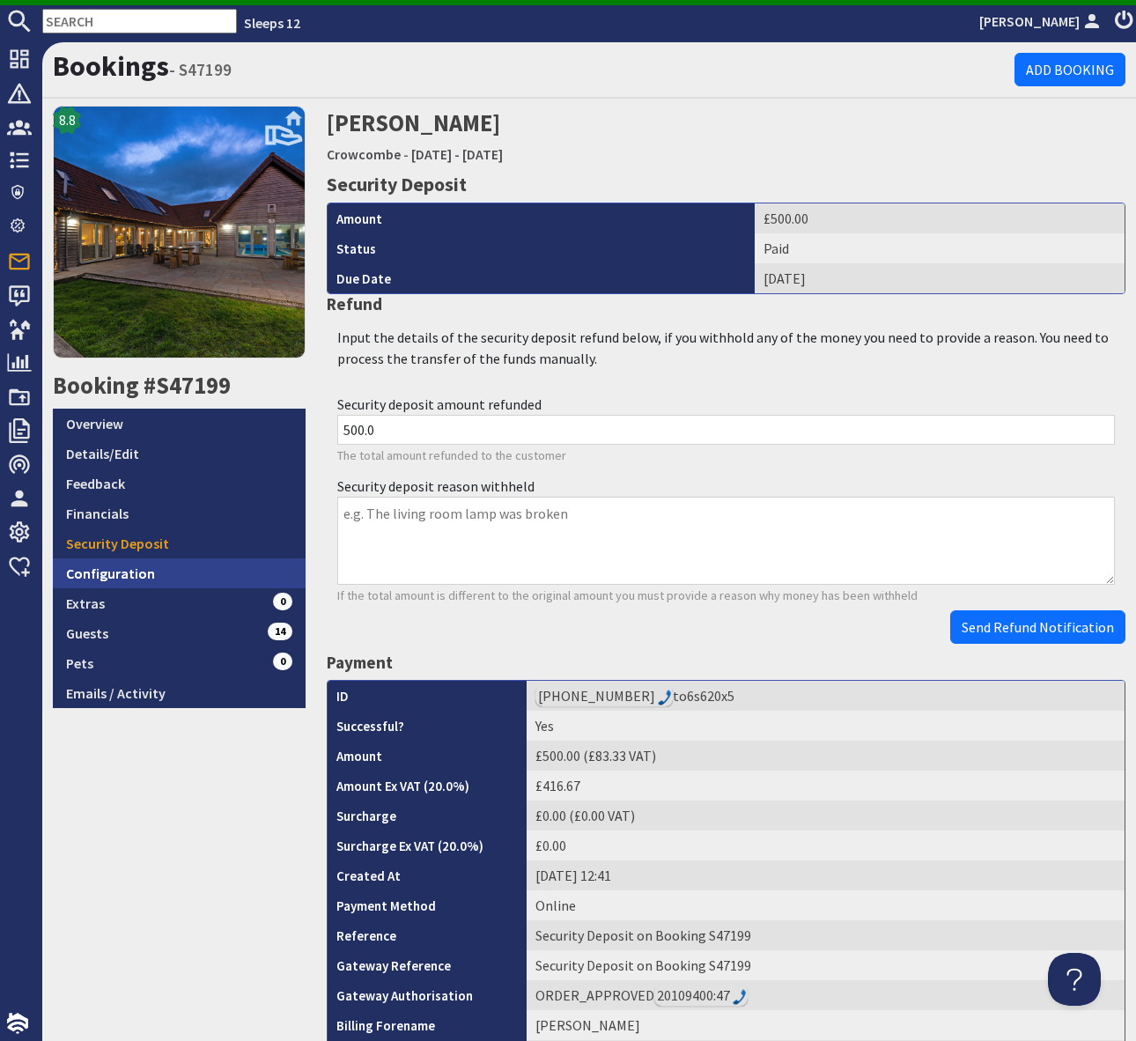
click at [217, 568] on link "Configuration" at bounding box center [179, 573] width 253 height 30
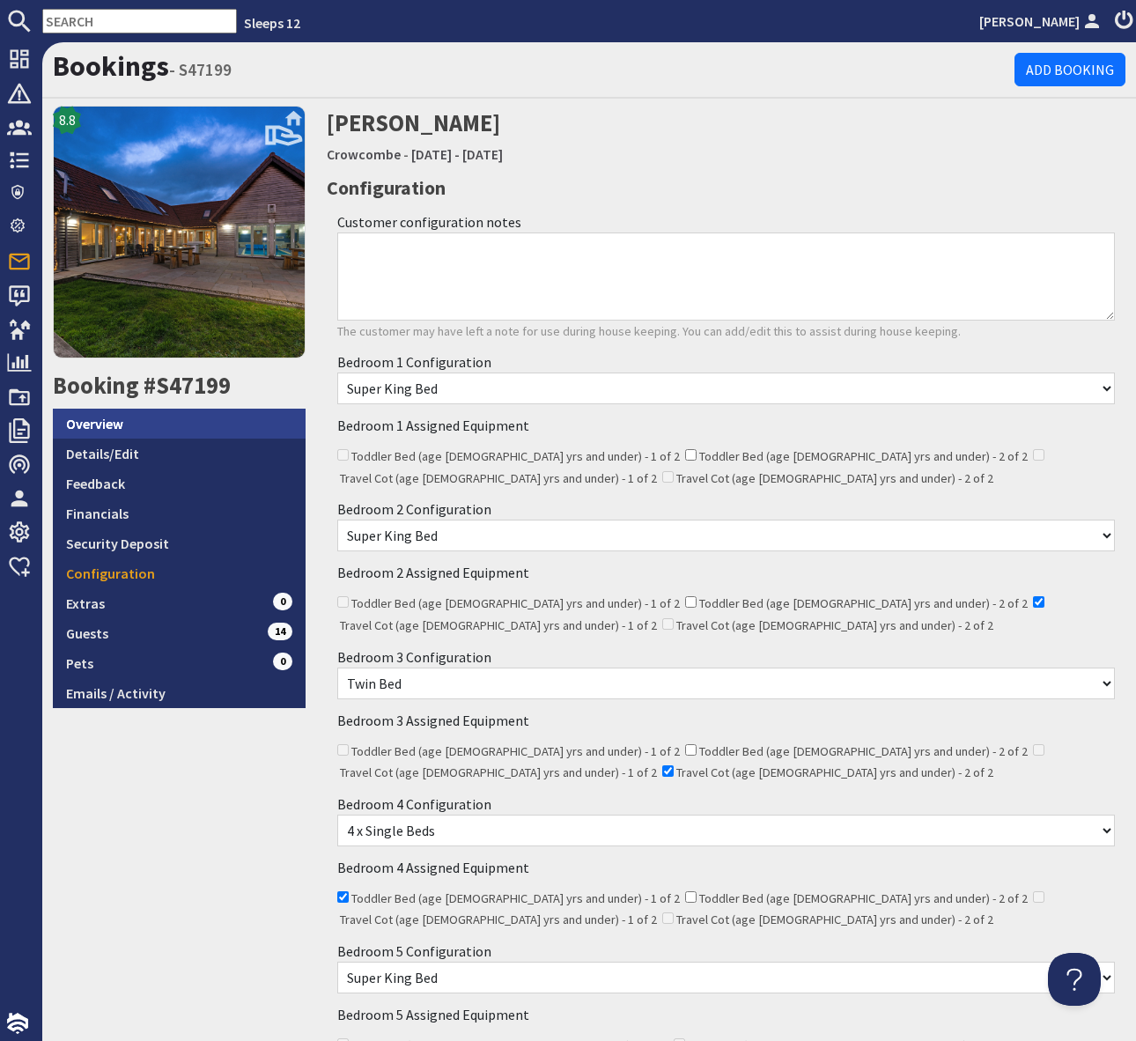
click at [126, 421] on link "Overview" at bounding box center [179, 424] width 253 height 30
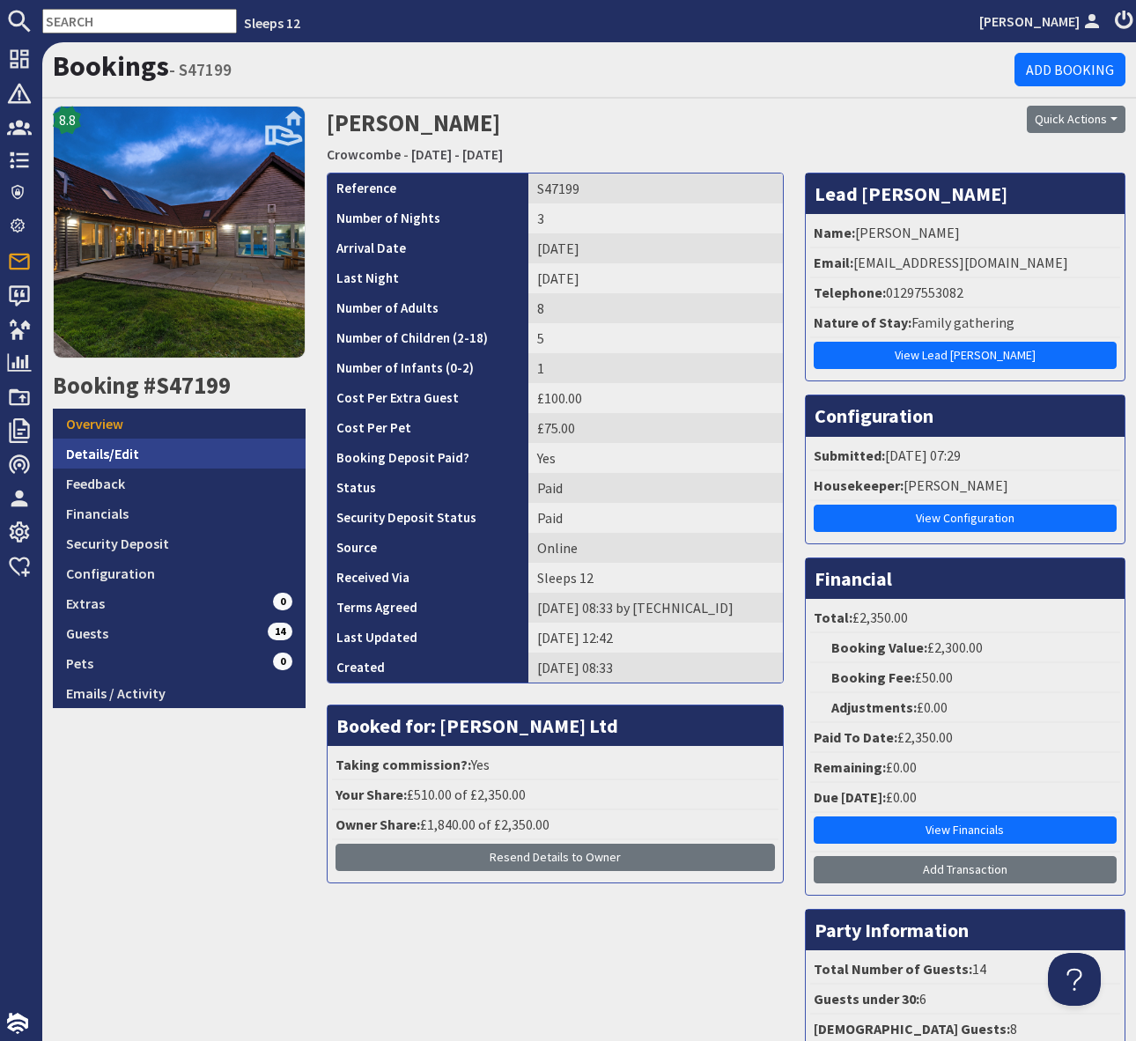
click at [149, 451] on link "Details/Edit" at bounding box center [179, 454] width 253 height 30
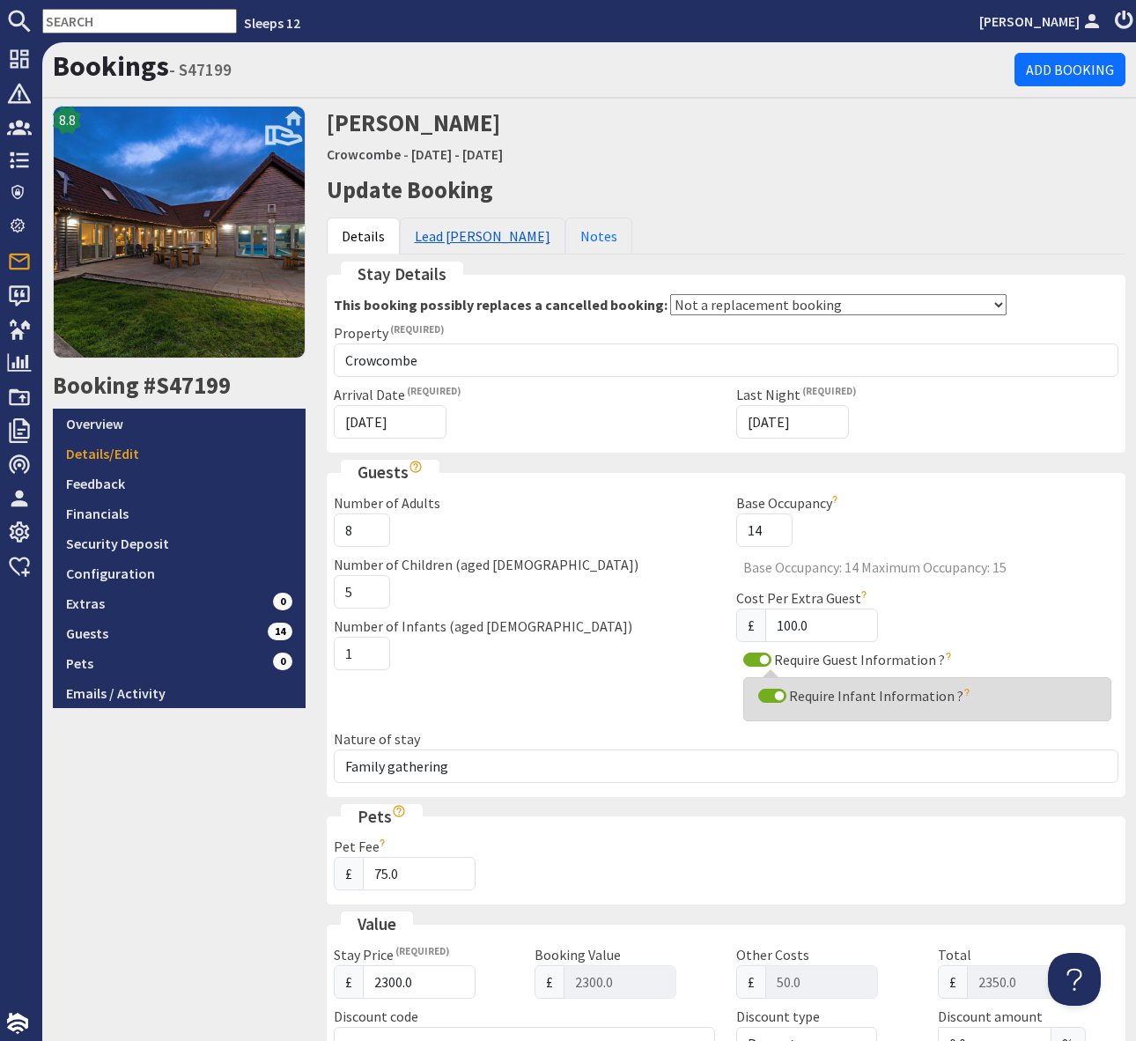
click at [447, 239] on link "Lead [PERSON_NAME]" at bounding box center [483, 236] width 166 height 37
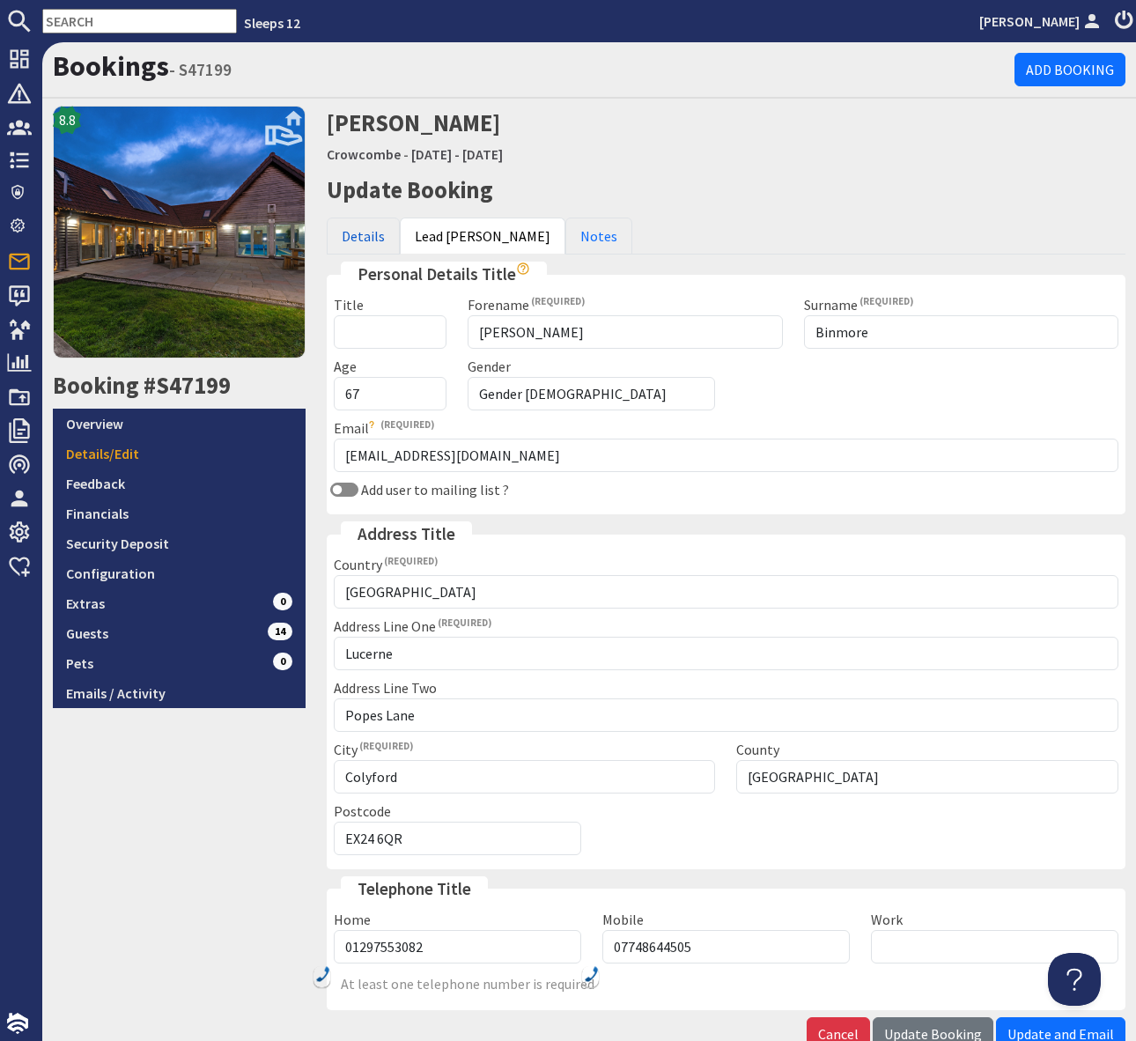
drag, startPoint x: 351, startPoint y: 239, endPoint x: 423, endPoint y: 320, distance: 107.9
click at [351, 239] on link "Details" at bounding box center [363, 236] width 73 height 37
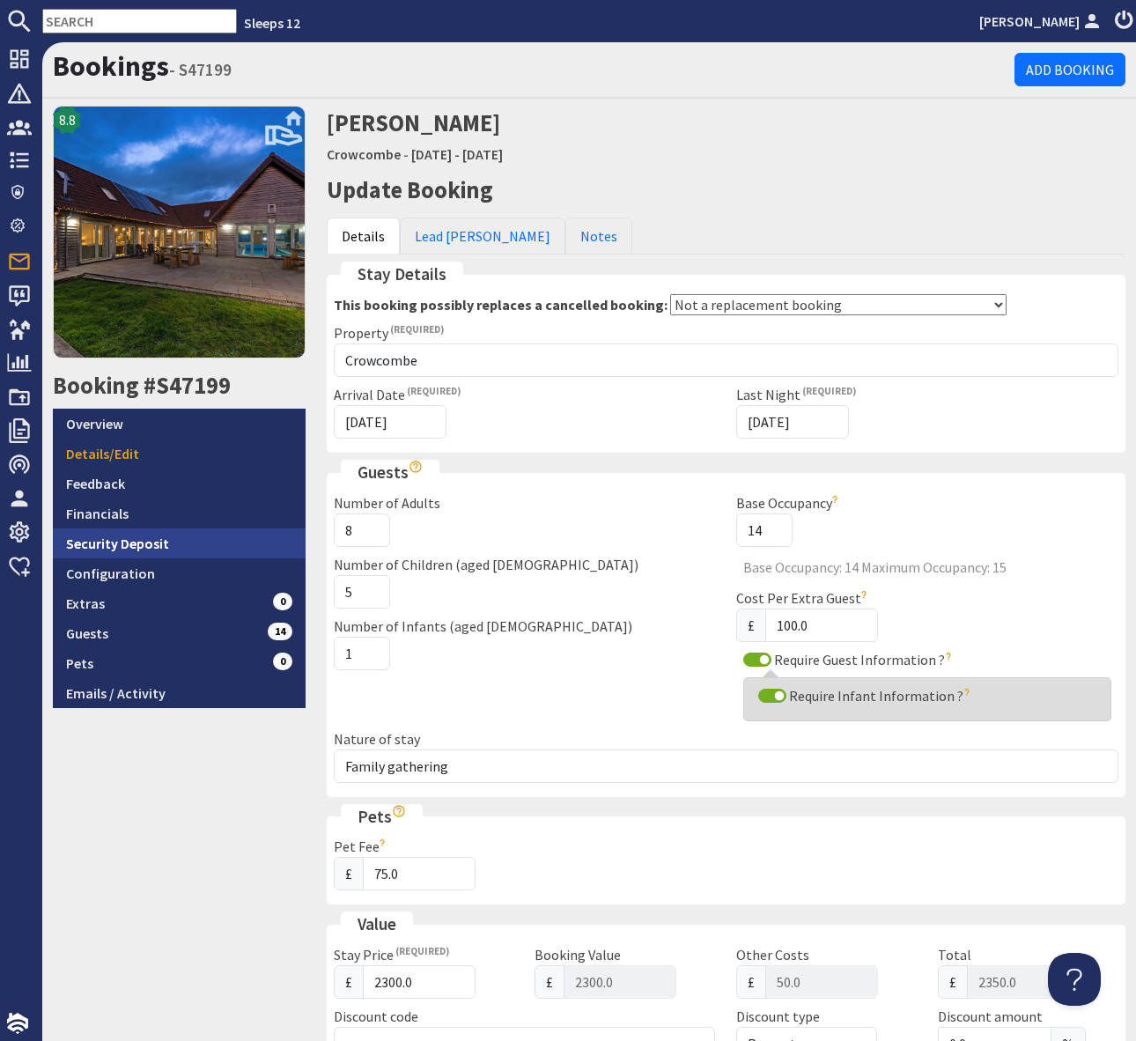
click at [159, 541] on link "Security Deposit" at bounding box center [179, 543] width 253 height 30
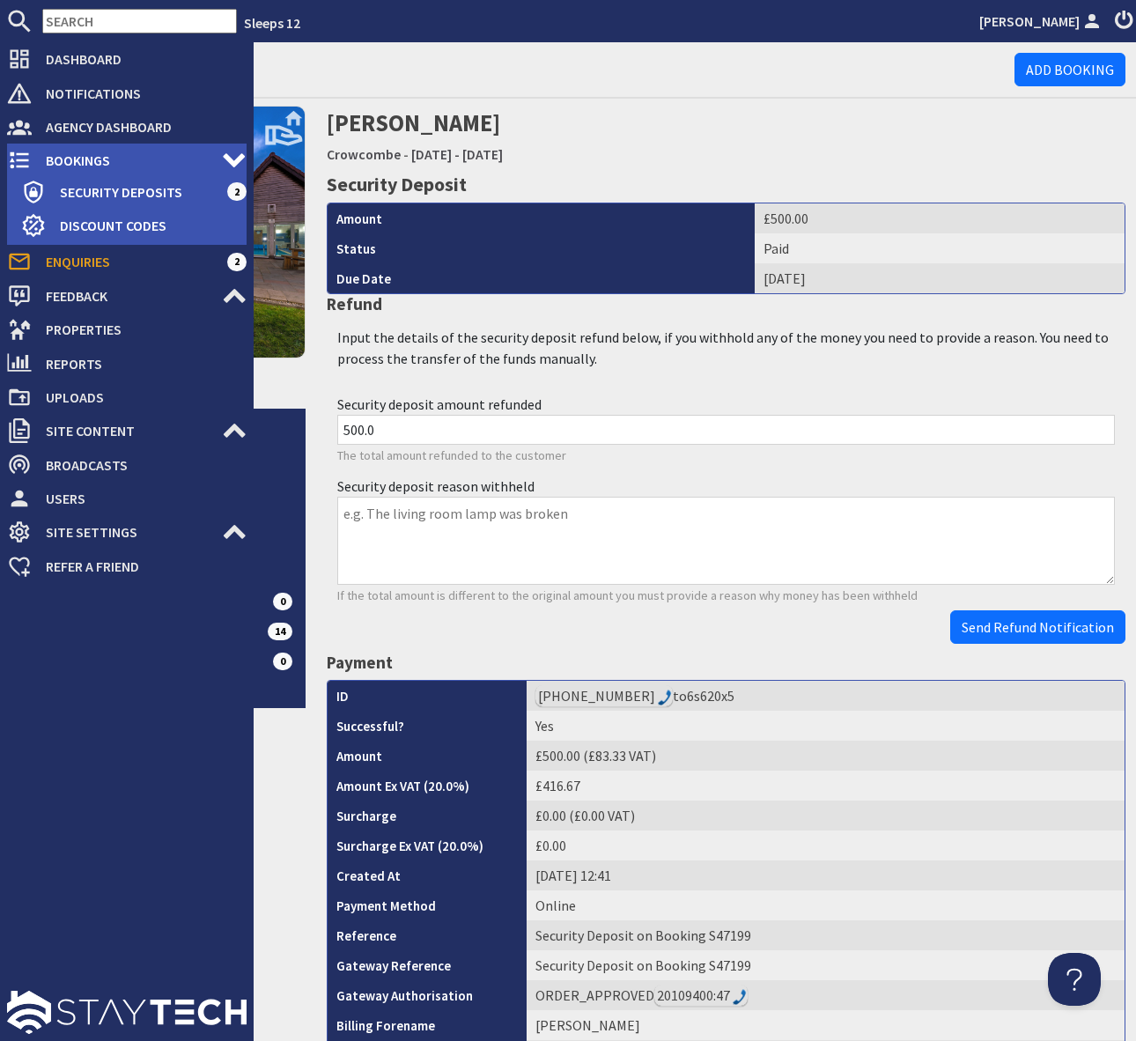
click at [92, 156] on span "Bookings" at bounding box center [127, 160] width 190 height 28
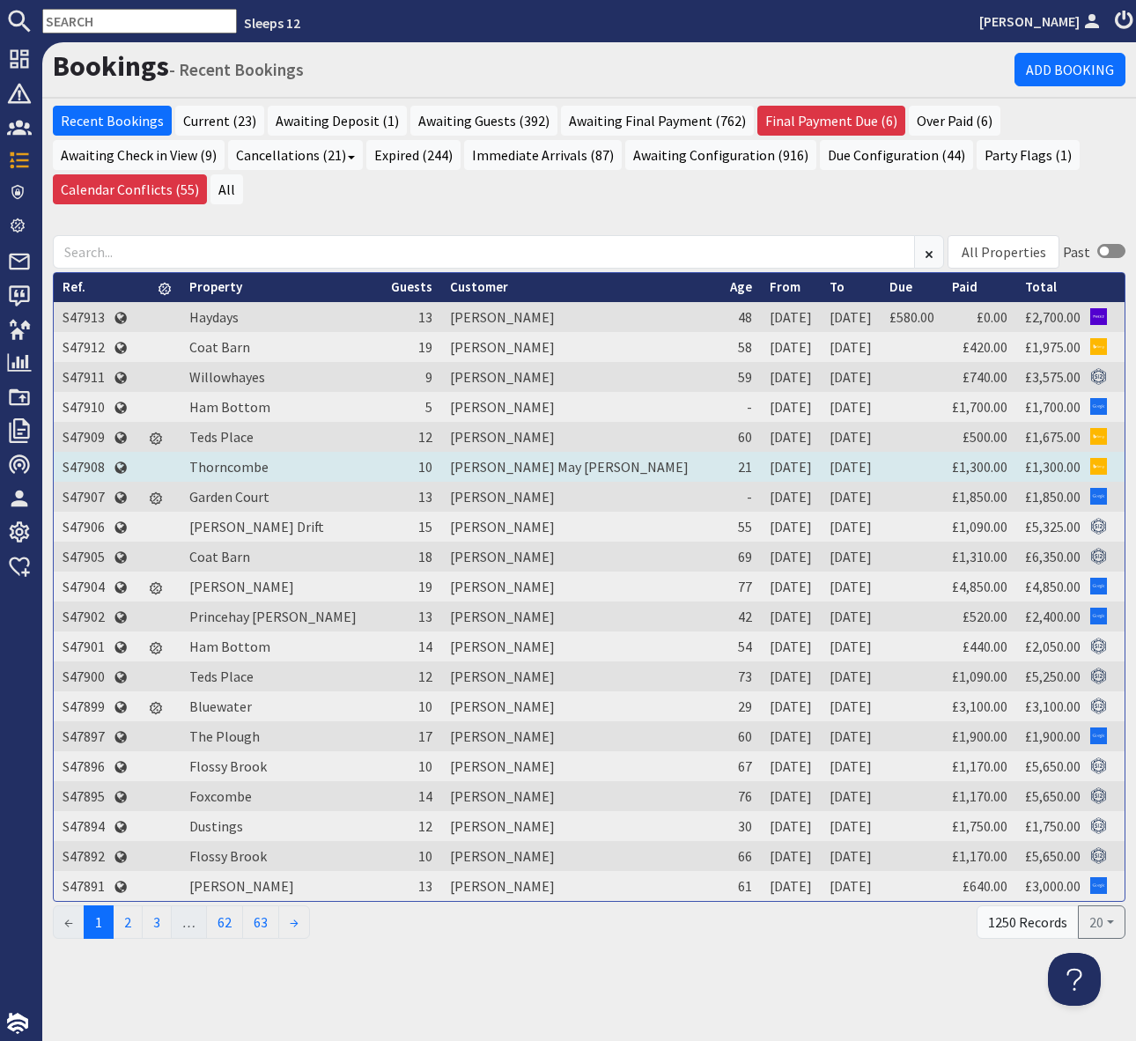
click at [89, 464] on td "S47908" at bounding box center [84, 467] width 60 height 30
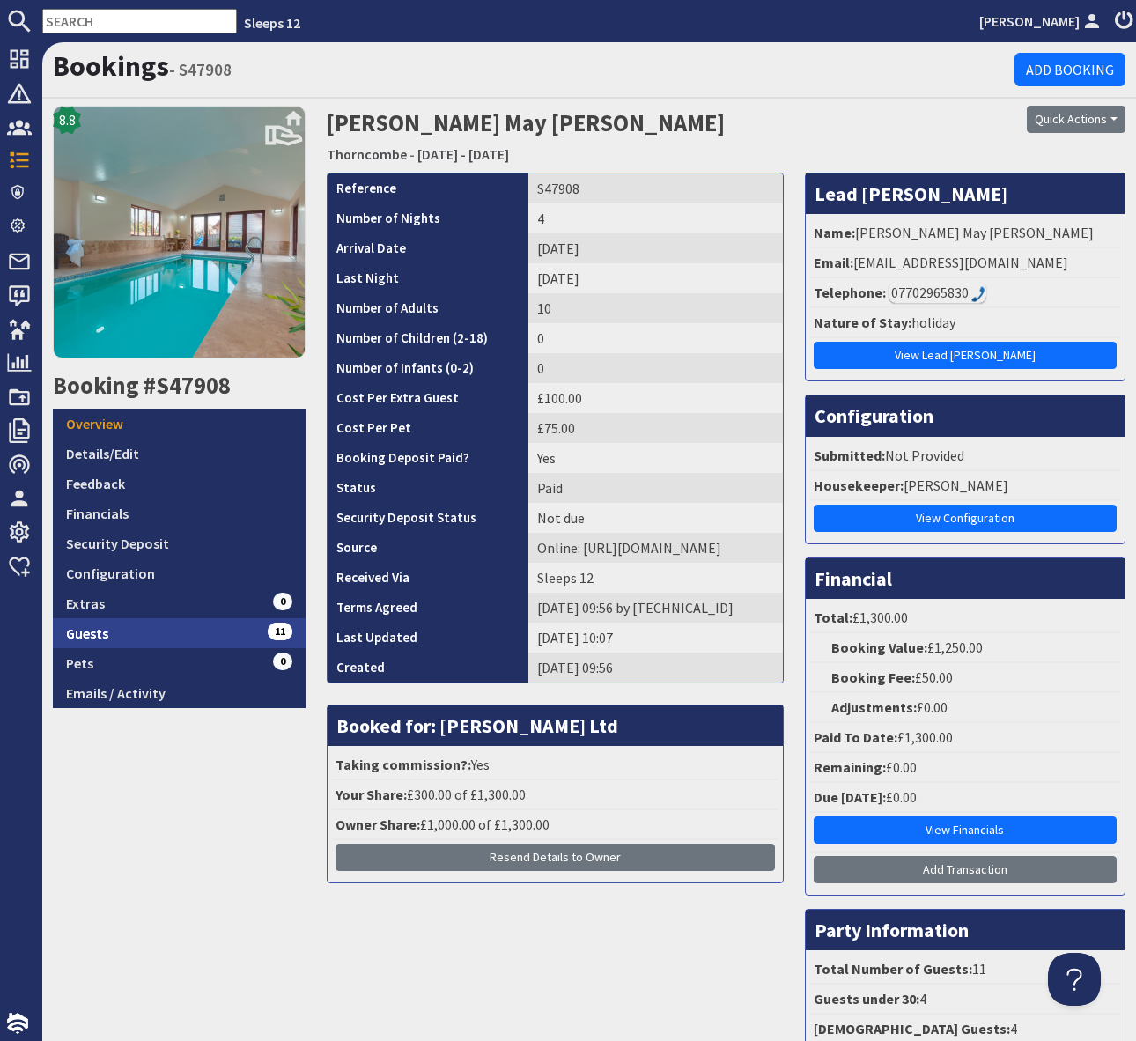
click at [231, 631] on link "Guests 11" at bounding box center [179, 633] width 253 height 30
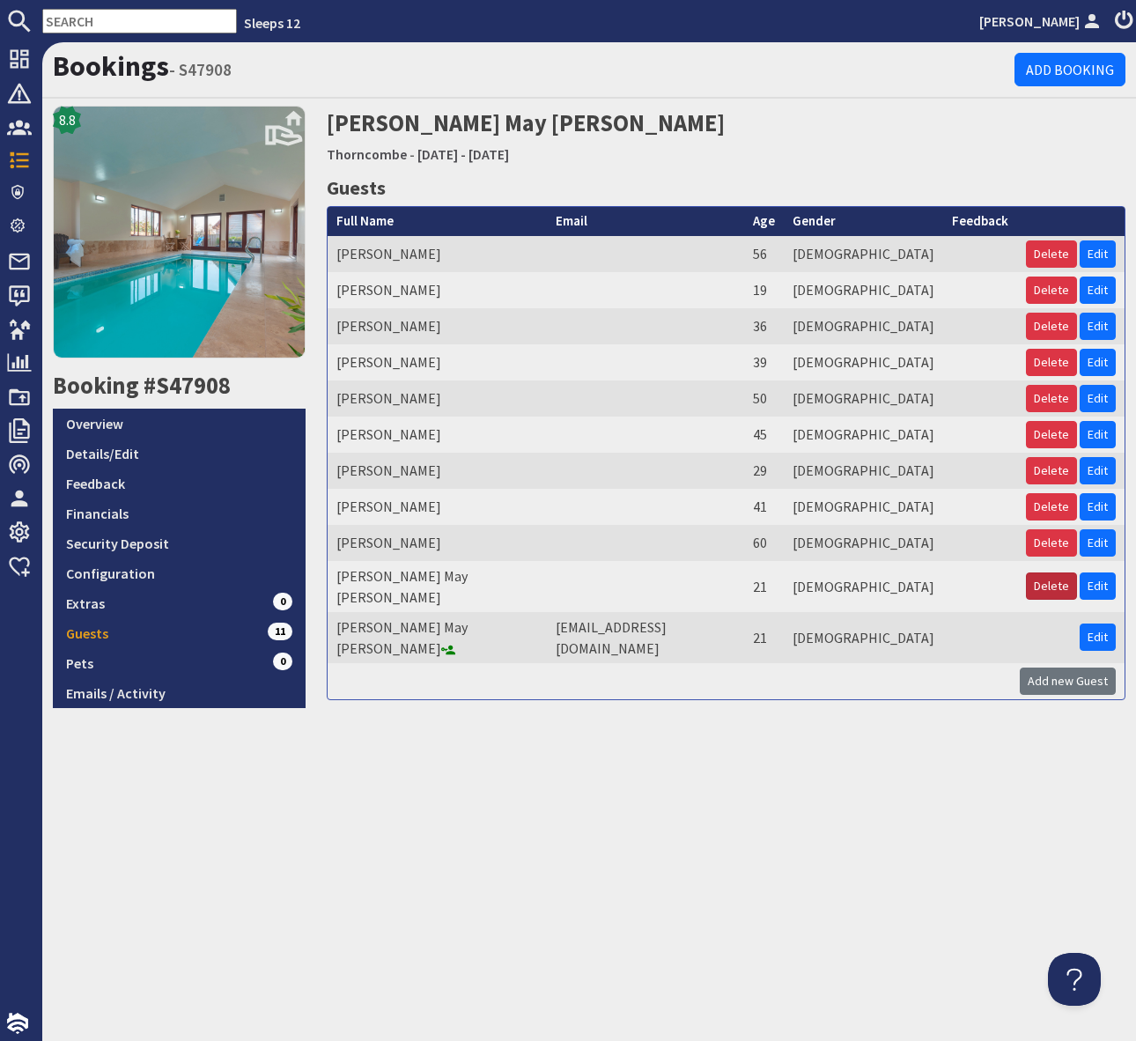
click at [1056, 579] on button "Delete" at bounding box center [1051, 585] width 51 height 27
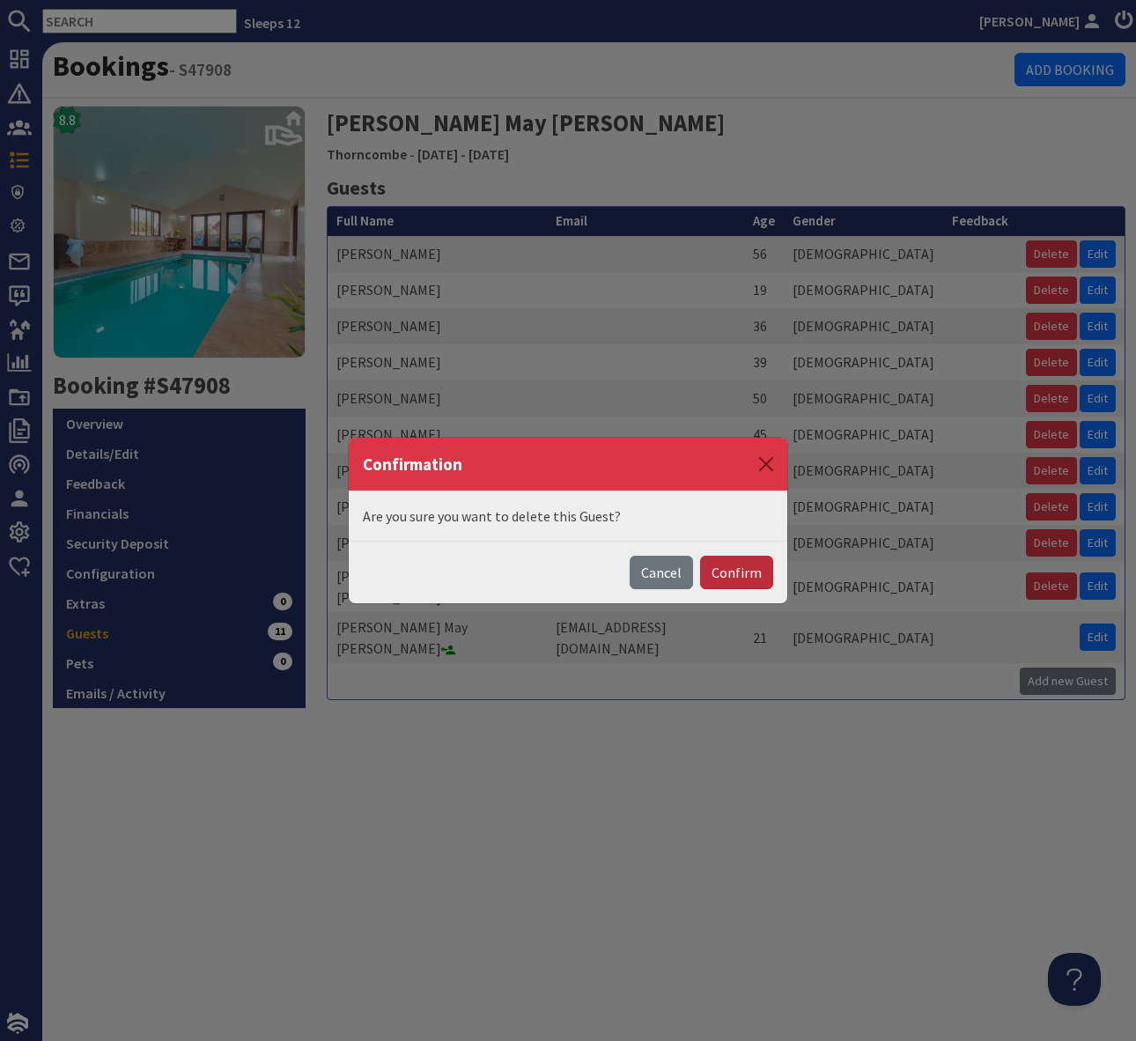
click at [749, 570] on button "Confirm" at bounding box center [736, 572] width 73 height 33
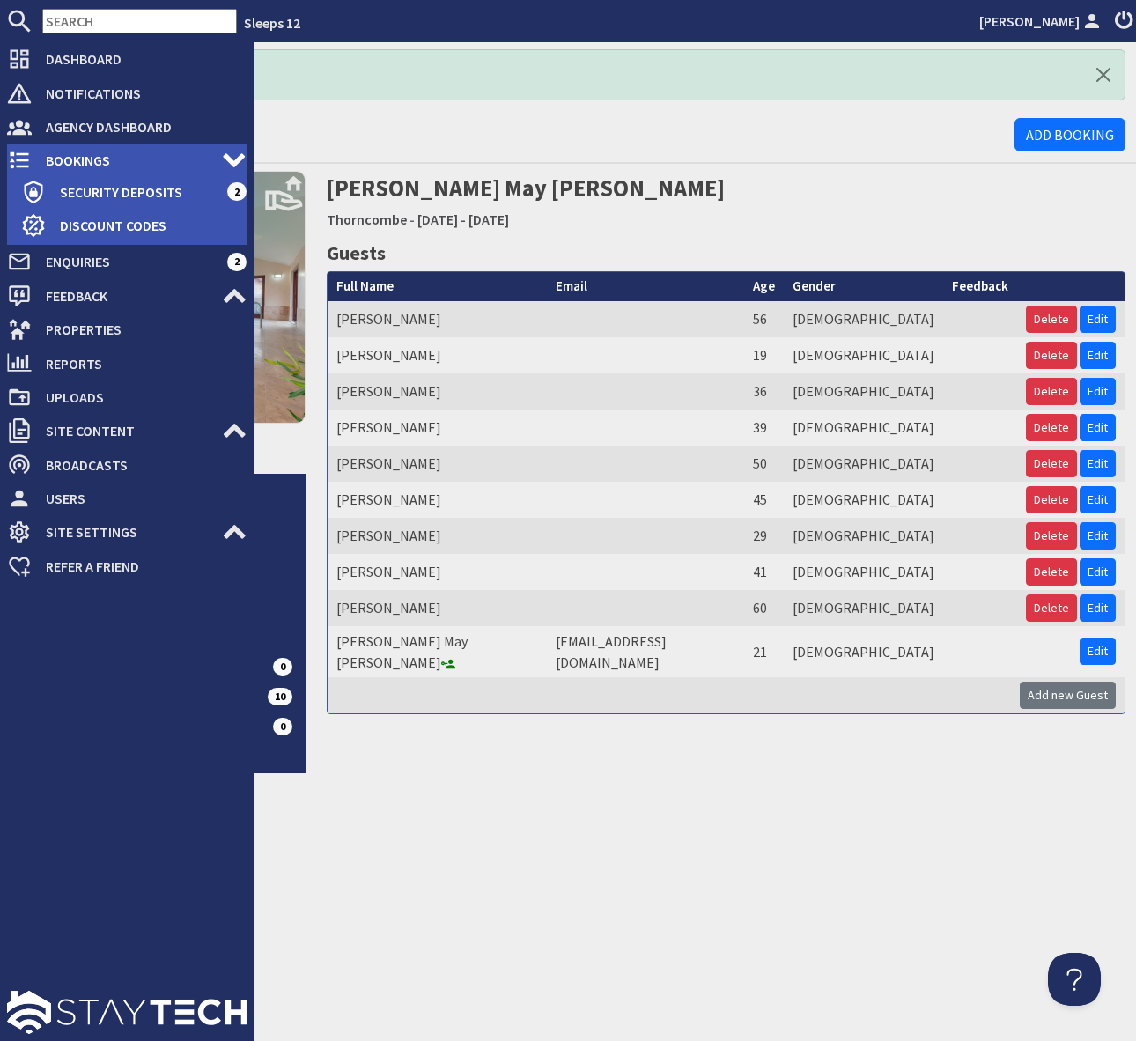
click at [118, 164] on span "Bookings" at bounding box center [127, 160] width 190 height 28
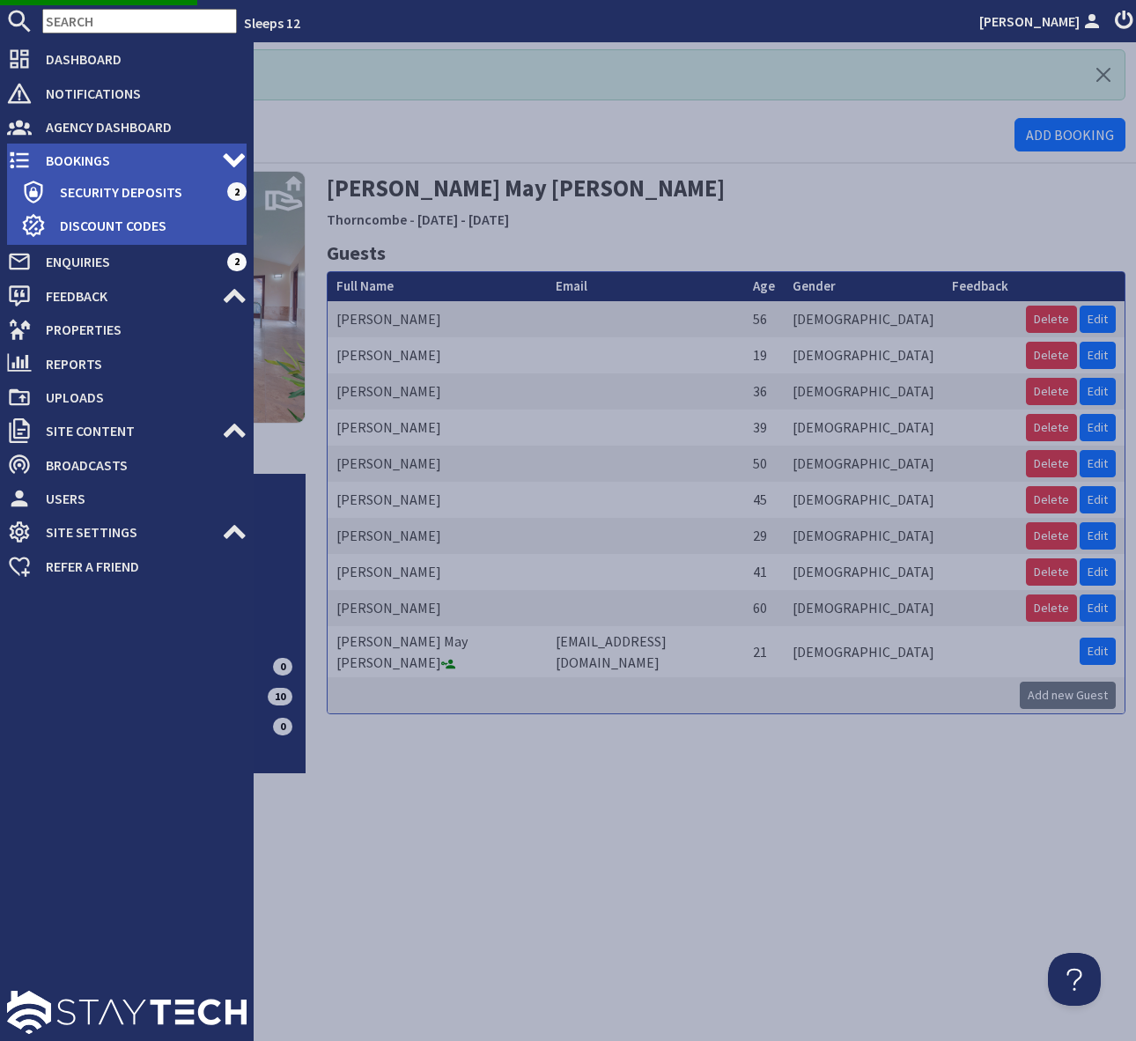
click at [173, 159] on span "Bookings" at bounding box center [127, 160] width 190 height 28
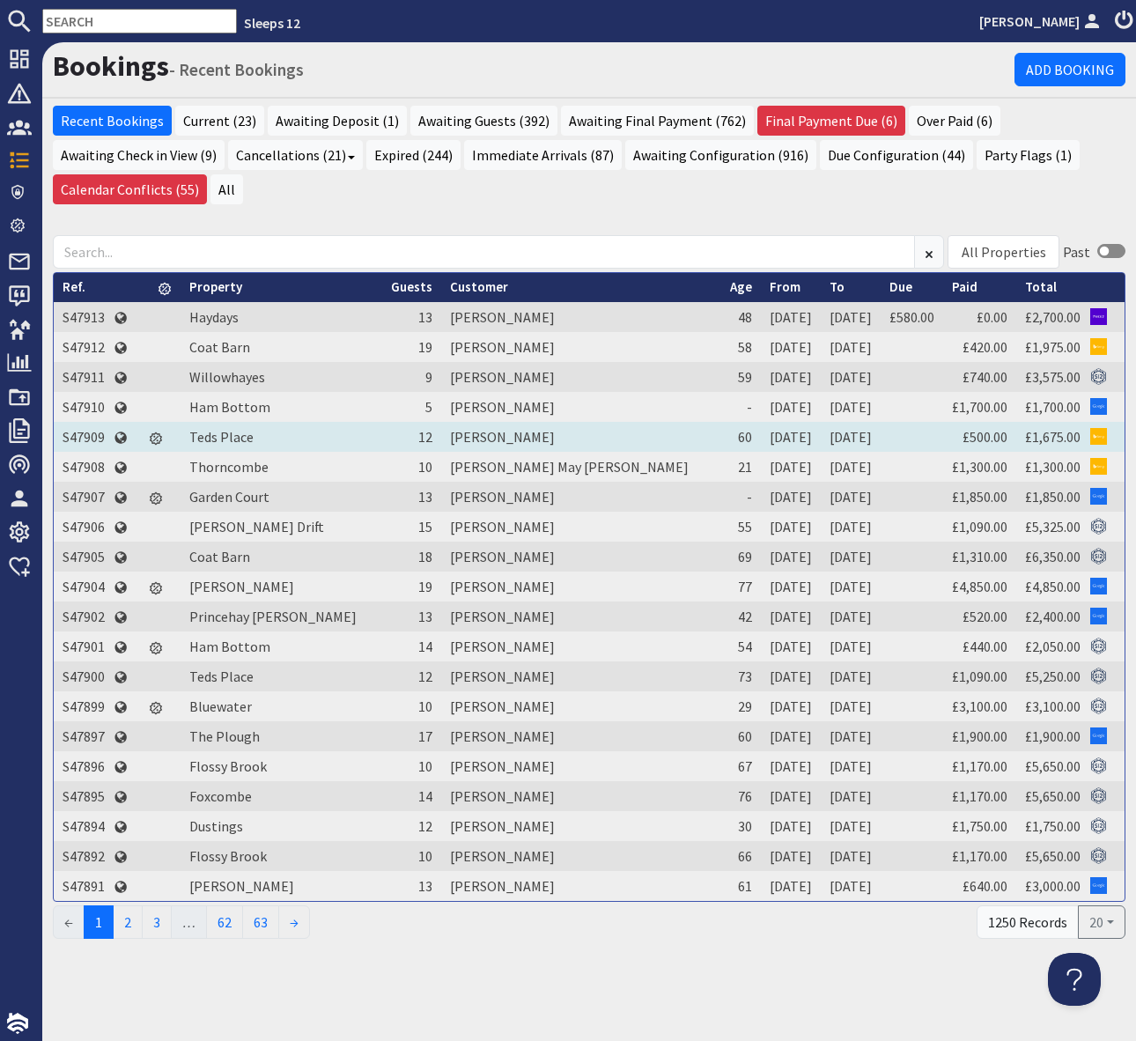
click at [77, 428] on td "S47909" at bounding box center [84, 437] width 60 height 30
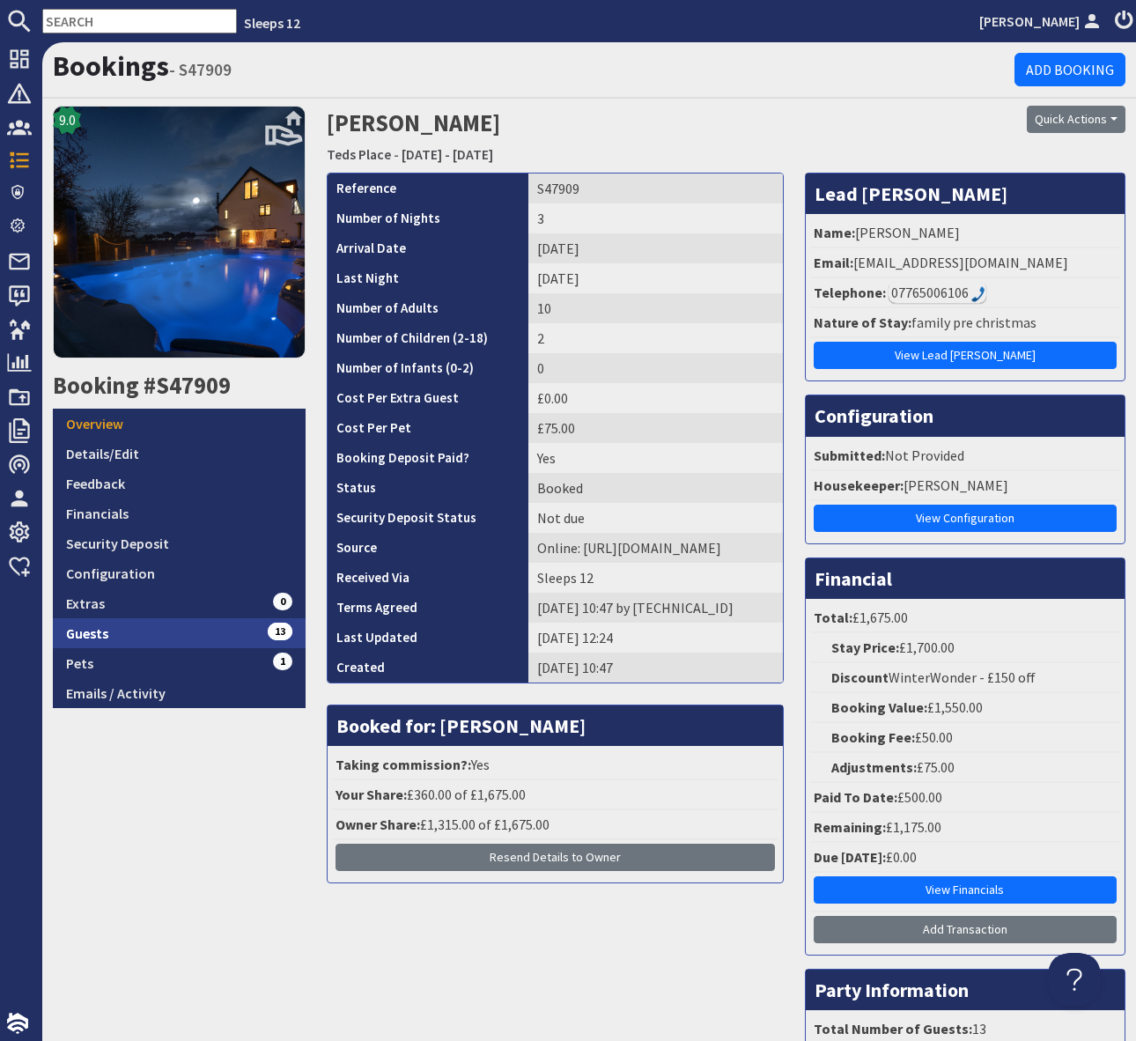
click at [240, 629] on link "Guests 13" at bounding box center [179, 633] width 253 height 30
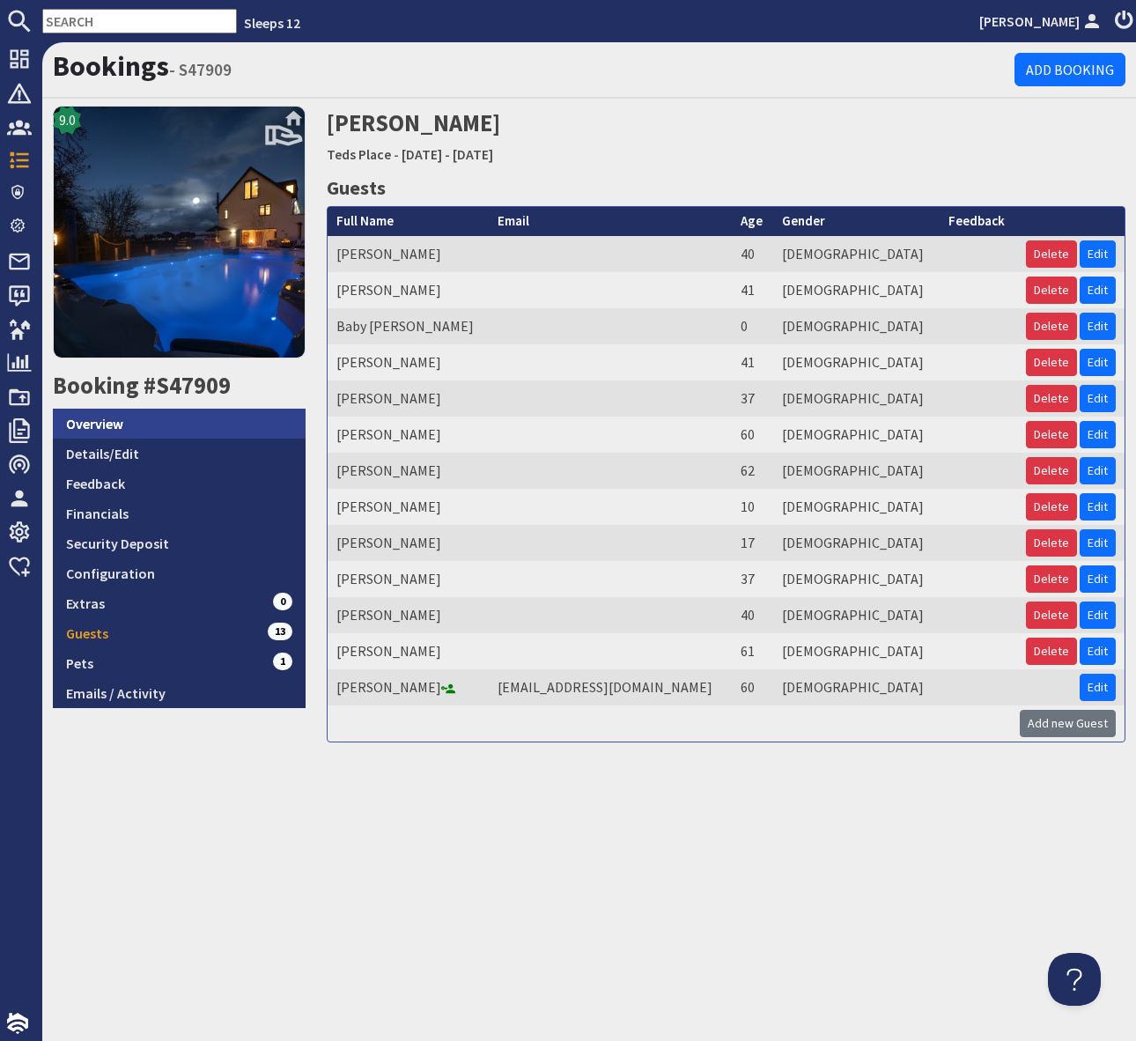
click at [107, 421] on link "Overview" at bounding box center [179, 424] width 253 height 30
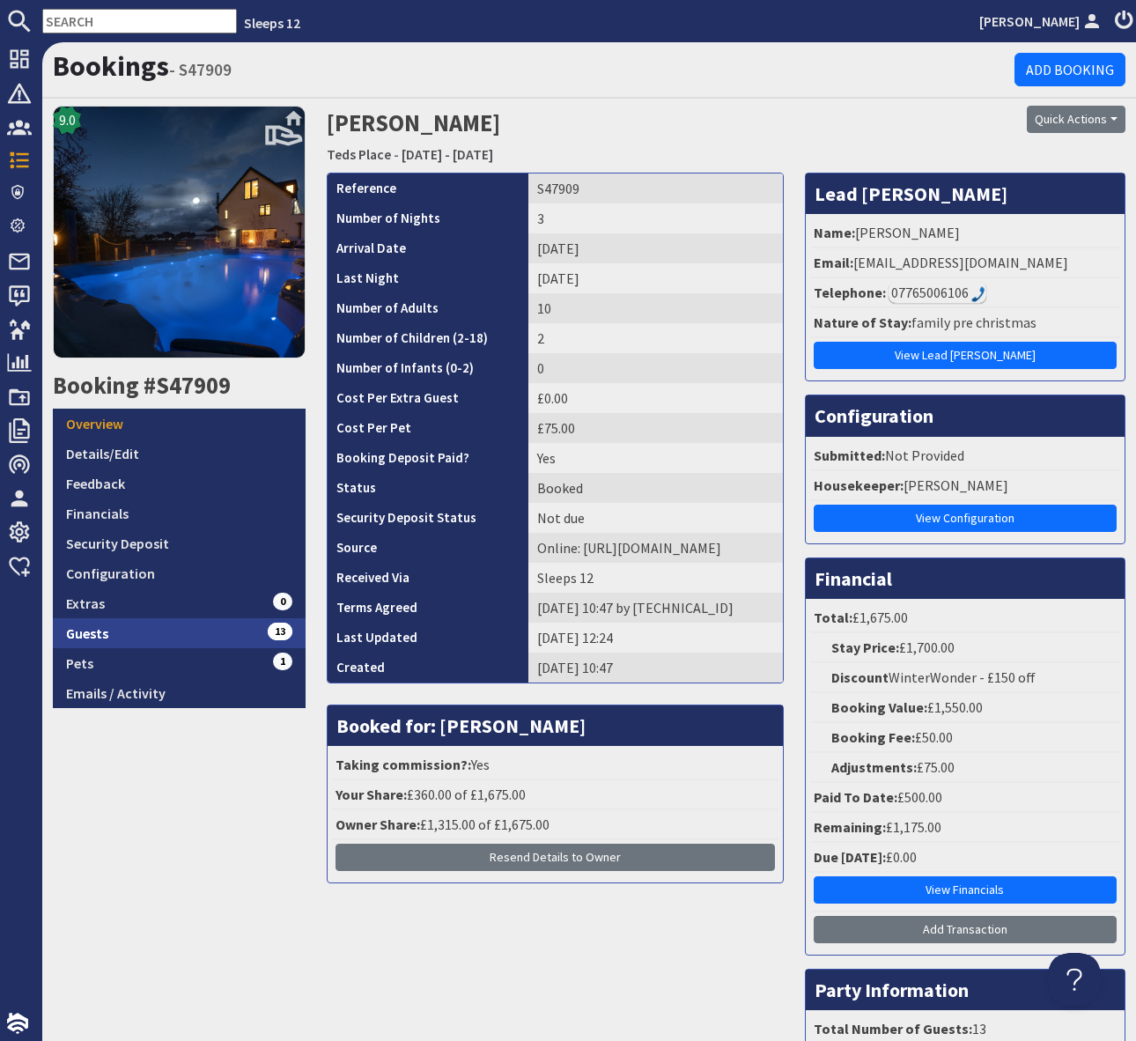
click at [138, 636] on link "Guests 13" at bounding box center [179, 633] width 253 height 30
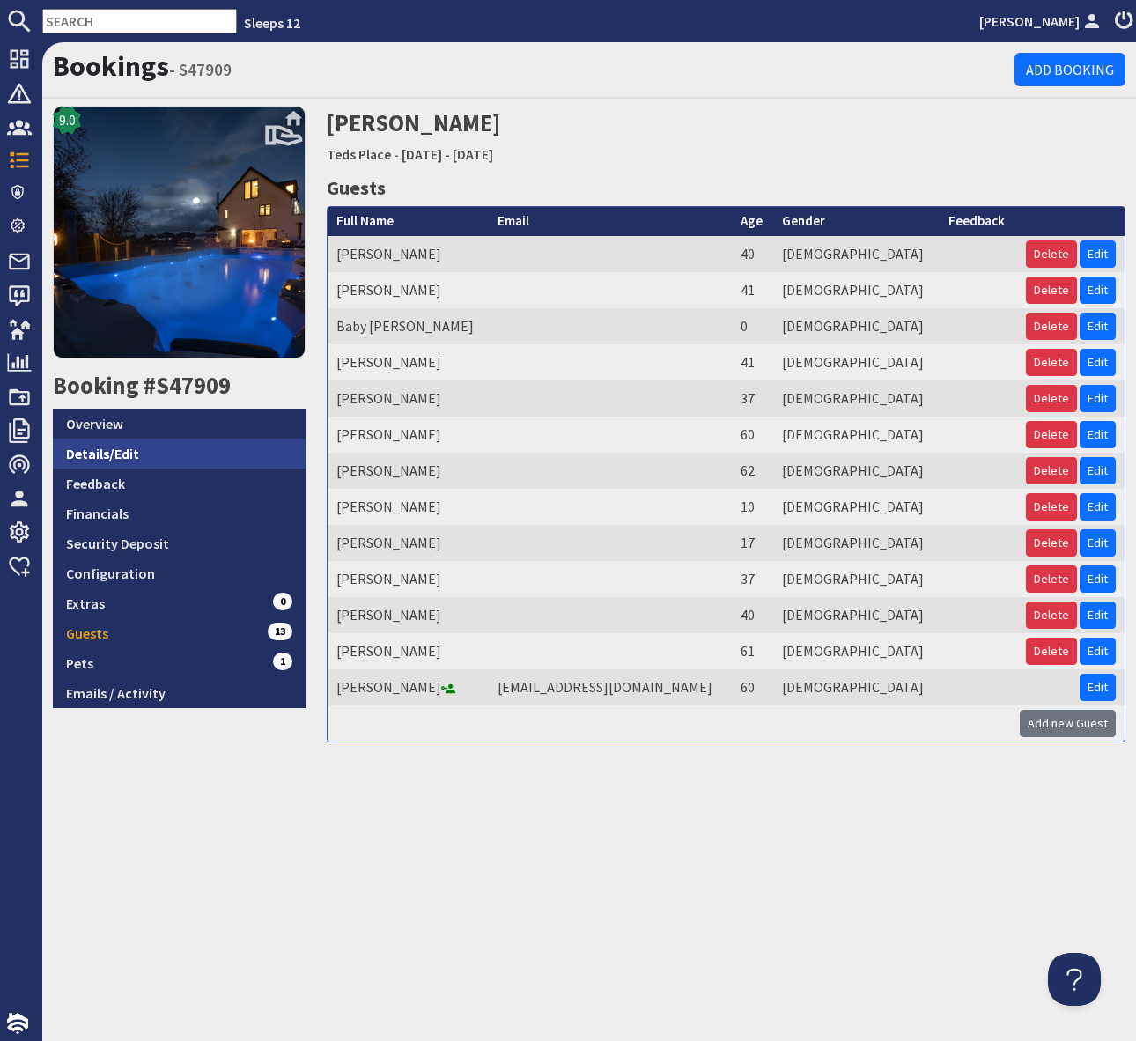
click at [145, 446] on link "Details/Edit" at bounding box center [179, 454] width 253 height 30
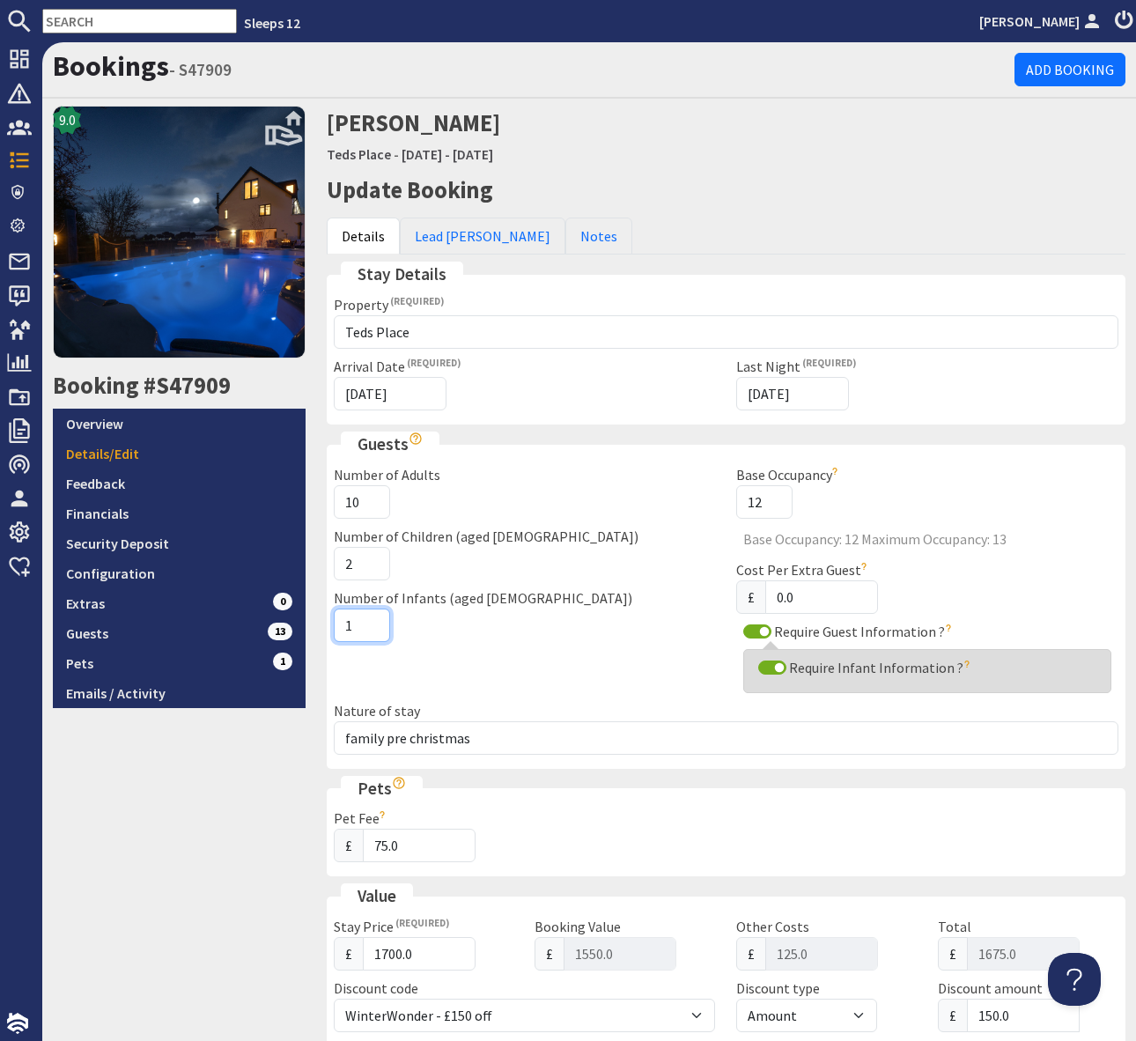
type input "1"
click at [373, 619] on input "1" at bounding box center [362, 625] width 56 height 33
click at [538, 648] on div "Number of Adults 10 Number of Children (aged [DEMOGRAPHIC_DATA]) 2 Number of In…" at bounding box center [524, 556] width 403 height 185
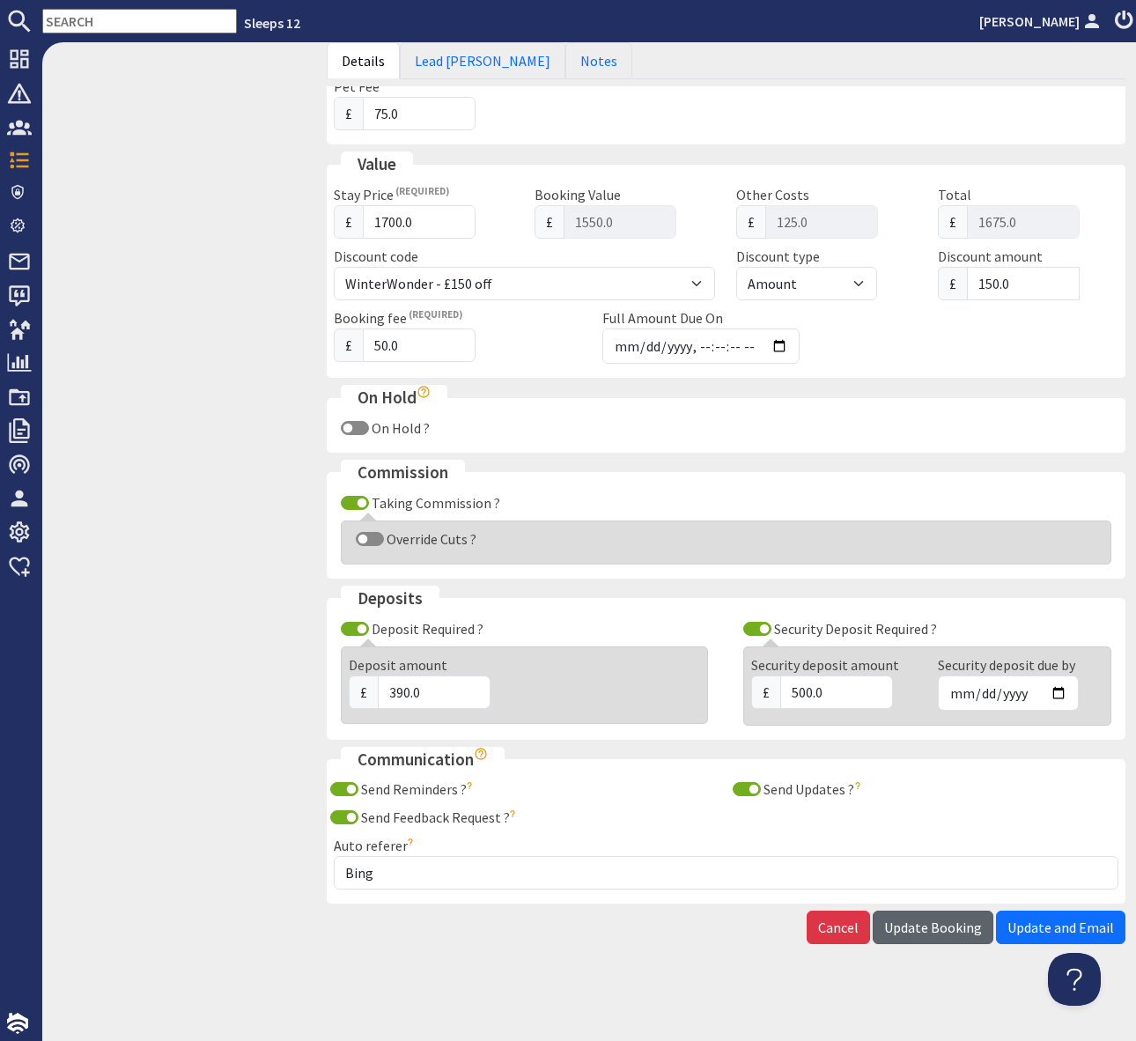
click at [935, 919] on span "Update Booking" at bounding box center [933, 927] width 98 height 18
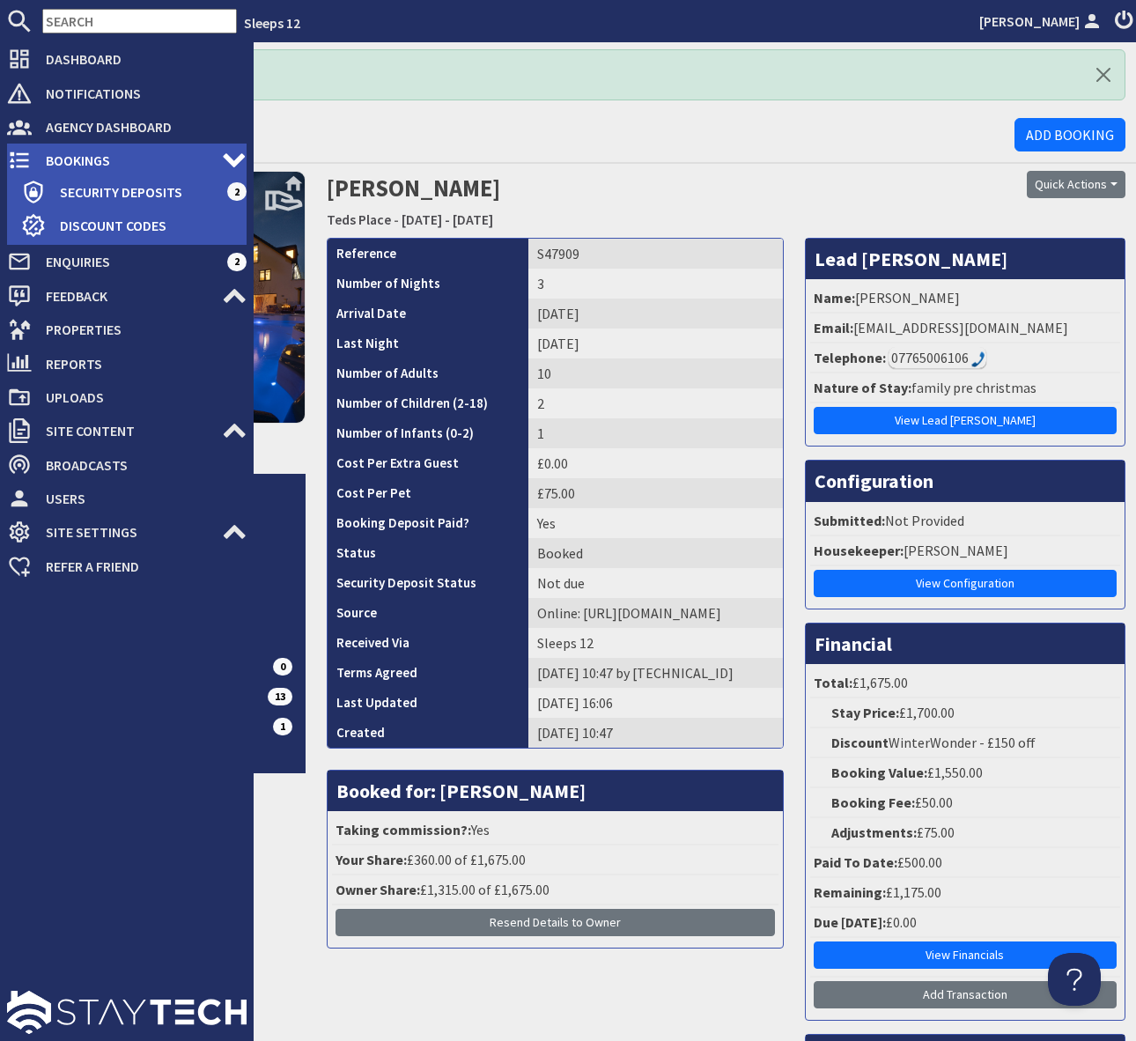
click at [170, 159] on span "Bookings" at bounding box center [127, 160] width 190 height 28
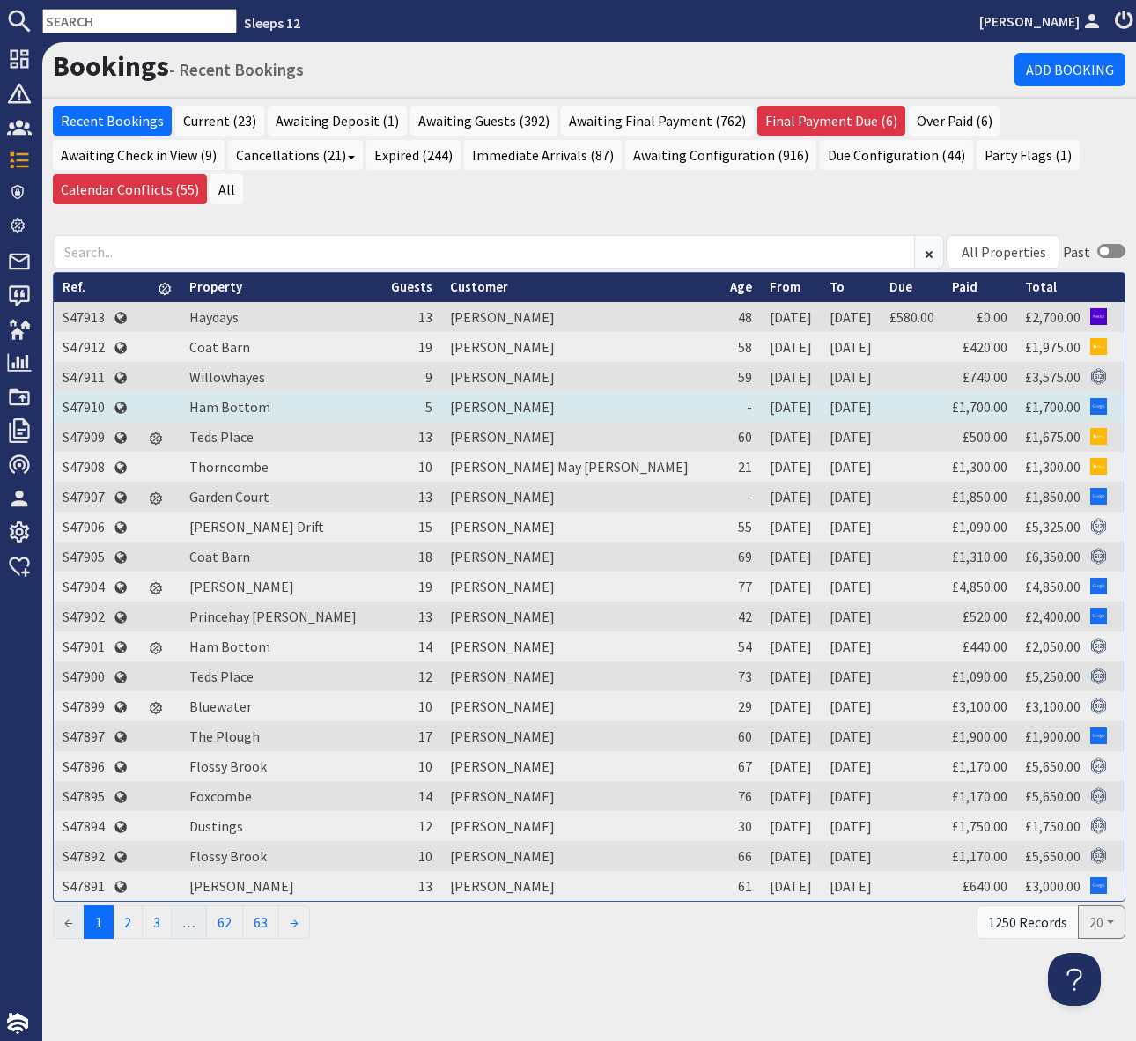
click at [79, 406] on td "S47910" at bounding box center [84, 407] width 60 height 30
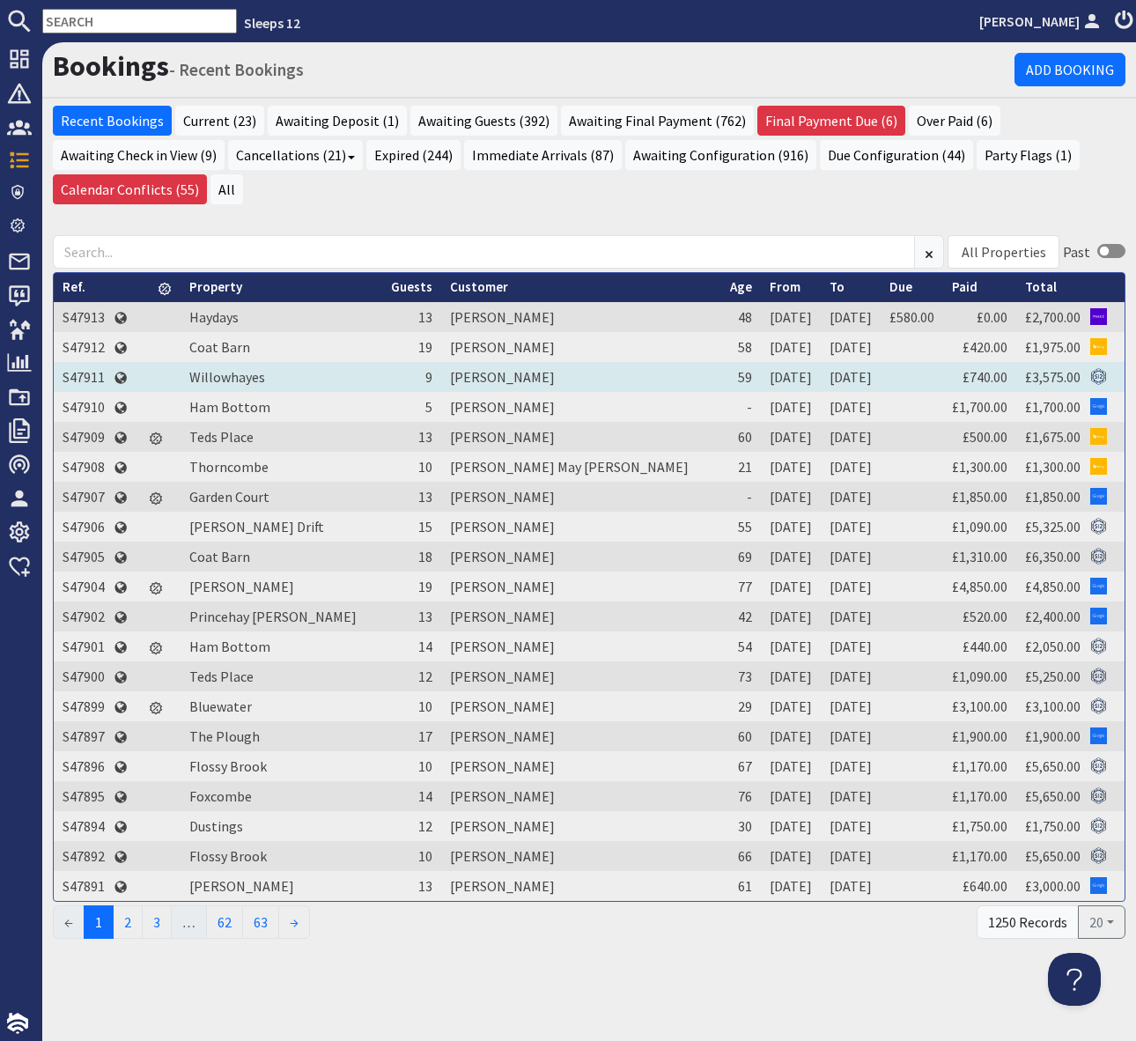
click at [75, 373] on td "S47911" at bounding box center [84, 377] width 60 height 30
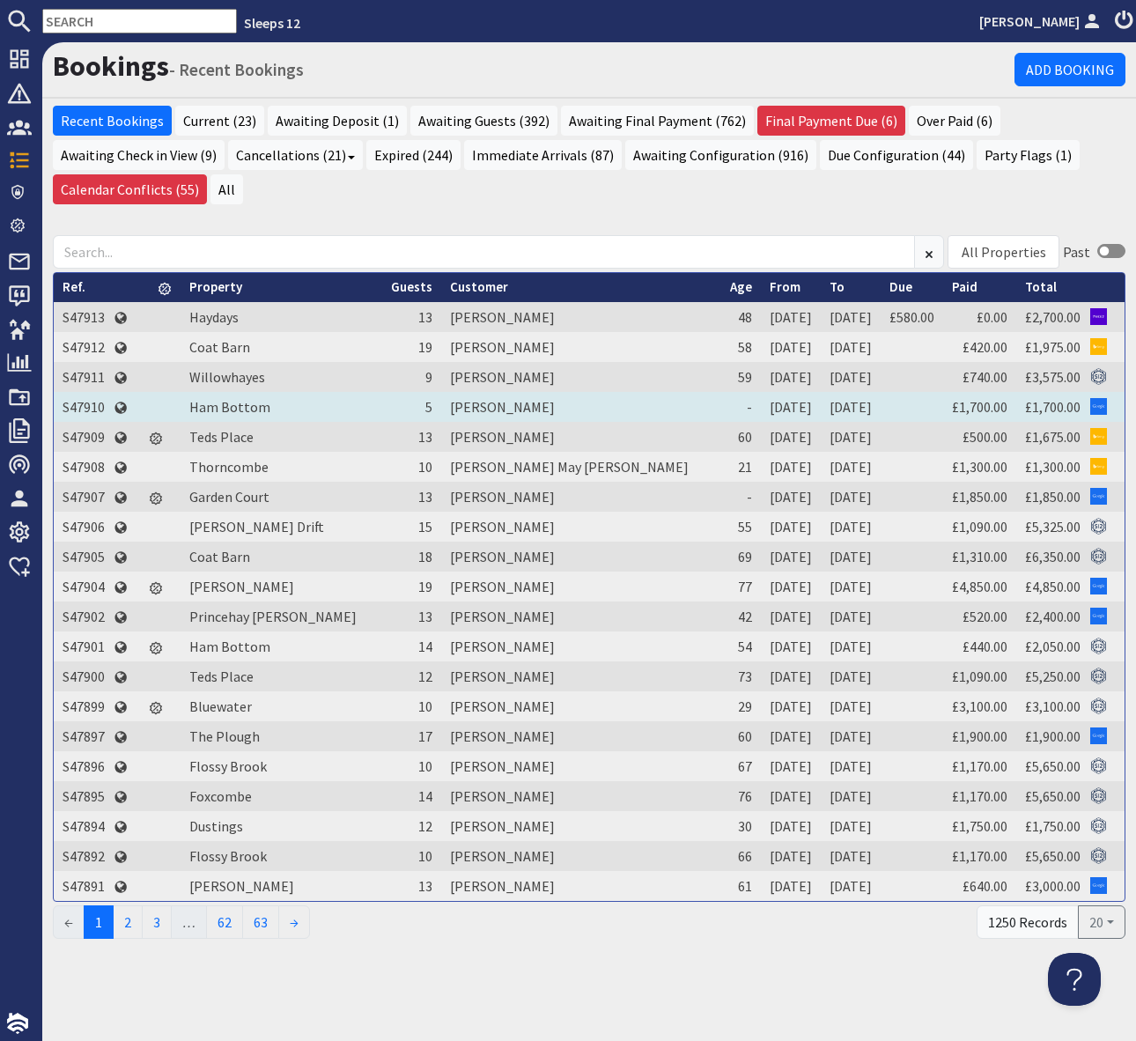
click at [84, 407] on td "S47910" at bounding box center [84, 407] width 60 height 30
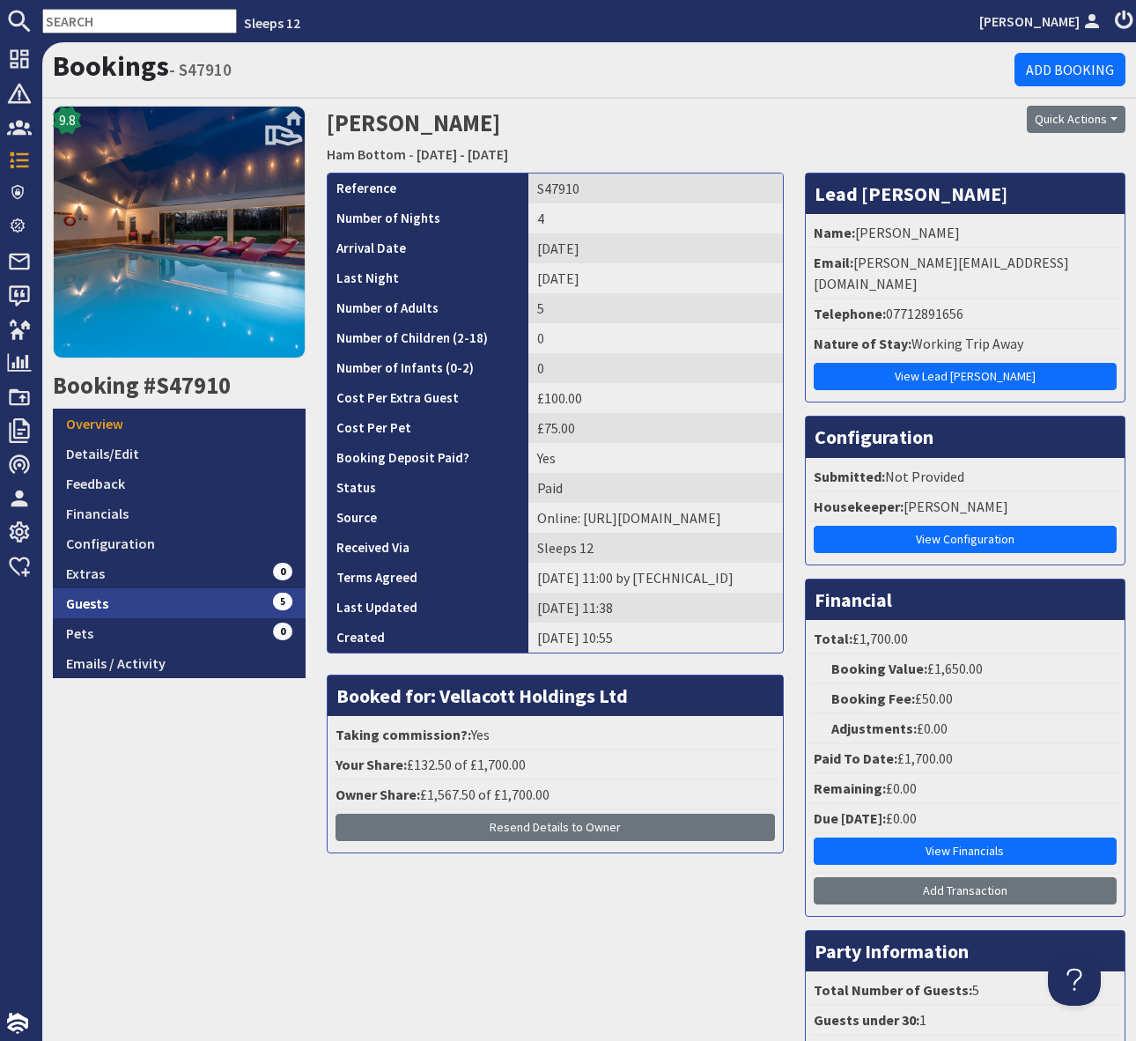
click at [203, 595] on link "Guests 5" at bounding box center [179, 603] width 253 height 30
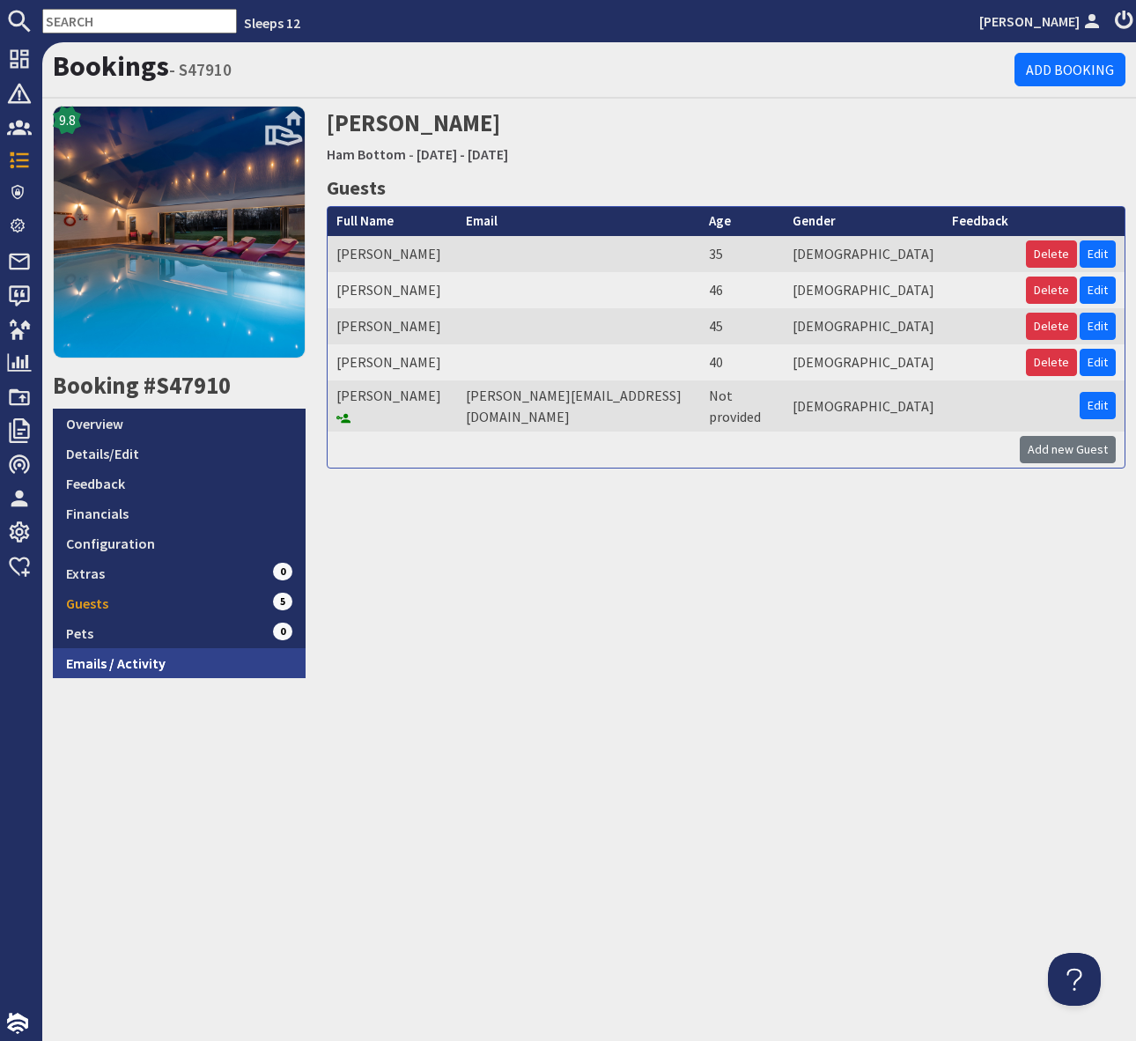
click at [129, 665] on link "Emails / Activity" at bounding box center [179, 663] width 253 height 30
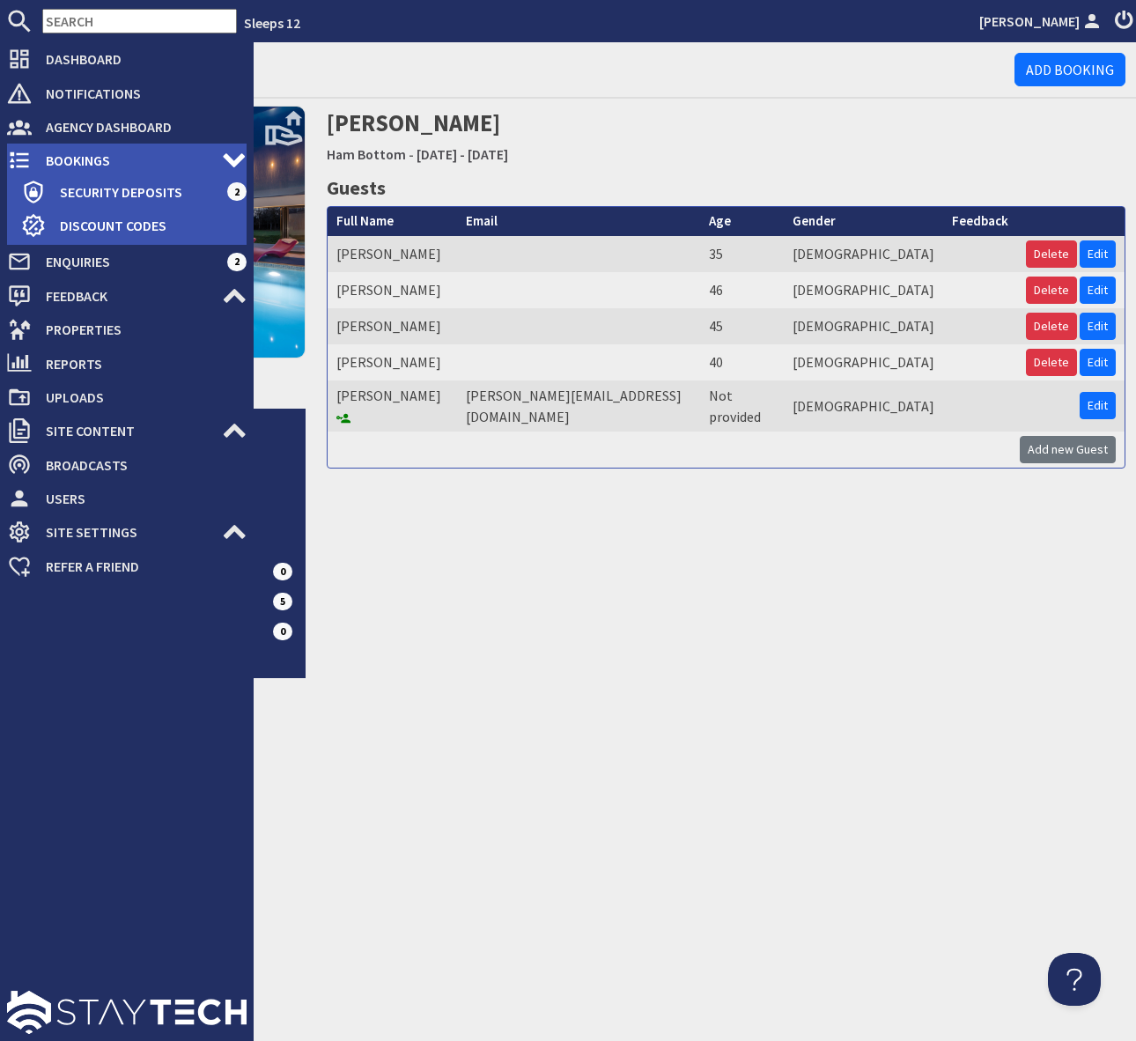
click at [123, 165] on span "Bookings" at bounding box center [127, 160] width 190 height 28
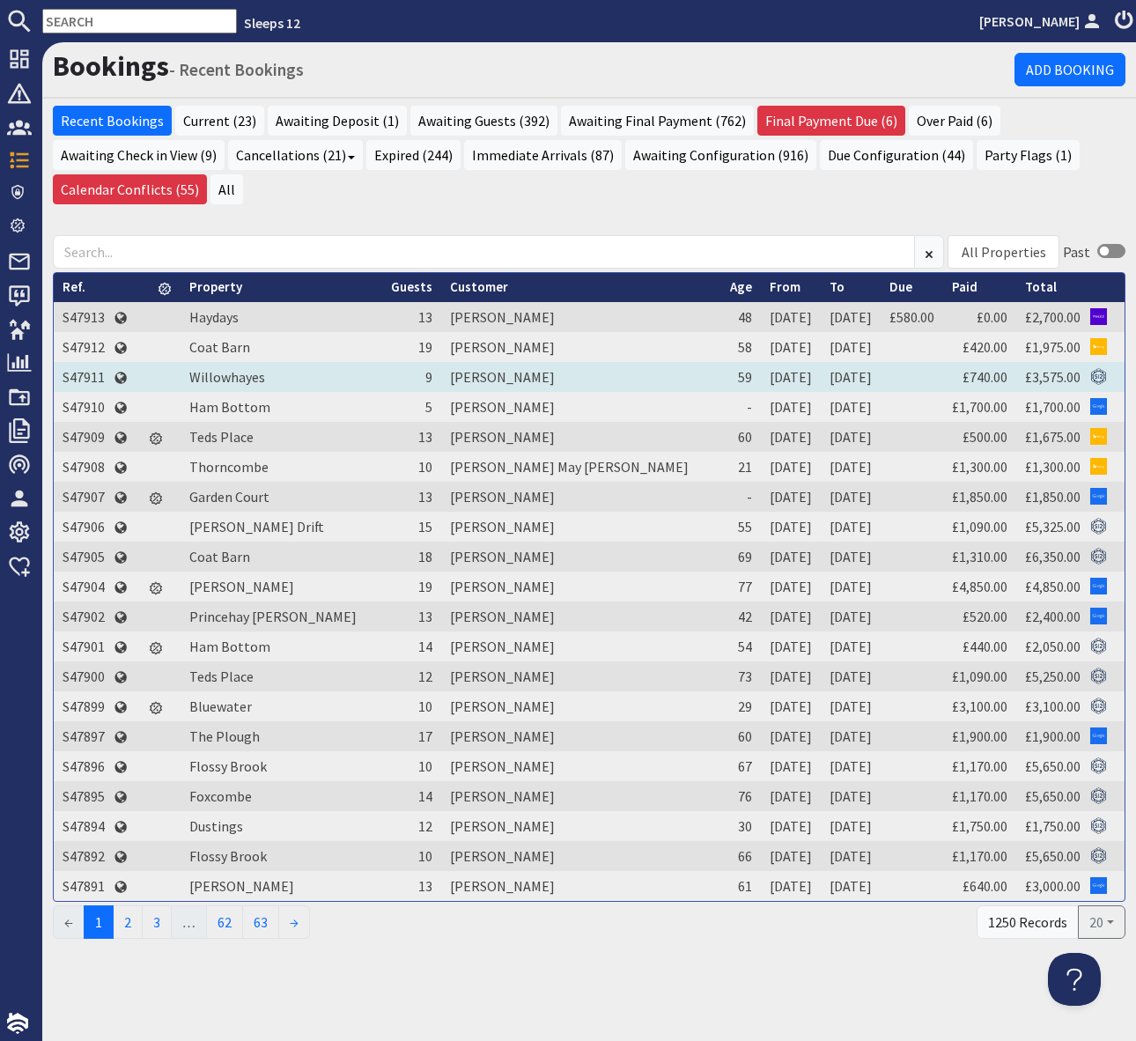
click at [74, 373] on td "S47911" at bounding box center [84, 377] width 60 height 30
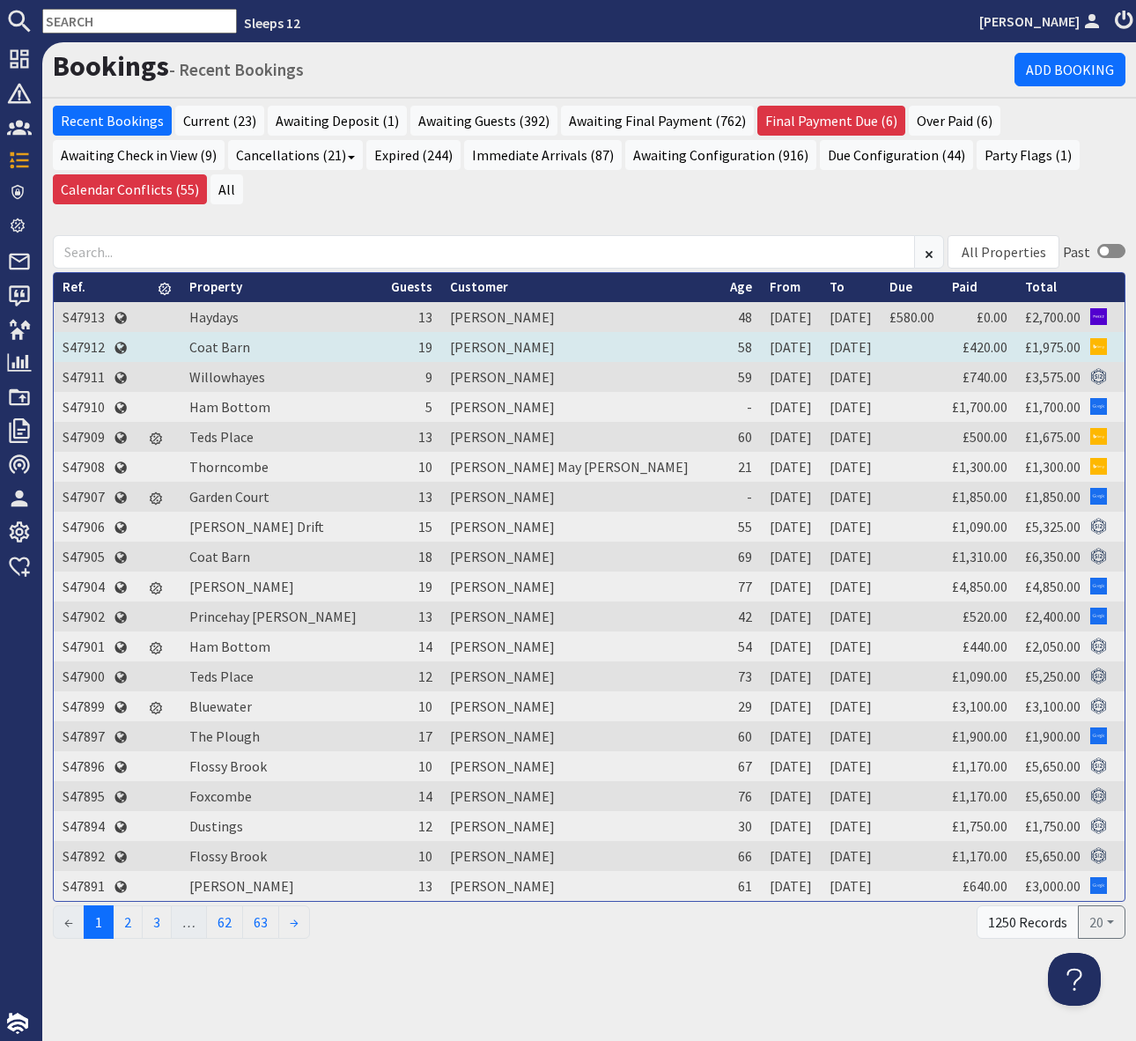
click at [91, 342] on td "S47912" at bounding box center [84, 347] width 60 height 30
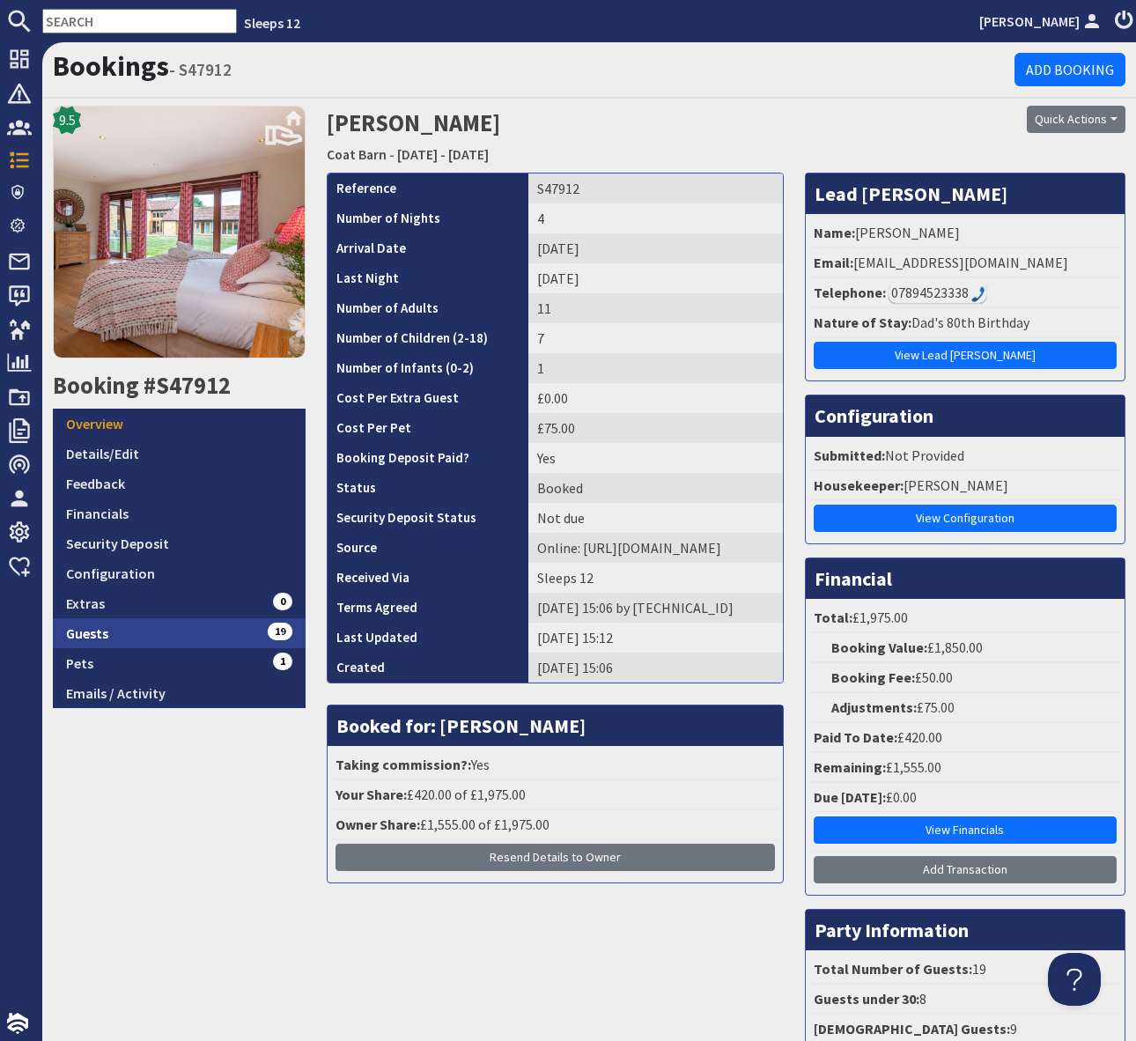
click at [247, 631] on link "Guests 19" at bounding box center [179, 633] width 253 height 30
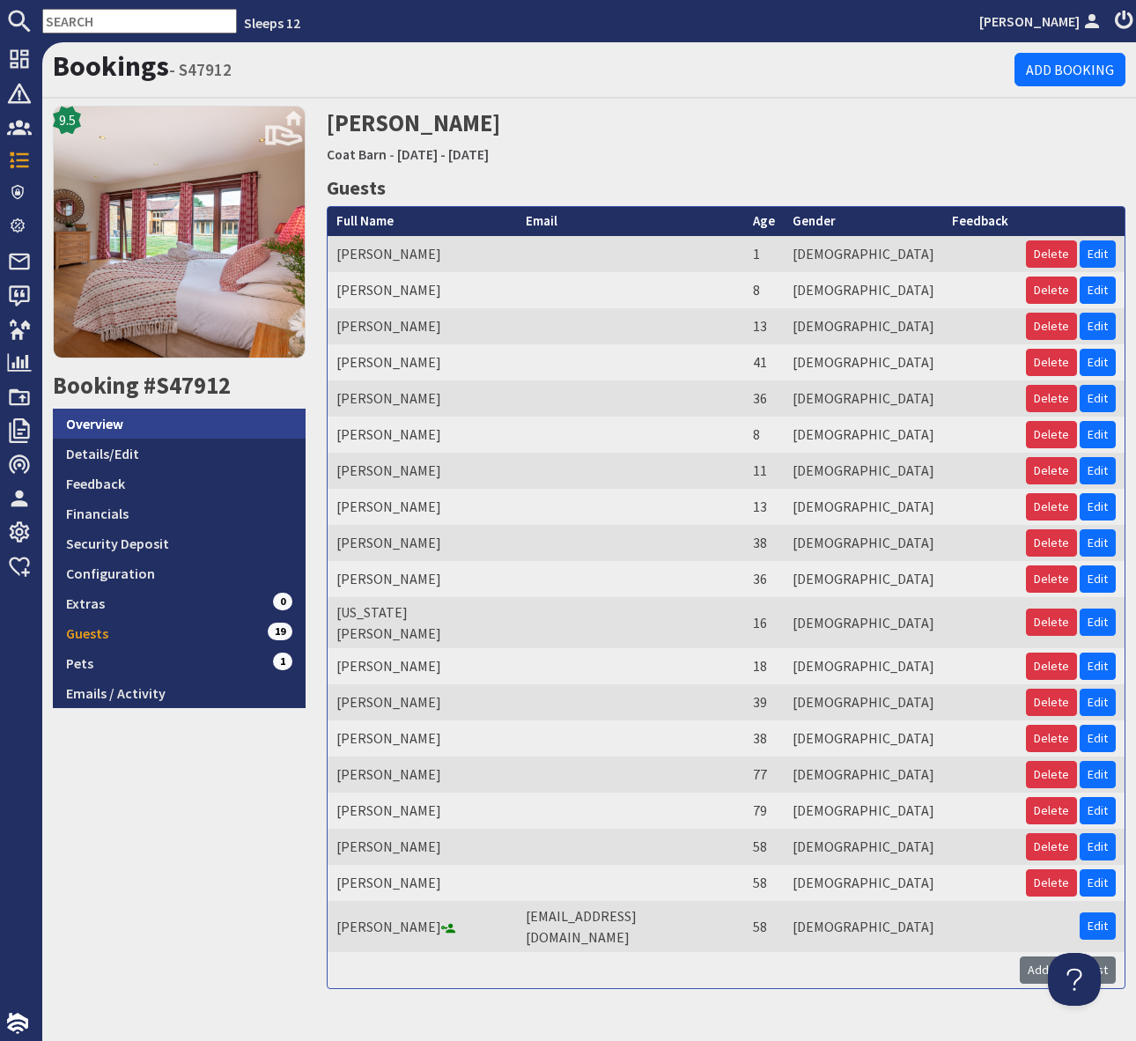
click at [190, 413] on link "Overview" at bounding box center [179, 424] width 253 height 30
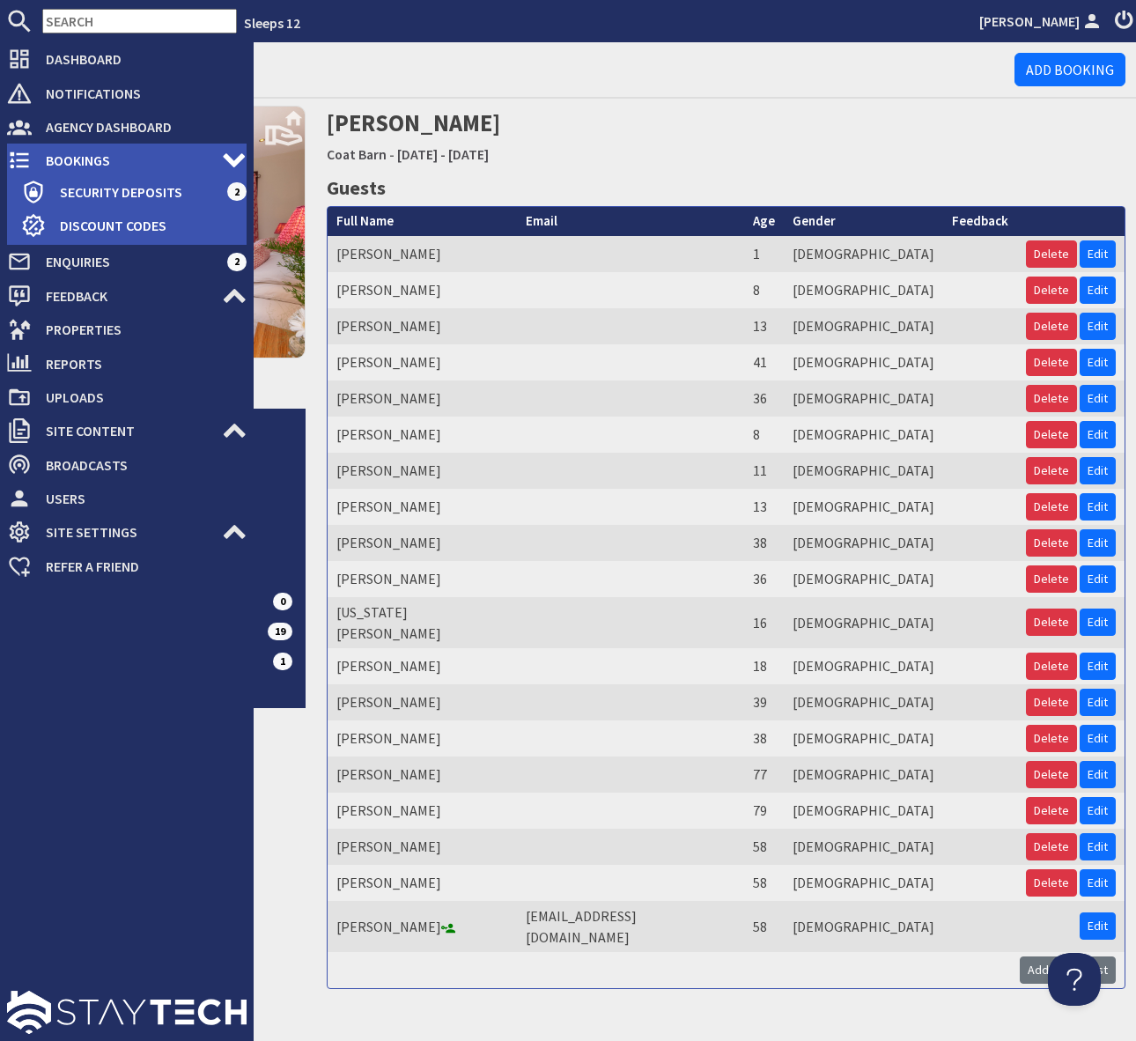
click at [109, 149] on span "Bookings" at bounding box center [127, 160] width 190 height 28
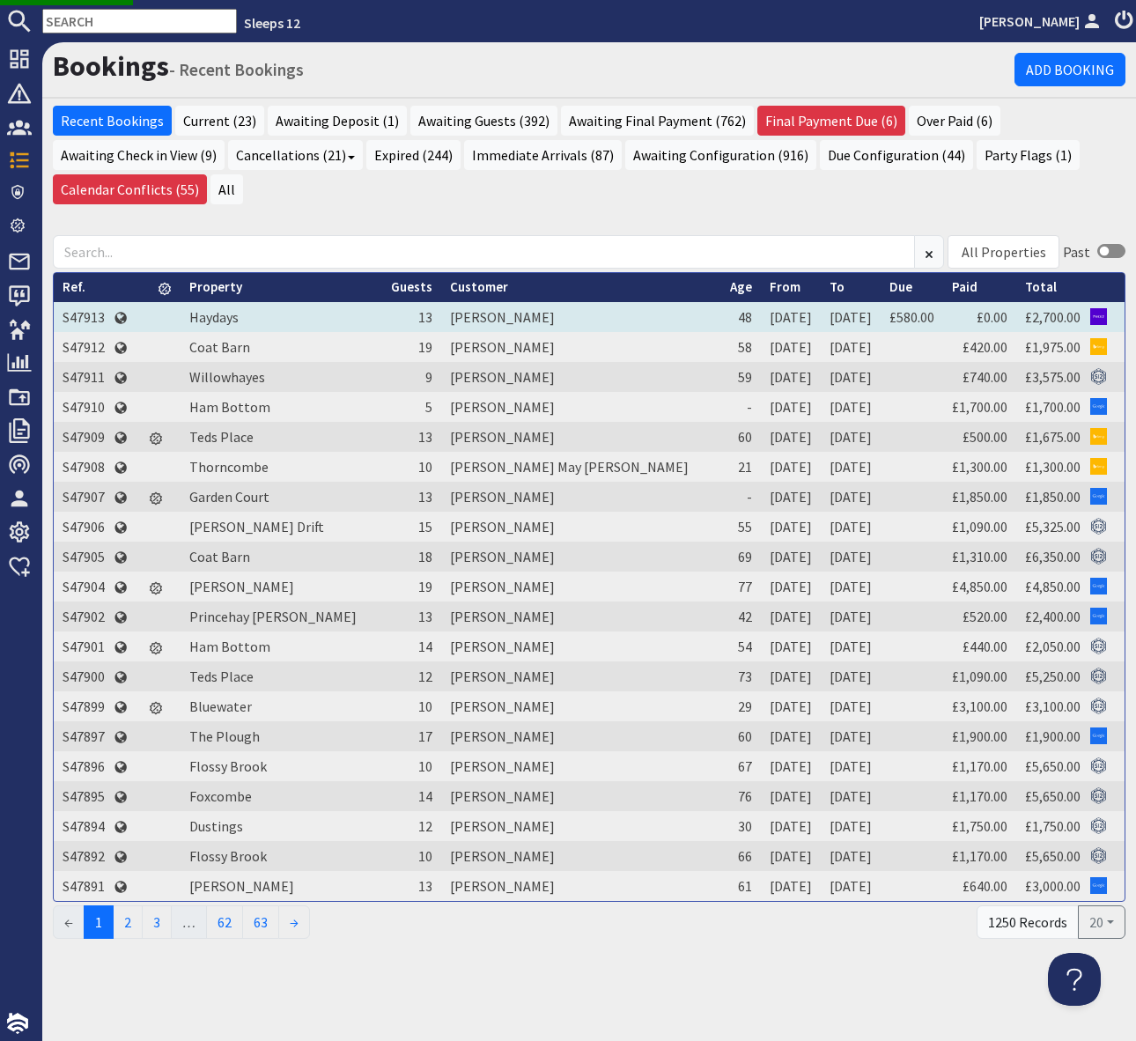
click at [100, 319] on td "S47913" at bounding box center [84, 317] width 60 height 30
click at [72, 316] on td "S47913" at bounding box center [84, 317] width 60 height 30
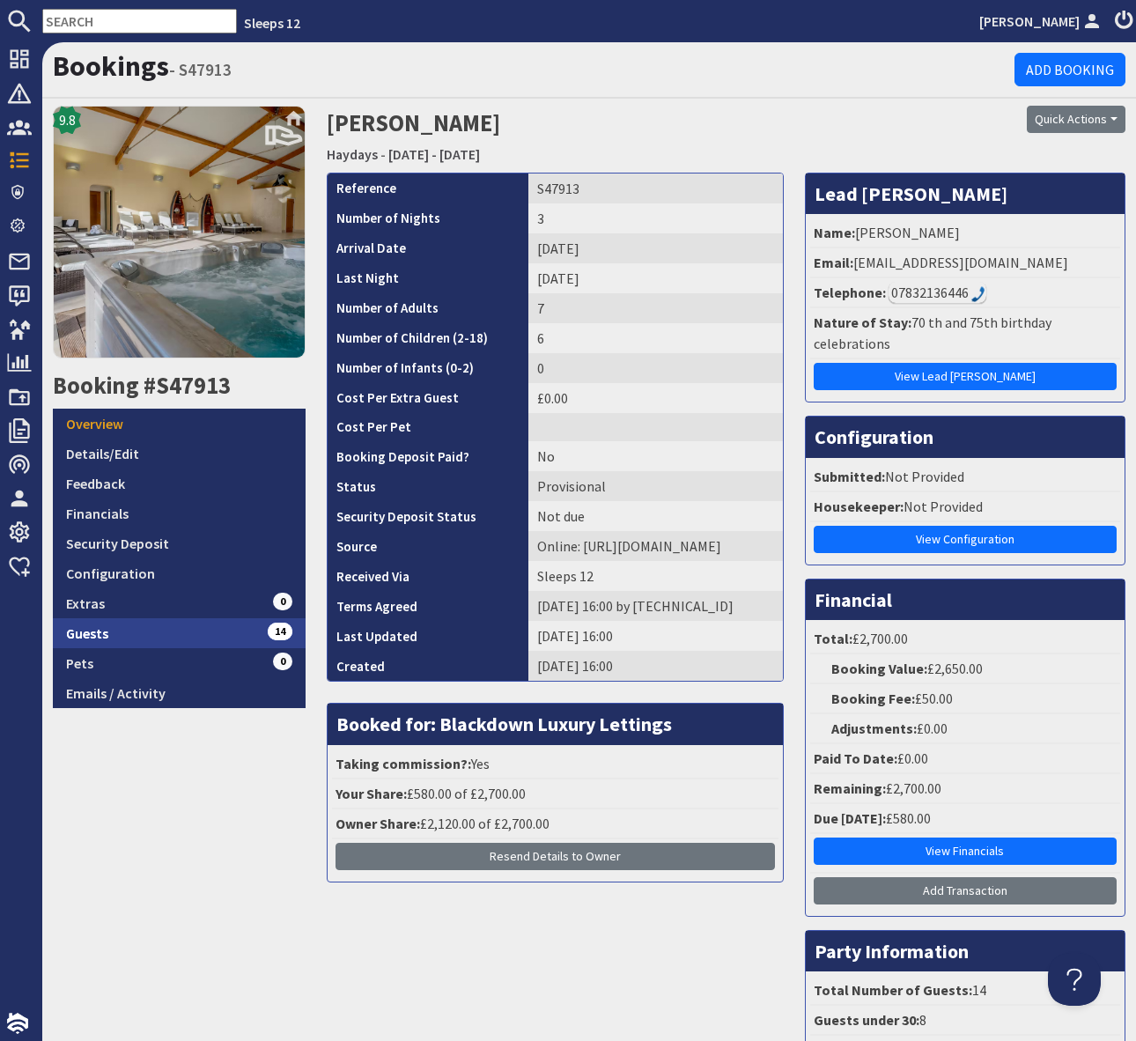
click at [225, 624] on link "Guests 14" at bounding box center [179, 633] width 253 height 30
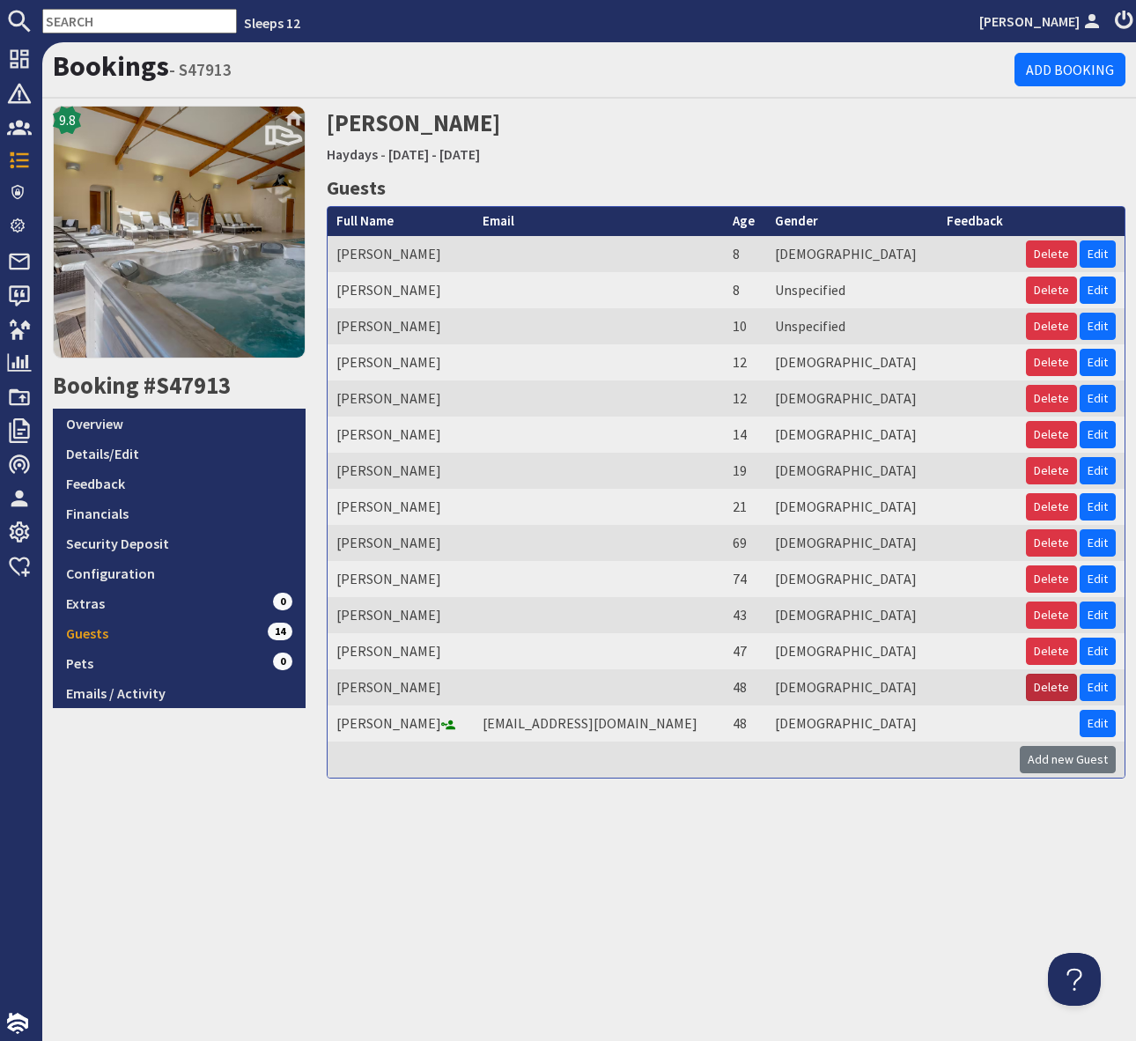
click at [1056, 683] on button "Delete" at bounding box center [1051, 687] width 51 height 27
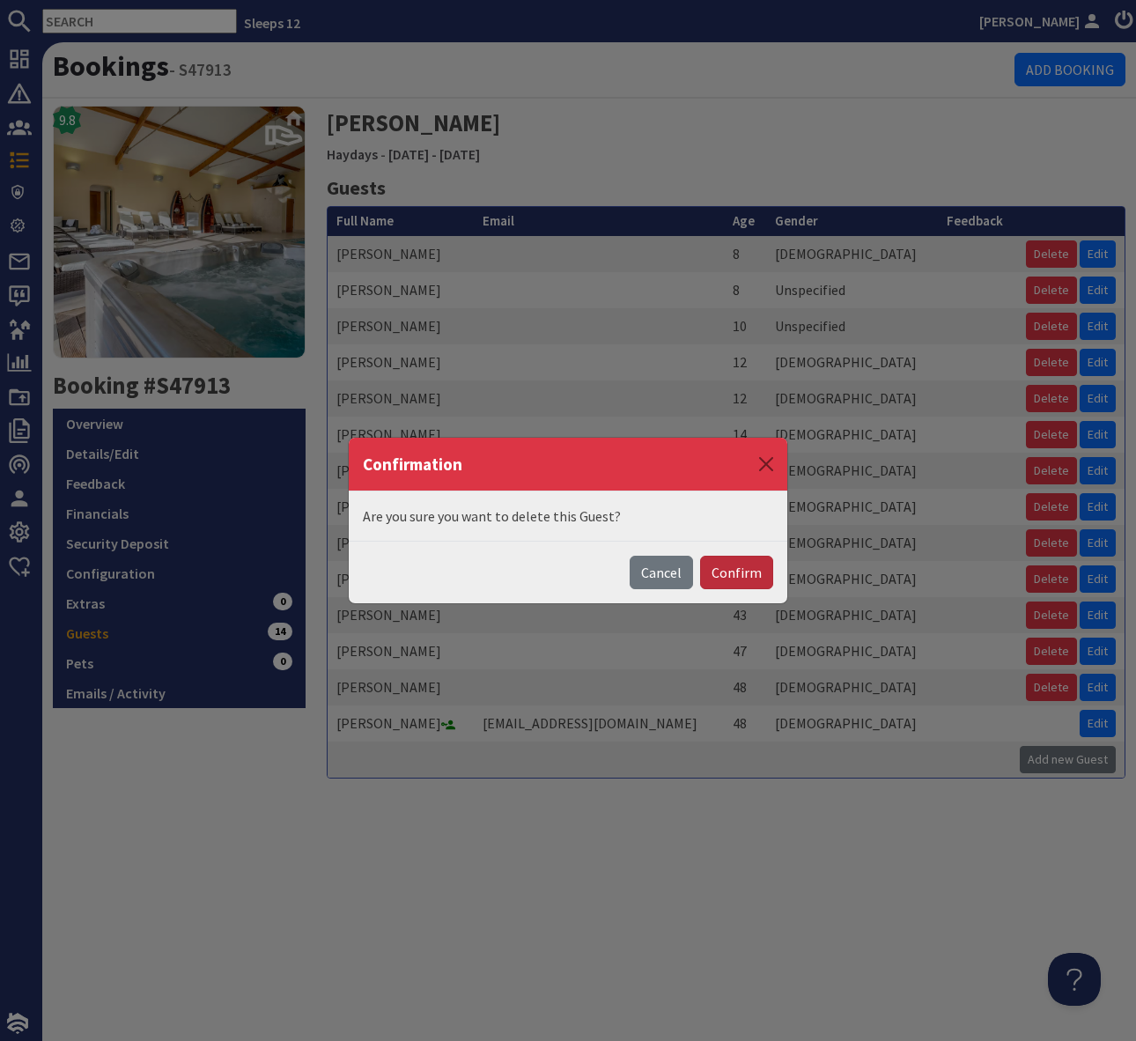
click at [735, 562] on button "Confirm" at bounding box center [736, 572] width 73 height 33
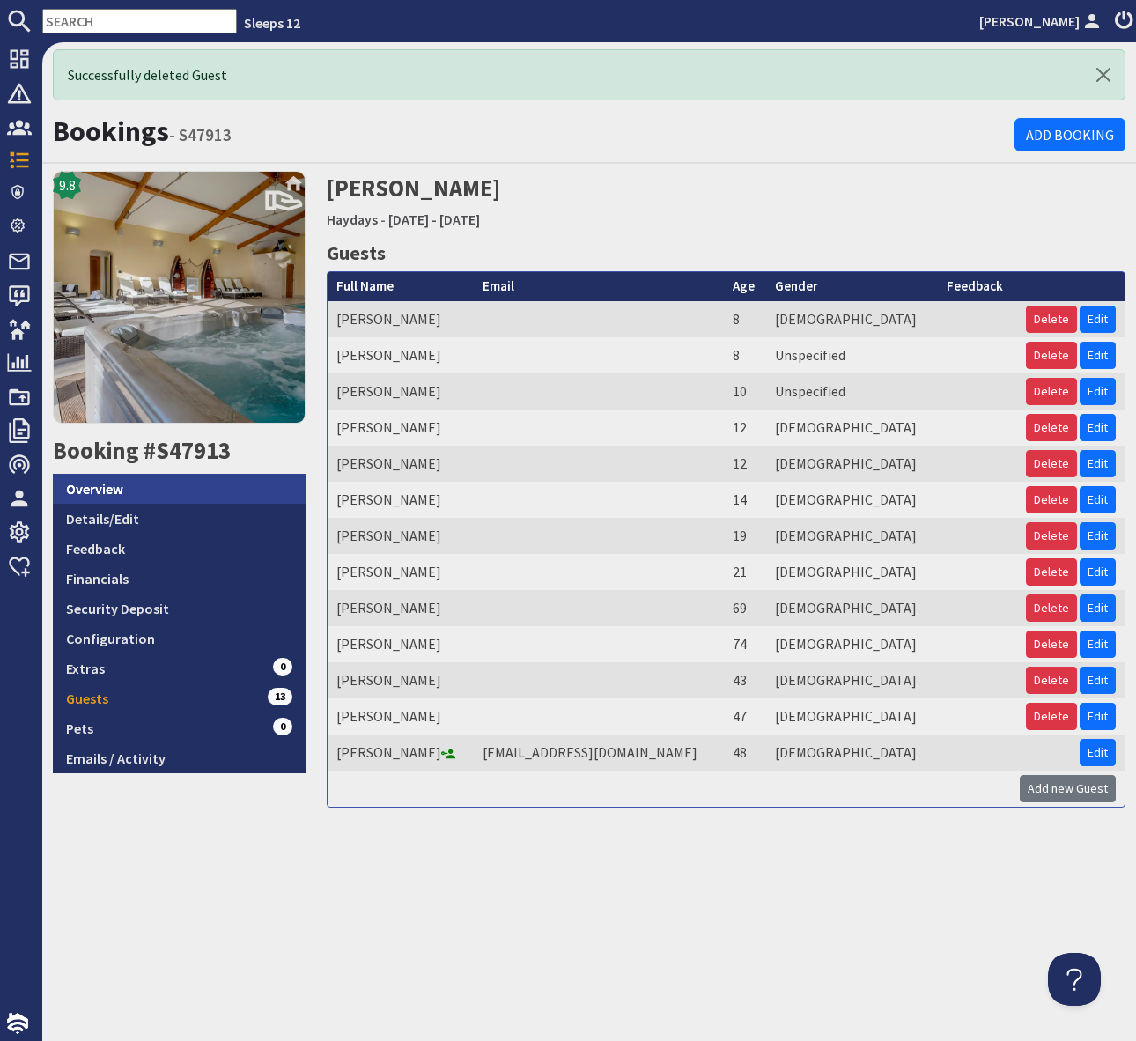
click at [126, 484] on link "Overview" at bounding box center [179, 489] width 253 height 30
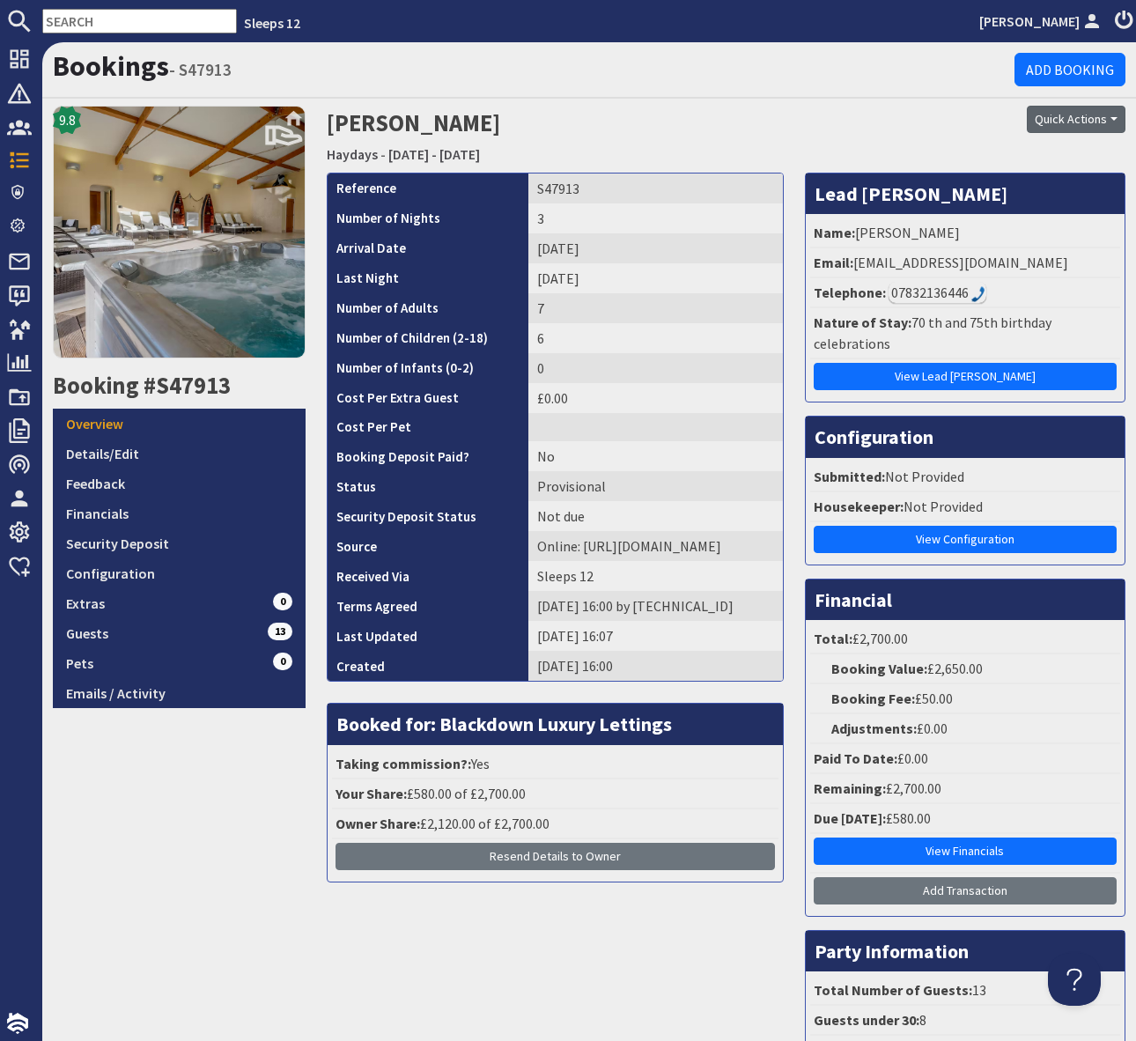
click at [1115, 119] on button "Quick Actions" at bounding box center [1076, 119] width 99 height 27
drag, startPoint x: 1085, startPoint y: 157, endPoint x: 1107, endPoint y: 187, distance: 37.2
click at [1084, 158] on span "Send Booking Update" at bounding box center [1045, 158] width 129 height 18
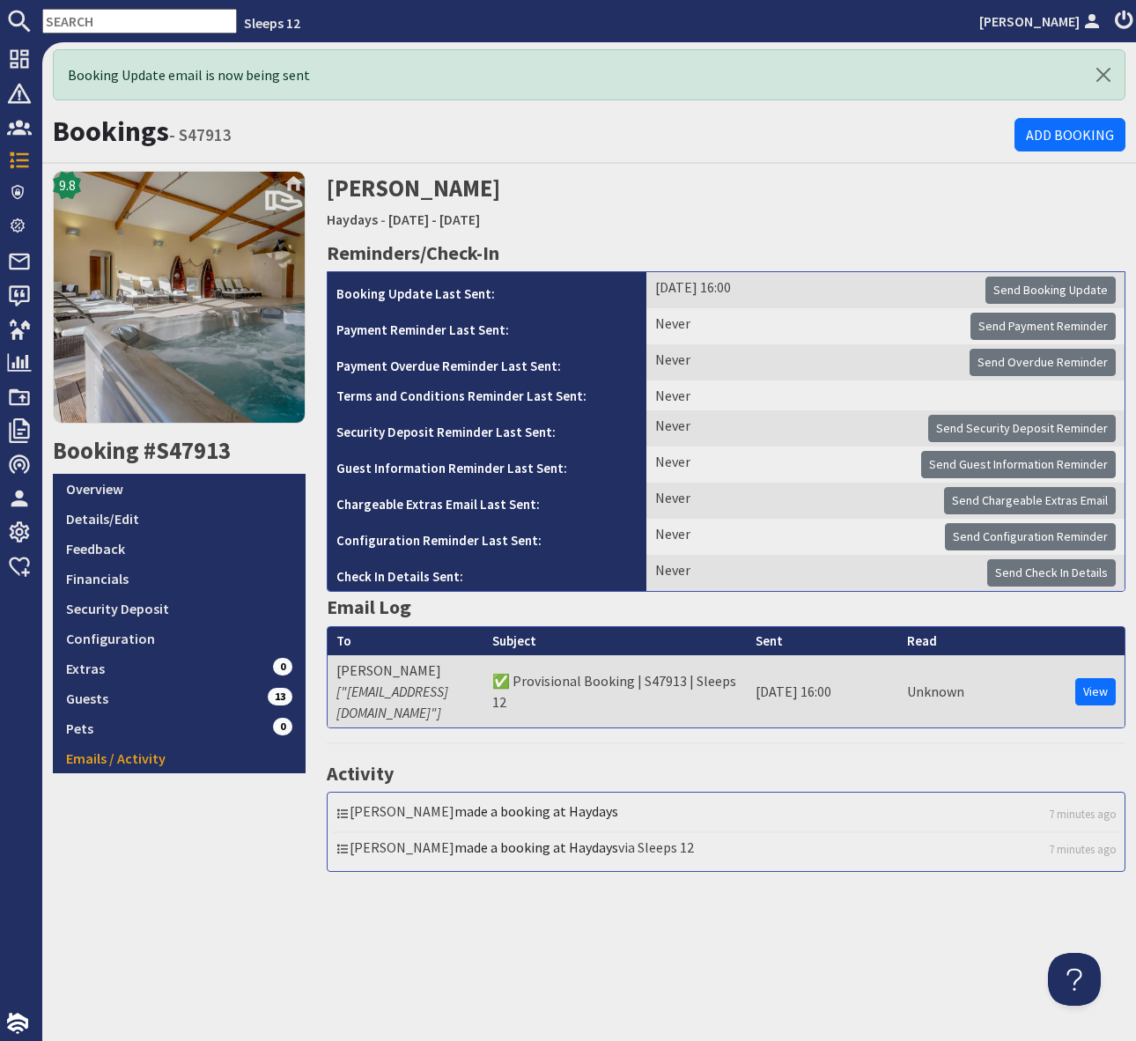
drag, startPoint x: 68, startPoint y: 33, endPoint x: 76, endPoint y: 26, distance: 10.6
click at [69, 33] on nav "Sleeps 12 [PERSON_NAME]" at bounding box center [568, 21] width 1136 height 42
click at [75, 23] on input "text" at bounding box center [139, 21] width 195 height 25
paste input "S47005"
type input "S47005"
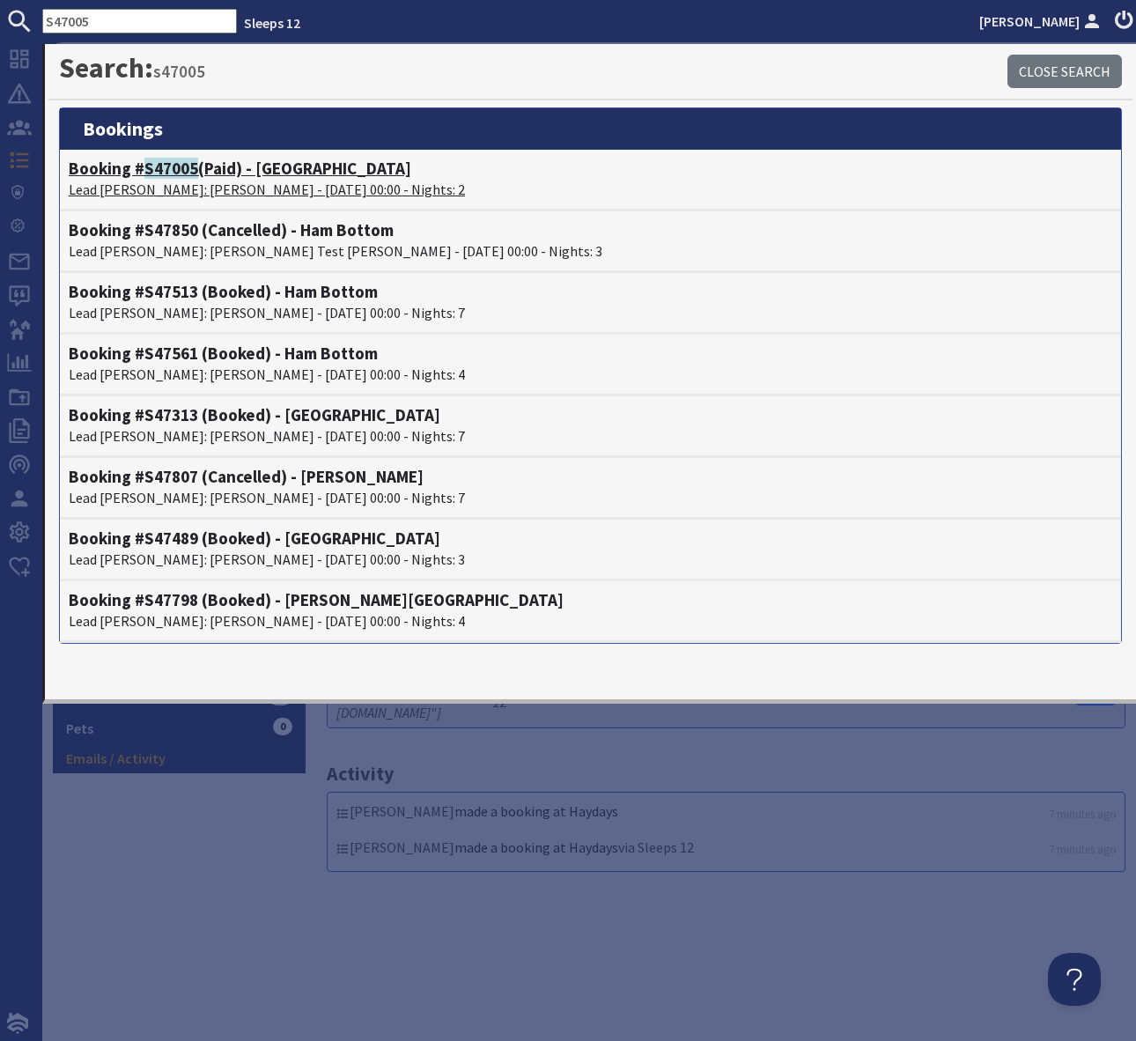
click at [300, 172] on h4 "Booking # S47005 (Paid) - [GEOGRAPHIC_DATA]" at bounding box center [591, 169] width 1044 height 20
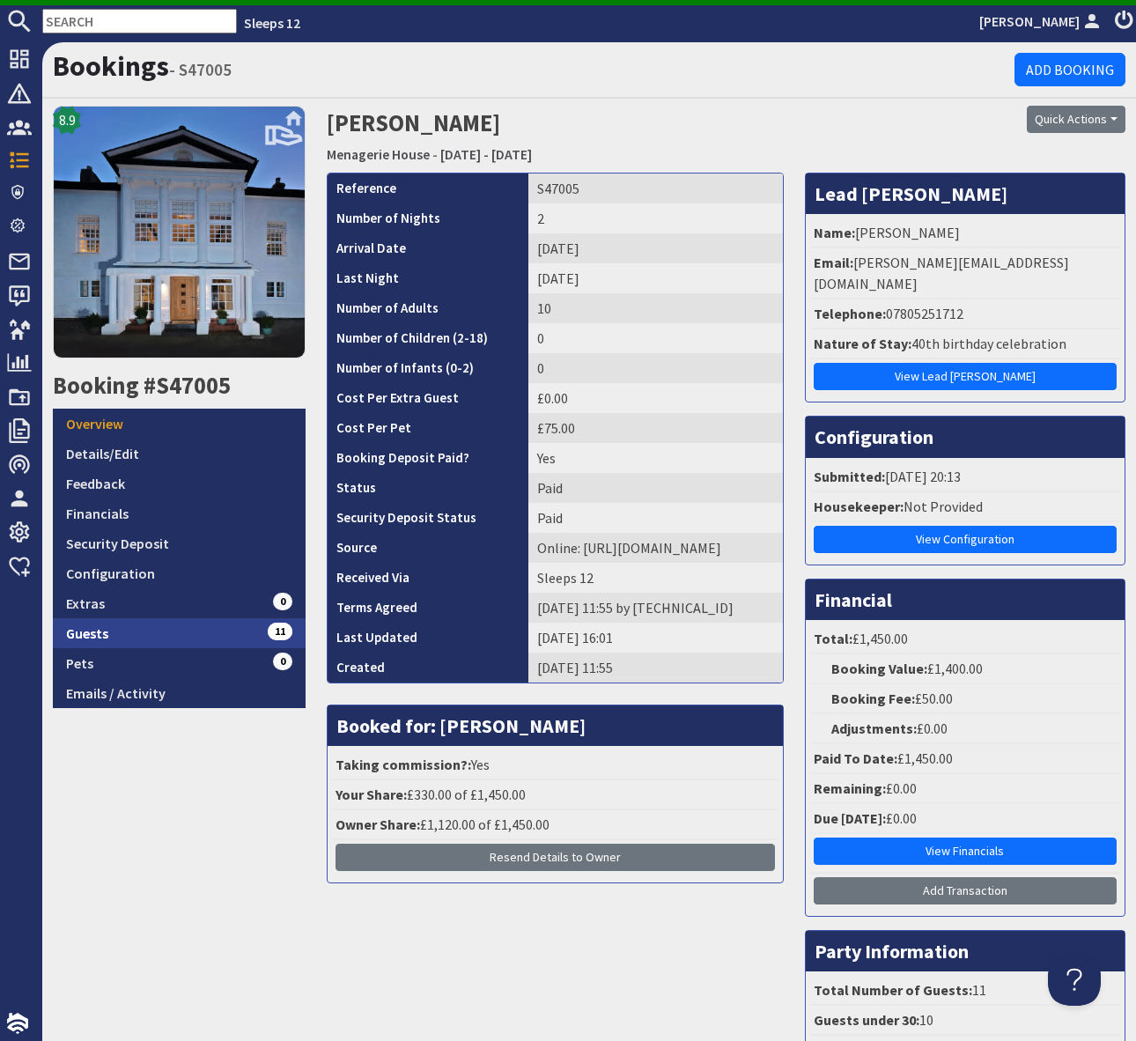
click at [219, 640] on link "Guests 11" at bounding box center [179, 633] width 253 height 30
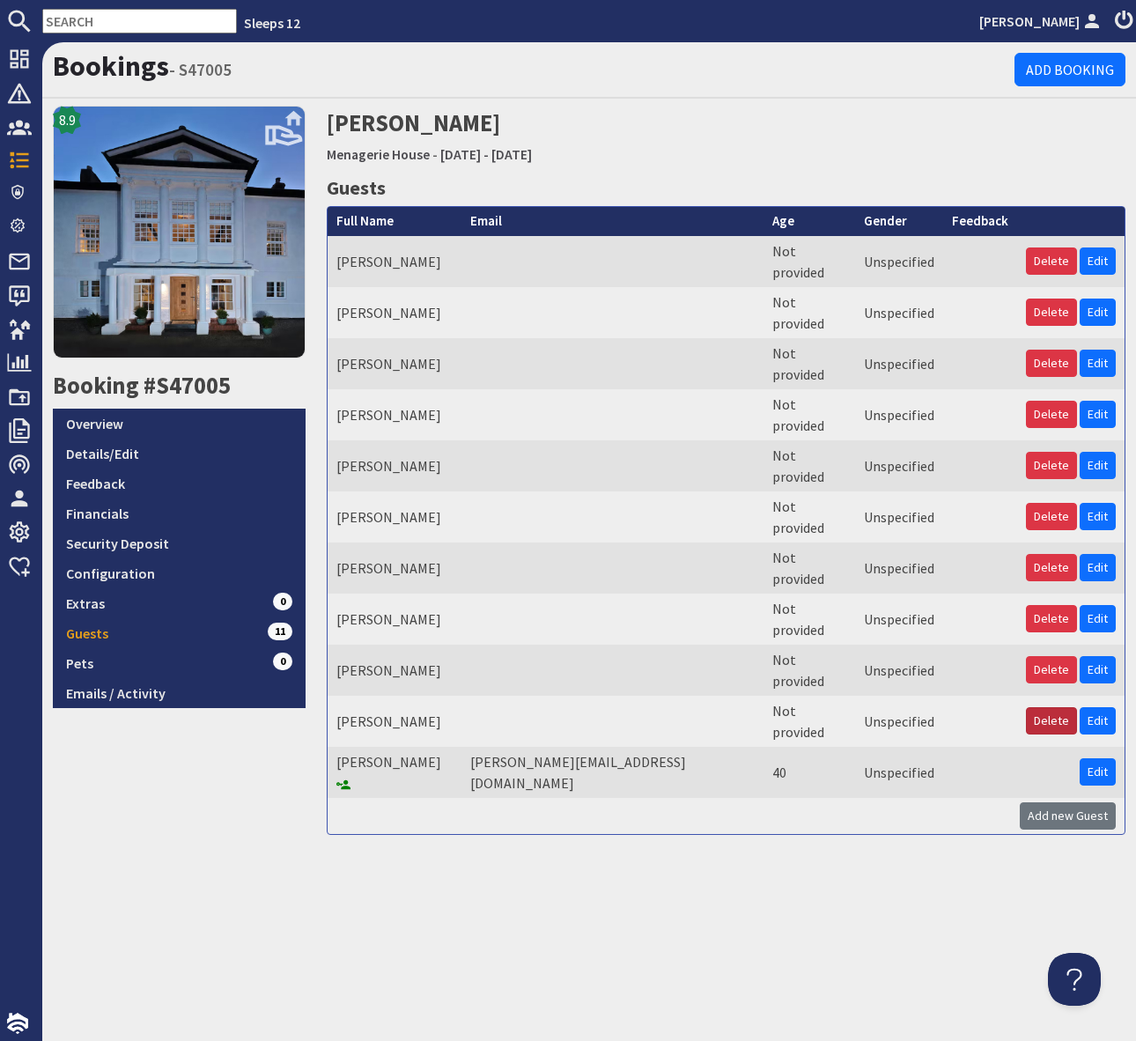
click at [1052, 707] on button "Delete" at bounding box center [1051, 720] width 51 height 27
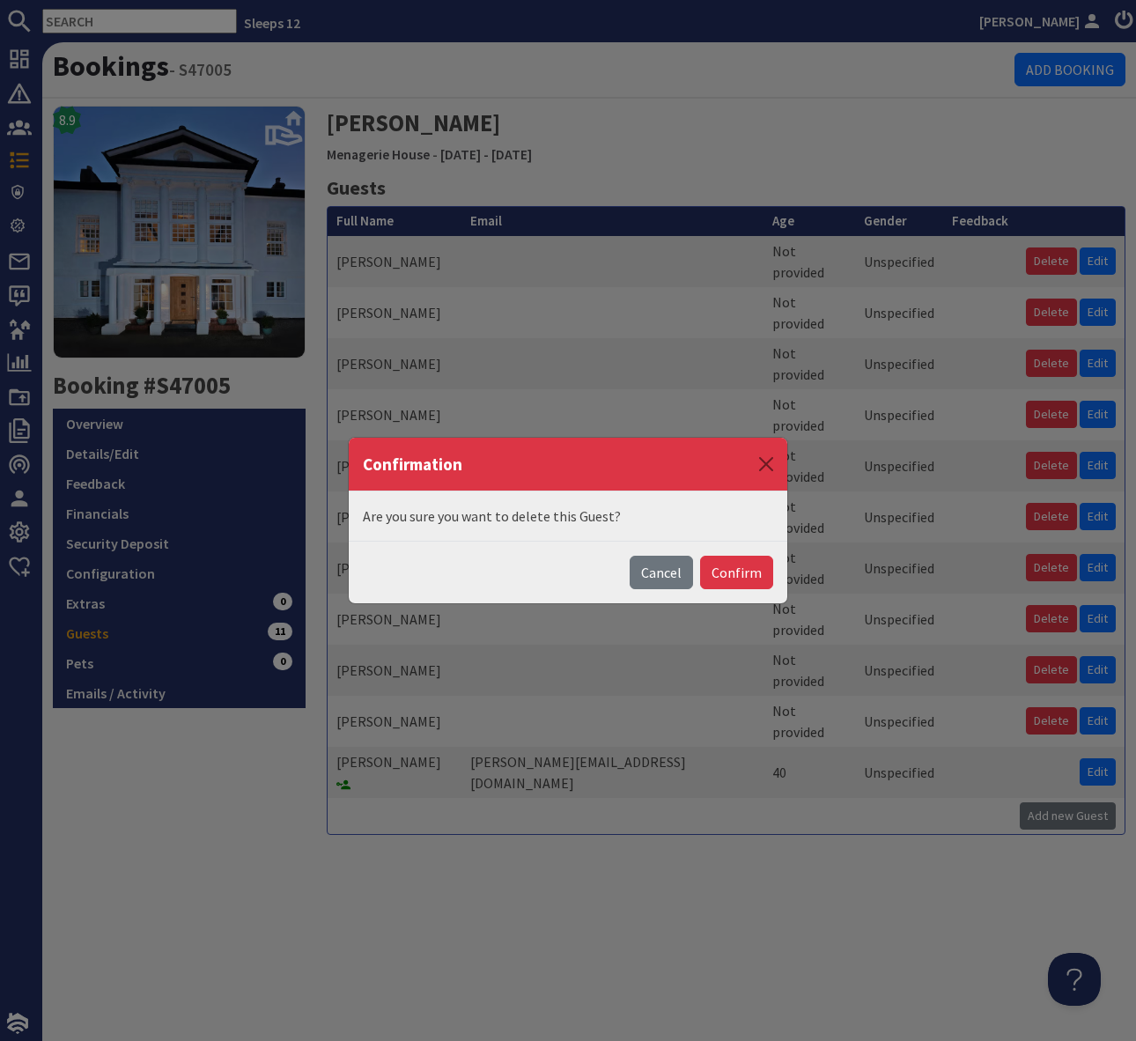
drag, startPoint x: 727, startPoint y: 569, endPoint x: 950, endPoint y: 594, distance: 225.1
click at [727, 569] on button "Confirm" at bounding box center [736, 572] width 73 height 33
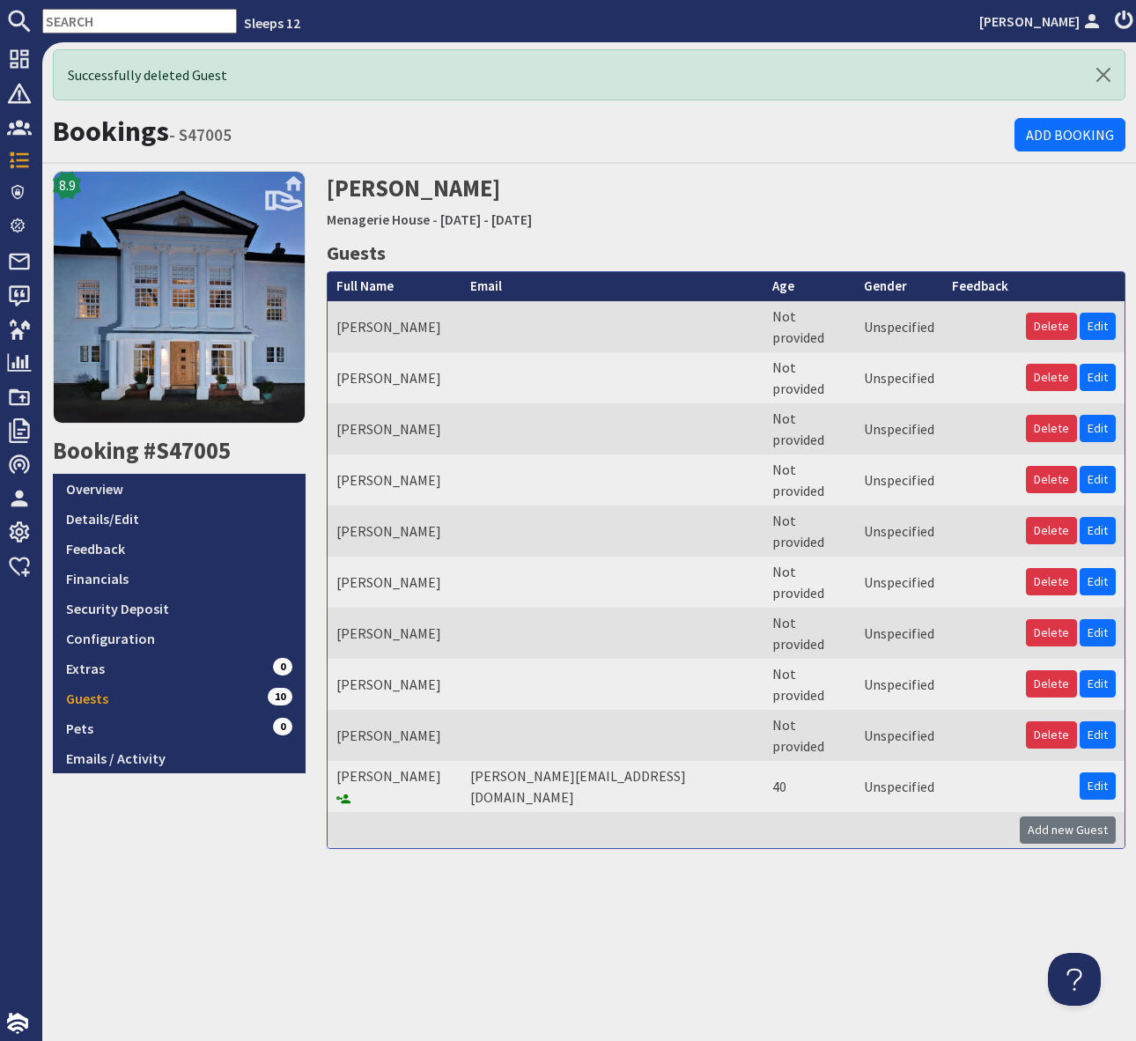
click at [586, 134] on h1 "Bookings - S47005" at bounding box center [534, 130] width 962 height 33
click at [164, 638] on link "Configuration" at bounding box center [179, 638] width 253 height 30
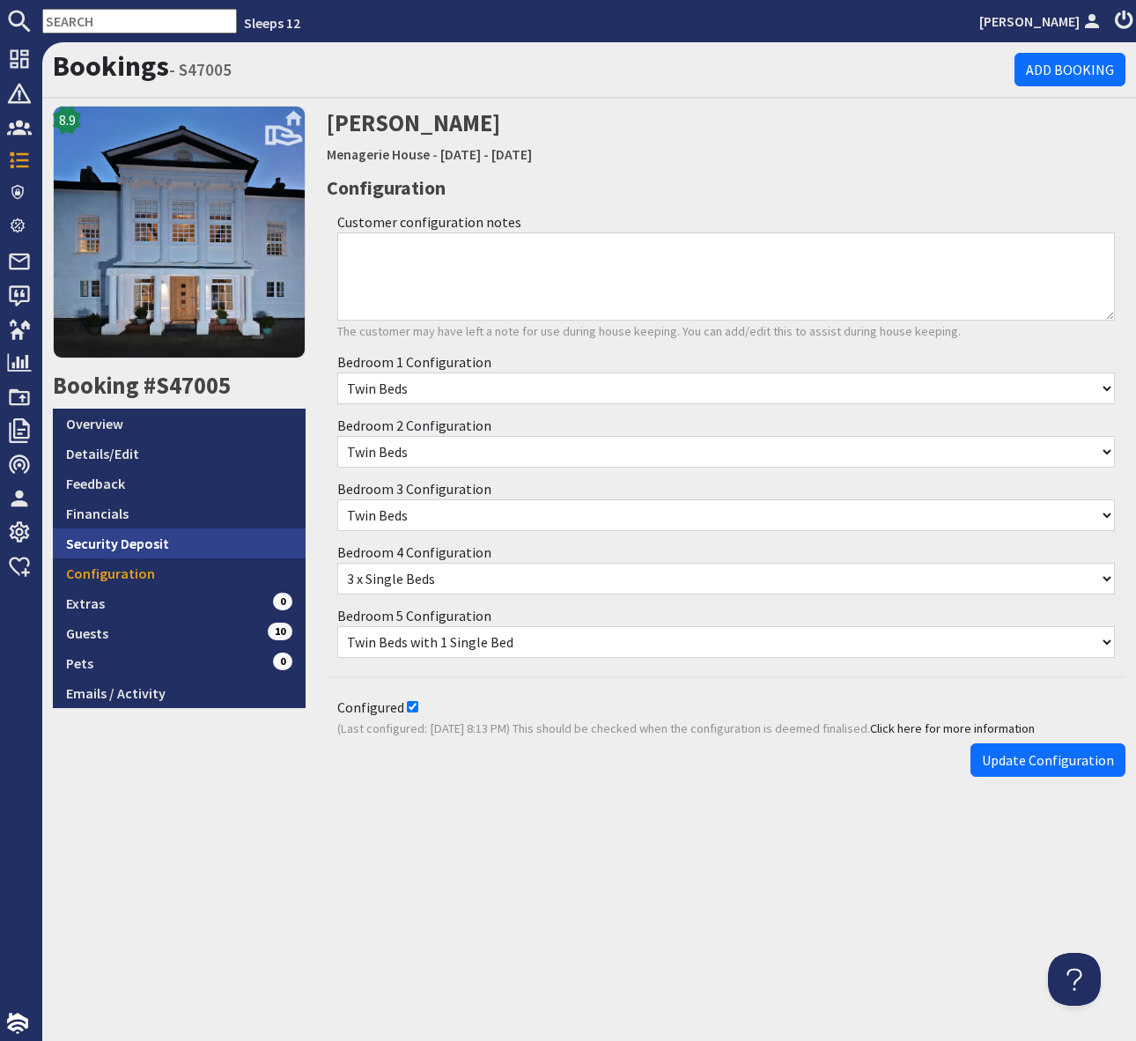
click at [182, 543] on link "Security Deposit" at bounding box center [179, 543] width 253 height 30
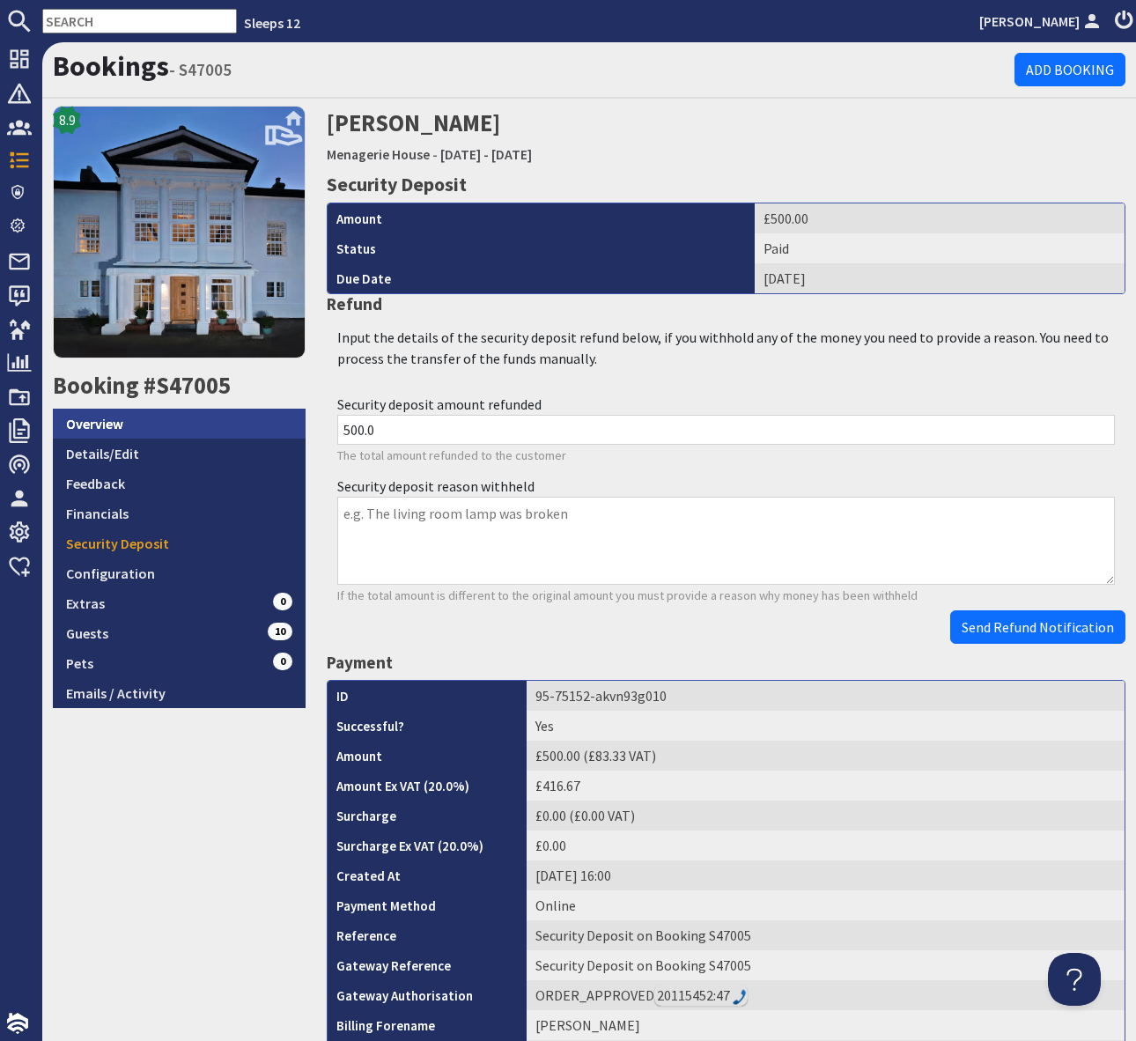
click at [159, 420] on link "Overview" at bounding box center [179, 424] width 253 height 30
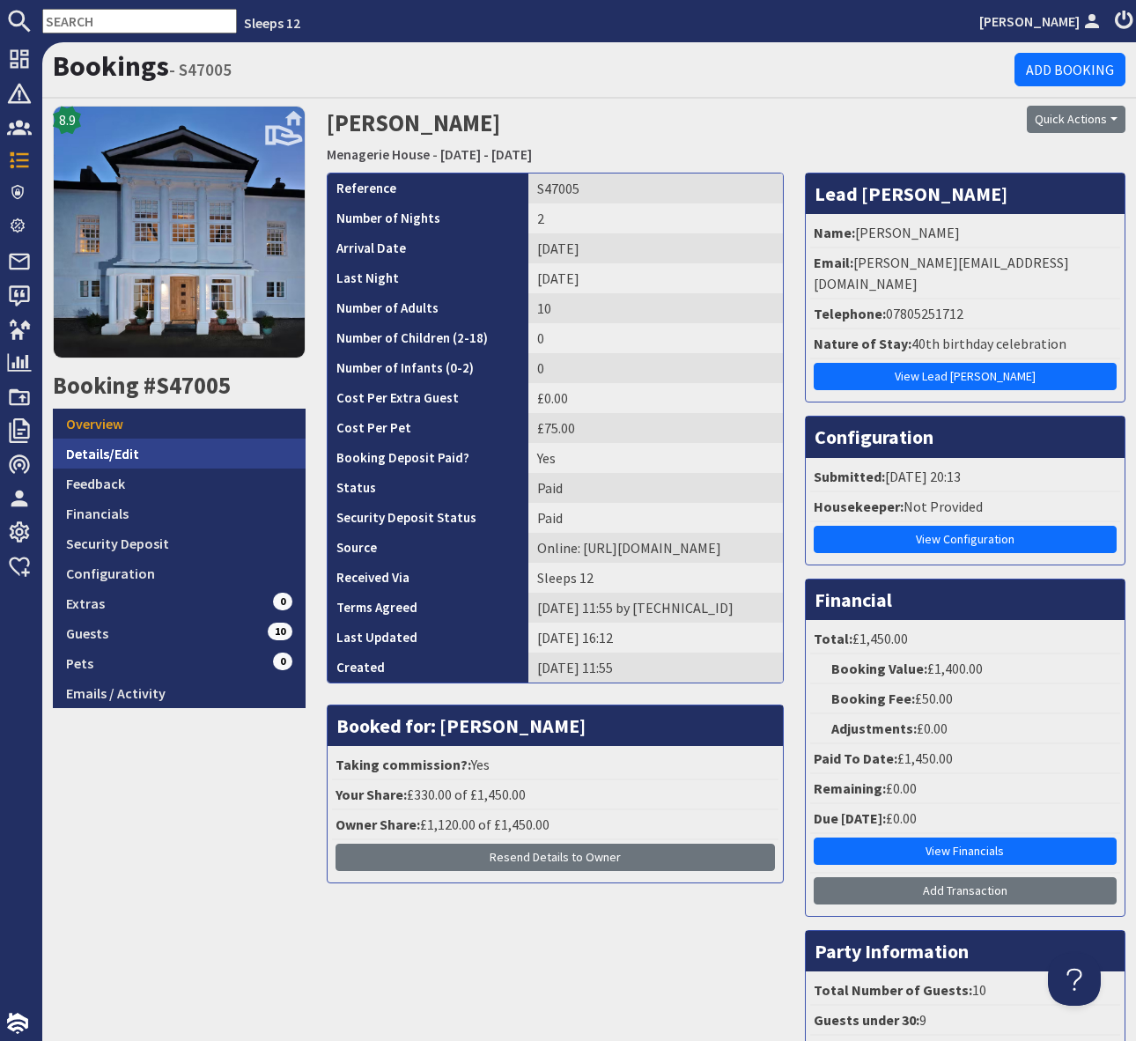
click at [151, 454] on link "Details/Edit" at bounding box center [179, 454] width 253 height 30
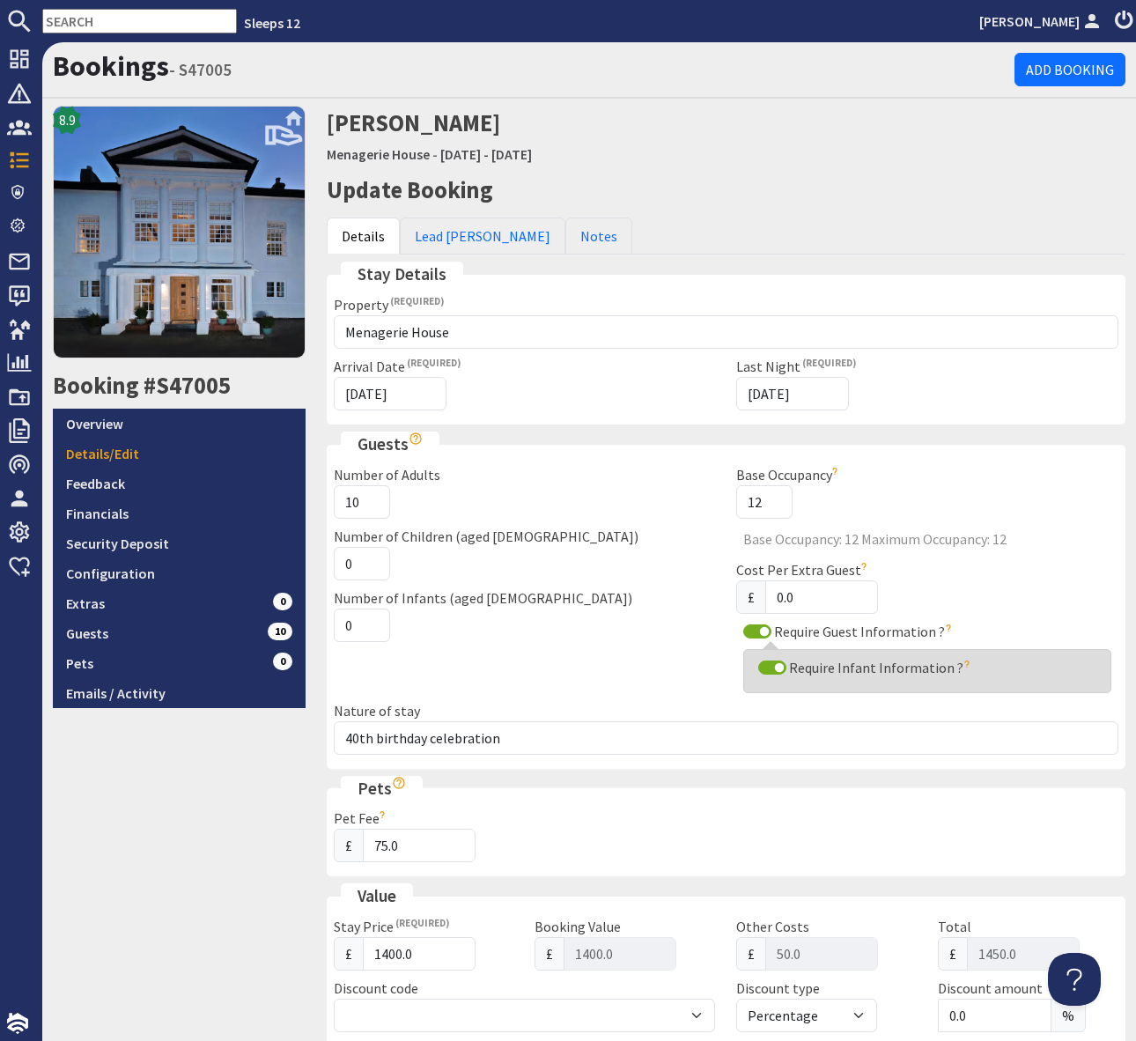
click at [129, 31] on input "text" at bounding box center [139, 21] width 195 height 25
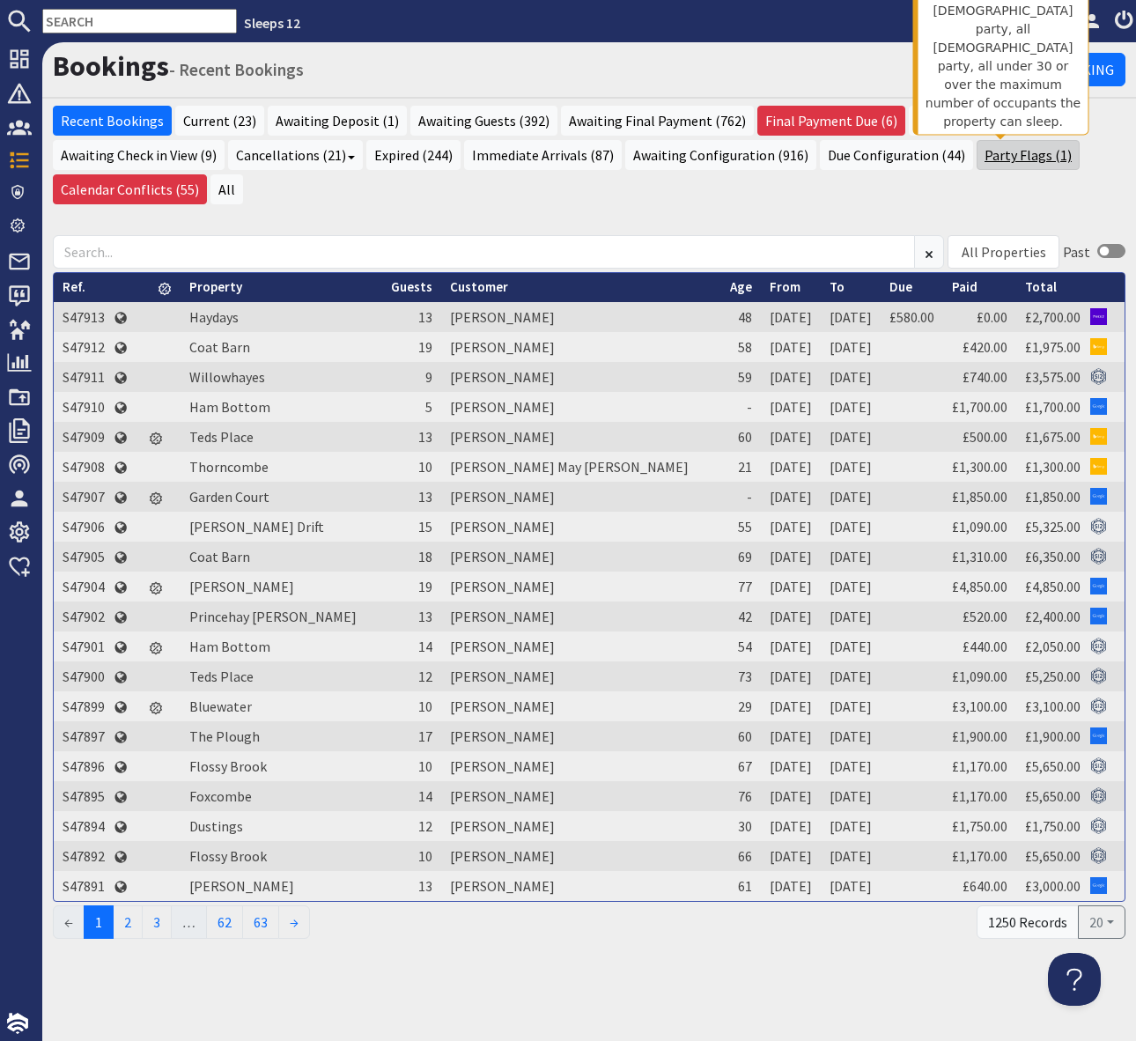
click at [999, 156] on link "Party Flags (1)" at bounding box center [1028, 155] width 103 height 30
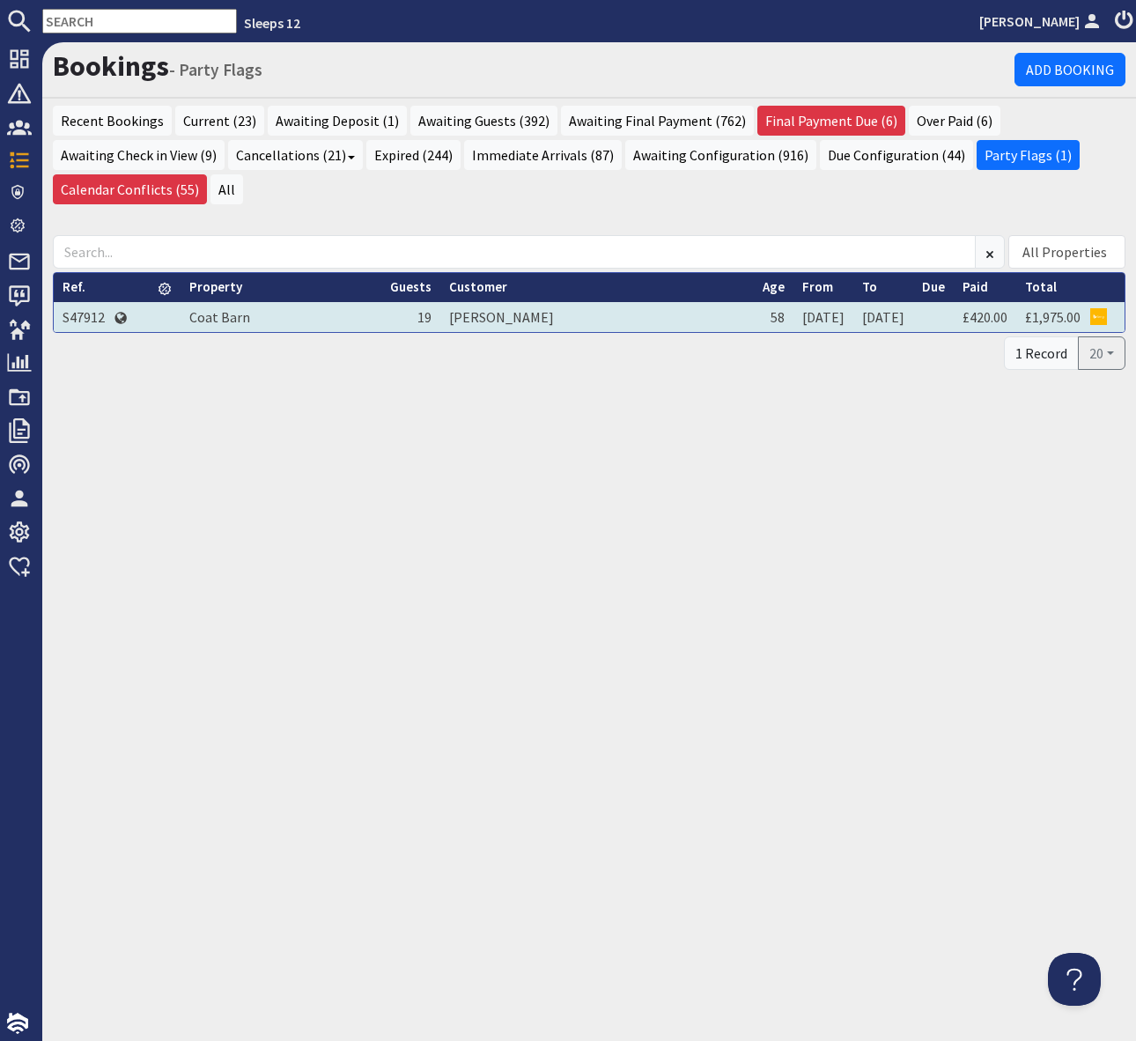
click at [88, 318] on td "S47912" at bounding box center [84, 317] width 60 height 30
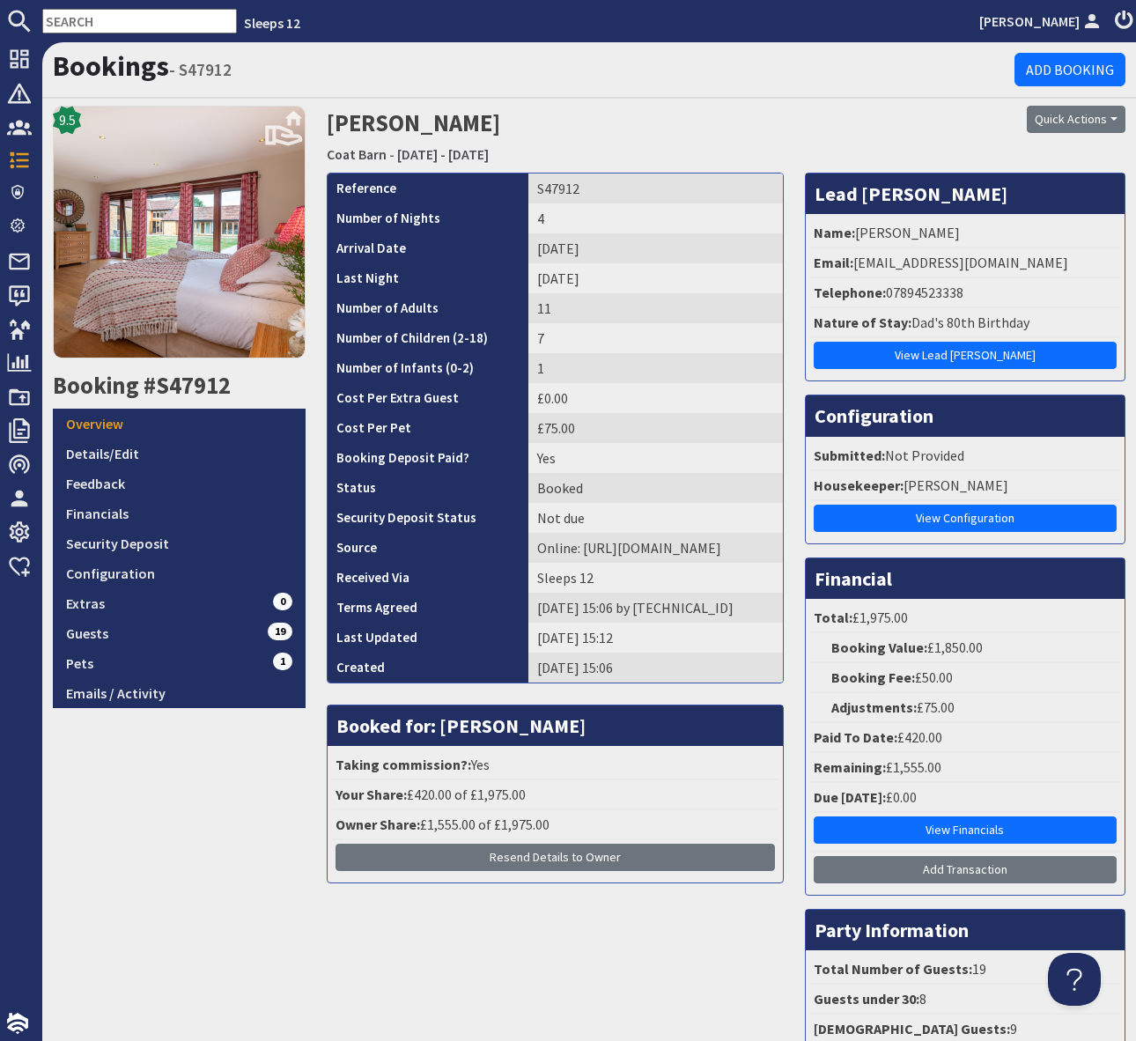
scroll to position [229, 0]
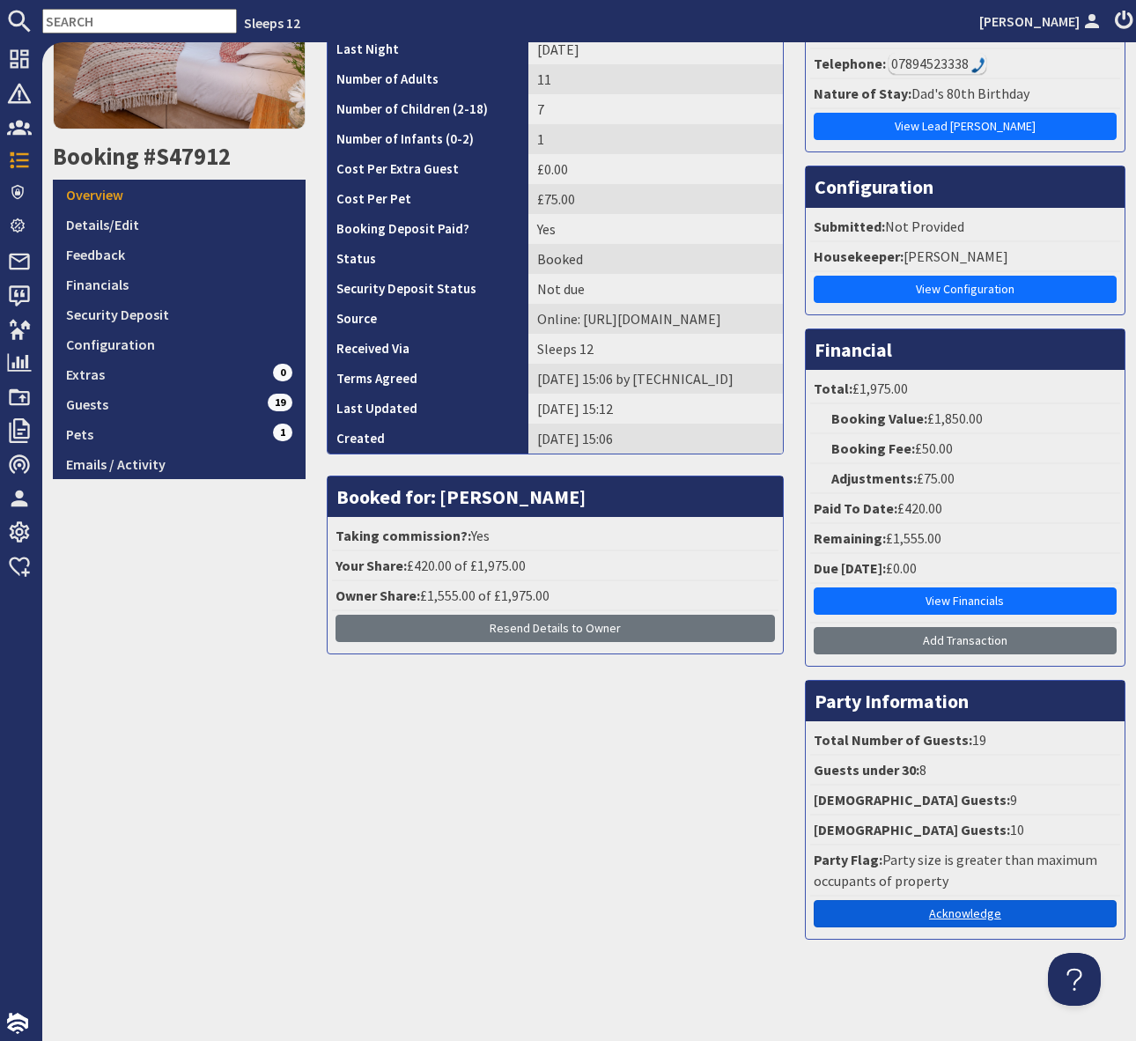
click at [959, 914] on link "Acknowledge" at bounding box center [965, 913] width 303 height 27
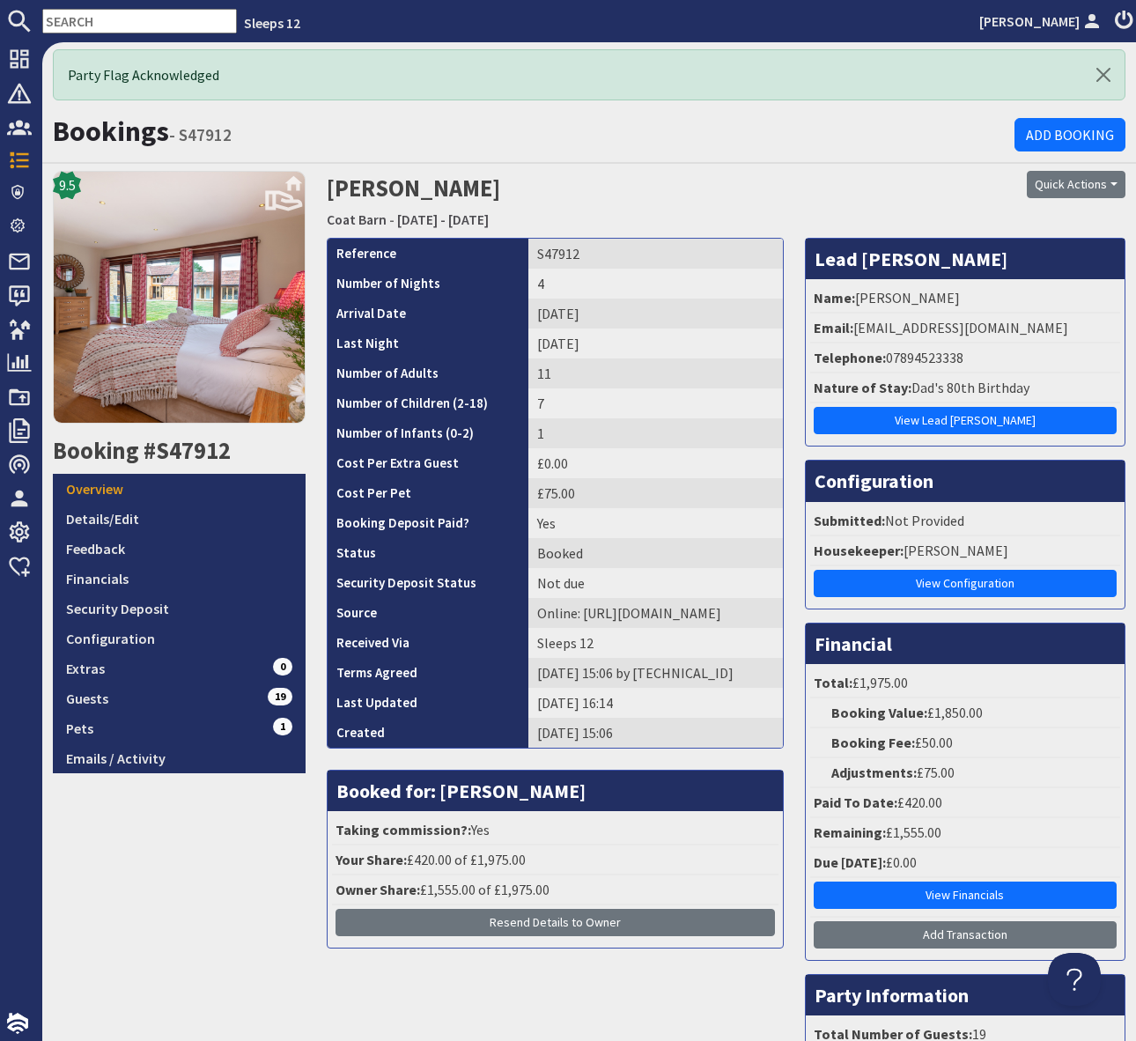
click at [771, 173] on h2 "Jackie Dunn Coat Barn - Monday 02/02/2026 - Thursday 05/02/2026" at bounding box center [590, 202] width 526 height 63
click at [590, 114] on h1 "Bookings - S47912" at bounding box center [534, 130] width 962 height 33
